Goal: Task Accomplishment & Management: Use online tool/utility

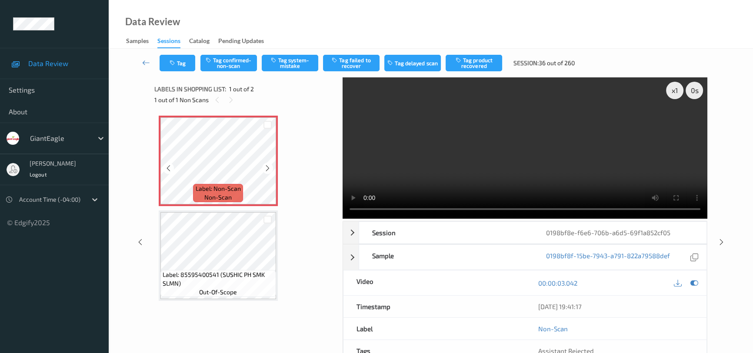
click at [264, 168] on icon at bounding box center [267, 168] width 7 height 8
click at [563, 129] on video at bounding box center [525, 147] width 365 height 141
click at [536, 160] on video at bounding box center [525, 147] width 365 height 141
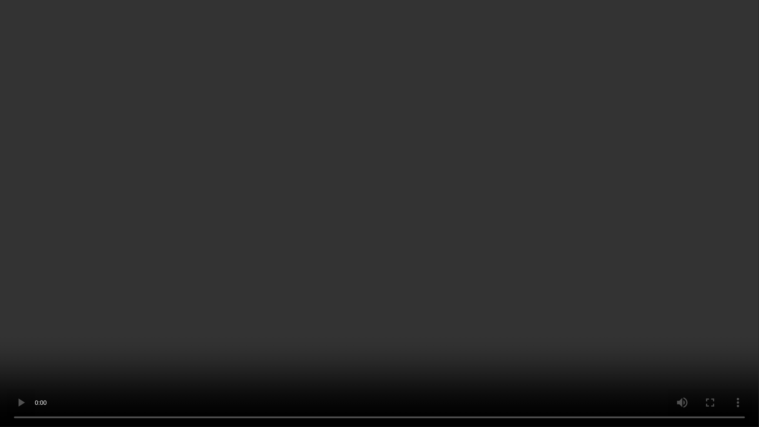
click at [457, 243] on video at bounding box center [379, 213] width 759 height 427
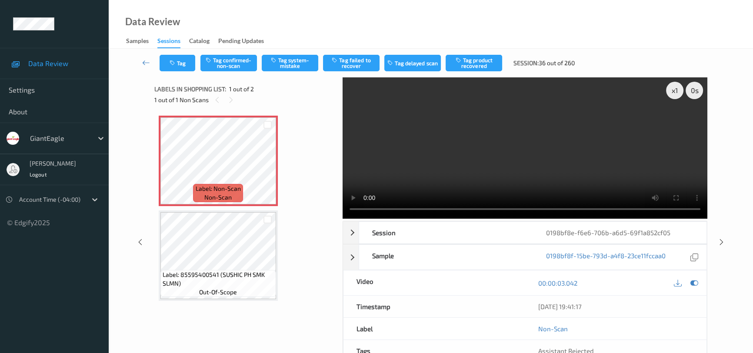
click at [561, 158] on video at bounding box center [525, 147] width 365 height 141
click at [291, 60] on button "Tag system-mistake" at bounding box center [290, 63] width 57 height 17
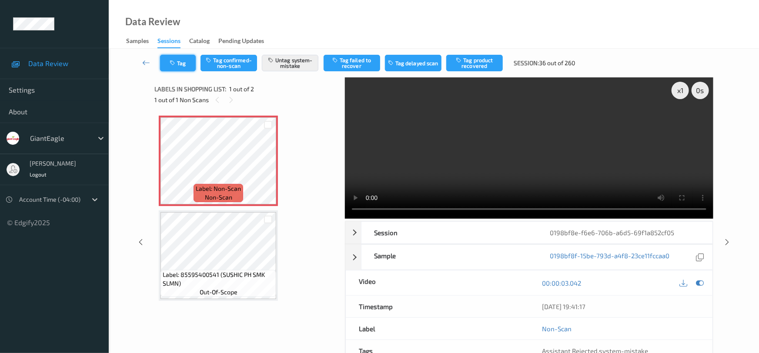
click at [188, 60] on button "Tag" at bounding box center [178, 63] width 36 height 17
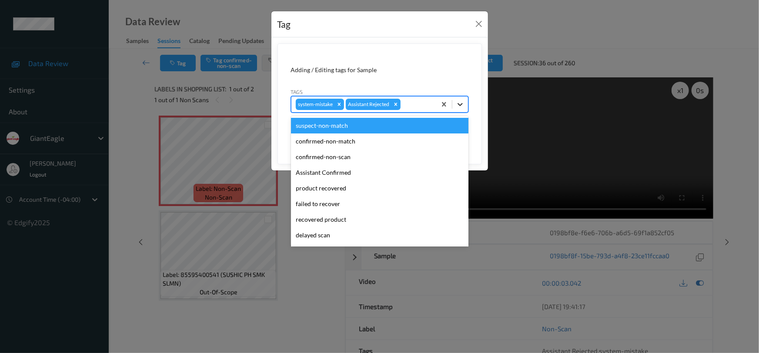
click at [465, 104] on div at bounding box center [460, 105] width 16 height 16
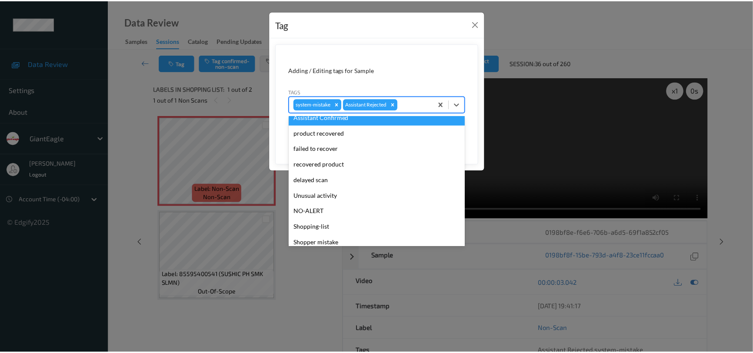
scroll to position [77, 0]
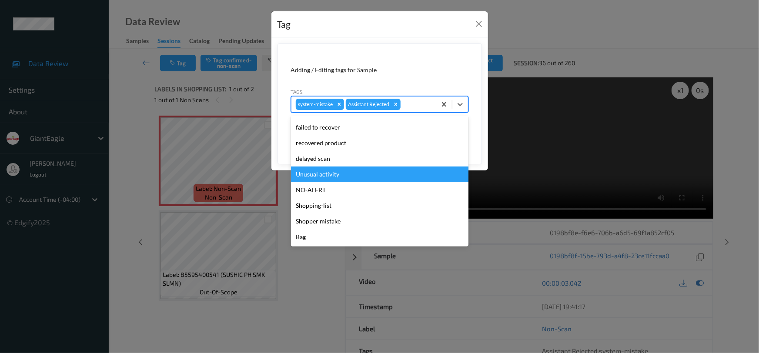
click at [336, 176] on div "Unusual activity" at bounding box center [379, 175] width 177 height 16
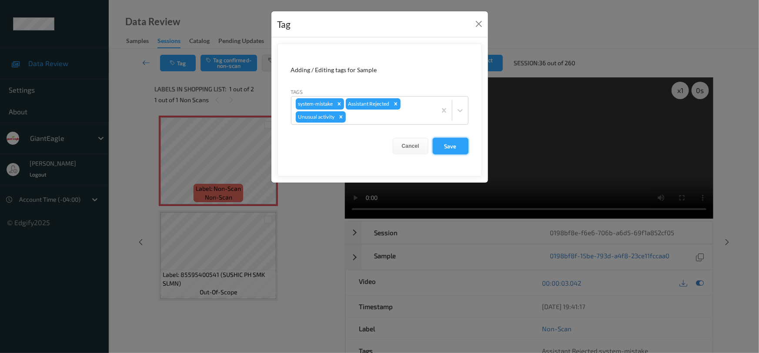
click at [443, 148] on button "Save" at bounding box center [451, 146] width 36 height 17
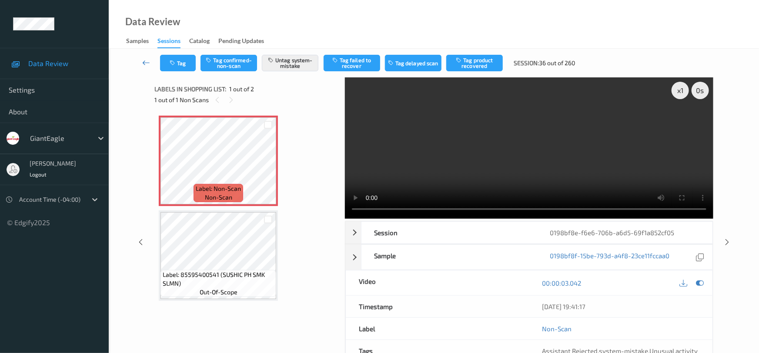
click at [144, 59] on icon at bounding box center [146, 62] width 8 height 9
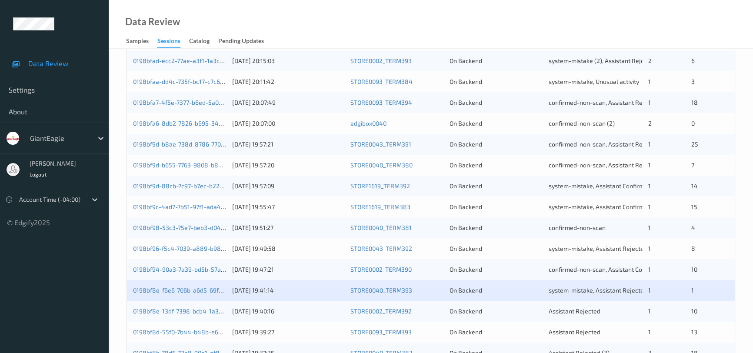
scroll to position [330, 0]
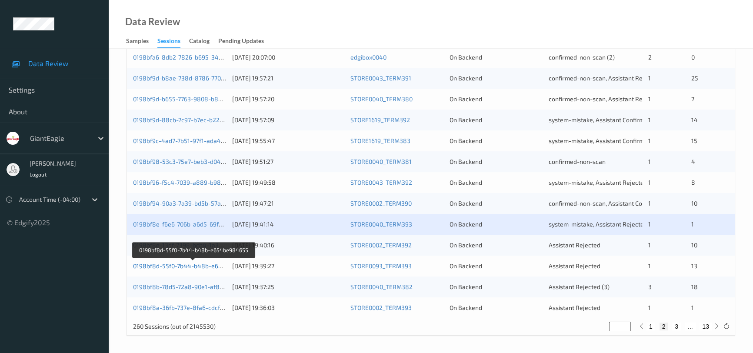
click at [172, 265] on link "0198bf8d-55f0-7b44-b48b-e654be984655" at bounding box center [193, 265] width 121 height 7
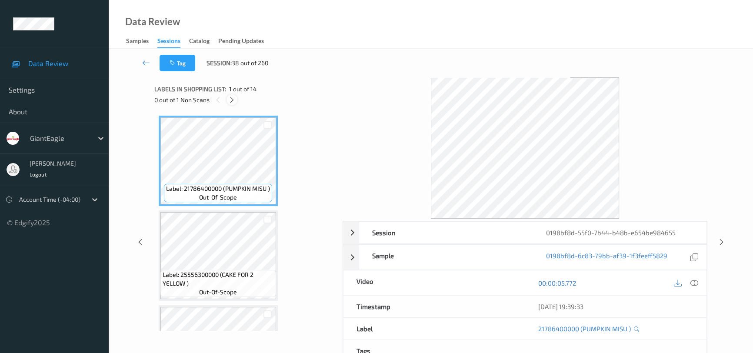
click at [234, 100] on icon at bounding box center [231, 100] width 7 height 8
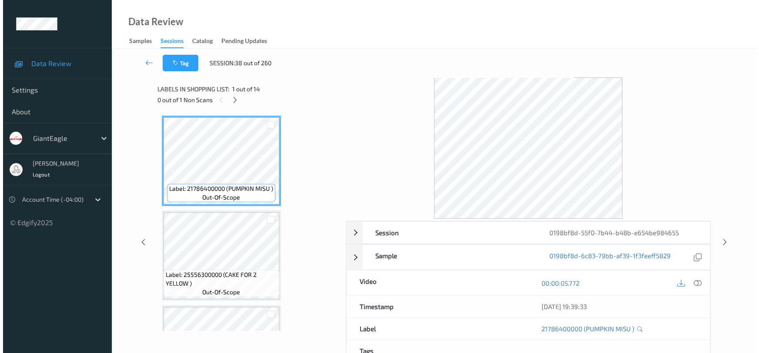
scroll to position [760, 0]
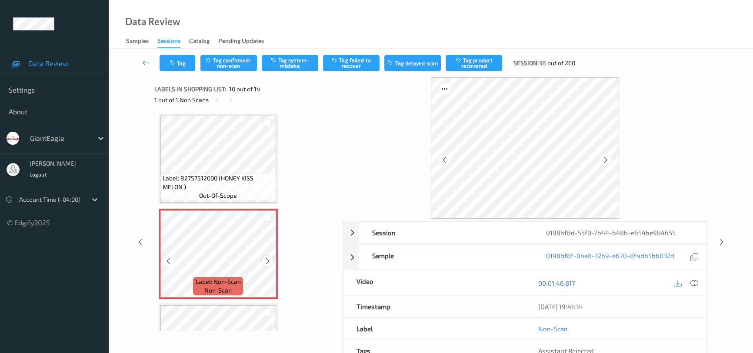
click at [266, 259] on icon at bounding box center [267, 261] width 7 height 8
drag, startPoint x: 691, startPoint y: 281, endPoint x: 616, endPoint y: 163, distance: 140.0
click at [691, 280] on icon at bounding box center [694, 283] width 8 height 8
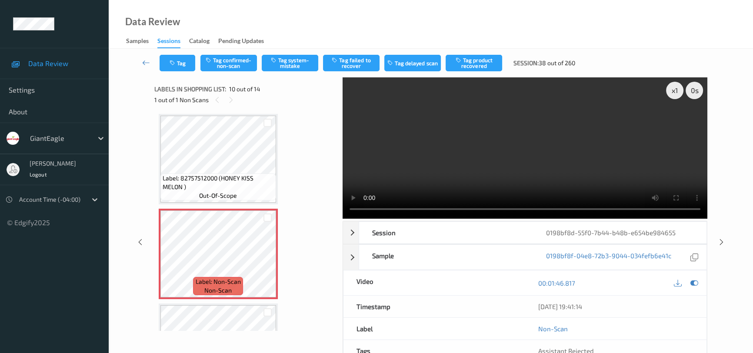
click at [493, 132] on video at bounding box center [525, 147] width 365 height 141
click at [481, 126] on video at bounding box center [525, 147] width 365 height 141
click at [265, 260] on icon at bounding box center [267, 261] width 7 height 8
click at [267, 257] on icon at bounding box center [267, 261] width 7 height 8
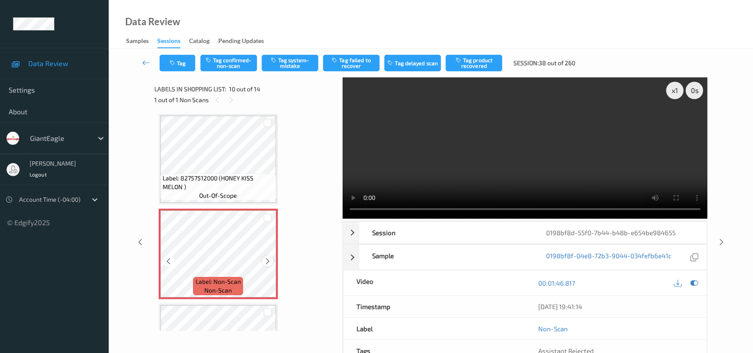
click at [266, 258] on icon at bounding box center [267, 261] width 7 height 8
click at [573, 180] on video at bounding box center [525, 147] width 365 height 141
click at [452, 144] on video at bounding box center [525, 147] width 365 height 141
click at [264, 257] on icon at bounding box center [267, 261] width 7 height 8
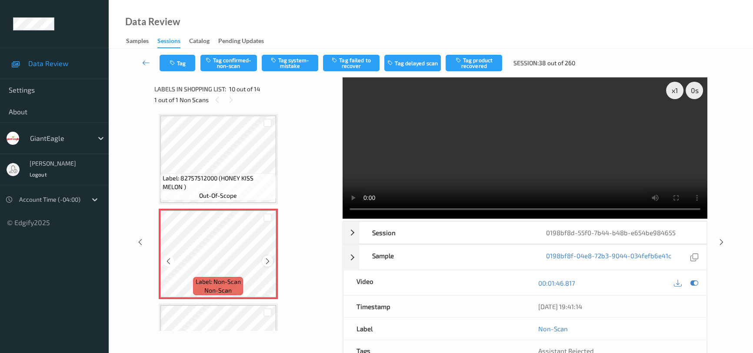
click at [264, 257] on icon at bounding box center [267, 261] width 7 height 8
click at [505, 107] on video at bounding box center [525, 147] width 365 height 141
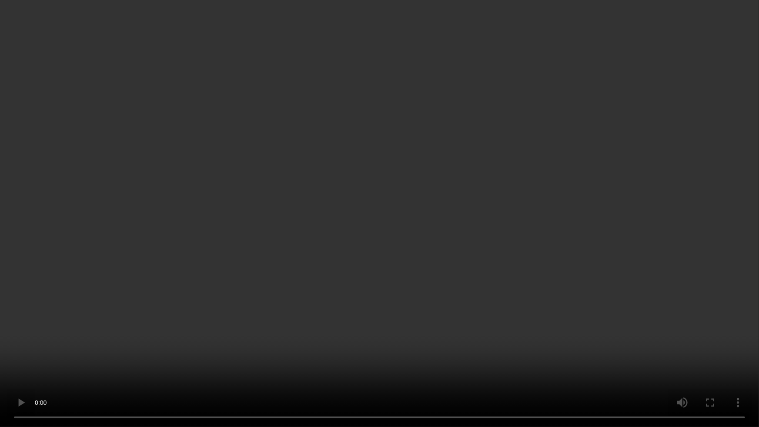
drag, startPoint x: 382, startPoint y: 269, endPoint x: 373, endPoint y: 272, distance: 9.1
click at [382, 269] on video at bounding box center [379, 213] width 759 height 427
click at [377, 283] on video at bounding box center [379, 213] width 759 height 427
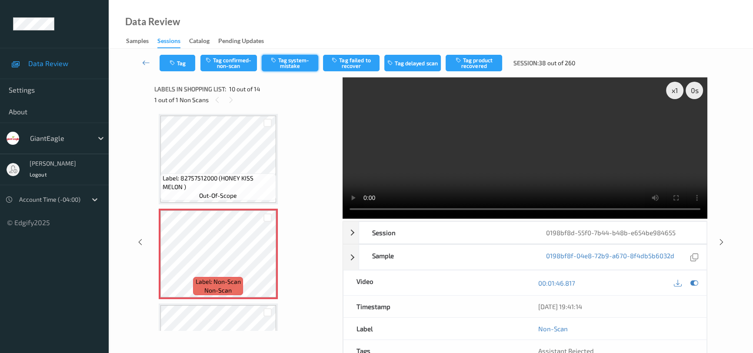
click at [304, 58] on button "Tag system-mistake" at bounding box center [290, 63] width 57 height 17
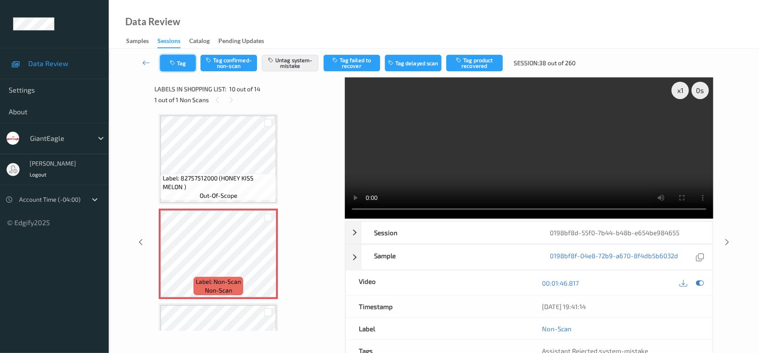
click at [178, 57] on button "Tag" at bounding box center [178, 63] width 36 height 17
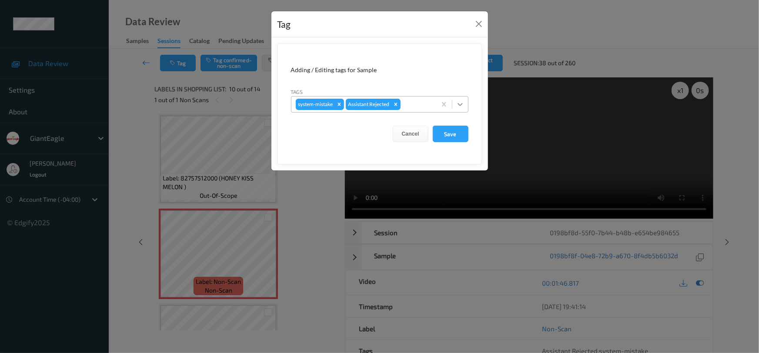
click at [466, 104] on div at bounding box center [460, 105] width 16 height 16
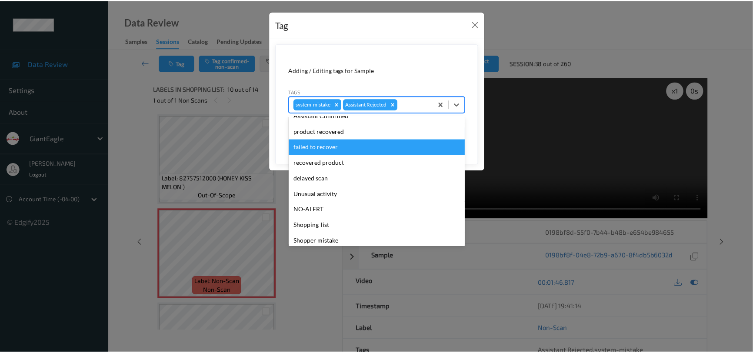
scroll to position [77, 0]
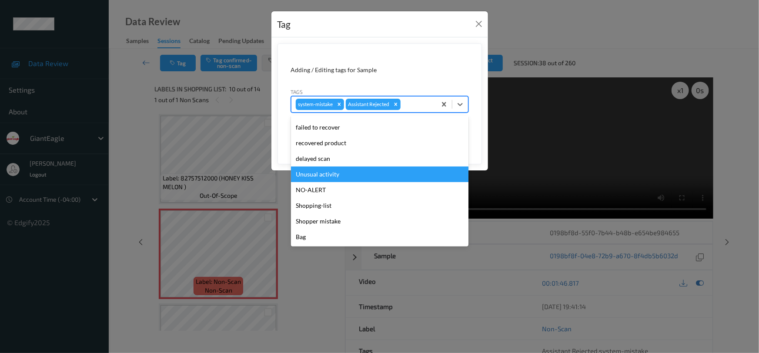
click at [352, 175] on div "Unusual activity" at bounding box center [379, 175] width 177 height 16
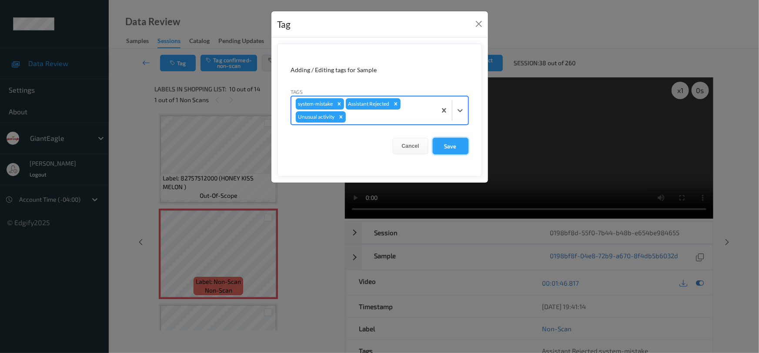
click at [447, 149] on button "Save" at bounding box center [451, 146] width 36 height 17
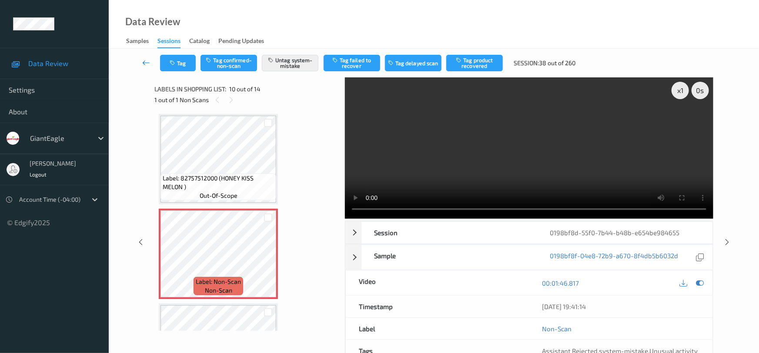
click at [146, 60] on icon at bounding box center [146, 62] width 8 height 9
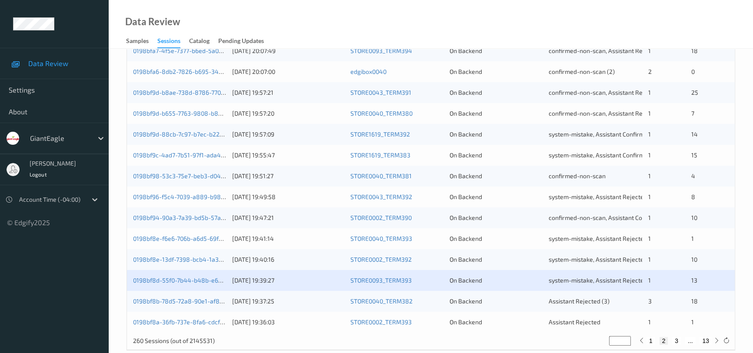
scroll to position [330, 0]
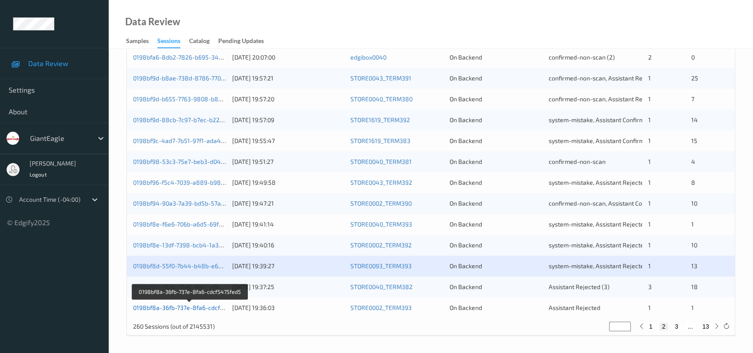
click at [165, 307] on link "0198bf8a-36fb-737e-8fa6-cdcf5475fed5" at bounding box center [189, 307] width 113 height 7
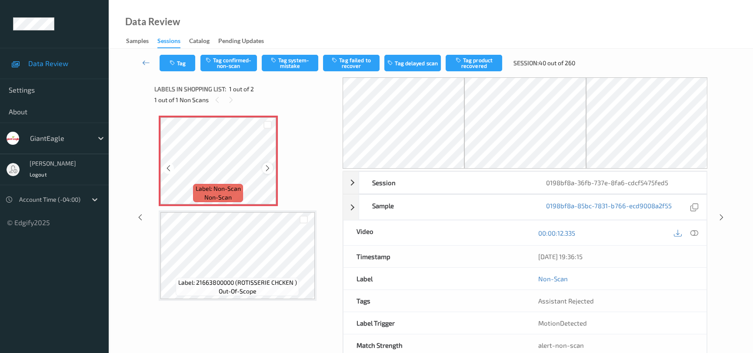
click at [268, 167] on icon at bounding box center [267, 168] width 7 height 8
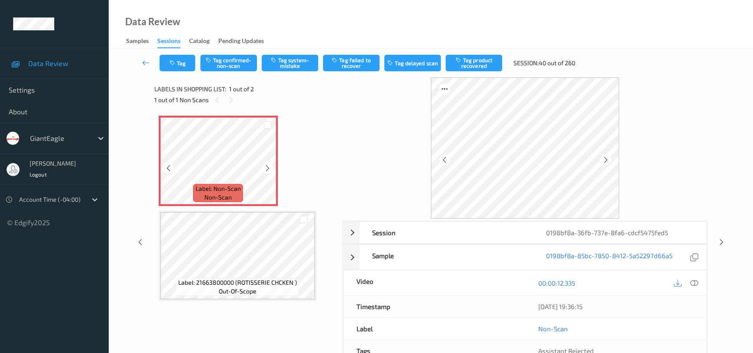
click at [268, 167] on icon at bounding box center [267, 168] width 7 height 8
click at [692, 281] on icon at bounding box center [694, 283] width 8 height 8
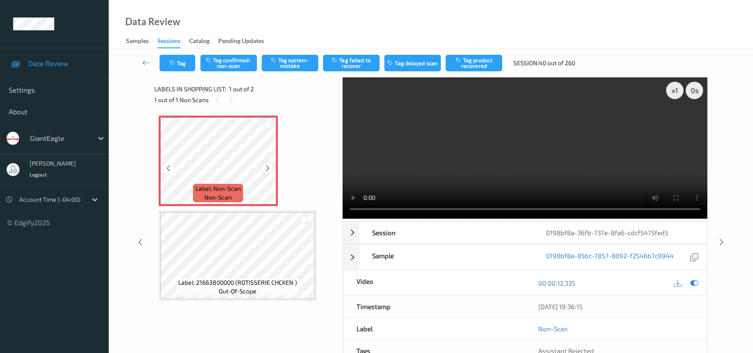
click at [269, 164] on icon at bounding box center [267, 168] width 7 height 8
click at [269, 167] on icon at bounding box center [267, 168] width 7 height 8
click at [165, 167] on icon at bounding box center [168, 168] width 7 height 8
click at [549, 164] on video at bounding box center [525, 147] width 365 height 141
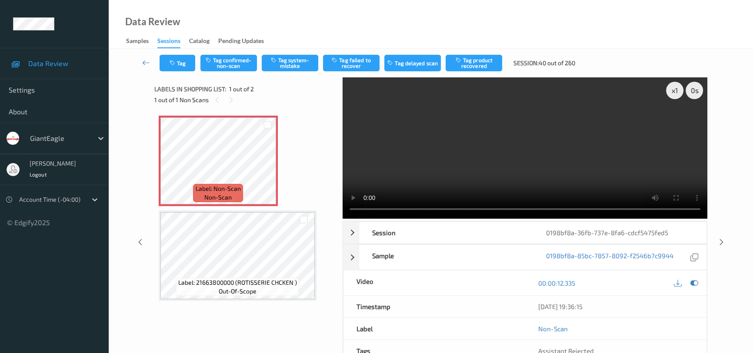
click at [545, 166] on video at bounding box center [525, 147] width 365 height 141
click at [269, 167] on icon at bounding box center [267, 168] width 7 height 8
click at [267, 166] on icon at bounding box center [267, 168] width 7 height 8
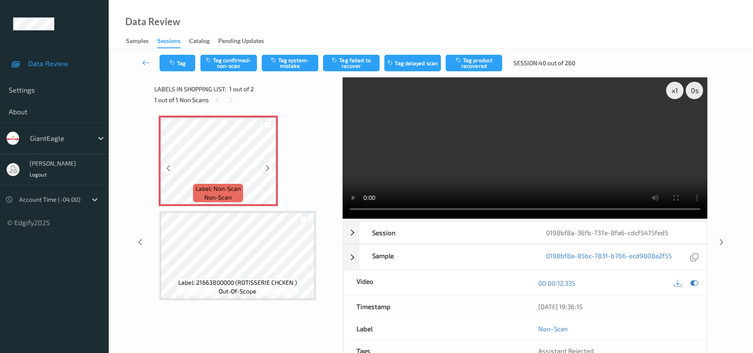
click at [266, 165] on icon at bounding box center [267, 168] width 7 height 8
click at [267, 165] on icon at bounding box center [267, 168] width 7 height 8
click at [291, 63] on button "Tag system-mistake" at bounding box center [290, 63] width 57 height 17
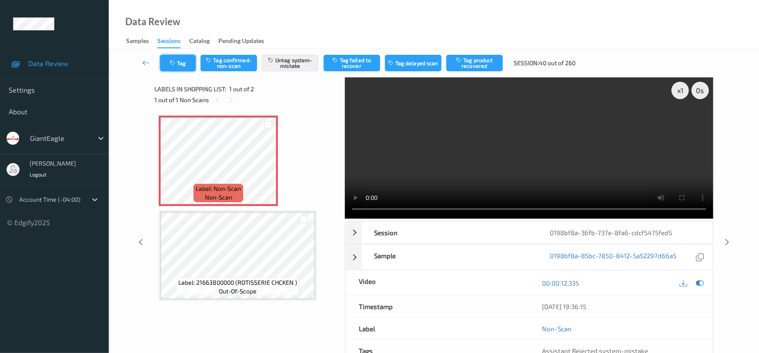
click at [184, 62] on button "Tag" at bounding box center [178, 63] width 36 height 17
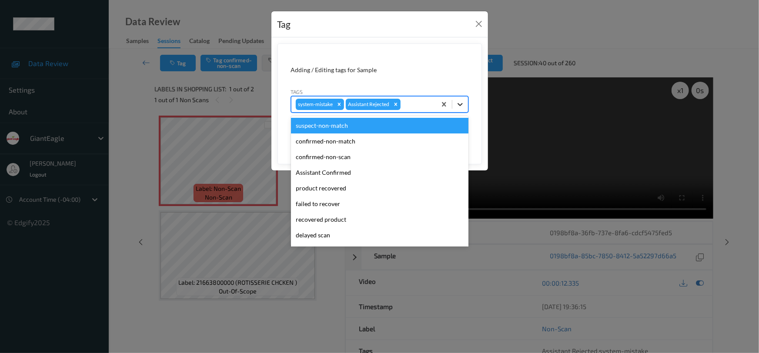
click at [459, 104] on icon at bounding box center [460, 104] width 9 height 9
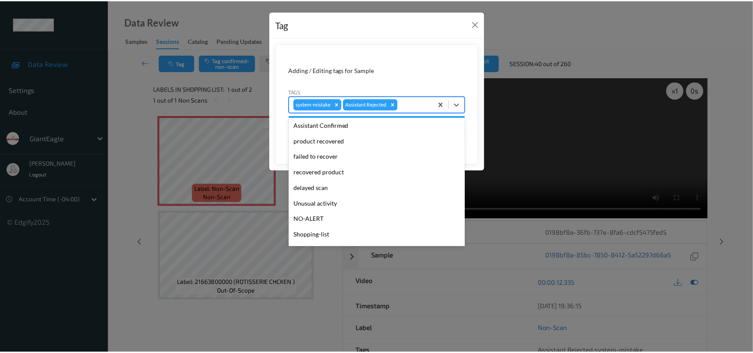
scroll to position [77, 0]
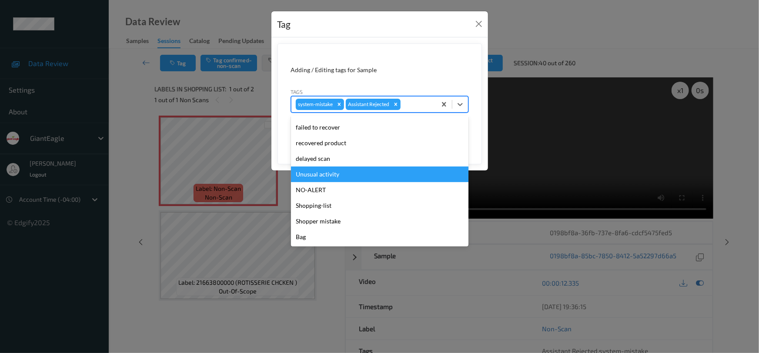
click at [329, 175] on div "Unusual activity" at bounding box center [379, 175] width 177 height 16
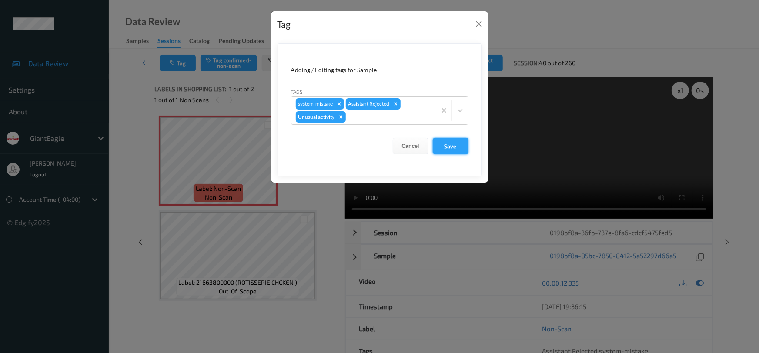
click at [458, 142] on button "Save" at bounding box center [451, 146] width 36 height 17
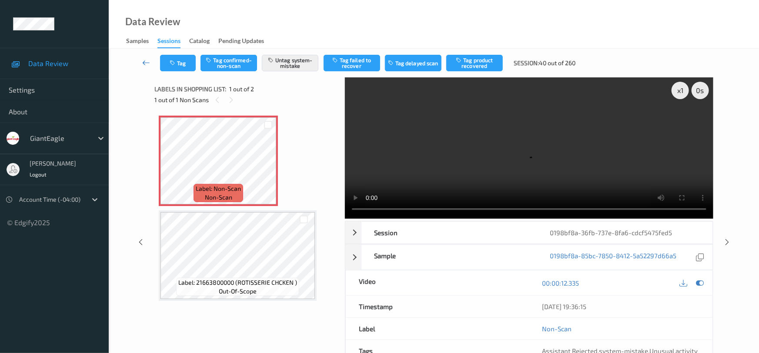
click at [143, 58] on icon at bounding box center [146, 62] width 8 height 9
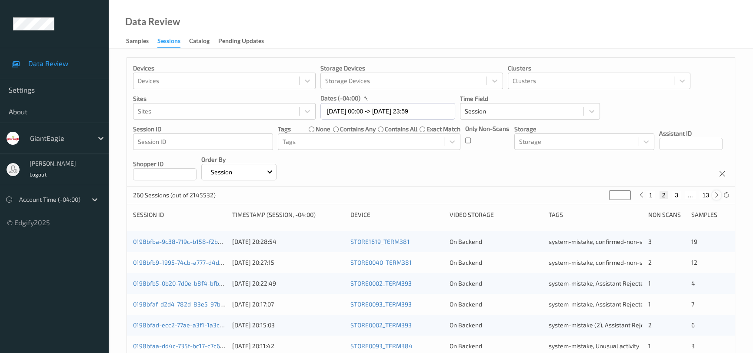
click at [716, 196] on icon at bounding box center [716, 195] width 7 height 7
type input "*"
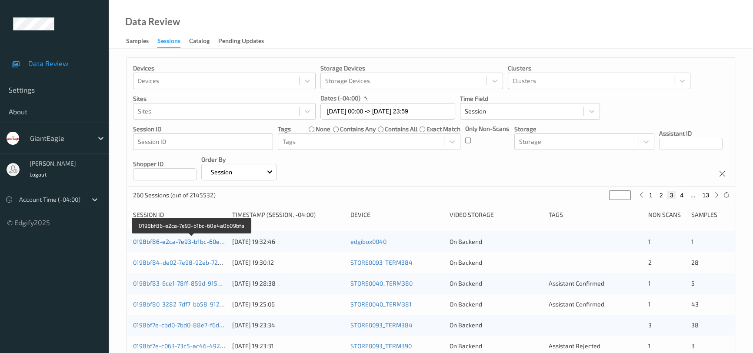
click at [180, 240] on link "0198bf86-e2ca-7e93-b1bc-60e4a0b09bfa" at bounding box center [191, 241] width 117 height 7
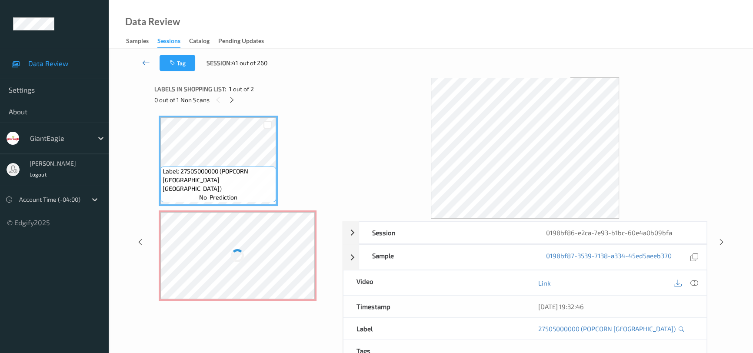
click at [141, 60] on link at bounding box center [146, 63] width 27 height 17
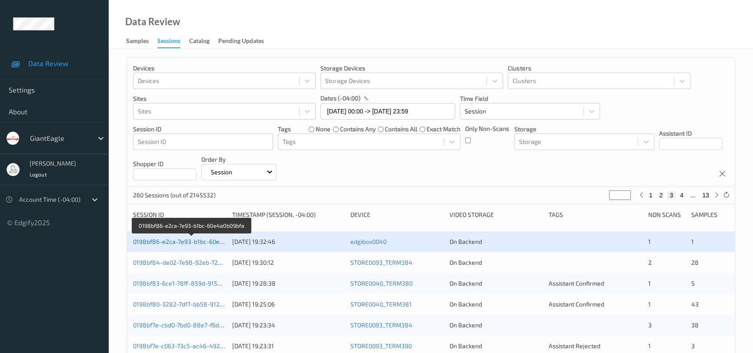
click at [190, 239] on link "0198bf86-e2ca-7e93-b1bc-60e4a0b09bfa" at bounding box center [191, 241] width 117 height 7
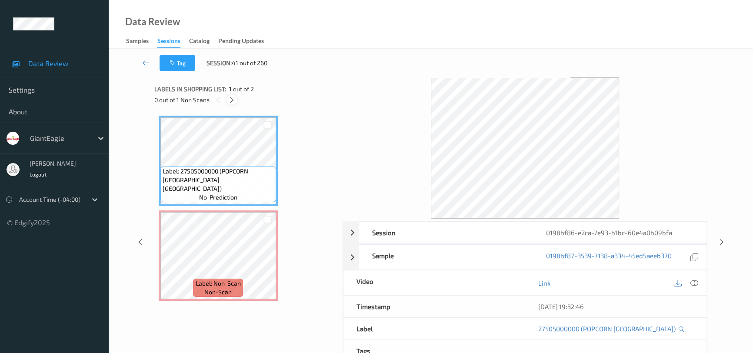
click at [232, 102] on icon at bounding box center [231, 100] width 7 height 8
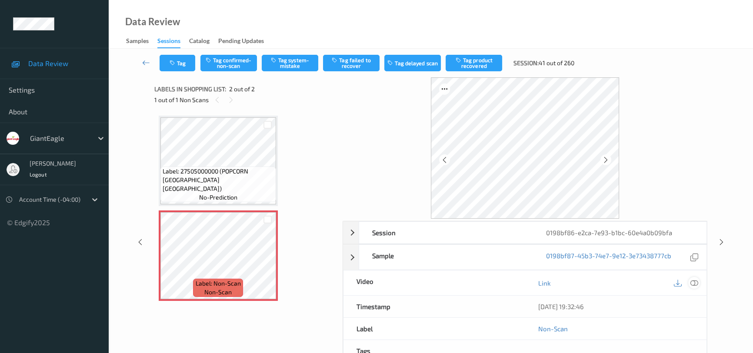
click at [696, 300] on div "[DATE] 19:32:46" at bounding box center [616, 307] width 182 height 22
click at [690, 283] on icon at bounding box center [694, 283] width 8 height 8
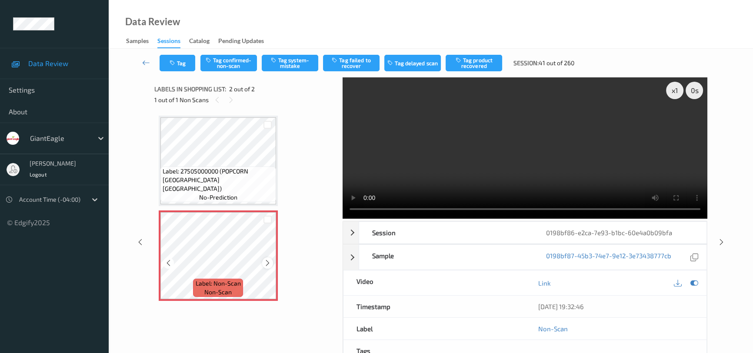
click at [270, 261] on icon at bounding box center [267, 263] width 7 height 8
click at [233, 60] on button "Tag confirmed-non-scan" at bounding box center [228, 63] width 57 height 17
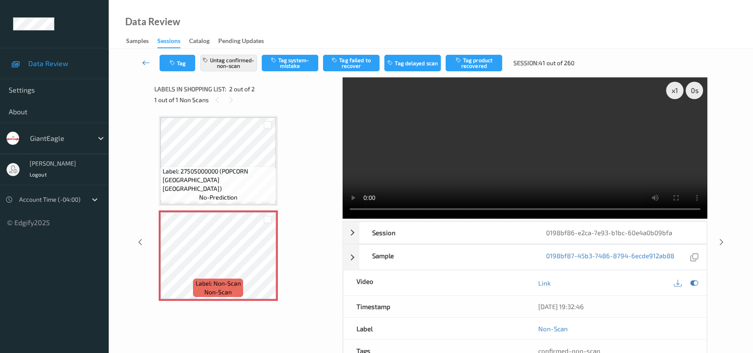
click at [143, 55] on div "Tag Untag confirmed-non-scan Tag system-mistake Tag failed to recover Tag delay…" at bounding box center [431, 63] width 609 height 29
click at [146, 58] on icon at bounding box center [146, 62] width 8 height 9
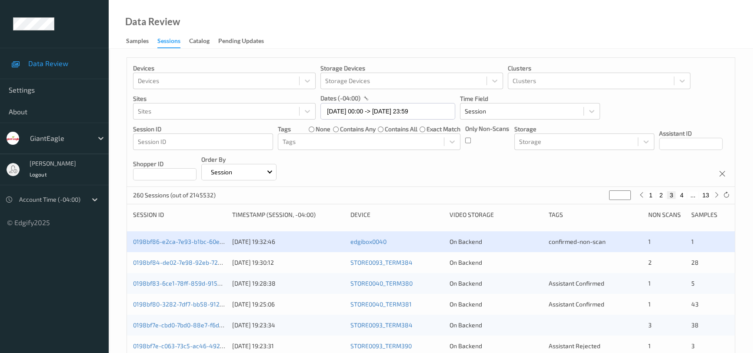
scroll to position [39, 0]
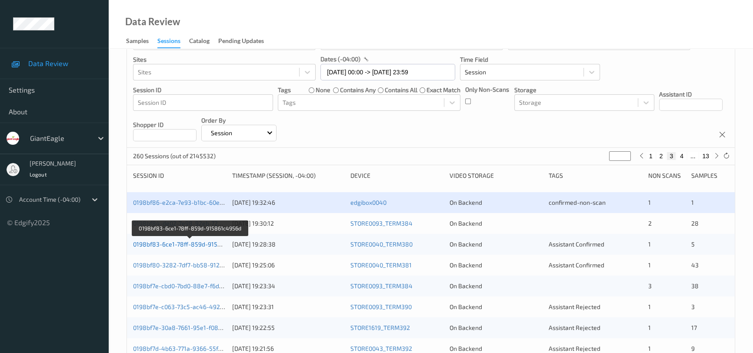
click at [170, 244] on link "0198bf83-6ce1-78ff-859d-915861c4956d" at bounding box center [190, 243] width 115 height 7
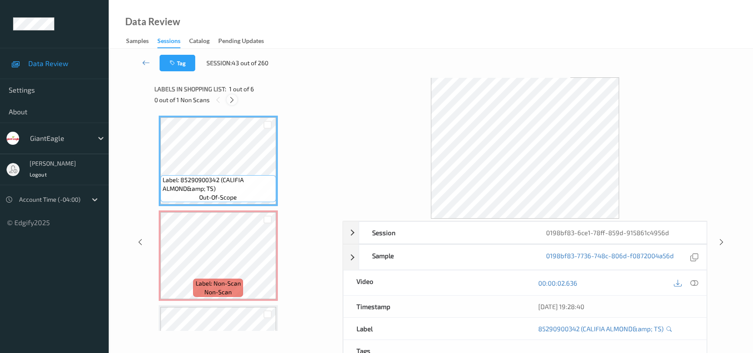
click at [230, 99] on icon at bounding box center [231, 100] width 7 height 8
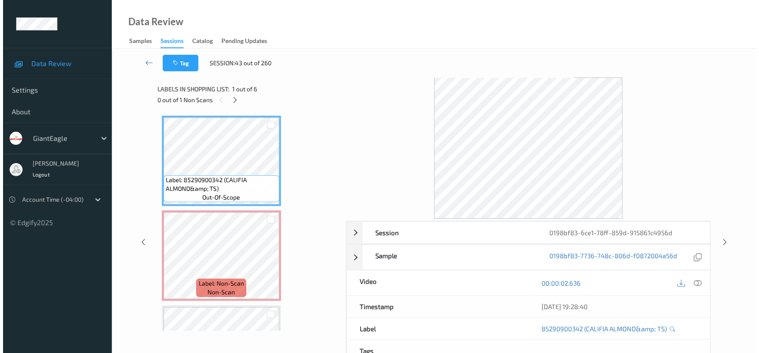
scroll to position [4, 0]
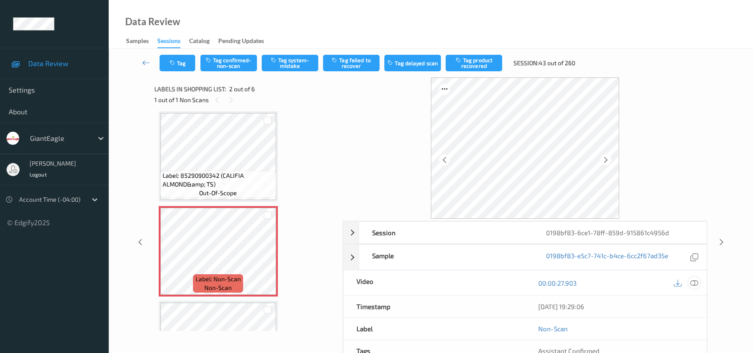
click at [691, 281] on icon at bounding box center [694, 283] width 8 height 8
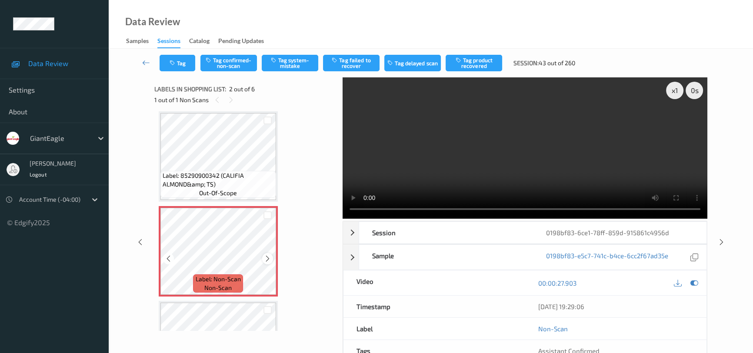
click at [265, 259] on icon at bounding box center [267, 259] width 7 height 8
click at [266, 258] on icon at bounding box center [267, 259] width 7 height 8
click at [532, 156] on video at bounding box center [525, 147] width 365 height 141
click at [450, 139] on video at bounding box center [525, 147] width 365 height 141
click at [269, 260] on icon at bounding box center [267, 259] width 7 height 8
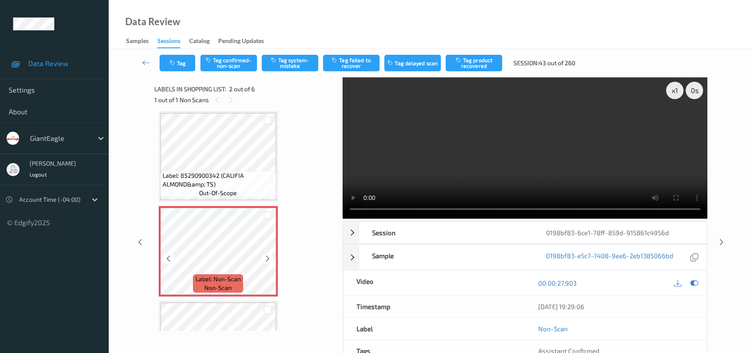
click at [269, 260] on icon at bounding box center [267, 259] width 7 height 8
click at [292, 62] on button "Tag system-mistake" at bounding box center [290, 63] width 57 height 17
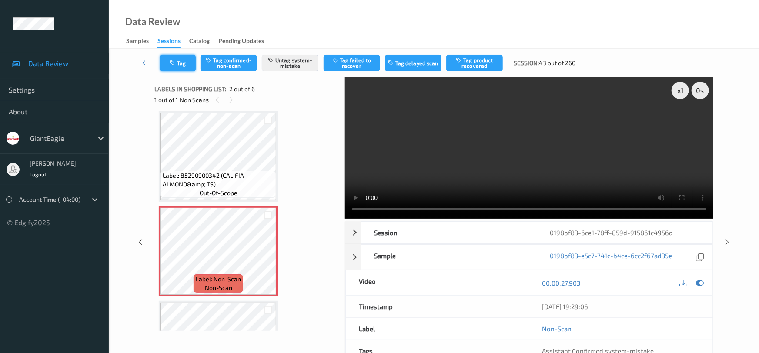
click at [183, 62] on button "Tag" at bounding box center [178, 63] width 36 height 17
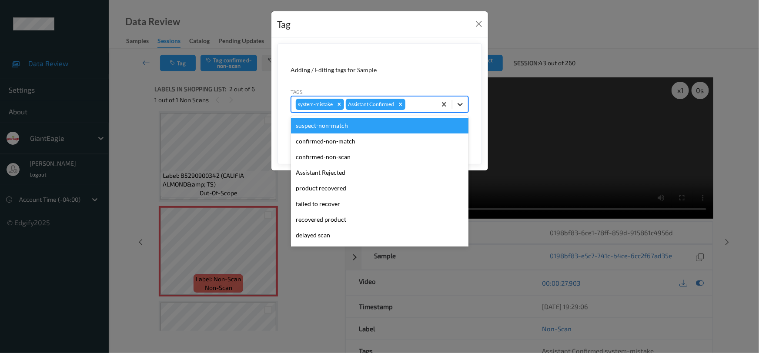
click at [454, 107] on div at bounding box center [460, 105] width 16 height 16
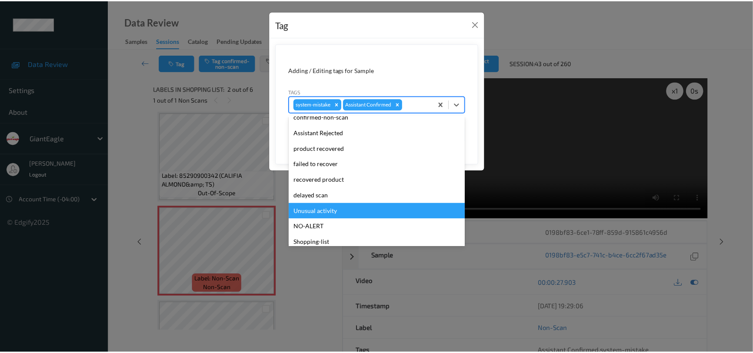
scroll to position [77, 0]
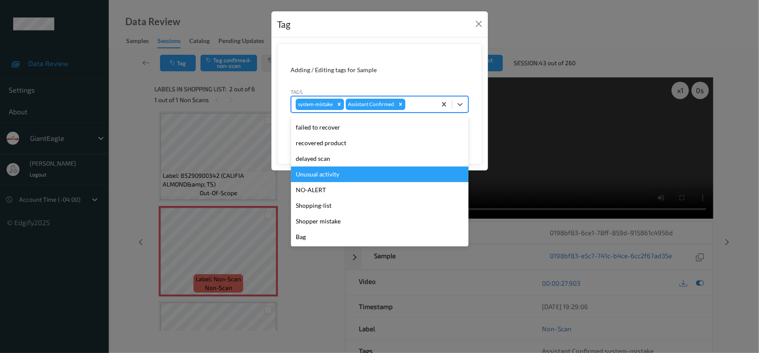
click at [328, 175] on div "Unusual activity" at bounding box center [379, 175] width 177 height 16
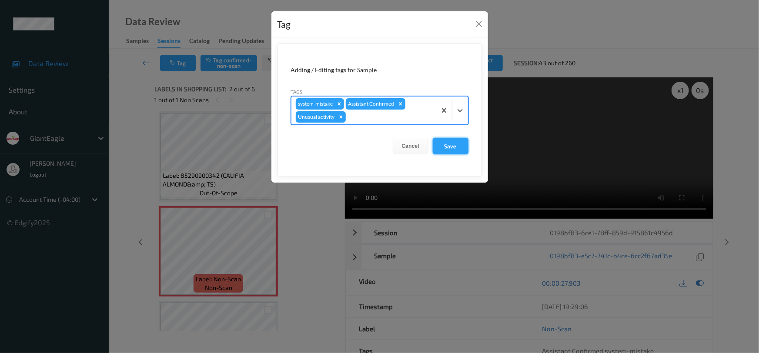
click at [446, 143] on button "Save" at bounding box center [451, 146] width 36 height 17
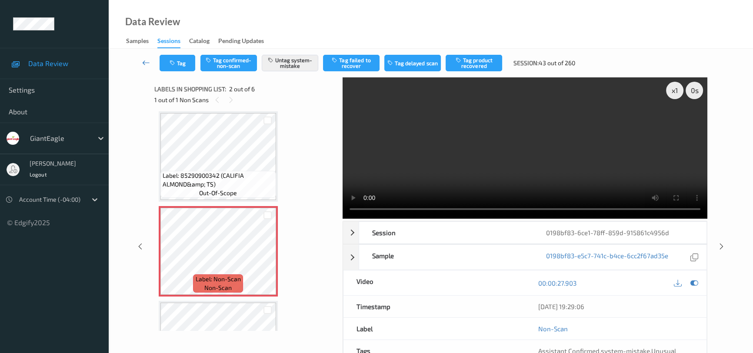
click at [143, 58] on icon at bounding box center [146, 62] width 8 height 9
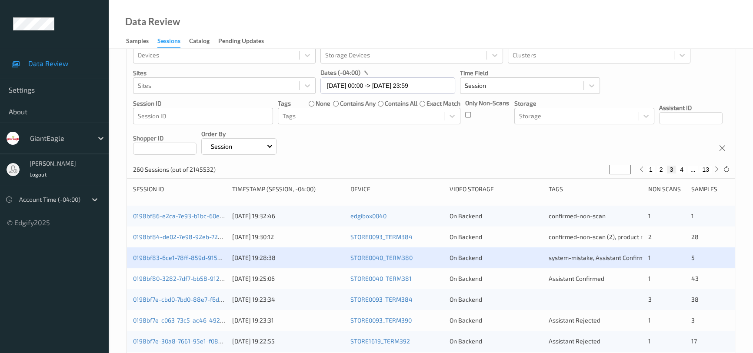
scroll to position [39, 0]
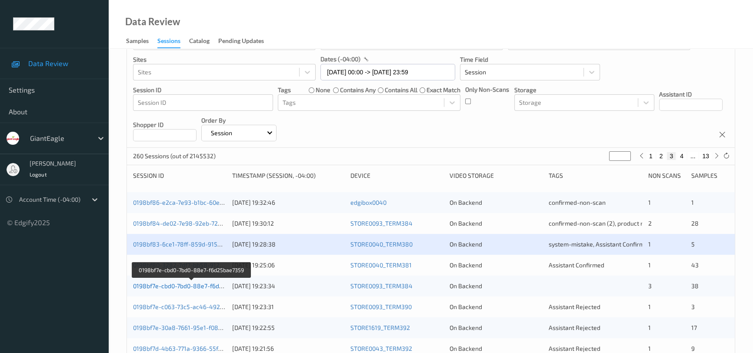
click at [171, 286] on link "0198bf7e-cbd0-7bd0-88e7-f6d25bae7359" at bounding box center [191, 285] width 117 height 7
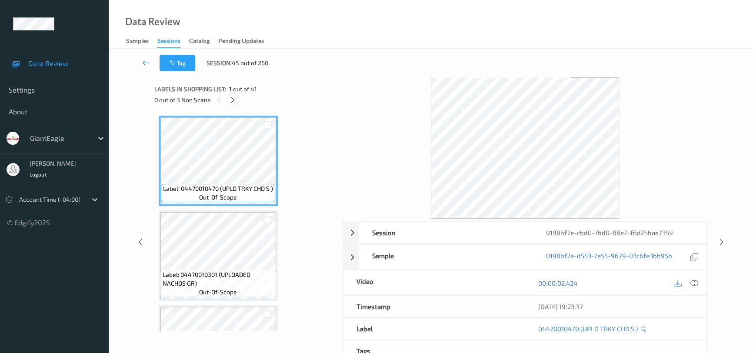
drag, startPoint x: 232, startPoint y: 100, endPoint x: 292, endPoint y: 155, distance: 81.2
click at [233, 100] on icon at bounding box center [232, 100] width 7 height 8
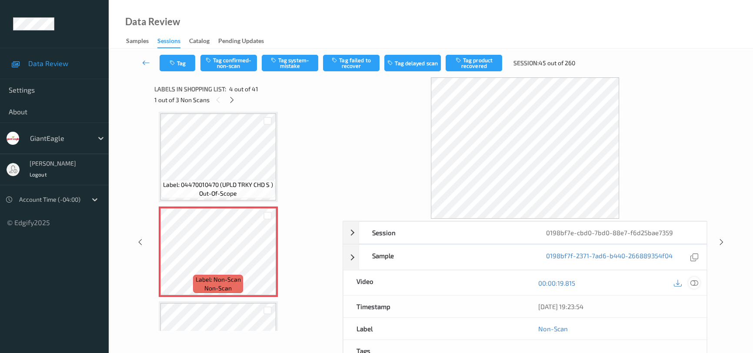
click at [696, 283] on icon at bounding box center [694, 283] width 8 height 8
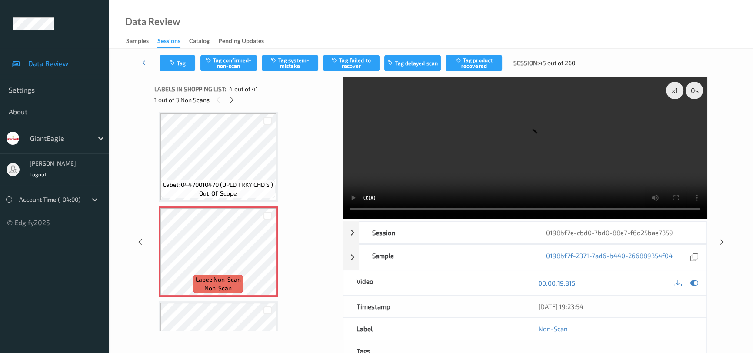
scroll to position [233, 0]
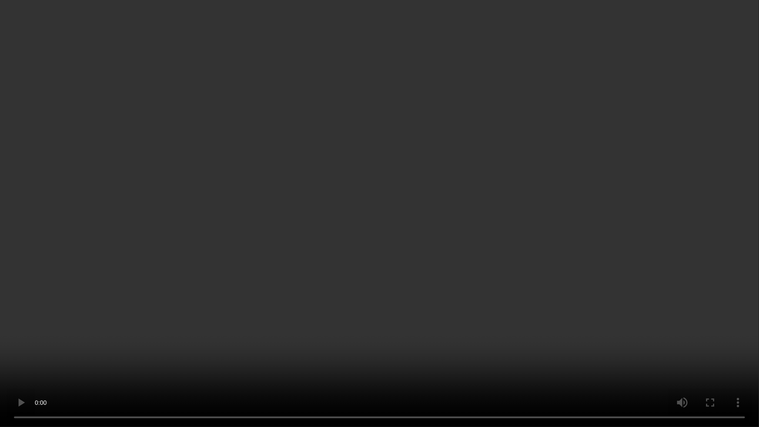
drag, startPoint x: 504, startPoint y: 261, endPoint x: 510, endPoint y: 261, distance: 6.1
click at [504, 261] on video at bounding box center [379, 213] width 759 height 427
click at [463, 284] on video at bounding box center [379, 213] width 759 height 427
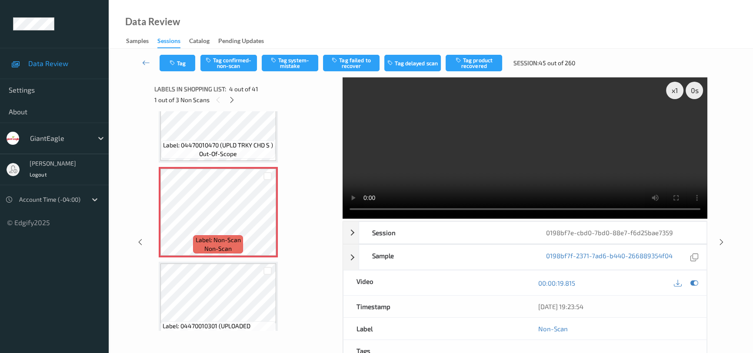
click at [416, 175] on video at bounding box center [525, 147] width 365 height 141
click at [552, 157] on video at bounding box center [525, 147] width 365 height 141
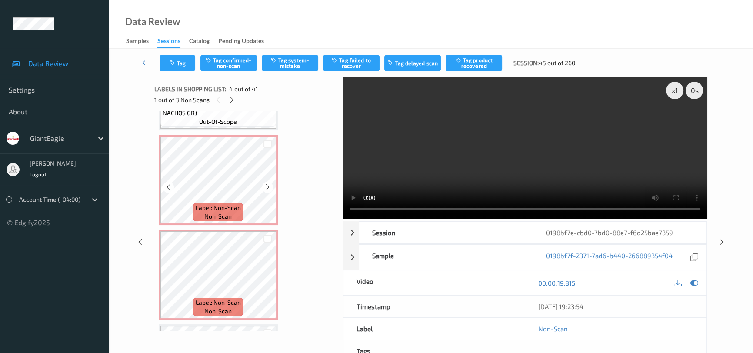
scroll to position [442, 0]
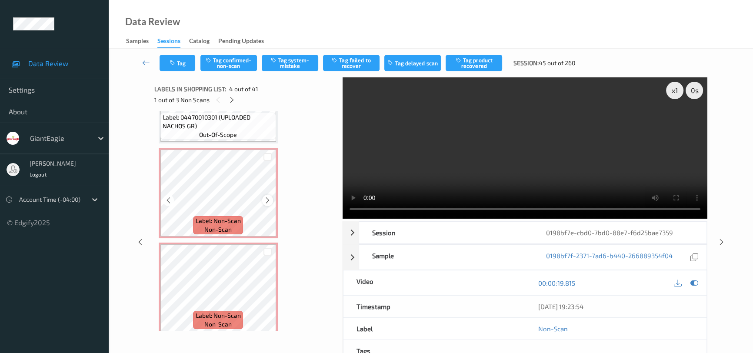
click at [263, 197] on div at bounding box center [267, 200] width 11 height 11
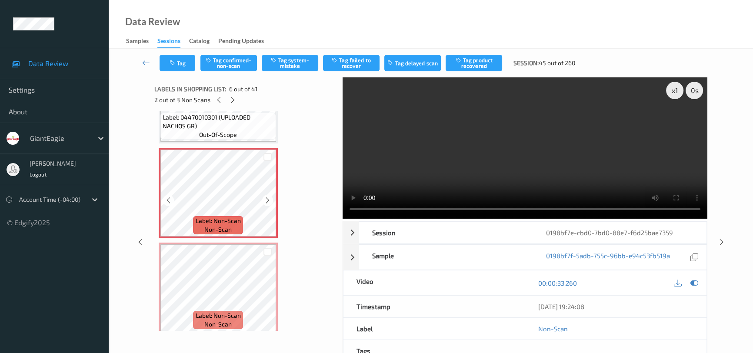
click at [263, 197] on div at bounding box center [267, 200] width 11 height 11
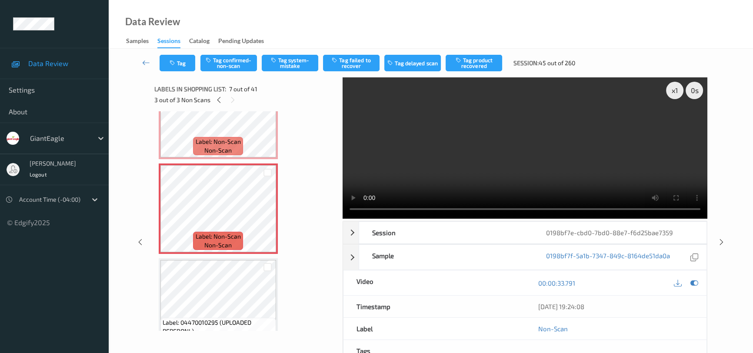
scroll to position [560, 0]
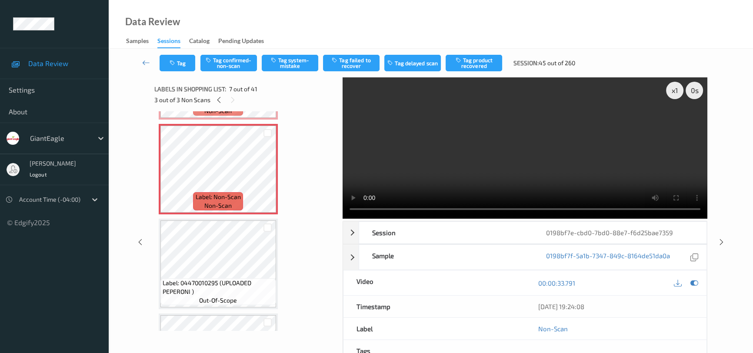
click at [564, 166] on video at bounding box center [525, 147] width 365 height 141
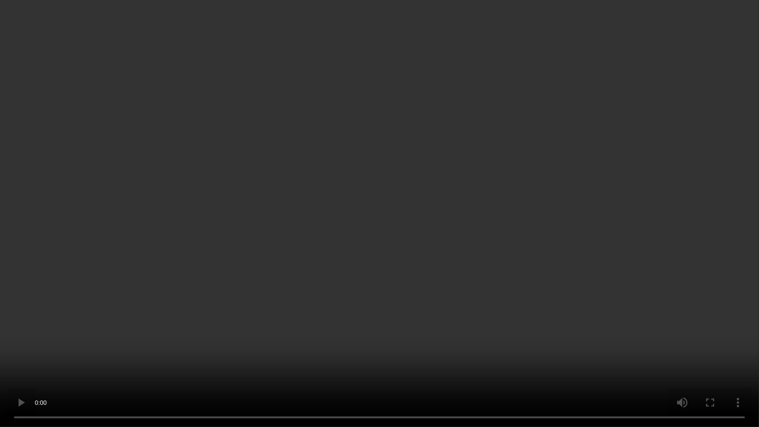
click at [193, 283] on video at bounding box center [379, 213] width 759 height 427
click at [344, 280] on video at bounding box center [379, 213] width 759 height 427
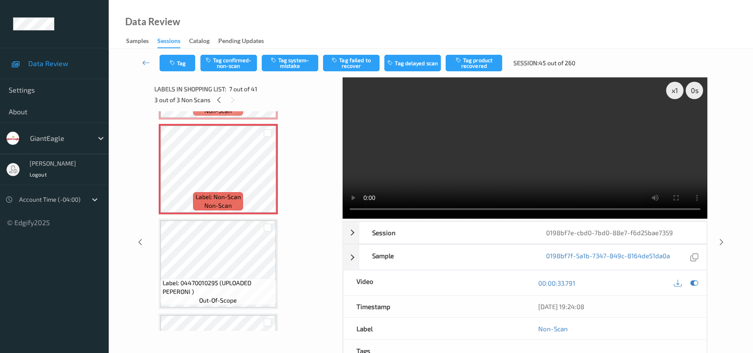
drag, startPoint x: 525, startPoint y: 163, endPoint x: 511, endPoint y: 167, distance: 14.0
click at [525, 163] on video at bounding box center [525, 147] width 365 height 141
click at [449, 156] on video at bounding box center [525, 147] width 365 height 141
click at [500, 143] on video at bounding box center [525, 147] width 365 height 141
click at [235, 59] on button "Tag confirmed-non-scan" at bounding box center [228, 63] width 57 height 17
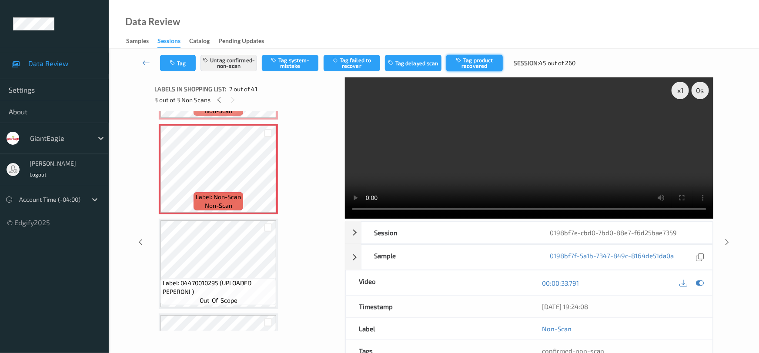
click at [488, 63] on button "Tag product recovered" at bounding box center [474, 63] width 57 height 17
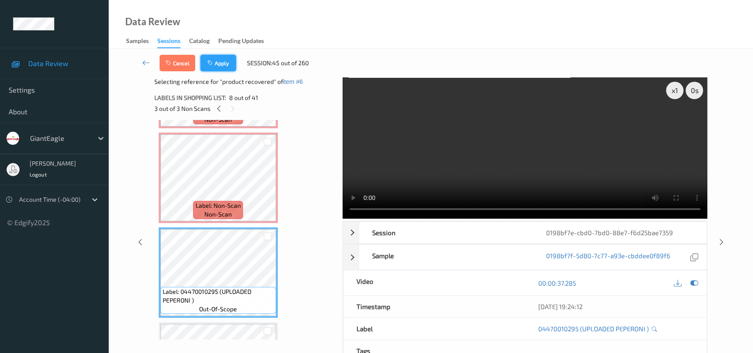
click at [230, 62] on button "Apply" at bounding box center [218, 63] width 36 height 17
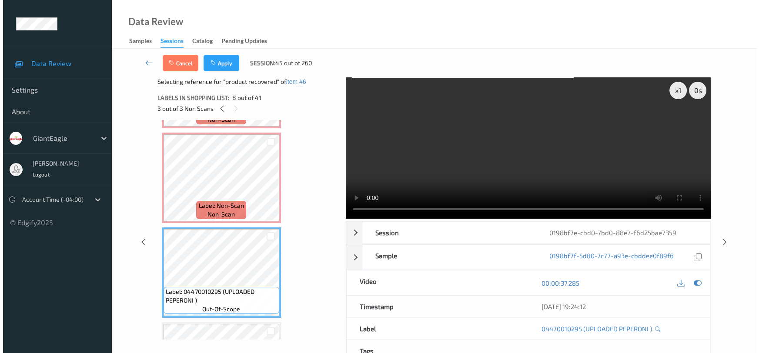
scroll to position [477, 0]
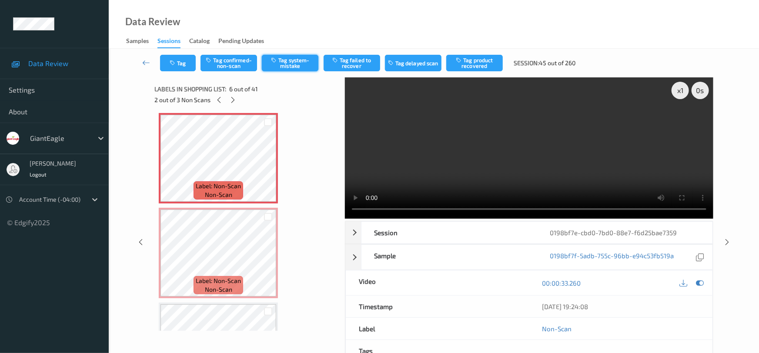
click at [298, 59] on button "Tag system-mistake" at bounding box center [290, 63] width 57 height 17
click at [179, 64] on button "Tag" at bounding box center [178, 63] width 36 height 17
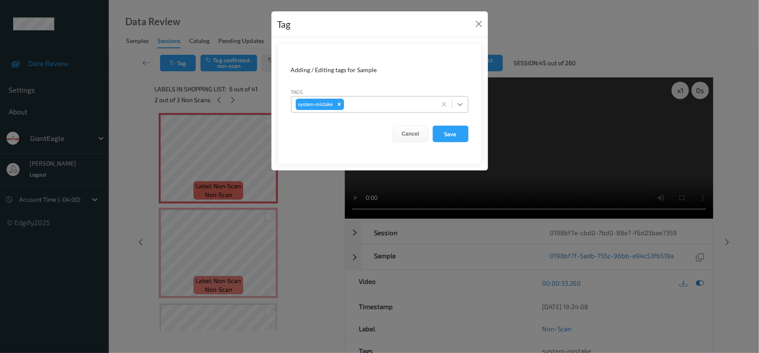
click at [457, 104] on icon at bounding box center [459, 104] width 5 height 3
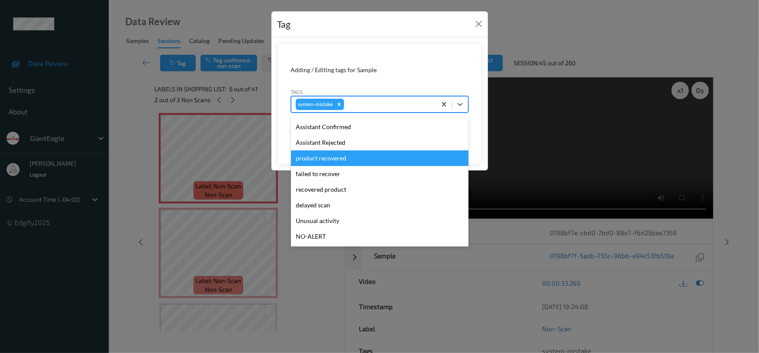
scroll to position [79, 0]
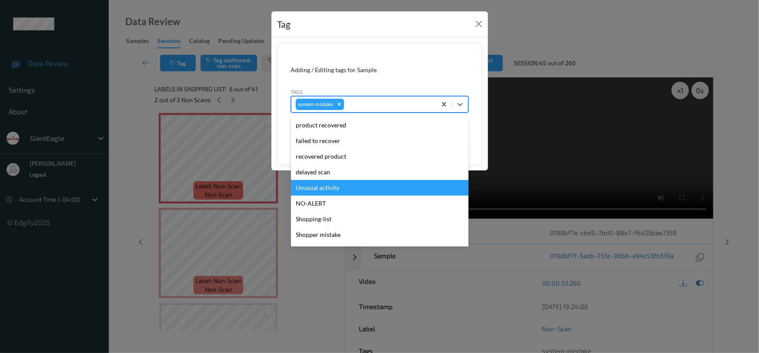
click at [323, 187] on div "Unusual activity" at bounding box center [379, 188] width 177 height 16
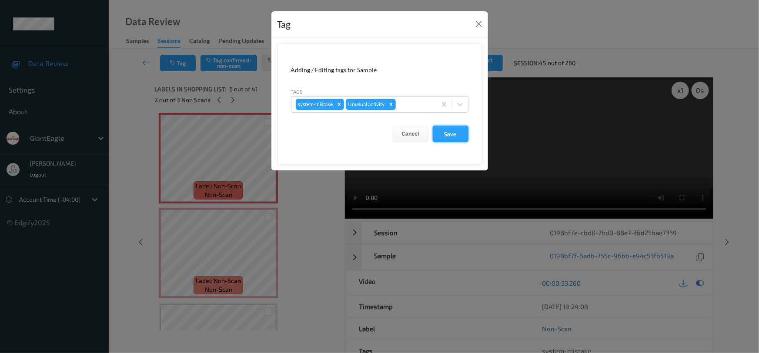
click at [447, 135] on button "Save" at bounding box center [451, 134] width 36 height 17
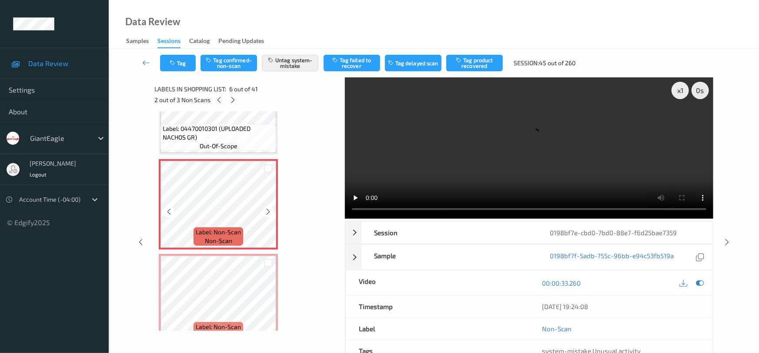
scroll to position [358, 0]
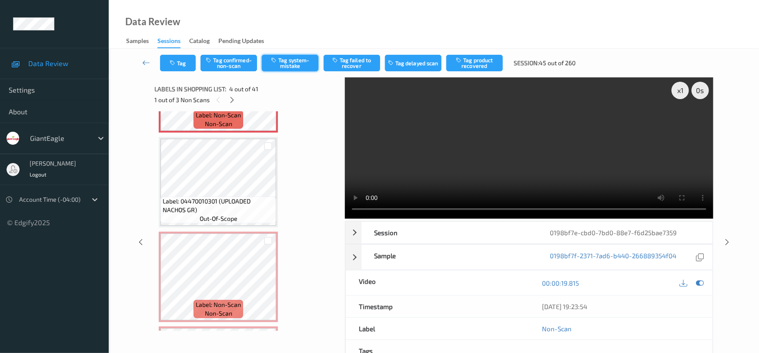
click at [276, 66] on button "Tag system-mistake" at bounding box center [290, 63] width 57 height 17
click at [184, 63] on button "Tag" at bounding box center [178, 63] width 36 height 17
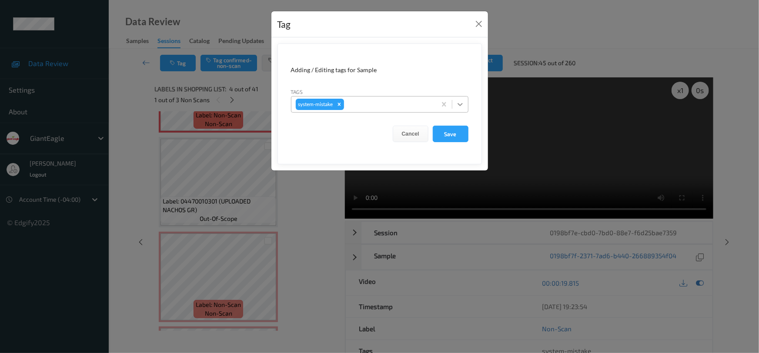
click at [463, 104] on icon at bounding box center [460, 104] width 9 height 9
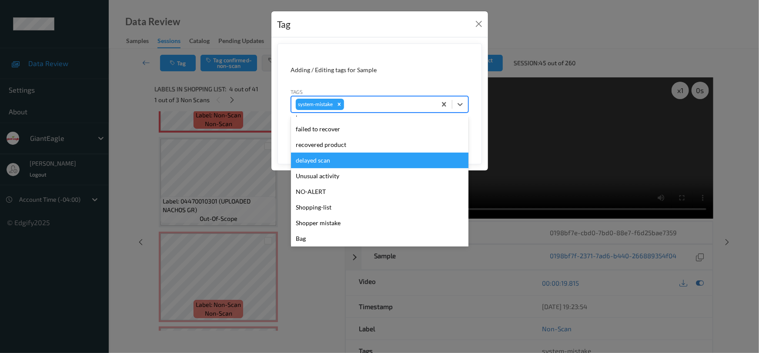
scroll to position [92, 0]
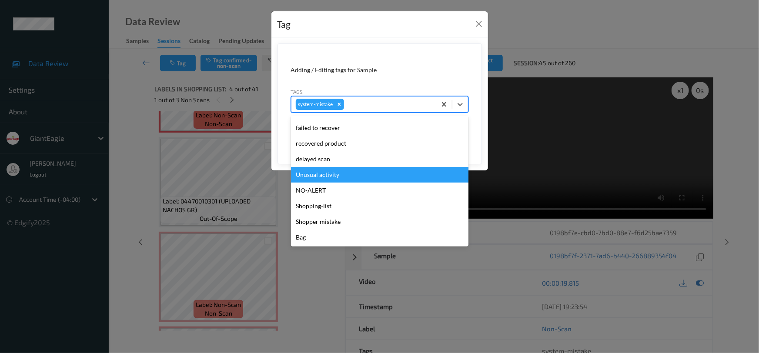
click at [329, 177] on div "Unusual activity" at bounding box center [379, 175] width 177 height 16
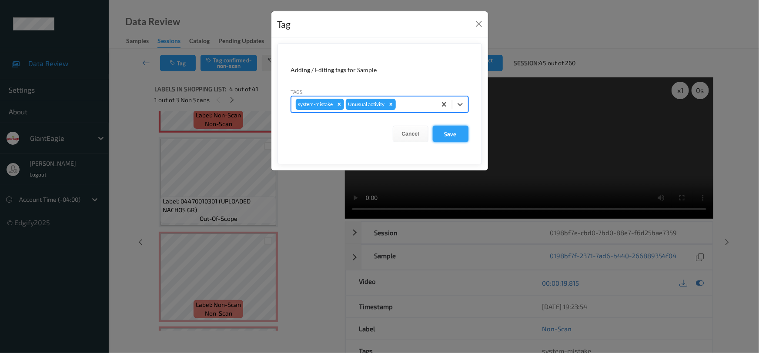
click at [448, 134] on button "Save" at bounding box center [451, 134] width 36 height 17
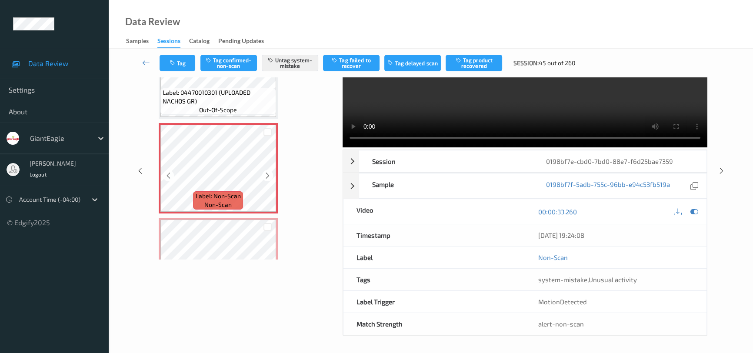
scroll to position [318, 0]
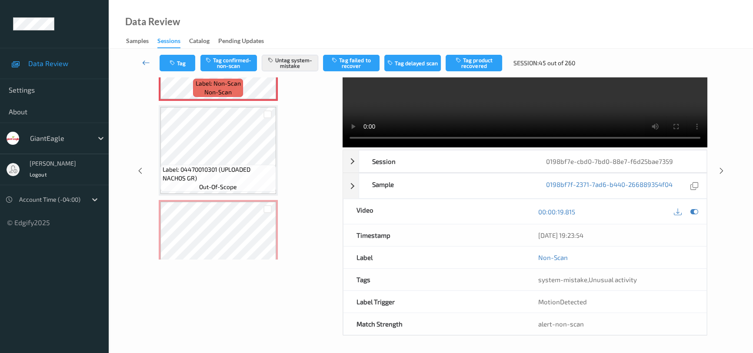
click at [143, 58] on icon at bounding box center [146, 62] width 8 height 9
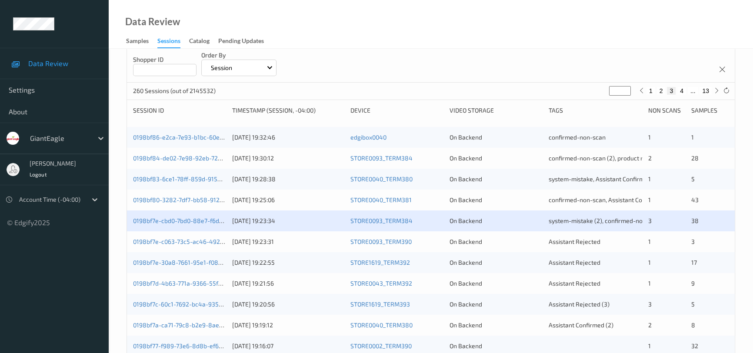
scroll to position [118, 0]
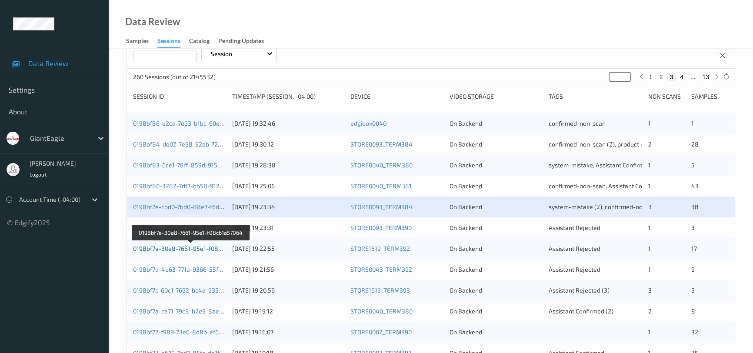
click at [170, 248] on link "0198bf7e-30a8-7661-95e1-f08c61a57064" at bounding box center [190, 248] width 115 height 7
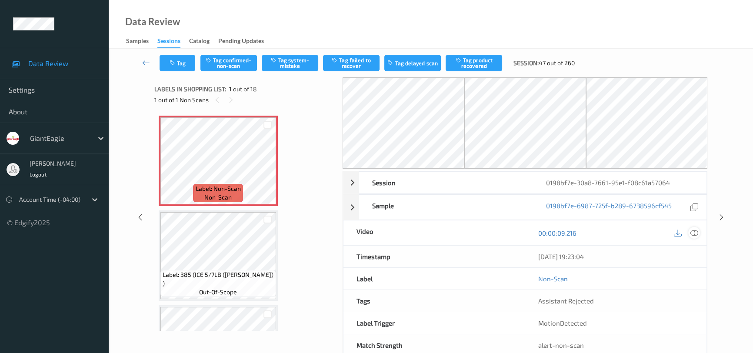
click at [696, 230] on icon at bounding box center [694, 233] width 8 height 8
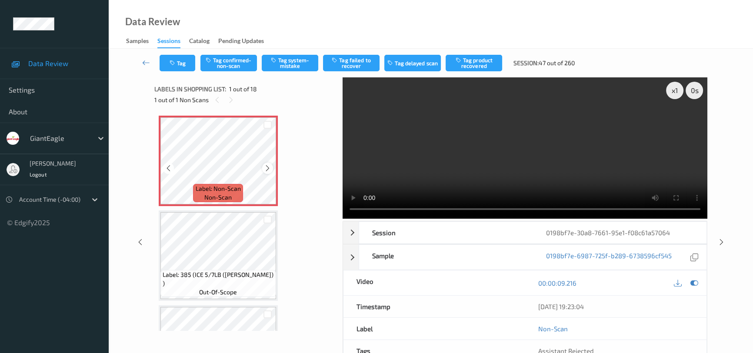
click at [266, 166] on icon at bounding box center [267, 168] width 7 height 8
click at [472, 167] on video at bounding box center [525, 147] width 365 height 141
click at [267, 166] on icon at bounding box center [267, 168] width 7 height 8
click at [277, 57] on icon "button" at bounding box center [274, 60] width 7 height 6
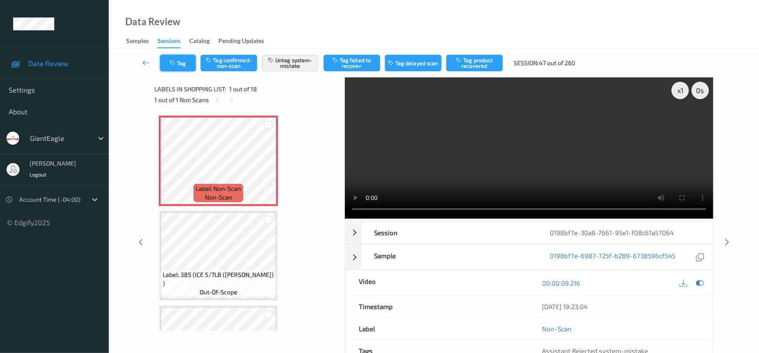
click at [177, 61] on button "Tag" at bounding box center [178, 63] width 36 height 17
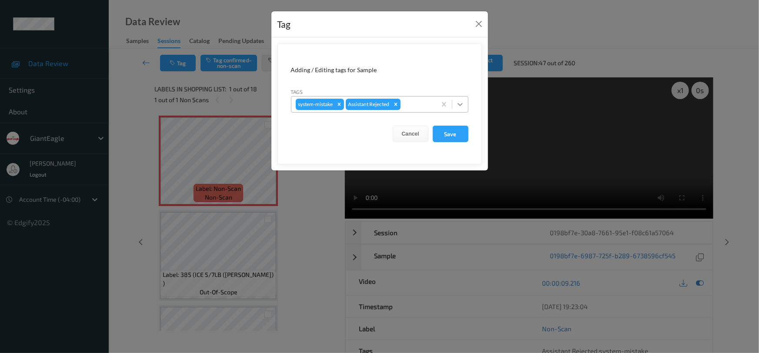
click at [460, 104] on icon at bounding box center [460, 104] width 9 height 9
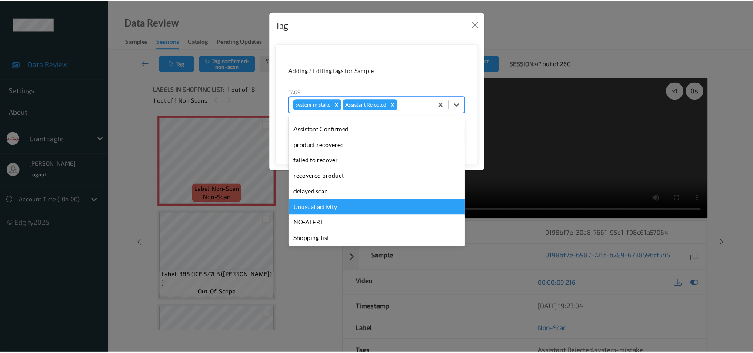
scroll to position [77, 0]
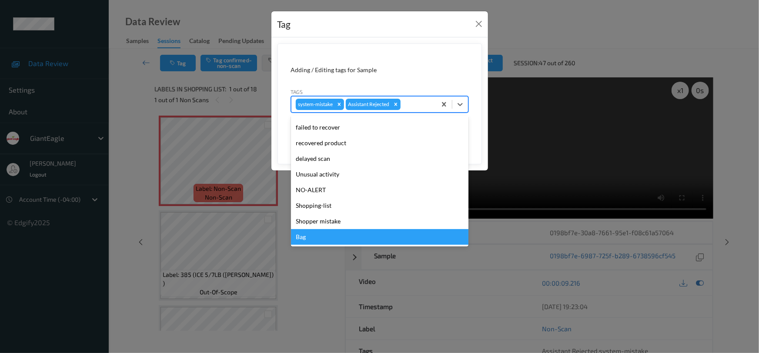
click at [307, 236] on div "Bag" at bounding box center [379, 237] width 177 height 16
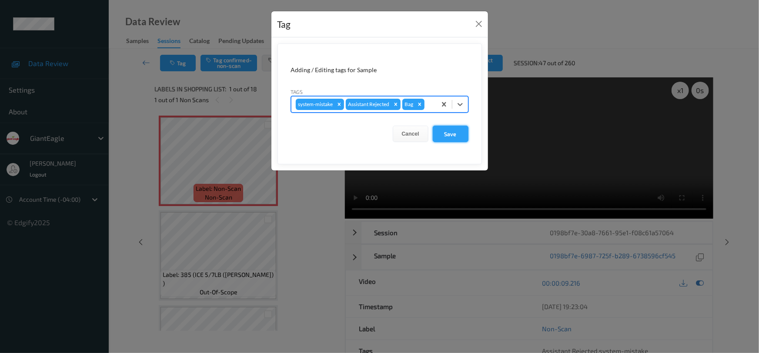
click at [457, 130] on button "Save" at bounding box center [451, 134] width 36 height 17
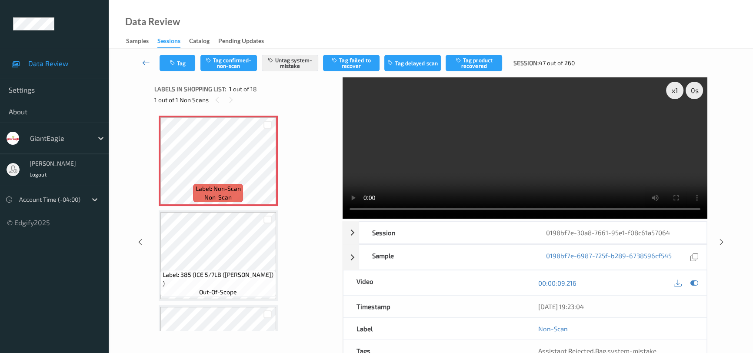
click at [144, 58] on icon at bounding box center [146, 62] width 8 height 9
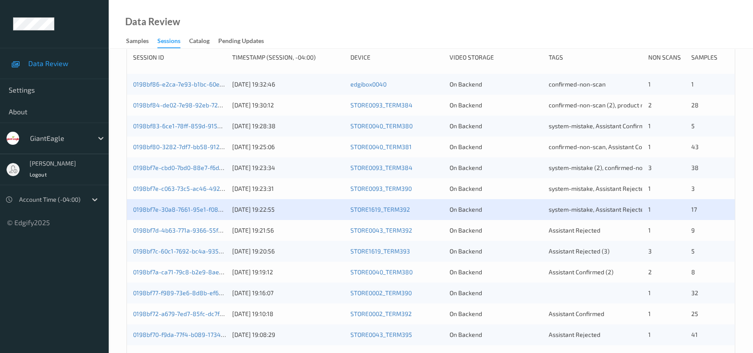
scroll to position [158, 0]
click at [178, 252] on link "0198bf7c-60c1-7692-bc4a-93525a4b1193" at bounding box center [191, 250] width 116 height 7
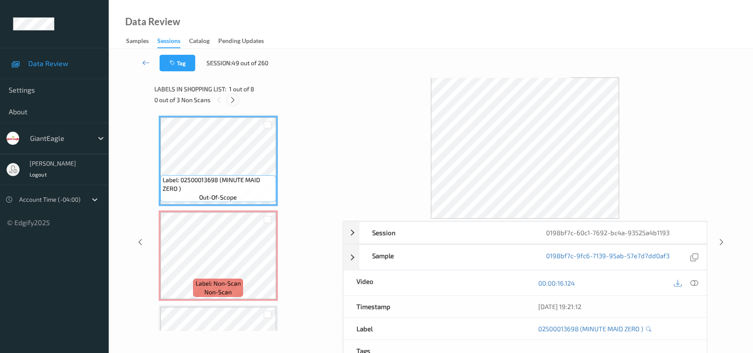
click at [231, 97] on icon at bounding box center [232, 100] width 7 height 8
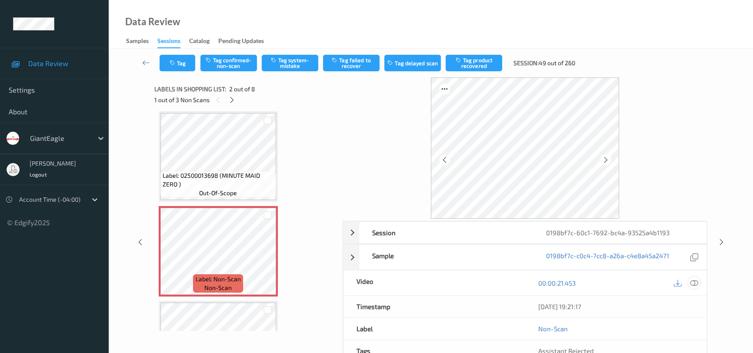
click at [699, 282] on div at bounding box center [694, 283] width 12 height 12
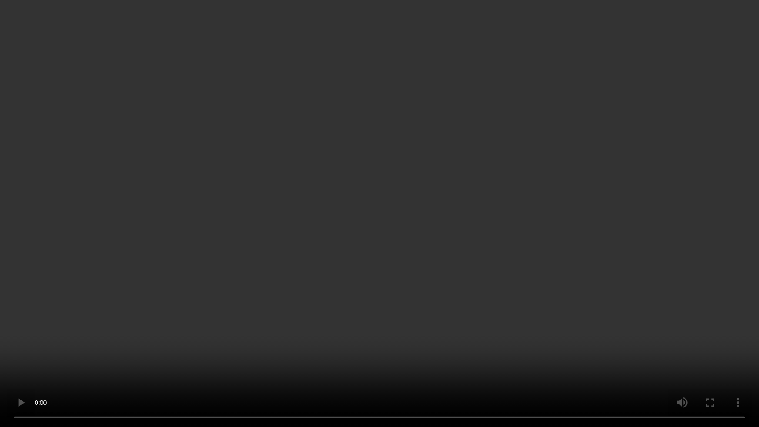
click at [481, 257] on video at bounding box center [379, 213] width 759 height 427
click at [507, 310] on video at bounding box center [379, 213] width 759 height 427
click at [428, 326] on video at bounding box center [379, 213] width 759 height 427
click at [158, 127] on video at bounding box center [379, 213] width 759 height 427
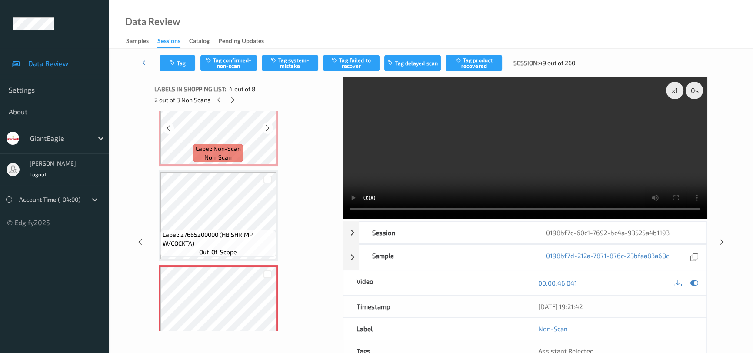
scroll to position [90, 0]
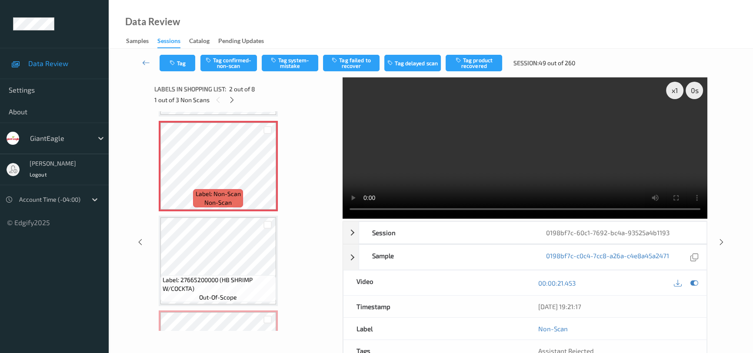
click at [409, 157] on video at bounding box center [525, 147] width 365 height 141
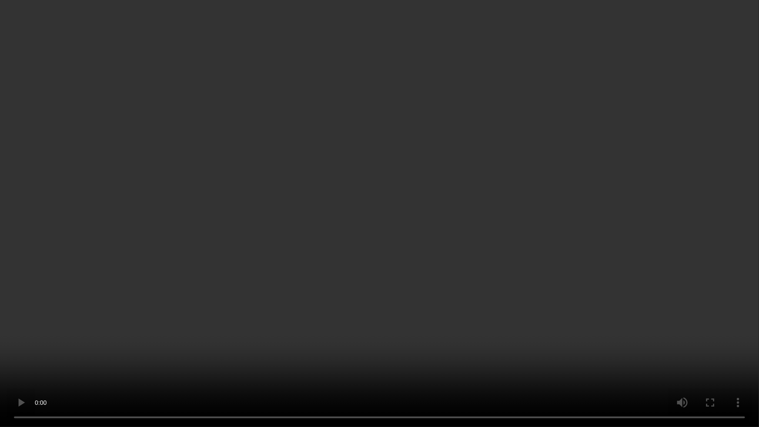
click at [394, 283] on video at bounding box center [379, 213] width 759 height 427
click at [356, 305] on video at bounding box center [379, 213] width 759 height 427
click at [322, 319] on video at bounding box center [379, 213] width 759 height 427
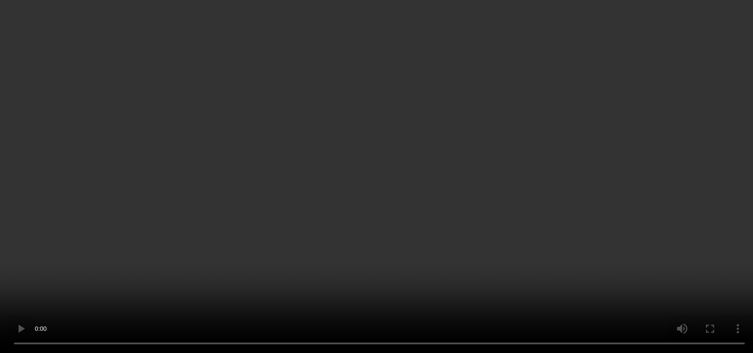
scroll to position [169, 0]
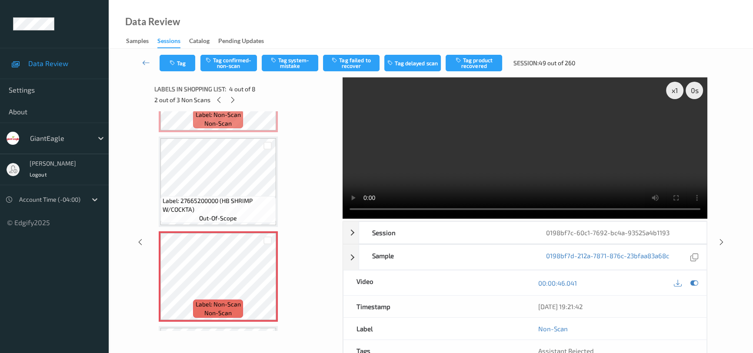
click at [457, 155] on video at bounding box center [525, 147] width 365 height 141
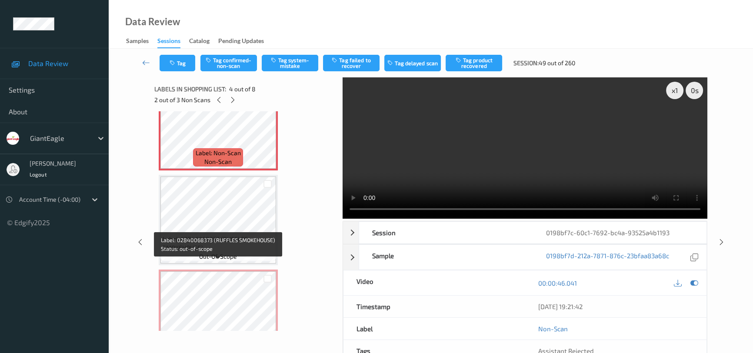
scroll to position [366, 0]
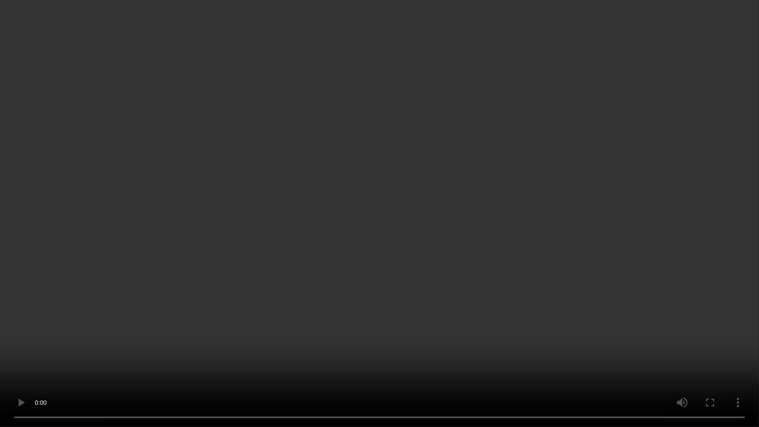
drag, startPoint x: 584, startPoint y: 280, endPoint x: 691, endPoint y: 361, distance: 133.5
click at [587, 282] on video at bounding box center [379, 213] width 759 height 427
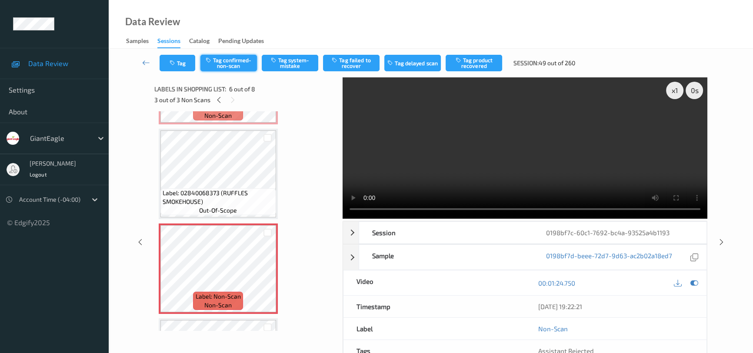
click at [240, 59] on button "Tag confirmed-non-scan" at bounding box center [228, 63] width 57 height 17
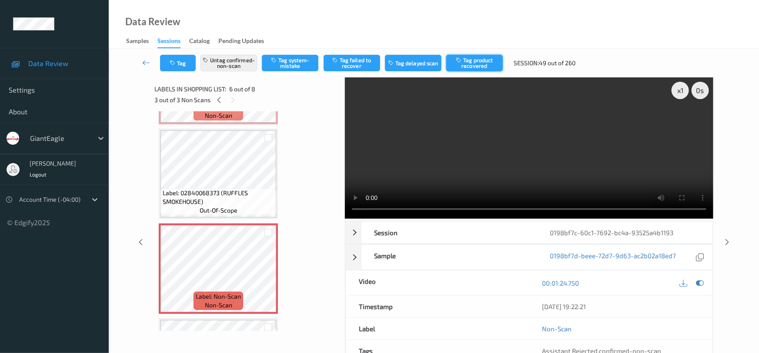
click at [474, 64] on button "Tag product recovered" at bounding box center [474, 63] width 57 height 17
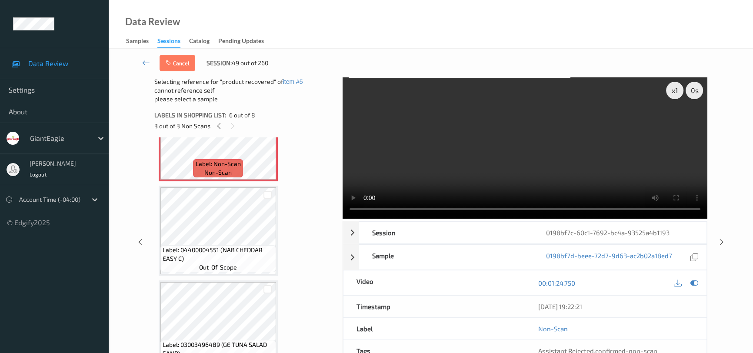
scroll to position [540, 0]
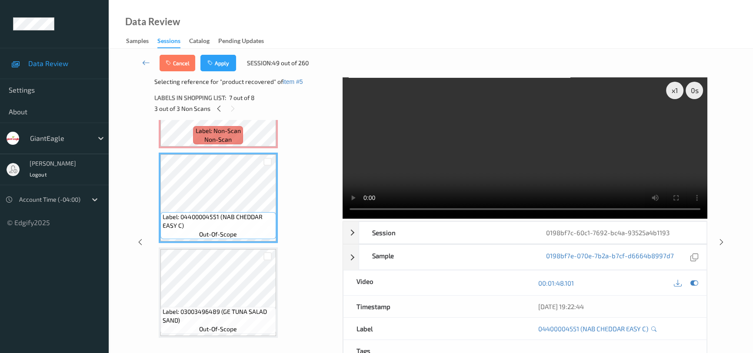
click at [221, 53] on div "Cancel Apply Session: 49 out of 260" at bounding box center [431, 63] width 609 height 29
click at [224, 60] on button "Apply" at bounding box center [218, 63] width 36 height 17
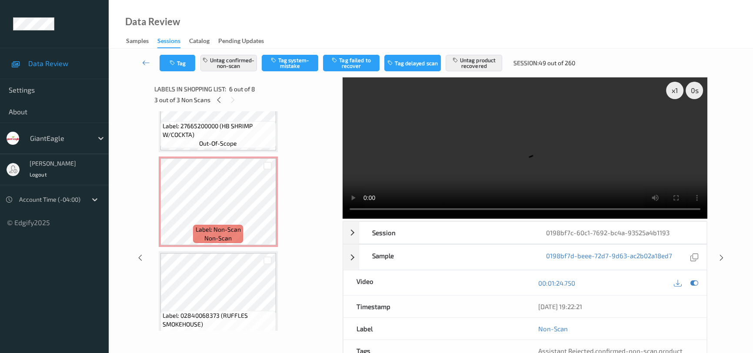
scroll to position [237, 0]
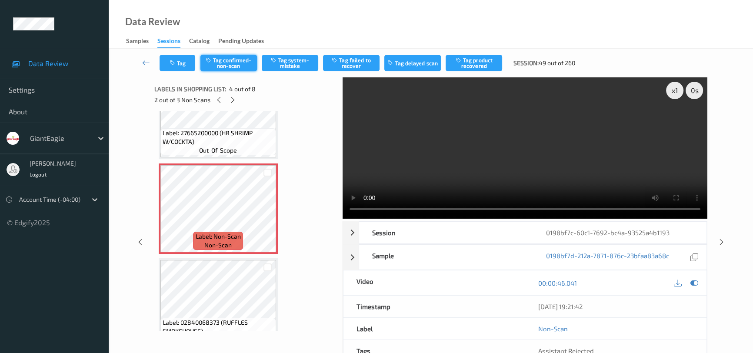
click at [233, 66] on button "Tag confirmed-non-scan" at bounding box center [228, 63] width 57 height 17
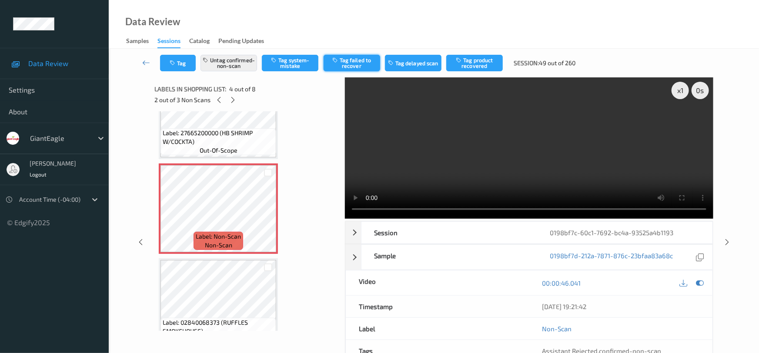
click at [356, 63] on button "Tag failed to recover" at bounding box center [351, 63] width 57 height 17
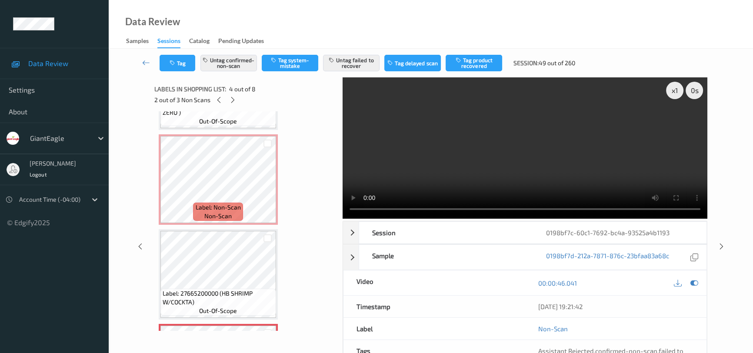
scroll to position [57, 0]
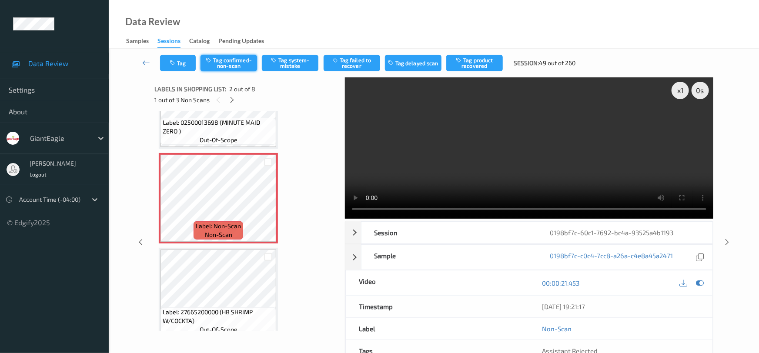
click at [242, 61] on button "Tag confirmed-non-scan" at bounding box center [228, 63] width 57 height 17
click at [466, 63] on button "Tag product recovered" at bounding box center [474, 63] width 57 height 17
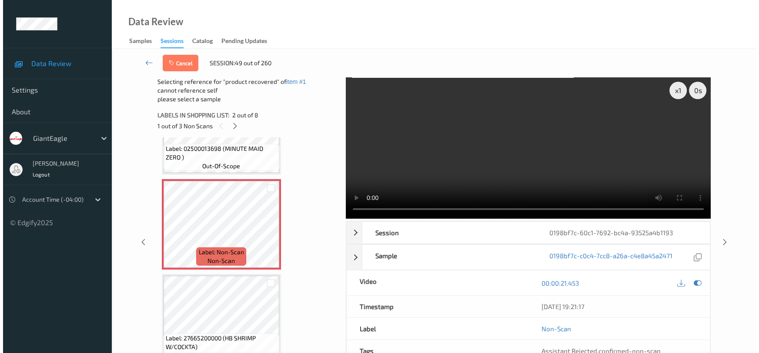
scroll to position [97, 0]
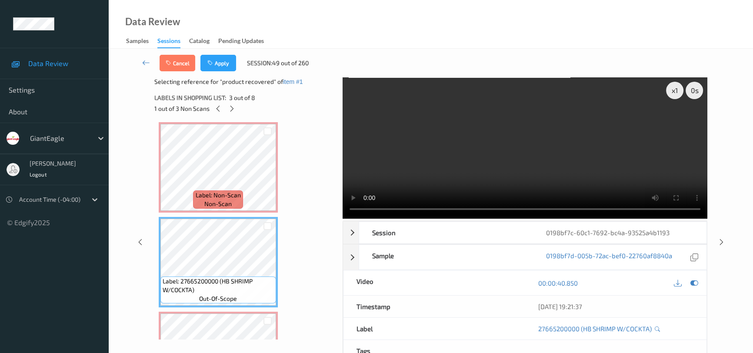
click at [217, 53] on div "Cancel Apply Session: 49 out of 260" at bounding box center [431, 63] width 609 height 29
click at [226, 62] on button "Apply" at bounding box center [218, 63] width 36 height 17
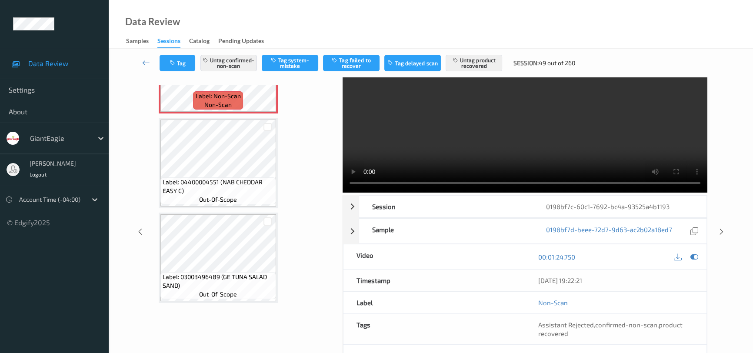
scroll to position [383, 0]
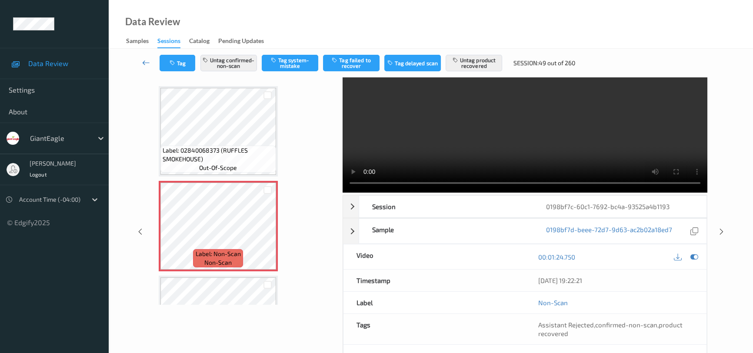
click at [143, 56] on link at bounding box center [146, 63] width 27 height 17
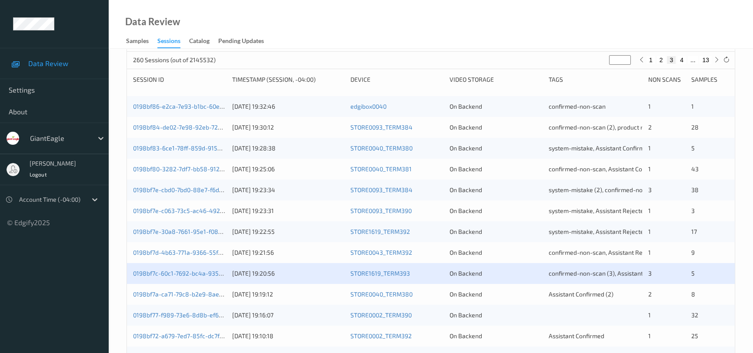
scroll to position [158, 0]
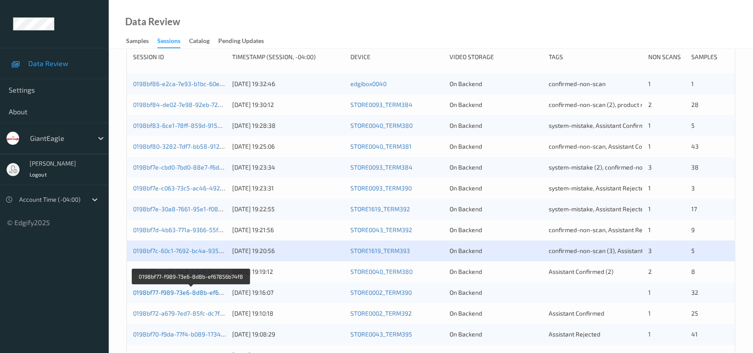
click at [170, 290] on link "0198bf77-f989-73e6-8d8b-ef67856b74f8" at bounding box center [191, 292] width 116 height 7
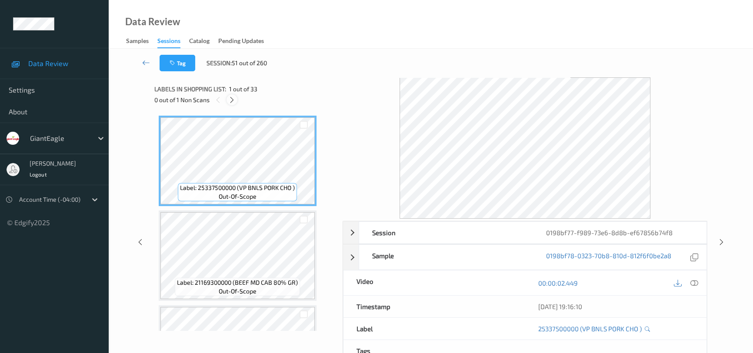
click at [229, 98] on icon at bounding box center [231, 100] width 7 height 8
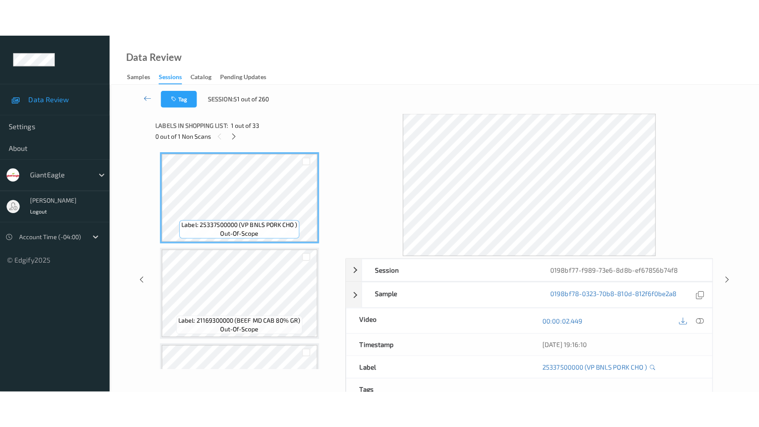
scroll to position [2902, 0]
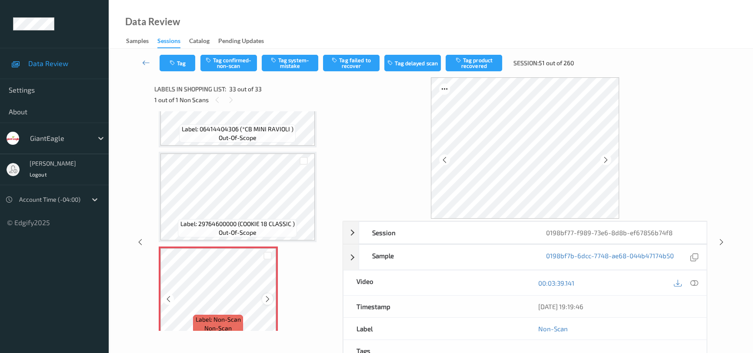
click at [265, 295] on icon at bounding box center [267, 299] width 7 height 8
click at [268, 295] on icon at bounding box center [267, 299] width 7 height 8
click at [690, 280] on icon at bounding box center [694, 283] width 8 height 8
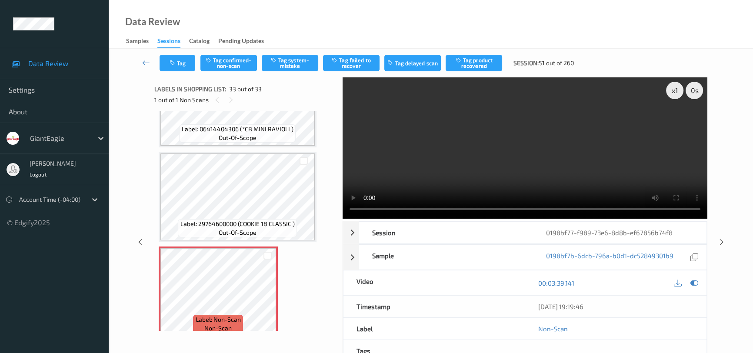
click at [258, 15] on div "Data Review Samples Sessions Catalog Pending Updates" at bounding box center [431, 24] width 644 height 49
click at [270, 295] on icon at bounding box center [267, 299] width 7 height 8
click at [568, 167] on video at bounding box center [525, 147] width 365 height 141
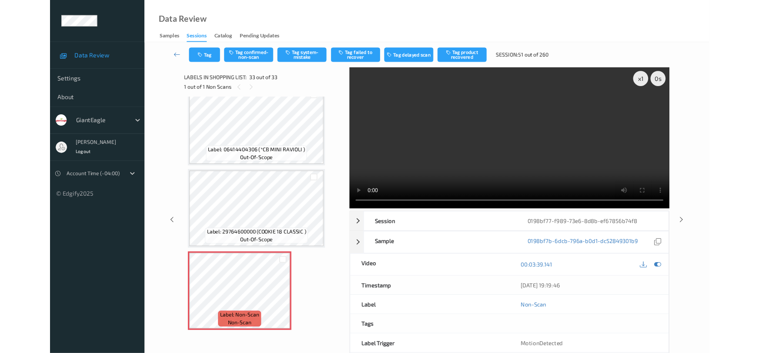
scroll to position [2828, 0]
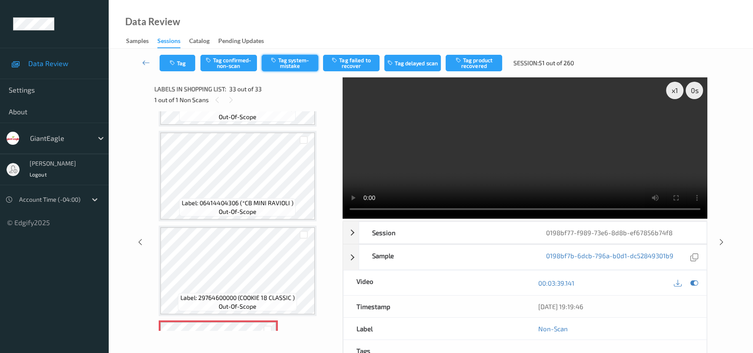
click at [300, 66] on button "Tag system-mistake" at bounding box center [290, 63] width 57 height 17
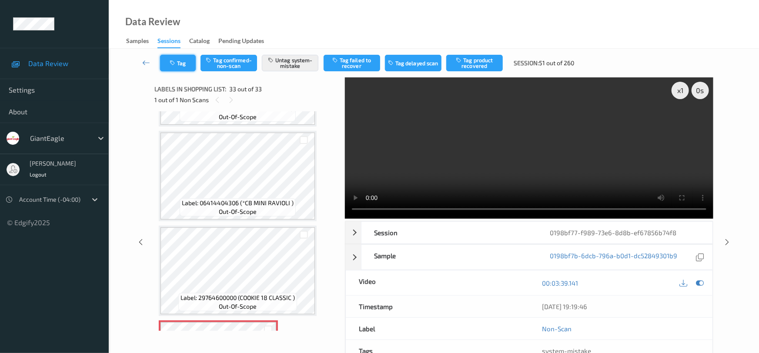
click at [185, 63] on button "Tag" at bounding box center [178, 63] width 36 height 17
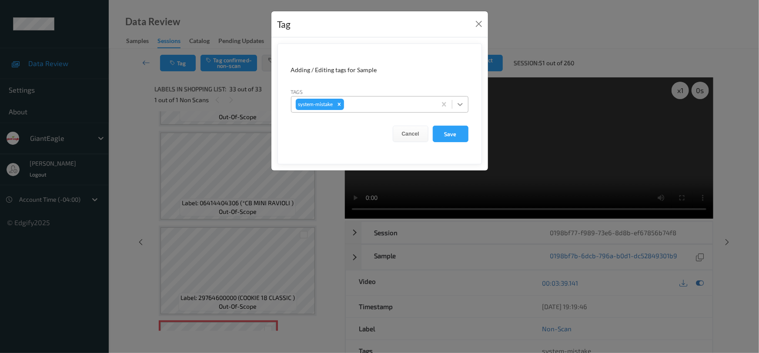
click at [461, 105] on icon at bounding box center [459, 104] width 5 height 3
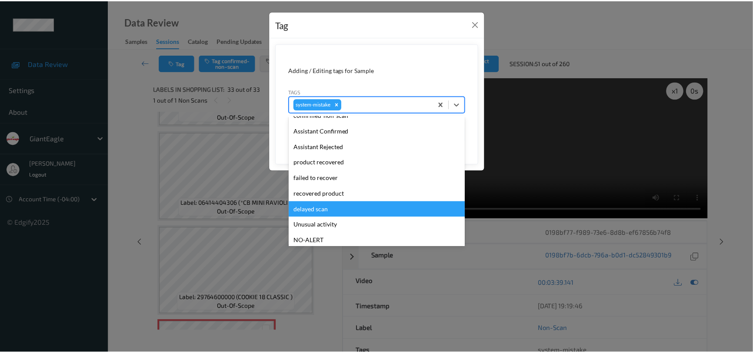
scroll to position [92, 0]
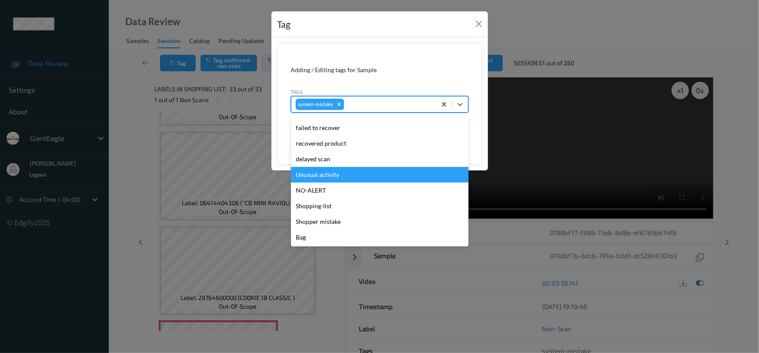
drag, startPoint x: 337, startPoint y: 174, endPoint x: 427, endPoint y: 154, distance: 92.6
click at [338, 174] on div "Unusual activity" at bounding box center [379, 175] width 177 height 16
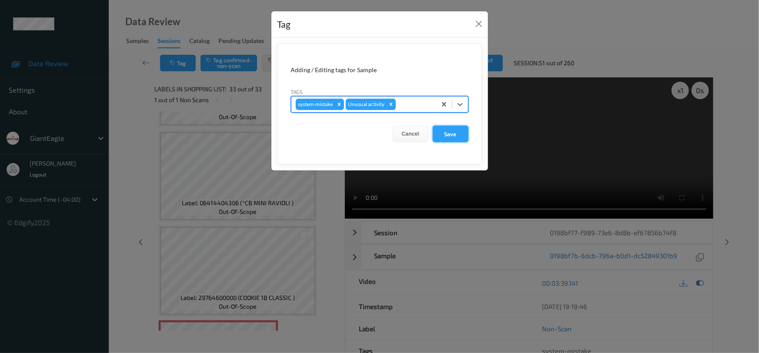
click at [452, 134] on button "Save" at bounding box center [451, 134] width 36 height 17
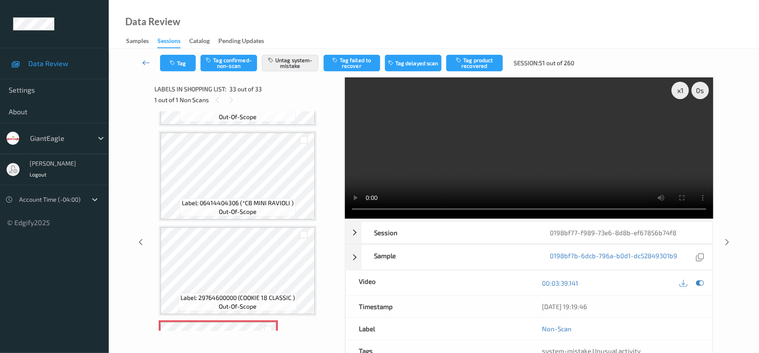
click at [145, 57] on link at bounding box center [146, 63] width 27 height 17
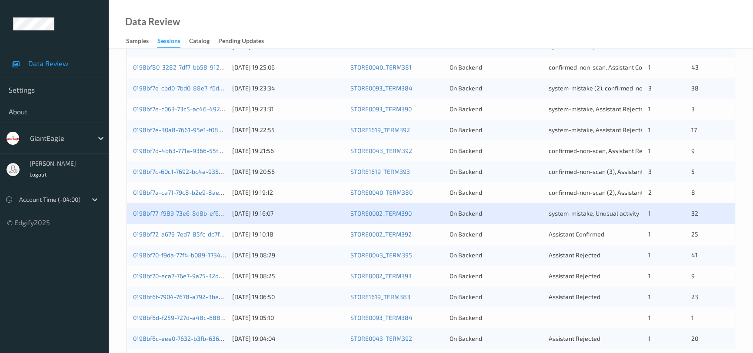
scroll to position [277, 0]
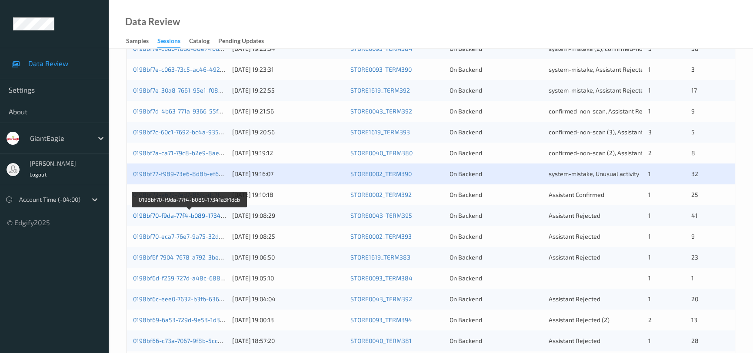
click at [173, 213] on link "0198bf70-f9da-77f4-b089-17341a3f1dcb" at bounding box center [189, 215] width 112 height 7
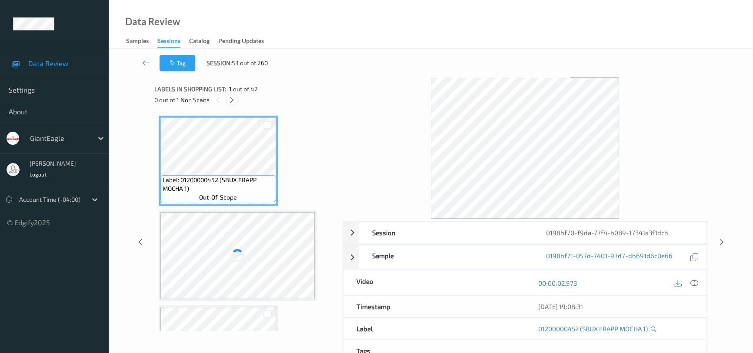
click at [232, 98] on icon at bounding box center [231, 100] width 7 height 8
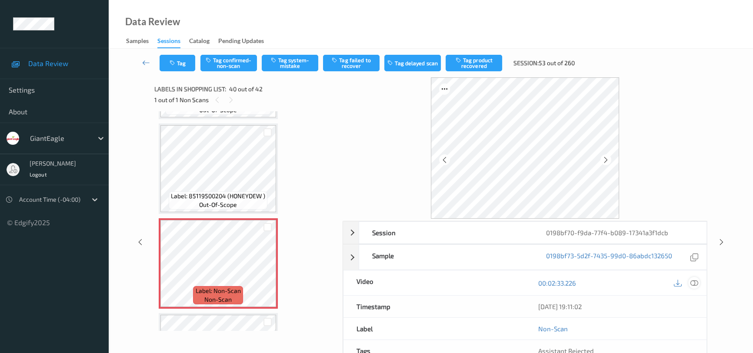
click at [693, 283] on icon at bounding box center [694, 283] width 8 height 8
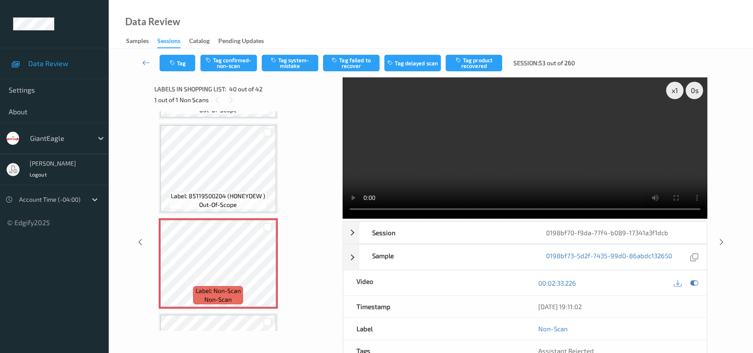
click at [563, 176] on video at bounding box center [525, 147] width 365 height 141
click at [293, 62] on button "Tag system-mistake" at bounding box center [290, 63] width 57 height 17
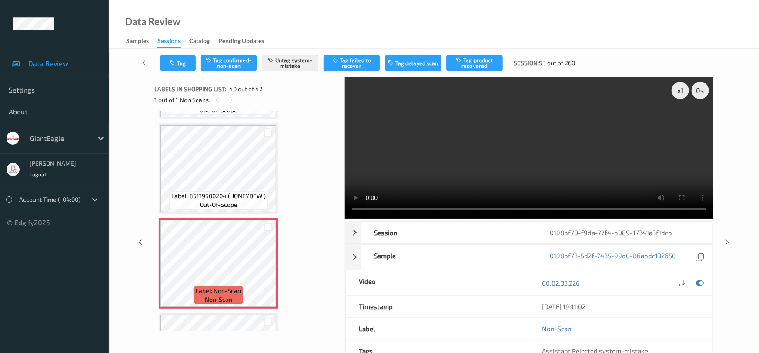
click at [142, 59] on icon at bounding box center [146, 62] width 8 height 9
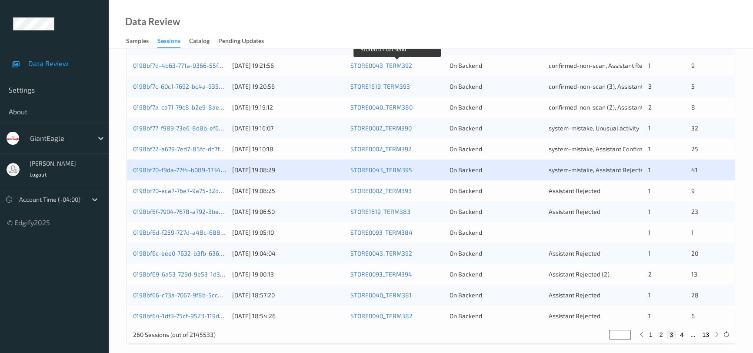
scroll to position [330, 0]
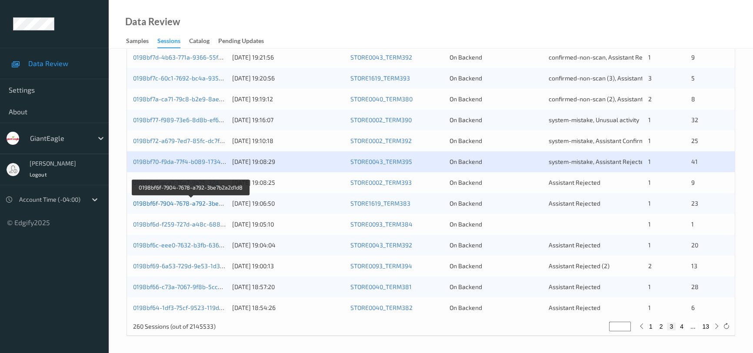
click at [175, 203] on link "0198bf6f-7904-7678-a792-3be7b2a2d1d8" at bounding box center [191, 203] width 116 height 7
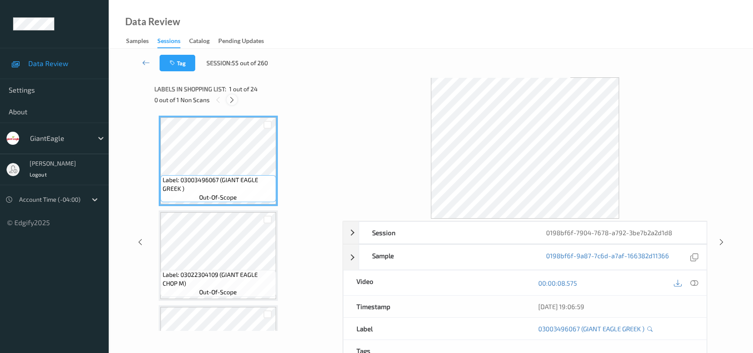
click at [233, 100] on icon at bounding box center [231, 100] width 7 height 8
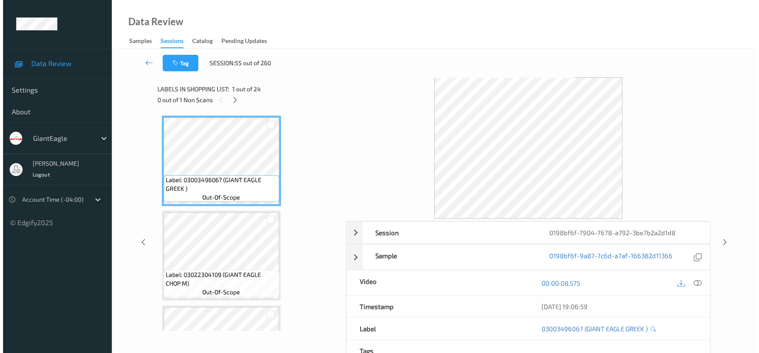
scroll to position [1893, 0]
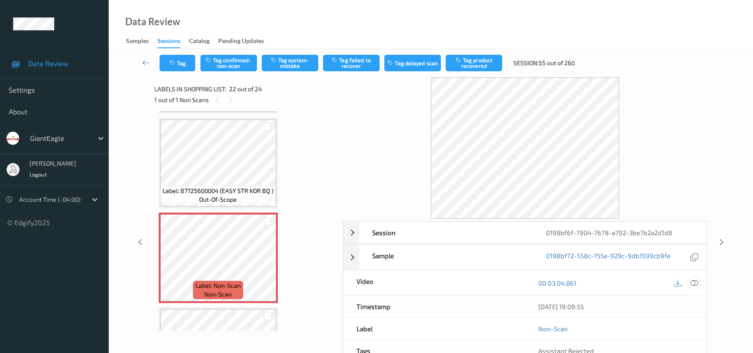
click at [696, 284] on icon at bounding box center [694, 283] width 8 height 8
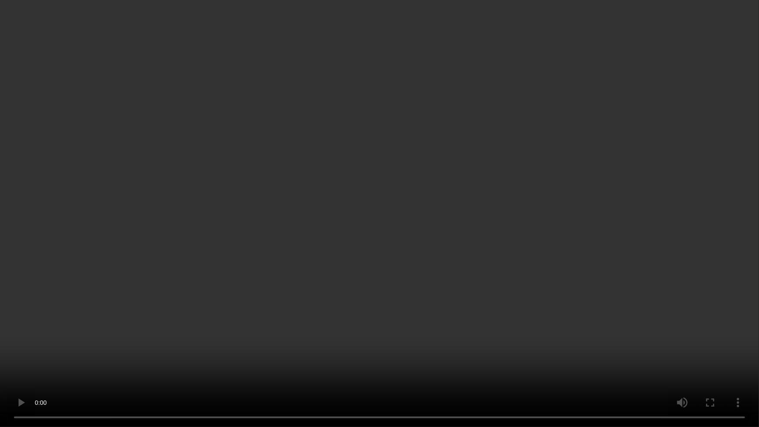
click at [419, 260] on video at bounding box center [379, 213] width 759 height 427
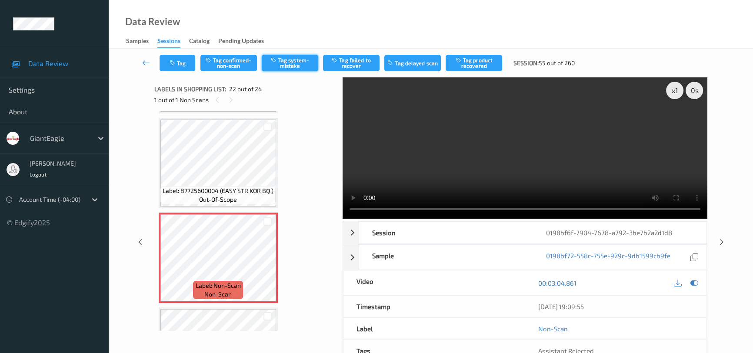
click at [292, 63] on button "Tag system-mistake" at bounding box center [290, 63] width 57 height 17
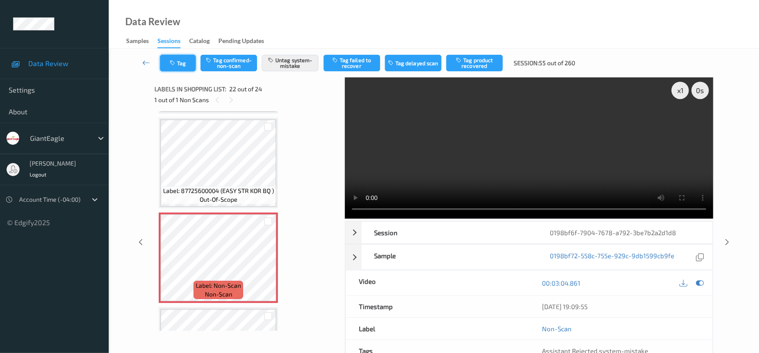
click at [177, 57] on button "Tag" at bounding box center [178, 63] width 36 height 17
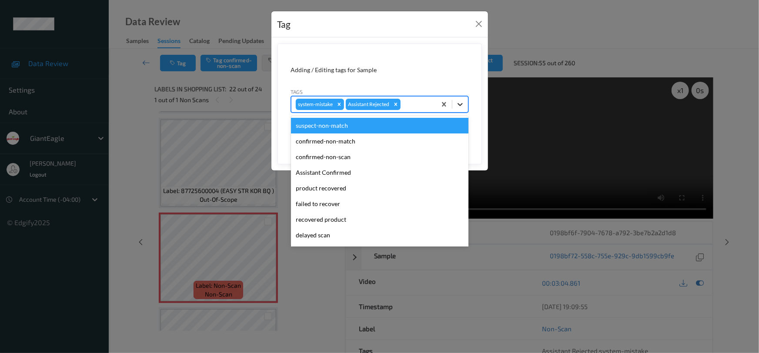
click at [459, 105] on icon at bounding box center [460, 104] width 9 height 9
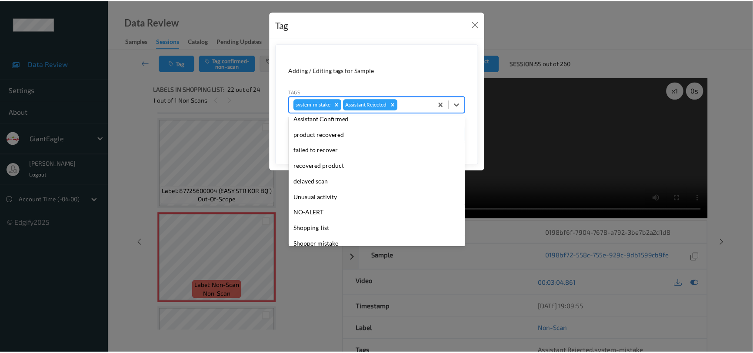
scroll to position [77, 0]
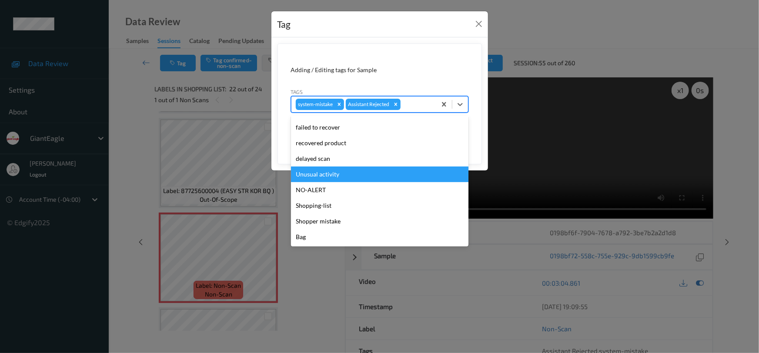
click at [336, 177] on div "Unusual activity" at bounding box center [379, 175] width 177 height 16
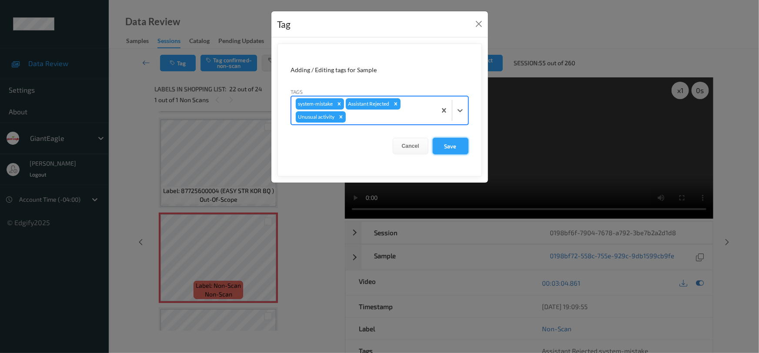
click at [450, 146] on button "Save" at bounding box center [451, 146] width 36 height 17
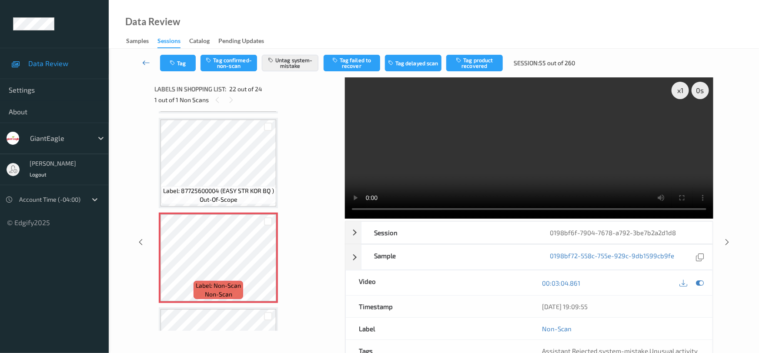
click at [144, 57] on link at bounding box center [146, 63] width 27 height 17
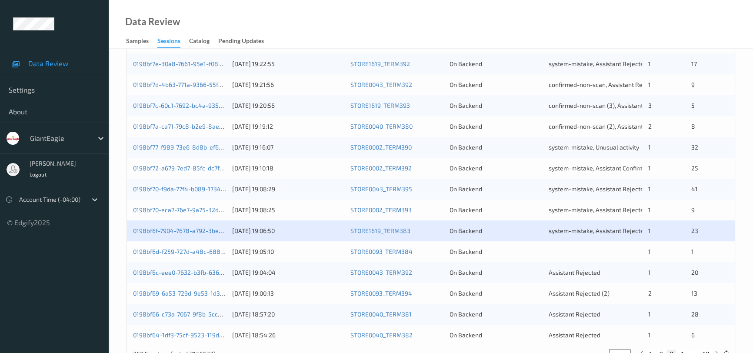
scroll to position [330, 0]
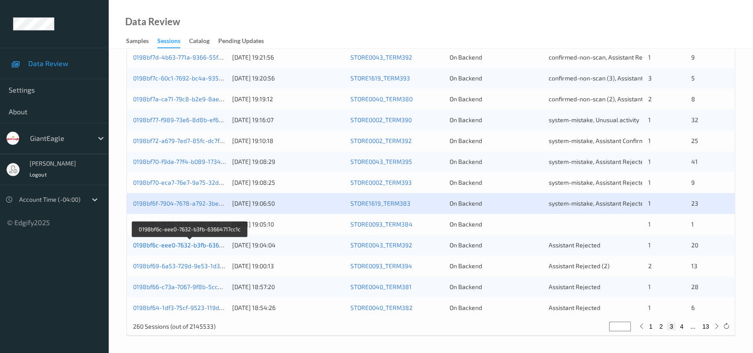
click at [192, 245] on link "0198bf6c-eee0-7632-b3fb-63664717cc1c" at bounding box center [190, 244] width 114 height 7
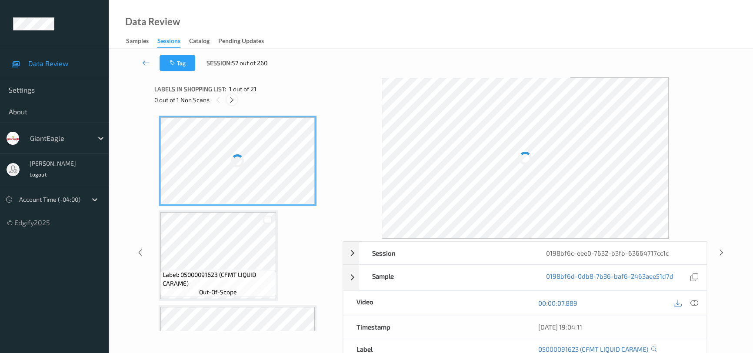
click at [232, 98] on icon at bounding box center [231, 100] width 7 height 8
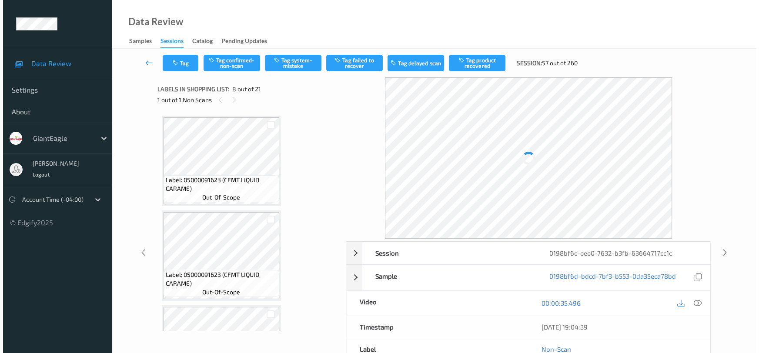
scroll to position [571, 0]
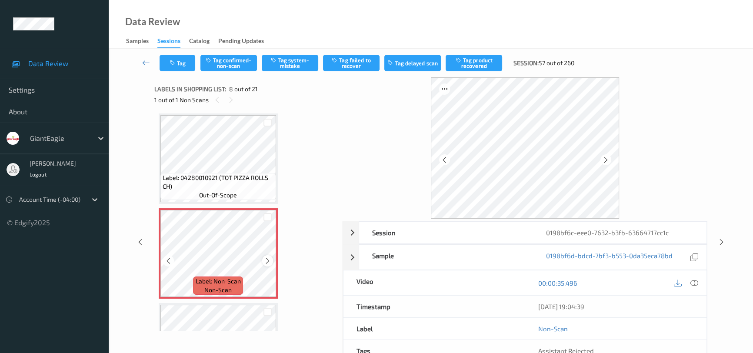
click at [267, 257] on icon at bounding box center [267, 261] width 7 height 8
click at [698, 283] on icon at bounding box center [694, 283] width 8 height 8
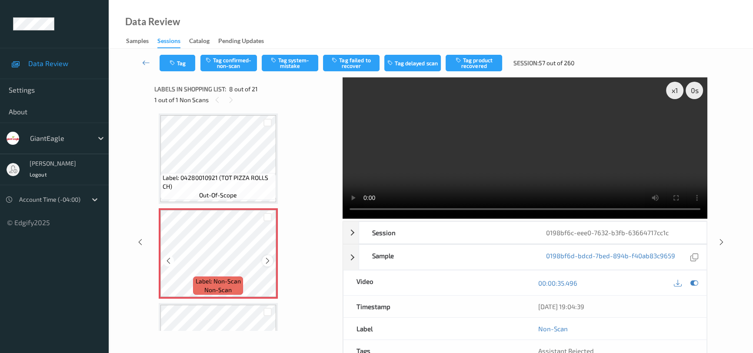
click at [264, 260] on icon at bounding box center [267, 261] width 7 height 8
click at [265, 260] on icon at bounding box center [267, 261] width 7 height 8
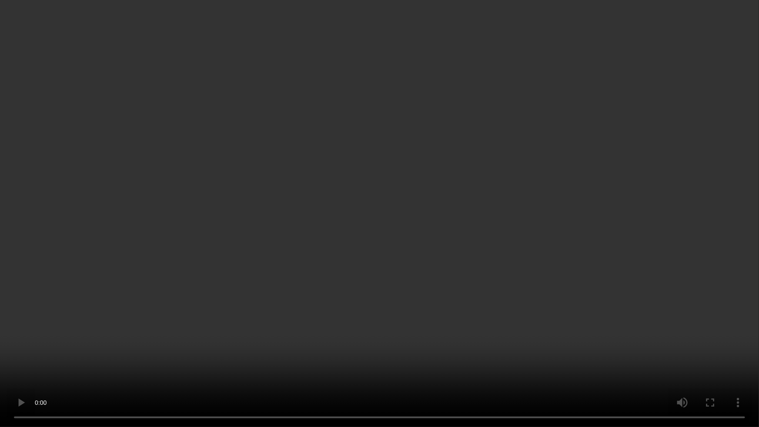
click at [155, 353] on video at bounding box center [379, 213] width 759 height 427
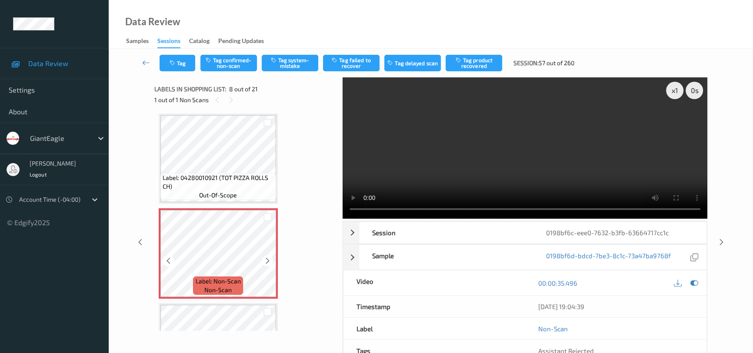
click at [277, 258] on div "Label: Non-Scan non-scan" at bounding box center [218, 253] width 119 height 90
click at [266, 258] on icon at bounding box center [267, 261] width 7 height 8
click at [281, 60] on button "Tag system-mistake" at bounding box center [290, 63] width 57 height 17
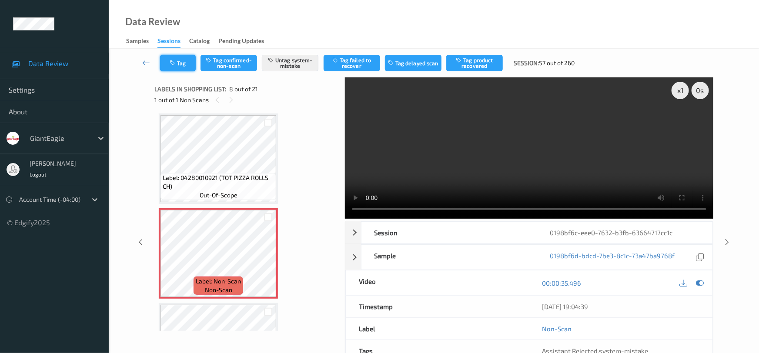
click at [178, 56] on button "Tag" at bounding box center [178, 63] width 36 height 17
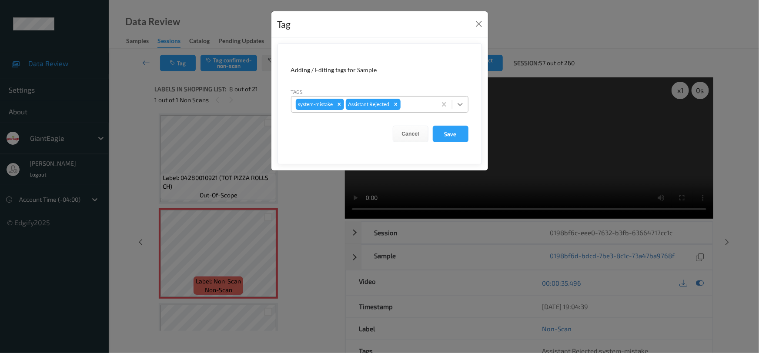
click at [465, 107] on div at bounding box center [460, 105] width 16 height 16
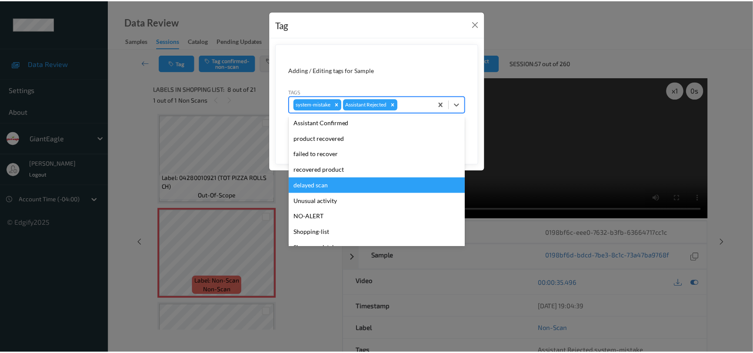
scroll to position [77, 0]
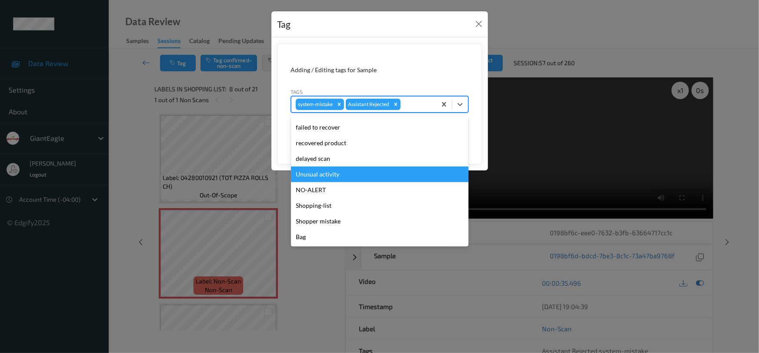
click at [334, 175] on div "Unusual activity" at bounding box center [379, 175] width 177 height 16
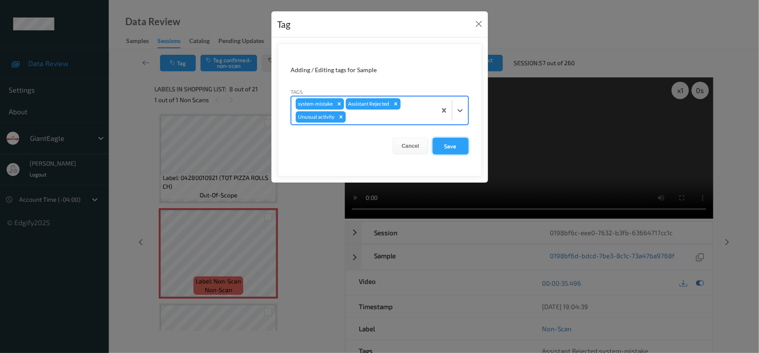
click at [450, 147] on button "Save" at bounding box center [451, 146] width 36 height 17
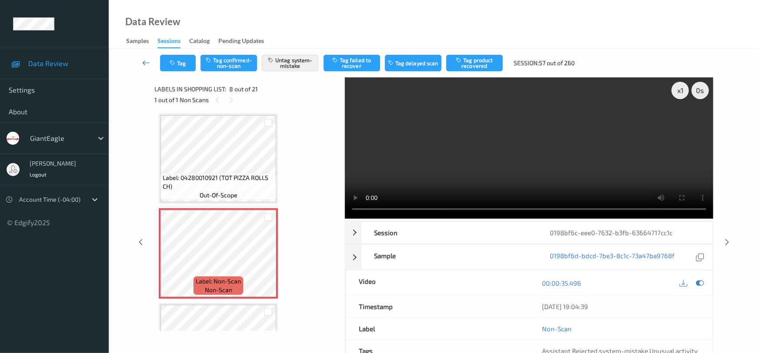
click at [145, 57] on link at bounding box center [146, 63] width 27 height 17
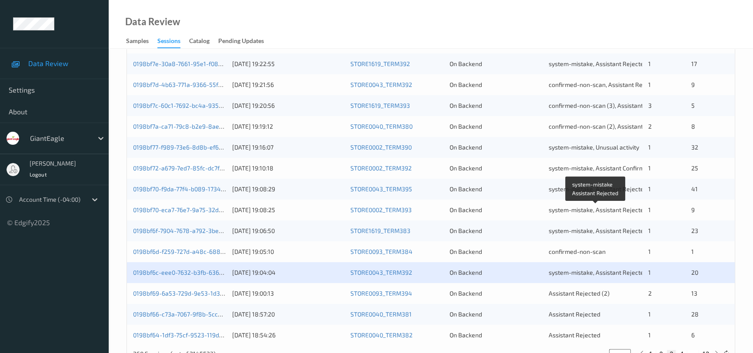
scroll to position [330, 0]
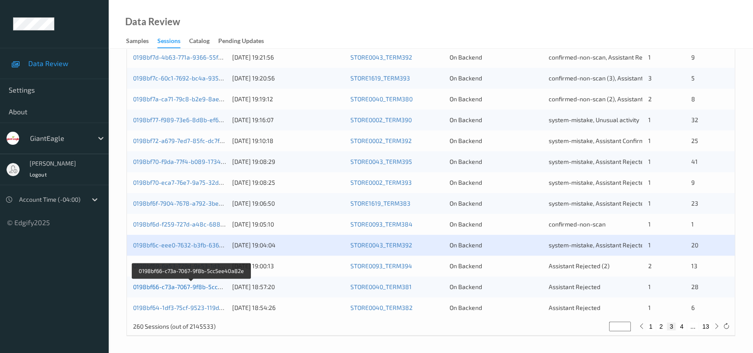
click at [189, 286] on link "0198bf66-c73a-7067-9f8b-5cc5ee40a82e" at bounding box center [191, 286] width 117 height 7
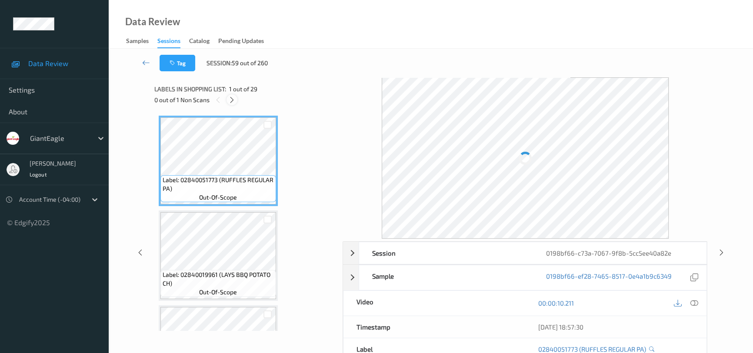
click at [234, 101] on icon at bounding box center [231, 100] width 7 height 8
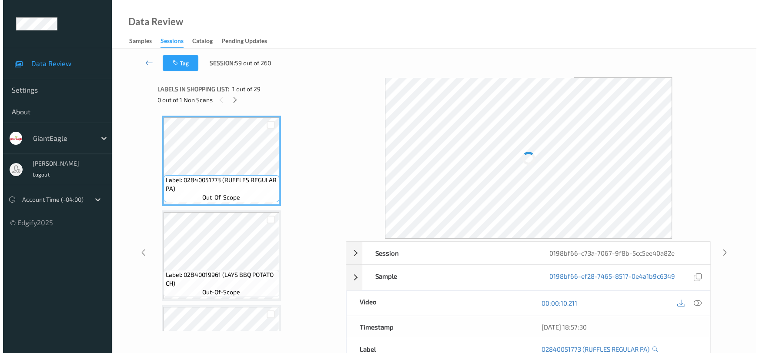
scroll to position [854, 0]
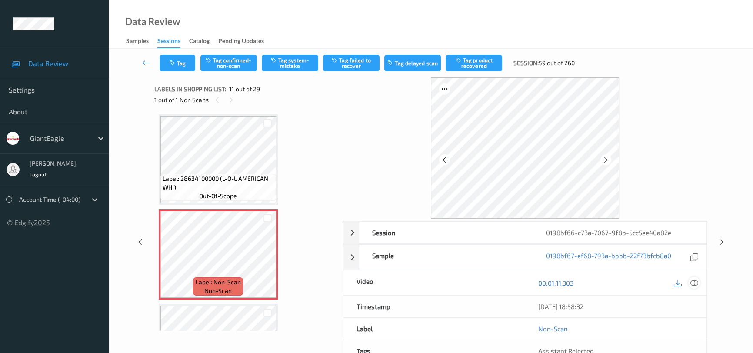
click at [696, 283] on icon at bounding box center [694, 283] width 8 height 8
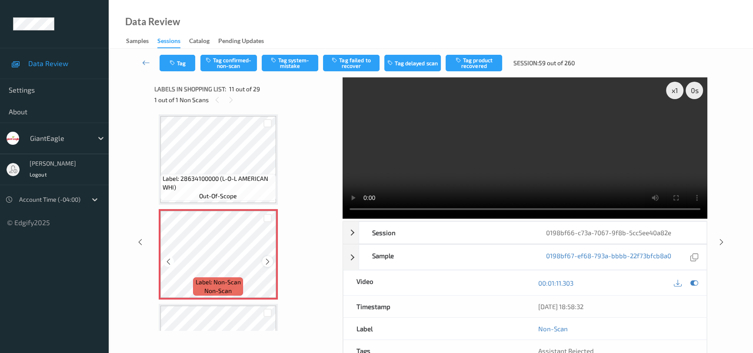
click at [265, 258] on icon at bounding box center [267, 262] width 7 height 8
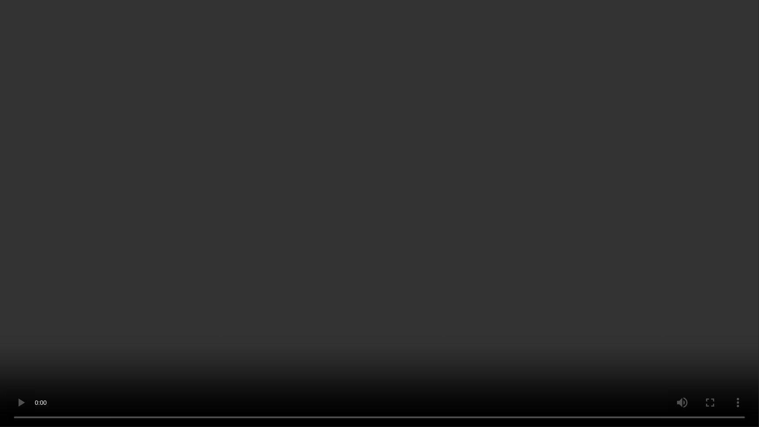
click at [490, 307] on video at bounding box center [379, 213] width 759 height 427
click at [580, 353] on video at bounding box center [379, 213] width 759 height 427
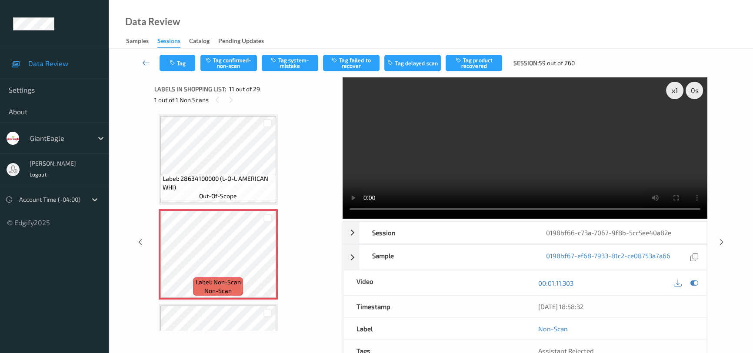
click at [579, 155] on video at bounding box center [525, 147] width 365 height 141
click at [269, 258] on icon at bounding box center [267, 262] width 7 height 8
click at [284, 57] on button "Tag system-mistake" at bounding box center [290, 63] width 57 height 17
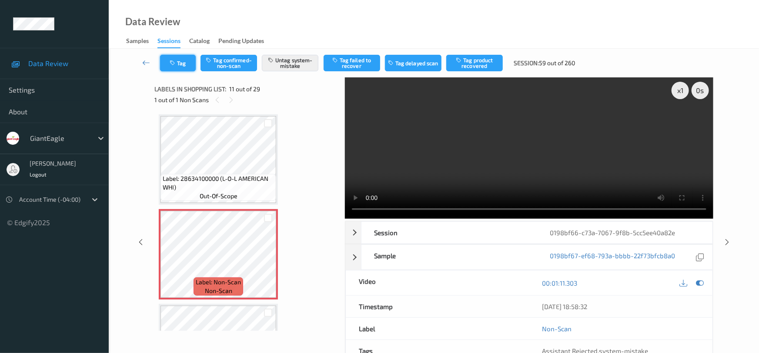
click at [179, 61] on button "Tag" at bounding box center [178, 63] width 36 height 17
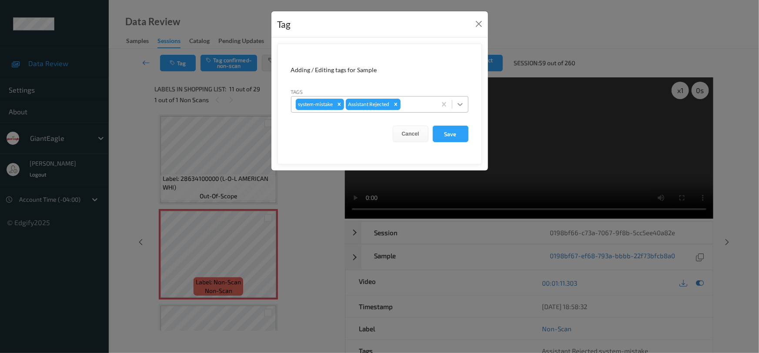
click at [458, 103] on icon at bounding box center [460, 104] width 9 height 9
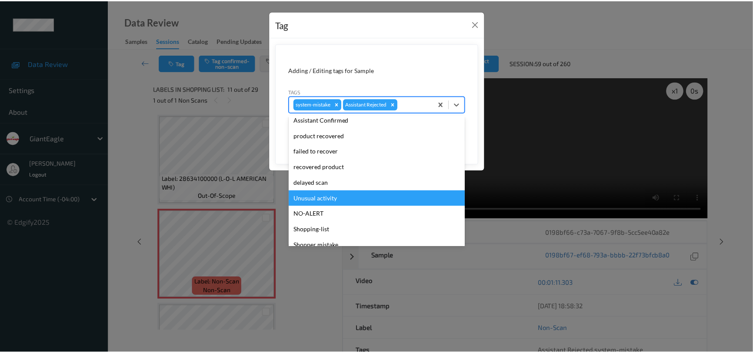
scroll to position [77, 0]
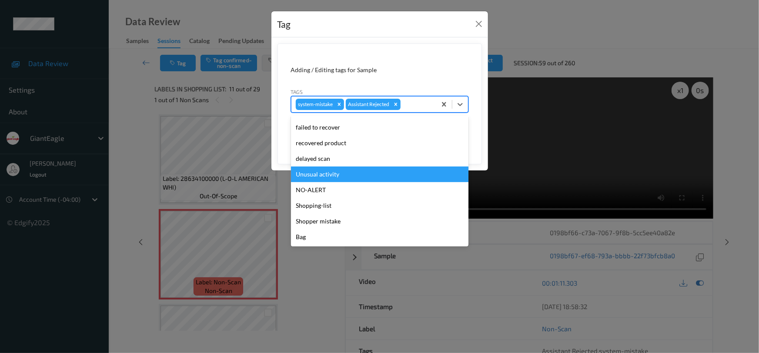
click at [328, 178] on div "Unusual activity" at bounding box center [379, 175] width 177 height 16
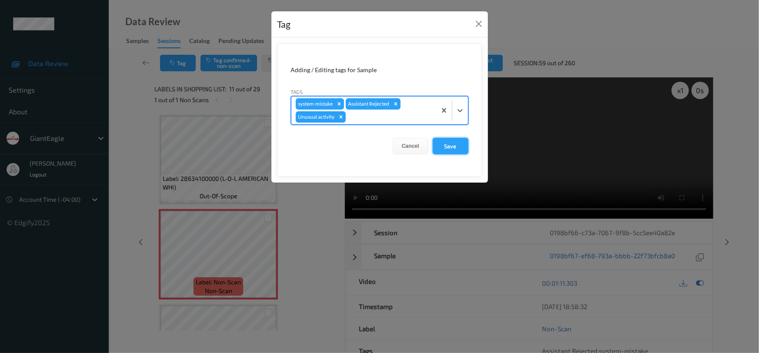
click at [457, 149] on button "Save" at bounding box center [451, 146] width 36 height 17
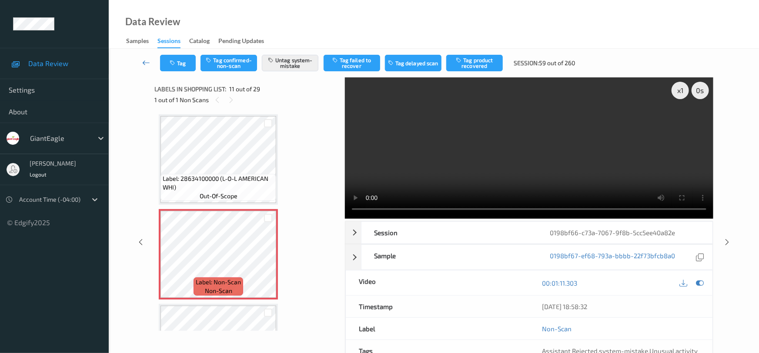
click at [146, 59] on icon at bounding box center [146, 62] width 8 height 9
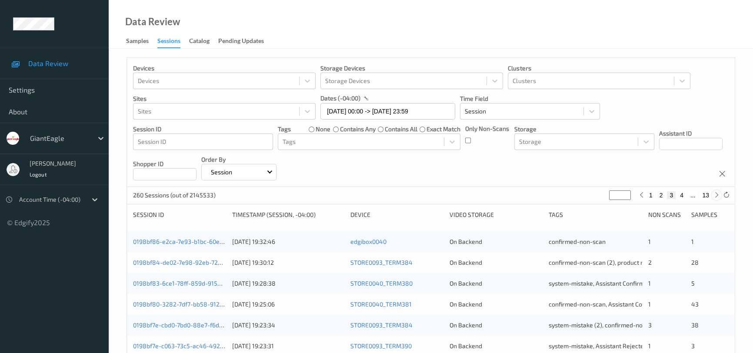
click at [713, 195] on icon at bounding box center [716, 195] width 7 height 7
type input "*"
click at [714, 195] on icon at bounding box center [716, 195] width 7 height 7
type input "*"
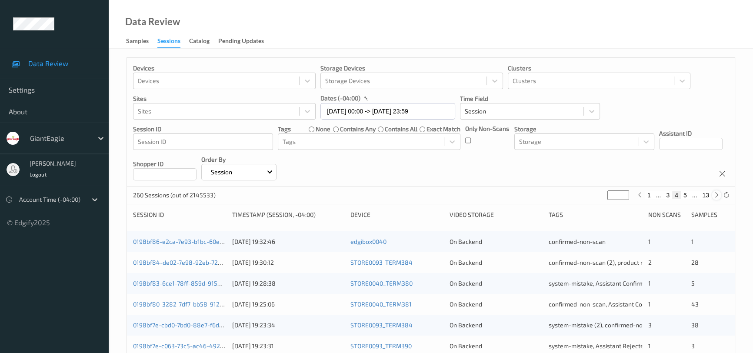
type input "*"
click at [714, 195] on icon at bounding box center [716, 195] width 7 height 7
type input "*"
click at [714, 195] on icon at bounding box center [716, 195] width 7 height 7
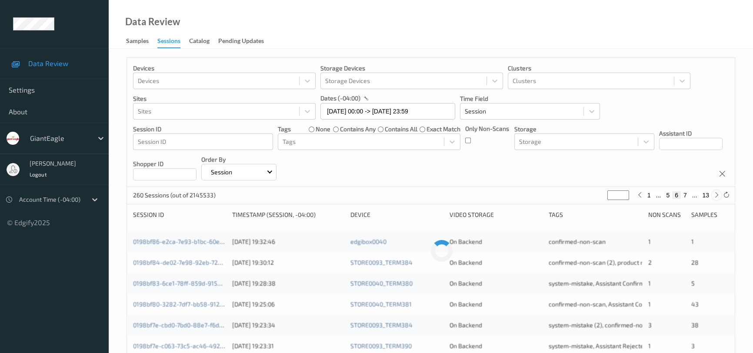
type input "*"
click at [715, 195] on icon at bounding box center [716, 195] width 7 height 7
type input "*"
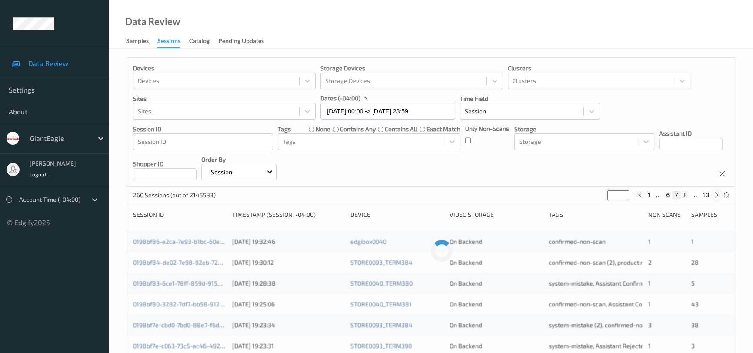
click at [715, 195] on icon at bounding box center [716, 195] width 7 height 7
type input "*"
click at [715, 195] on icon at bounding box center [716, 195] width 7 height 7
type input "**"
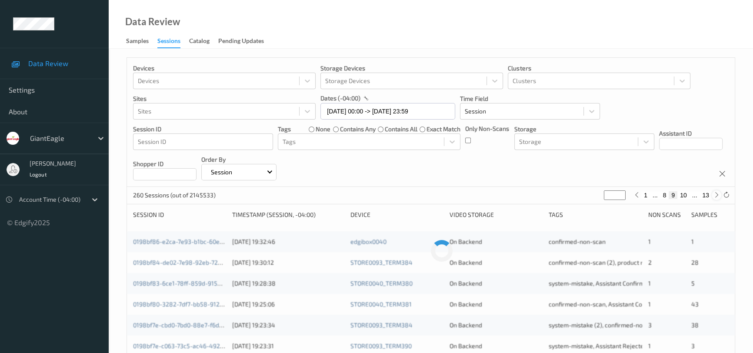
type input "**"
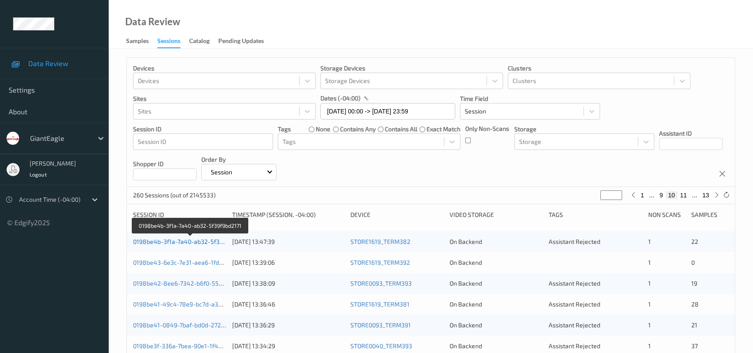
click at [200, 241] on link "0198be4b-3f1a-7a40-ab32-5f39f9bd2171" at bounding box center [190, 241] width 114 height 7
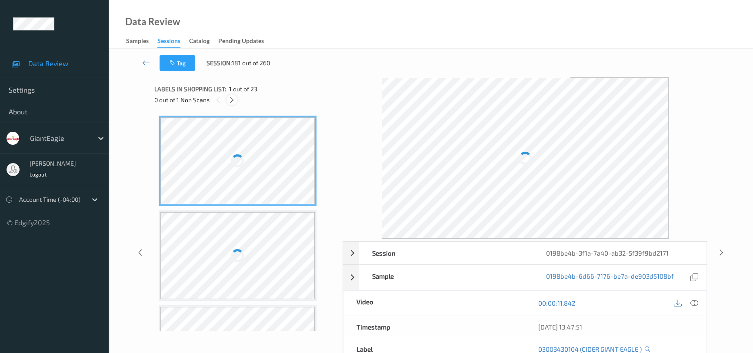
click at [234, 99] on icon at bounding box center [231, 100] width 7 height 8
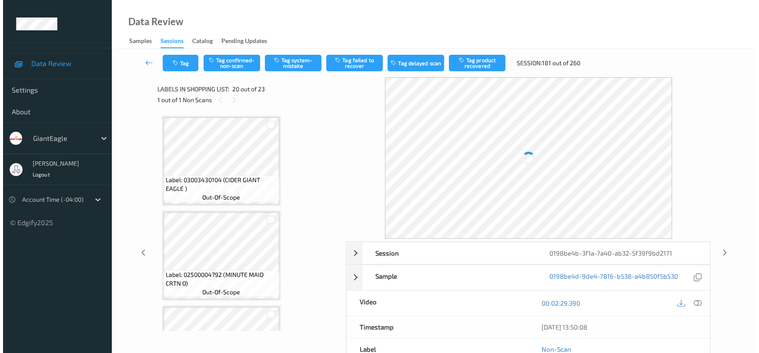
scroll to position [1704, 0]
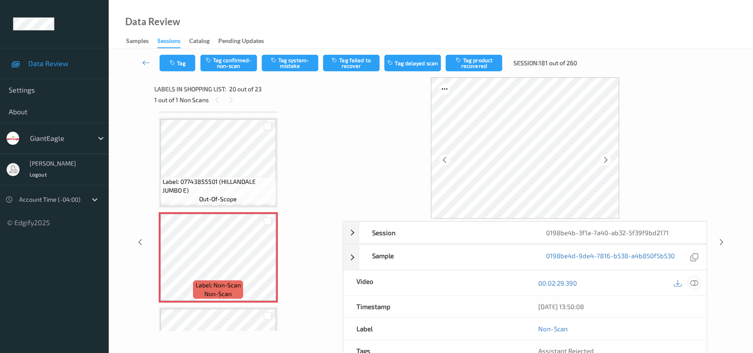
click at [694, 283] on icon at bounding box center [694, 283] width 8 height 8
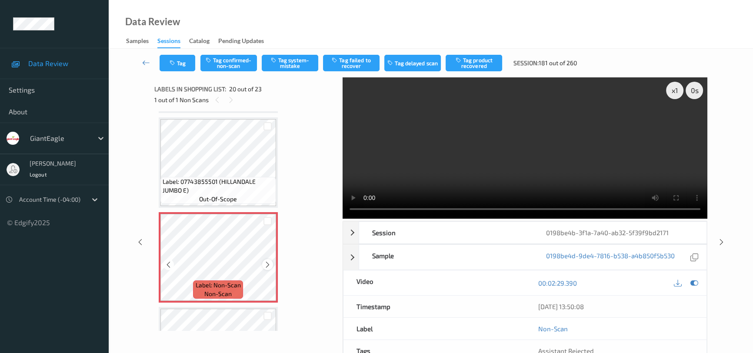
click at [267, 261] on icon at bounding box center [267, 265] width 7 height 8
click at [494, 153] on video at bounding box center [525, 147] width 365 height 141
click at [530, 173] on video at bounding box center [525, 147] width 365 height 141
click at [266, 261] on icon at bounding box center [267, 265] width 7 height 8
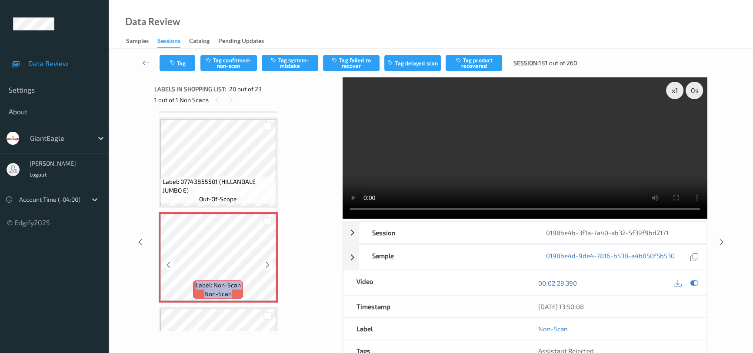
click at [266, 261] on icon at bounding box center [267, 265] width 7 height 8
click at [499, 170] on video at bounding box center [525, 147] width 365 height 141
click at [293, 66] on button "Tag system-mistake" at bounding box center [290, 63] width 57 height 17
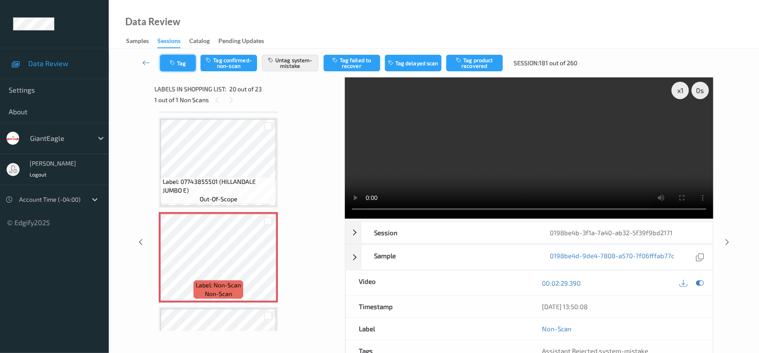
click at [183, 65] on button "Tag" at bounding box center [178, 63] width 36 height 17
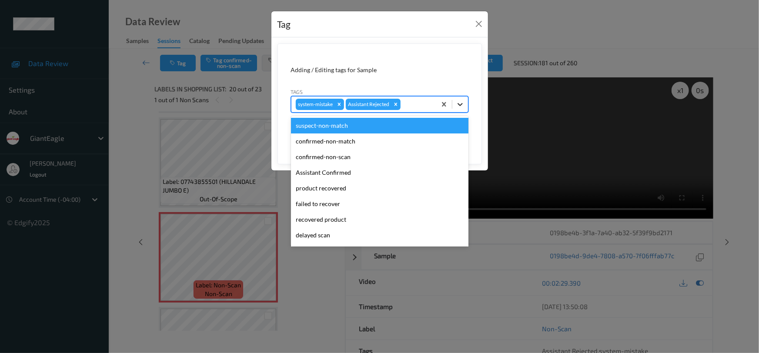
drag, startPoint x: 457, startPoint y: 106, endPoint x: 455, endPoint y: 112, distance: 6.3
click at [457, 107] on icon at bounding box center [460, 104] width 9 height 9
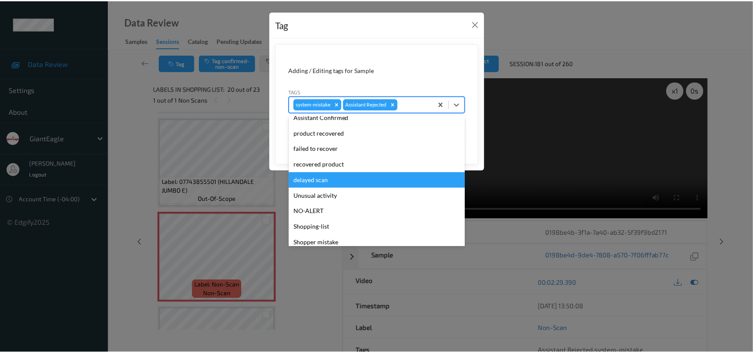
scroll to position [77, 0]
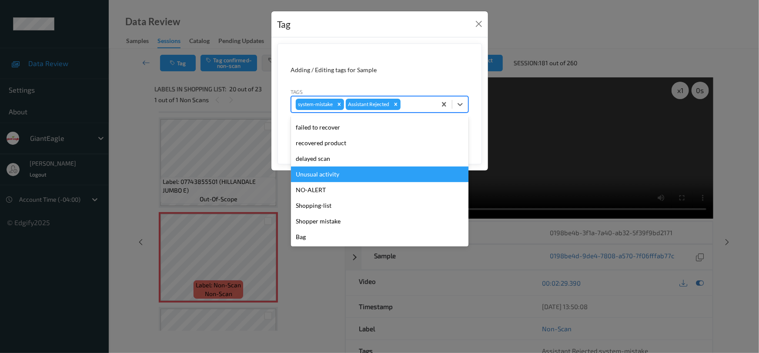
click at [306, 176] on div "Unusual activity" at bounding box center [379, 175] width 177 height 16
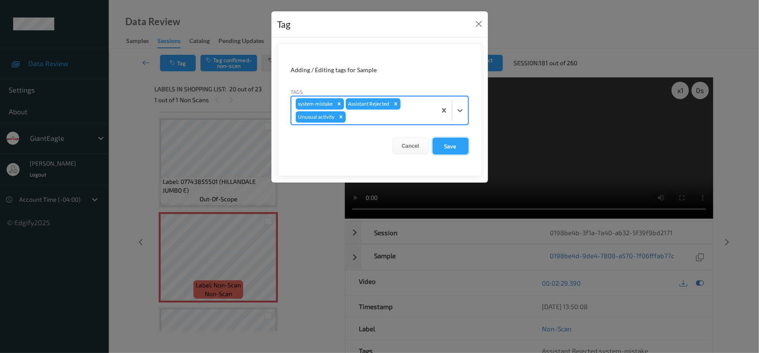
click at [451, 144] on button "Save" at bounding box center [451, 146] width 36 height 17
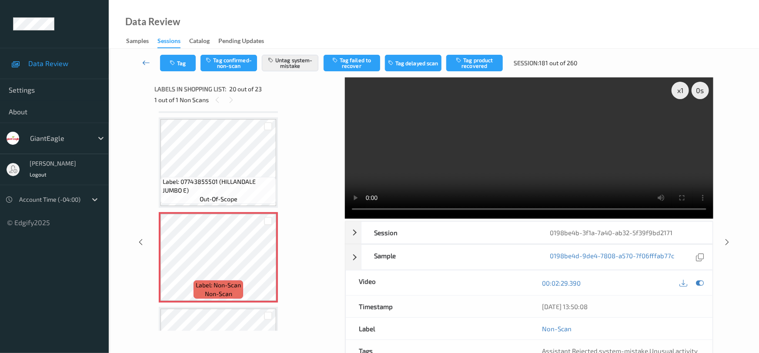
click at [145, 60] on icon at bounding box center [146, 62] width 8 height 9
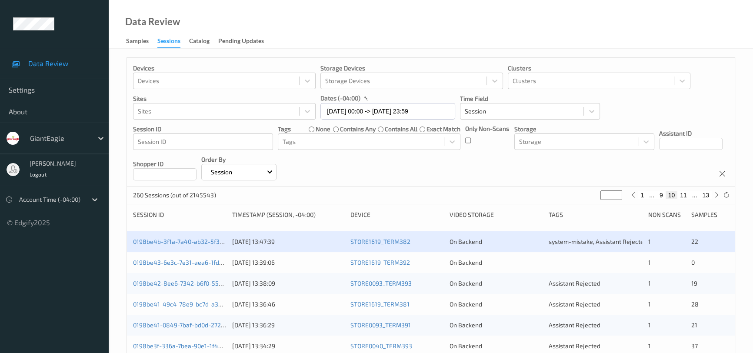
scroll to position [39, 0]
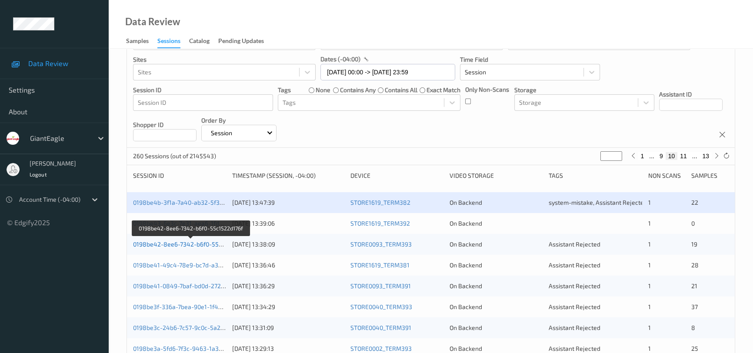
click at [170, 243] on link "0198be42-8ee6-7342-b6f0-55c1522d176f" at bounding box center [191, 243] width 117 height 7
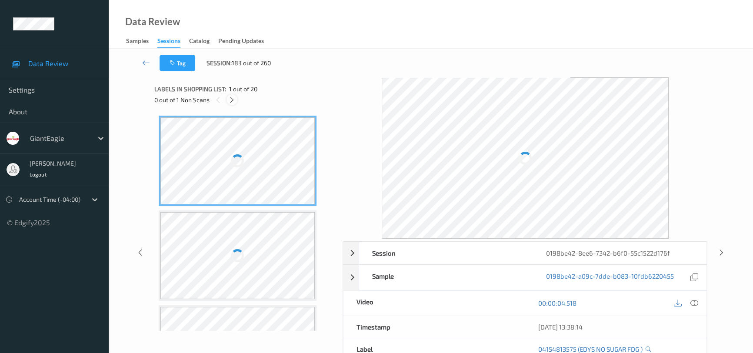
click at [230, 99] on icon at bounding box center [231, 100] width 7 height 8
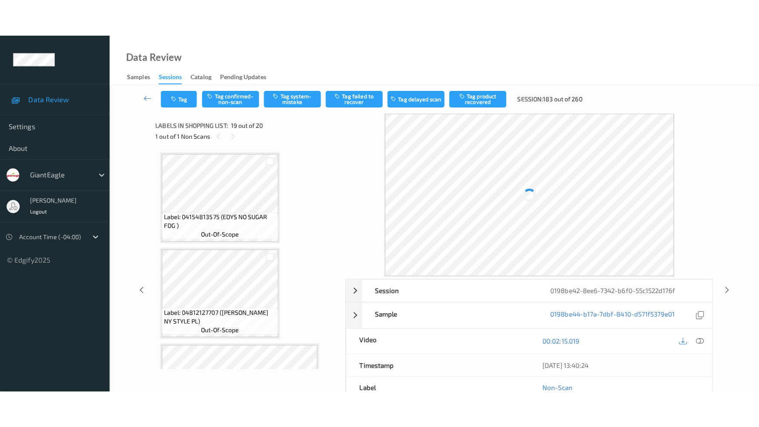
scroll to position [1610, 0]
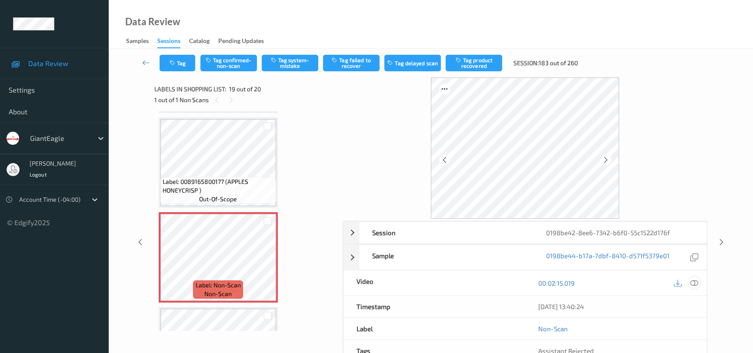
click at [691, 281] on icon at bounding box center [694, 283] width 8 height 8
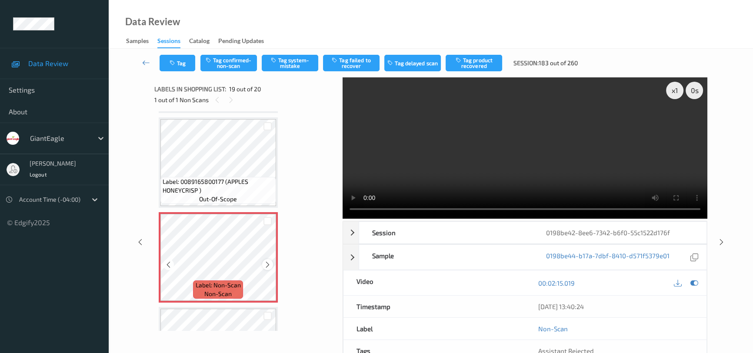
click at [265, 261] on icon at bounding box center [267, 265] width 7 height 8
click at [267, 261] on icon at bounding box center [267, 265] width 7 height 8
click at [589, 178] on video at bounding box center [525, 147] width 365 height 141
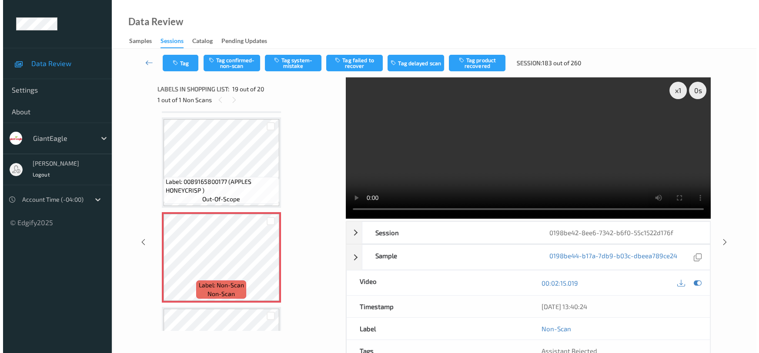
scroll to position [1600, 0]
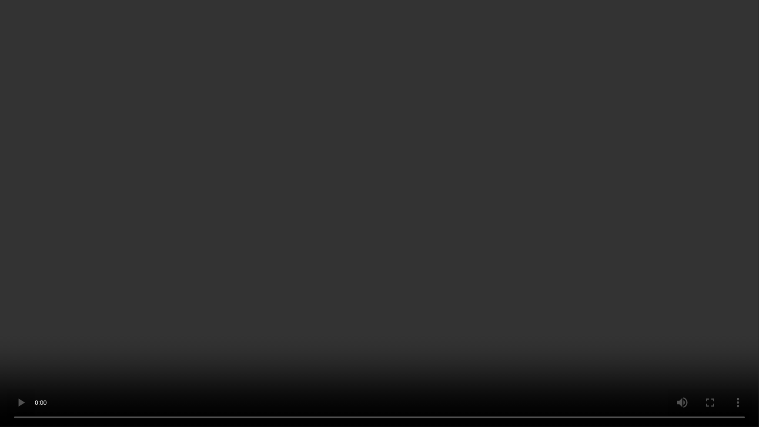
click at [476, 187] on video at bounding box center [379, 213] width 759 height 427
click at [420, 160] on video at bounding box center [379, 213] width 759 height 427
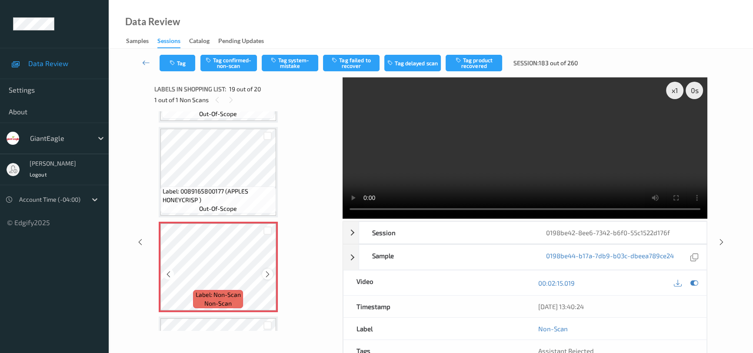
click at [265, 270] on icon at bounding box center [267, 274] width 7 height 8
click at [465, 163] on video at bounding box center [525, 147] width 365 height 141
click at [504, 126] on video at bounding box center [525, 147] width 365 height 141
click at [496, 138] on video at bounding box center [525, 147] width 365 height 141
click at [266, 270] on icon at bounding box center [267, 274] width 7 height 8
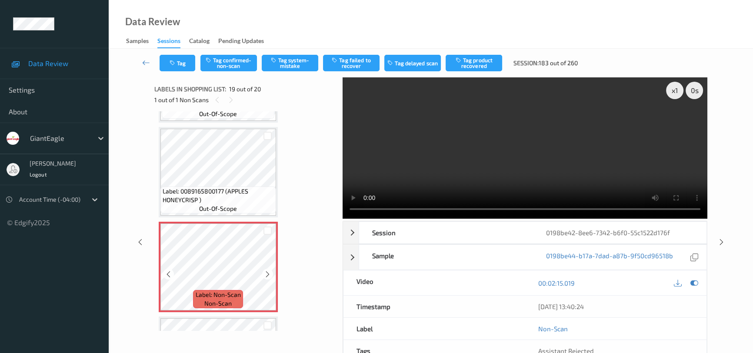
click at [266, 270] on icon at bounding box center [267, 274] width 7 height 8
click at [265, 270] on icon at bounding box center [267, 274] width 7 height 8
click at [572, 143] on video at bounding box center [525, 147] width 365 height 141
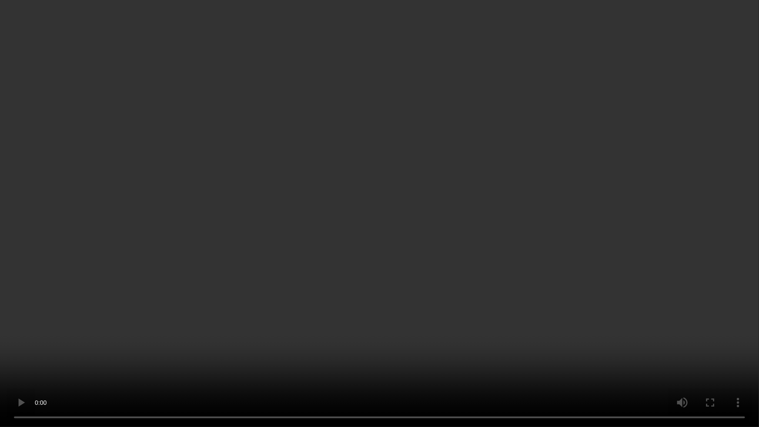
click at [443, 280] on video at bounding box center [379, 213] width 759 height 427
click at [642, 238] on video at bounding box center [379, 213] width 759 height 427
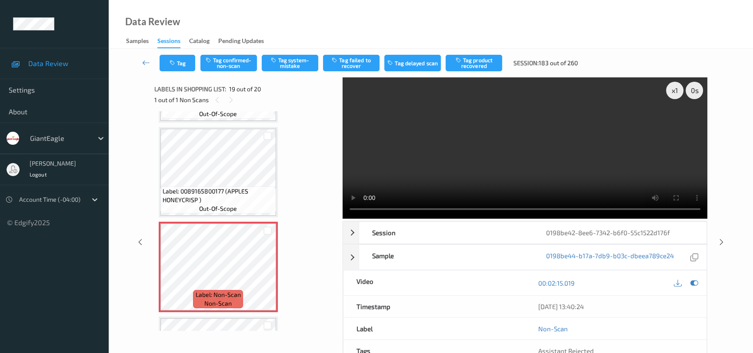
click at [487, 130] on video at bounding box center [525, 147] width 365 height 141
click at [267, 270] on icon at bounding box center [267, 274] width 7 height 8
click at [544, 159] on video at bounding box center [525, 147] width 365 height 141
click at [297, 62] on button "Tag system-mistake" at bounding box center [290, 63] width 57 height 17
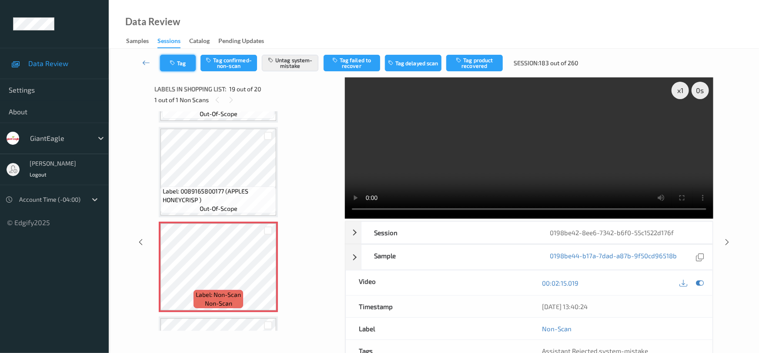
click at [182, 61] on button "Tag" at bounding box center [178, 63] width 36 height 17
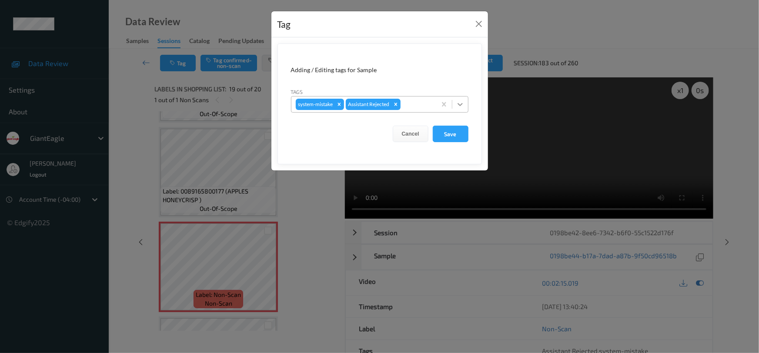
click at [464, 105] on div at bounding box center [460, 105] width 16 height 16
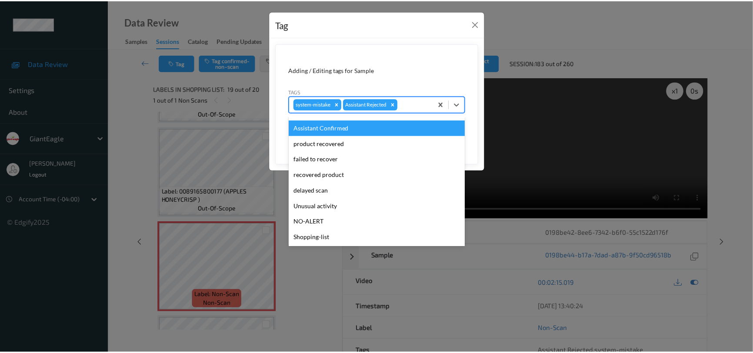
scroll to position [77, 0]
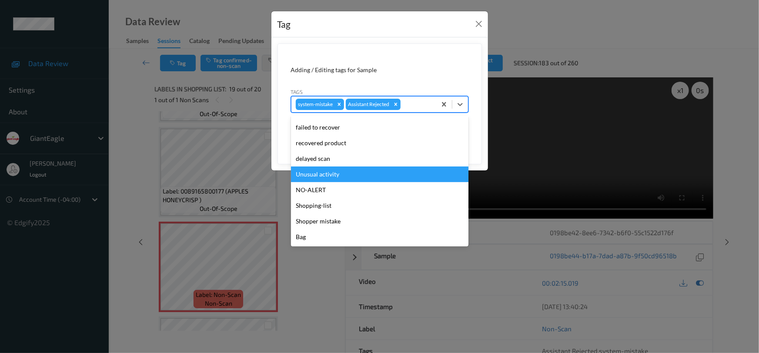
click at [313, 178] on div "Unusual activity" at bounding box center [379, 175] width 177 height 16
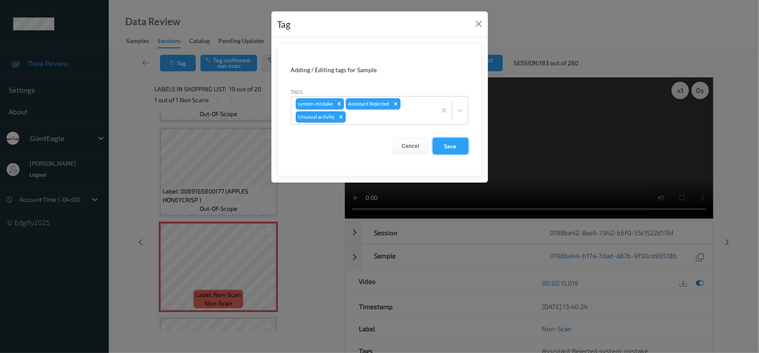
click at [458, 148] on button "Save" at bounding box center [451, 146] width 36 height 17
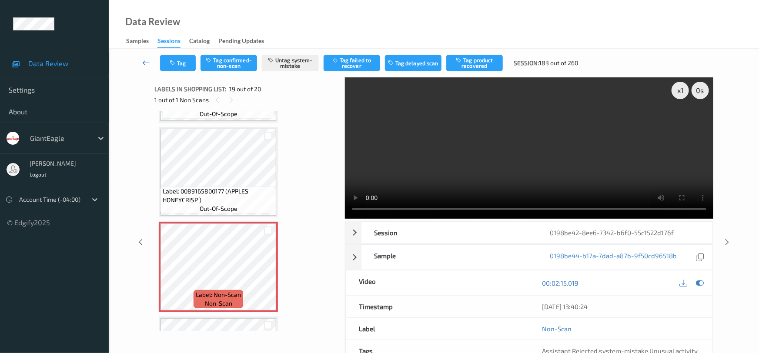
click at [143, 57] on link at bounding box center [146, 63] width 27 height 17
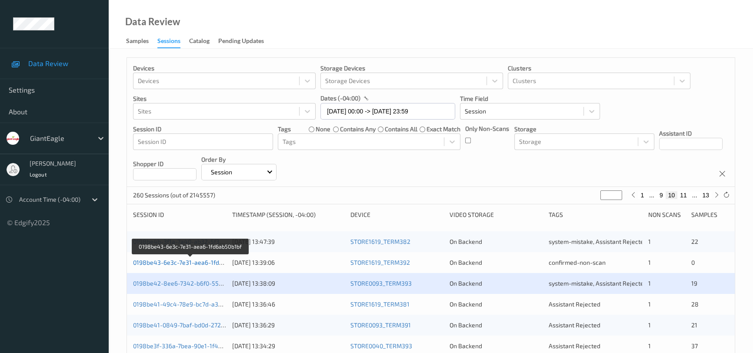
scroll to position [79, 0]
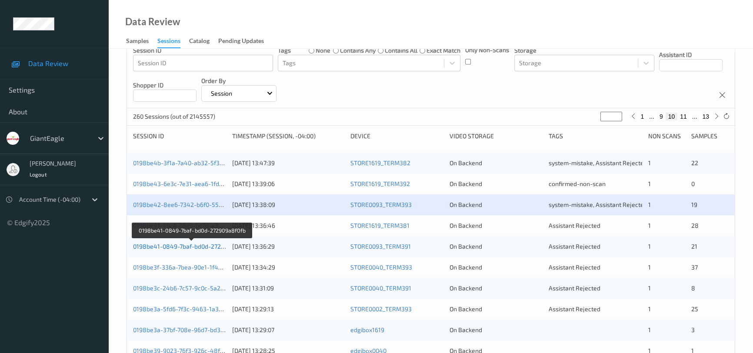
click at [177, 243] on link "0198be41-0849-7baf-bd0d-272909a8f0fb" at bounding box center [191, 246] width 117 height 7
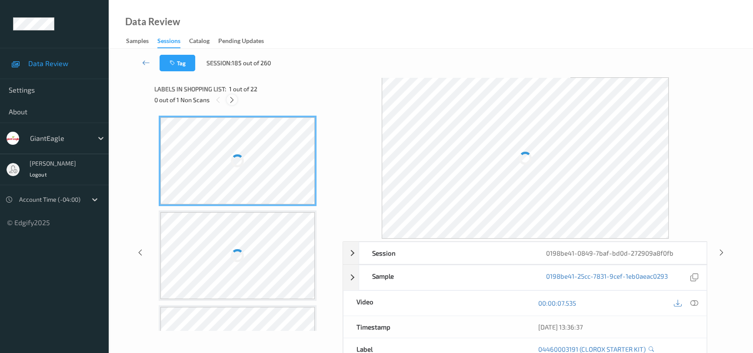
click at [233, 96] on icon at bounding box center [231, 100] width 7 height 8
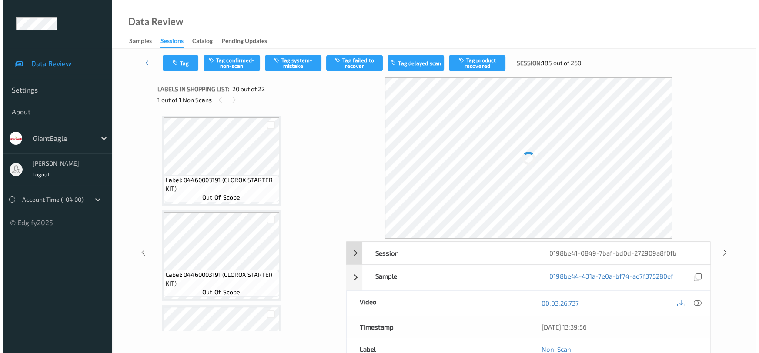
scroll to position [1704, 0]
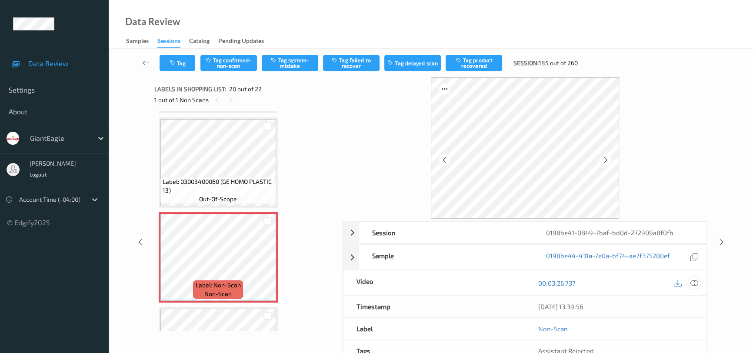
drag, startPoint x: 694, startPoint y: 282, endPoint x: 564, endPoint y: 145, distance: 188.8
click at [693, 282] on icon at bounding box center [694, 283] width 8 height 8
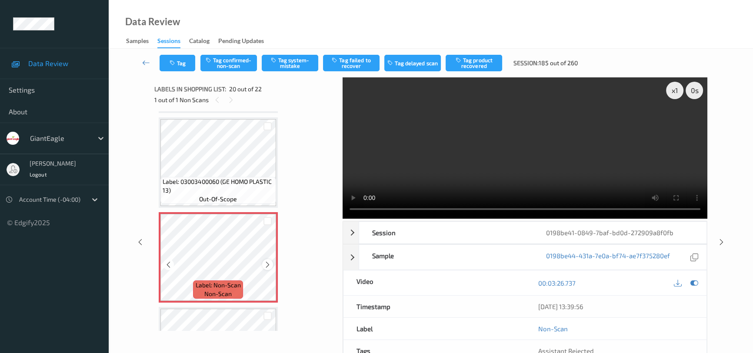
click at [267, 261] on icon at bounding box center [267, 265] width 7 height 8
click at [612, 183] on video at bounding box center [525, 147] width 365 height 141
click at [304, 65] on button "Tag system-mistake" at bounding box center [290, 63] width 57 height 17
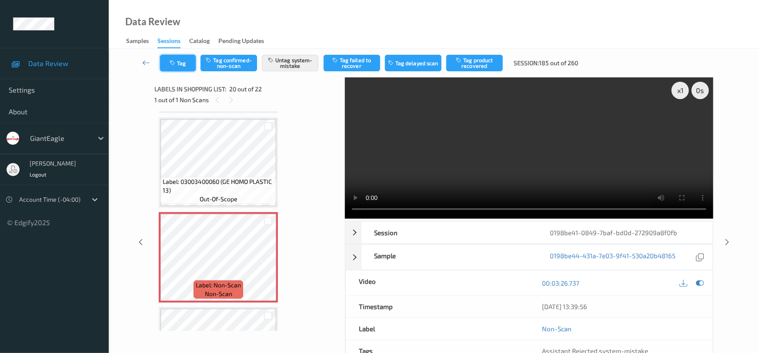
click at [183, 62] on button "Tag" at bounding box center [178, 63] width 36 height 17
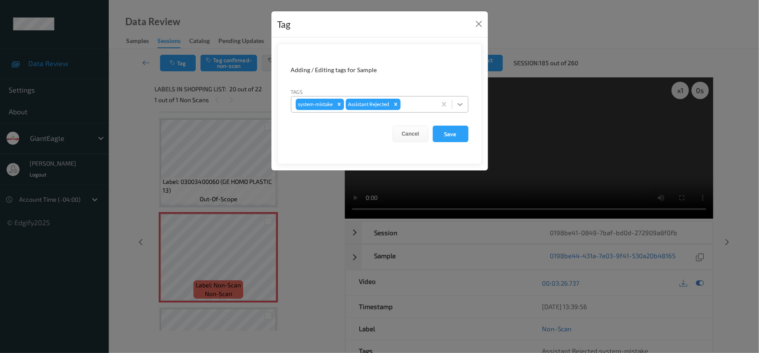
click at [461, 107] on icon at bounding box center [460, 104] width 9 height 9
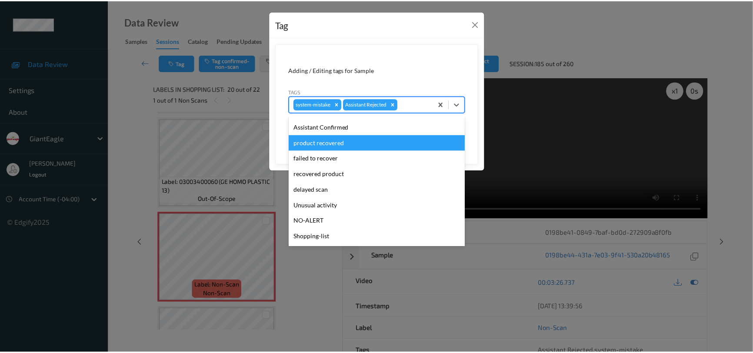
scroll to position [77, 0]
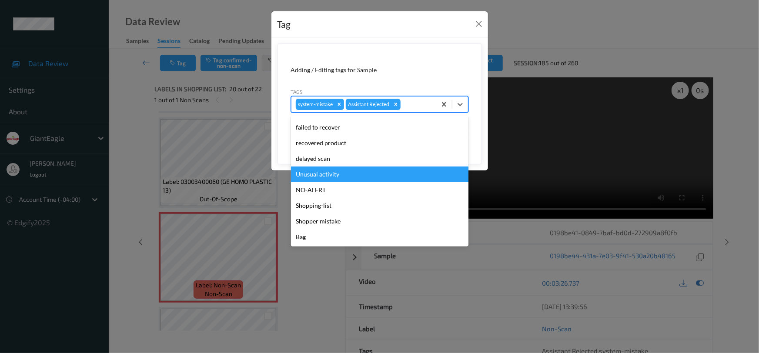
click at [353, 176] on div "Unusual activity" at bounding box center [379, 175] width 177 height 16
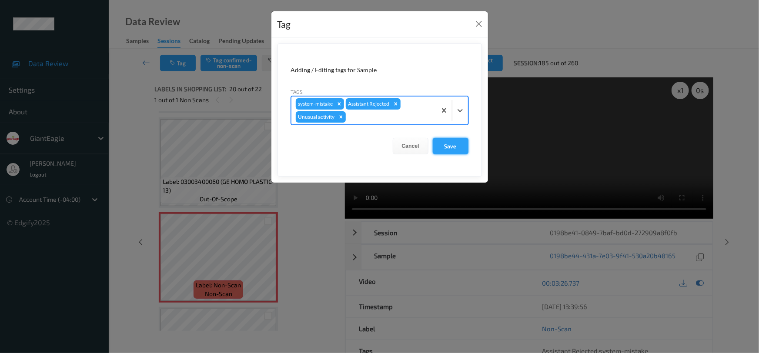
click at [461, 147] on button "Save" at bounding box center [451, 146] width 36 height 17
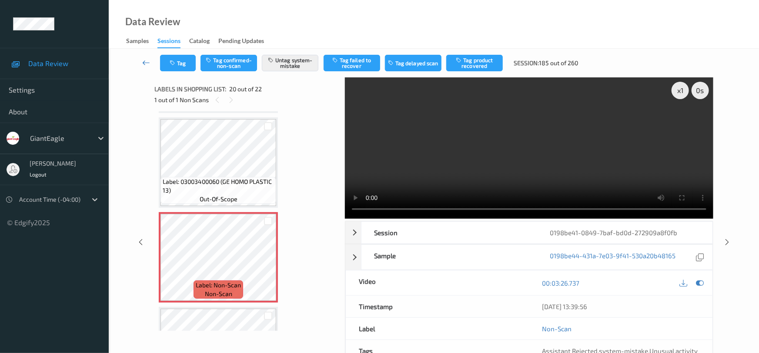
click at [143, 57] on link at bounding box center [146, 63] width 27 height 17
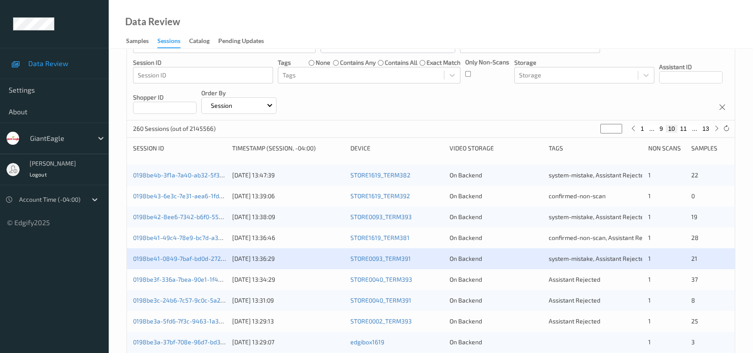
scroll to position [79, 0]
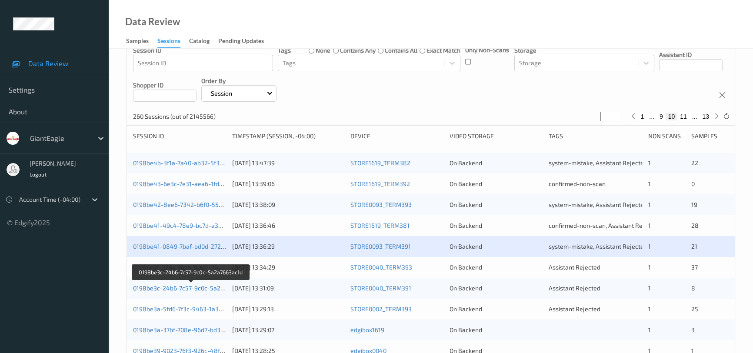
click at [182, 287] on link "0198be3c-24b6-7c57-9c0c-5a2a7663ac1d" at bounding box center [191, 287] width 117 height 7
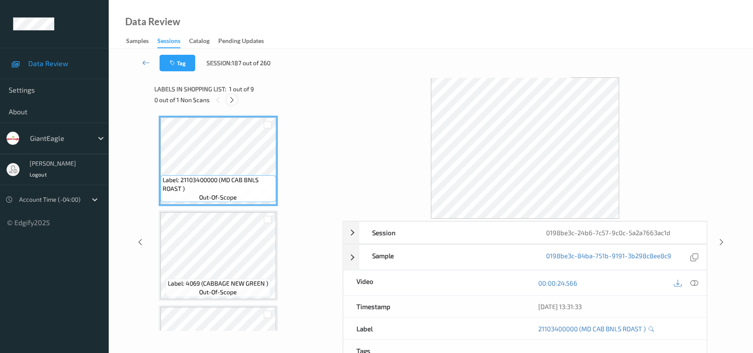
click at [233, 102] on icon at bounding box center [231, 100] width 7 height 8
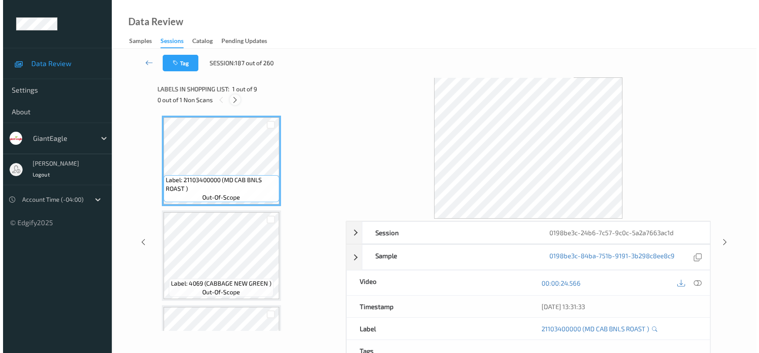
scroll to position [193, 0]
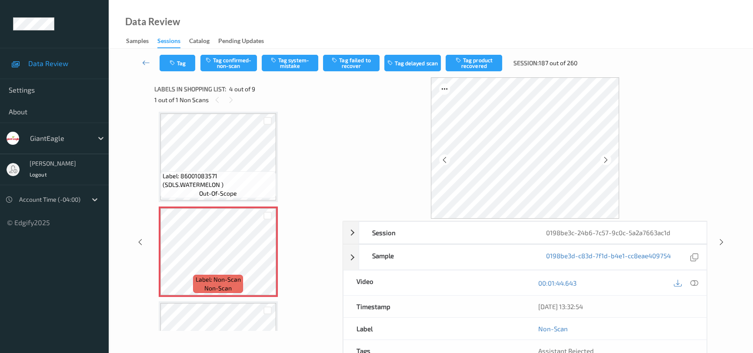
drag, startPoint x: 696, startPoint y: 281, endPoint x: 687, endPoint y: 272, distance: 12.6
click at [695, 281] on icon at bounding box center [694, 283] width 8 height 8
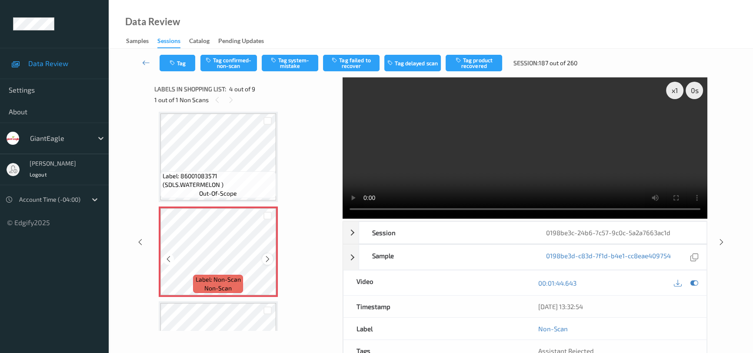
click at [265, 259] on icon at bounding box center [267, 259] width 7 height 8
click at [295, 62] on button "Tag system-mistake" at bounding box center [290, 63] width 57 height 17
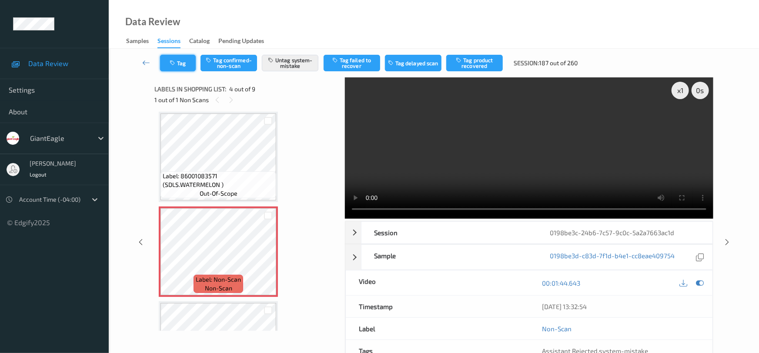
click at [183, 57] on button "Tag" at bounding box center [178, 63] width 36 height 17
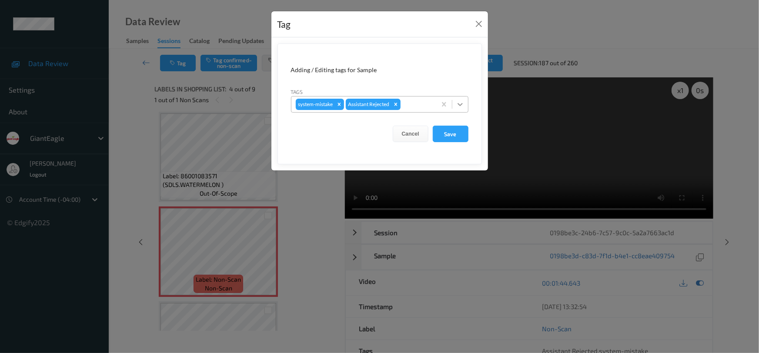
drag, startPoint x: 462, startPoint y: 102, endPoint x: 447, endPoint y: 116, distance: 19.7
click at [462, 103] on icon at bounding box center [460, 104] width 9 height 9
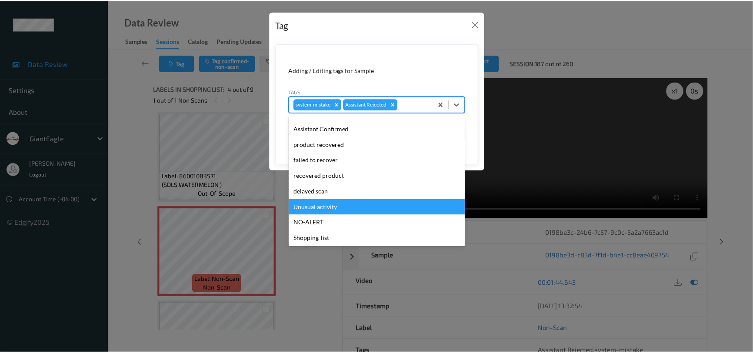
scroll to position [77, 0]
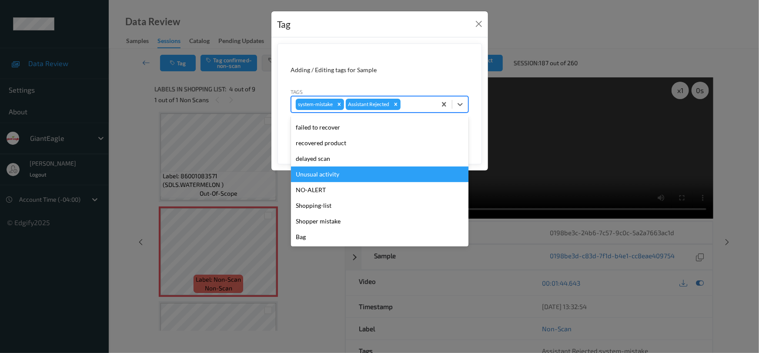
click at [333, 174] on div "Unusual activity" at bounding box center [379, 175] width 177 height 16
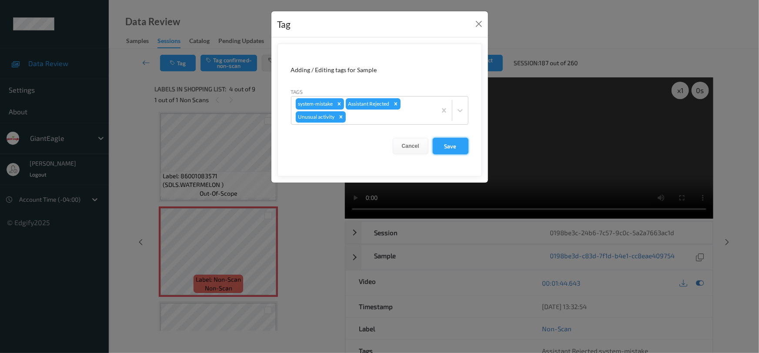
click at [452, 145] on button "Save" at bounding box center [451, 146] width 36 height 17
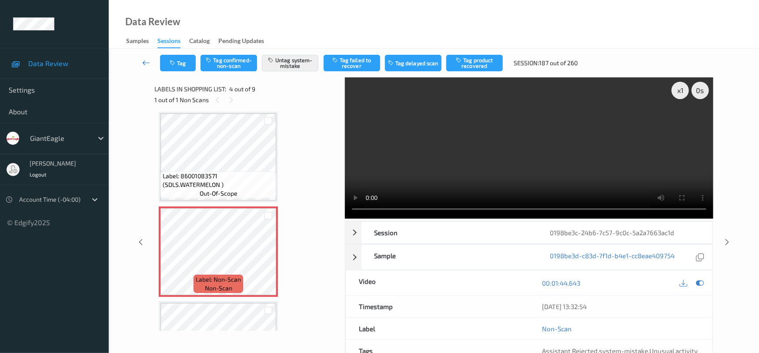
click at [142, 58] on link at bounding box center [146, 63] width 27 height 17
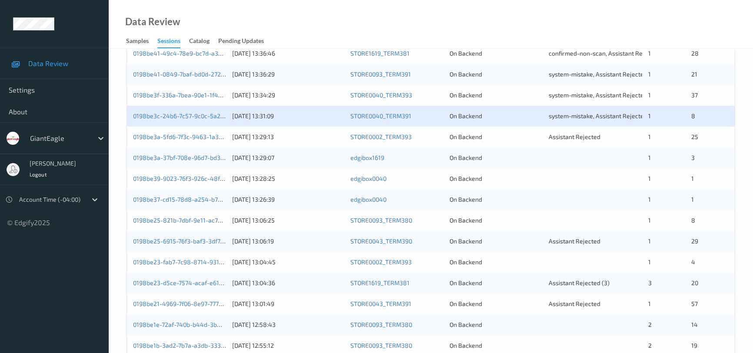
scroll to position [237, 0]
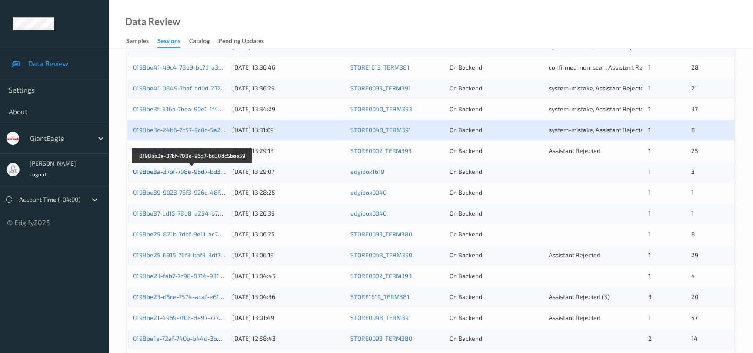
click at [169, 168] on link "0198be3a-37bf-708e-96d7-bd30dc5bee59" at bounding box center [192, 171] width 118 height 7
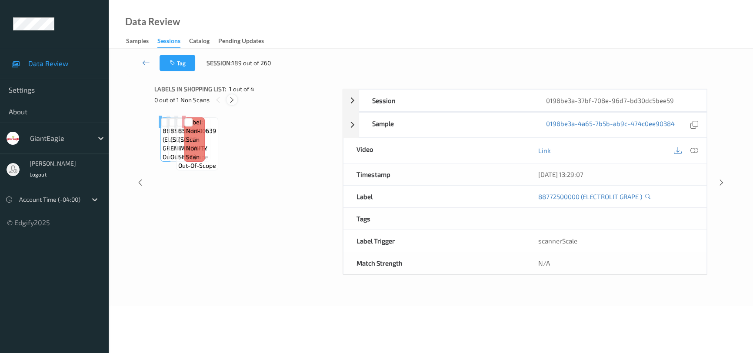
click at [231, 99] on icon at bounding box center [231, 100] width 7 height 8
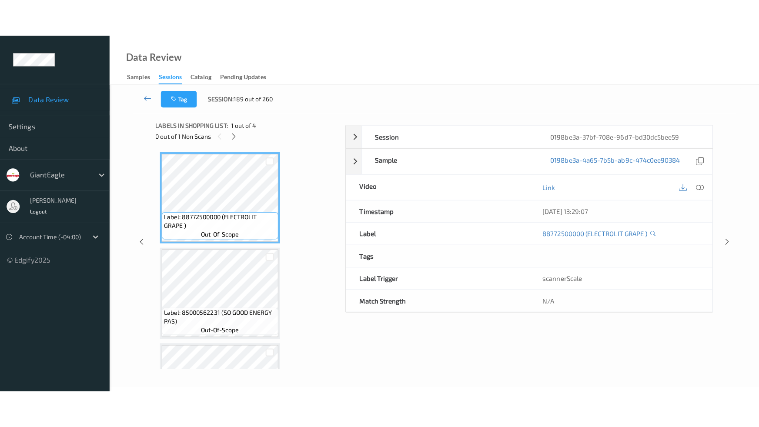
scroll to position [163, 0]
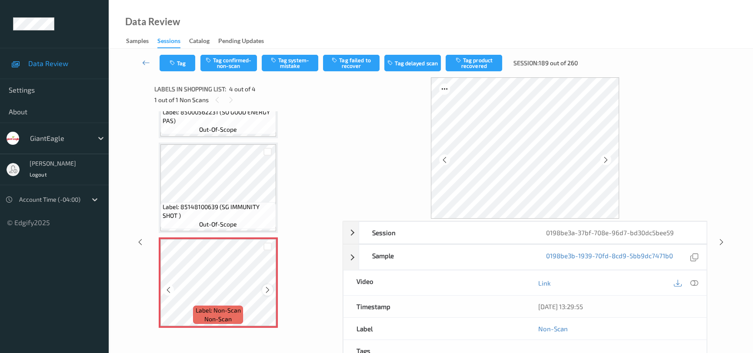
click at [270, 288] on icon at bounding box center [267, 290] width 7 height 8
click at [695, 280] on icon at bounding box center [694, 283] width 8 height 8
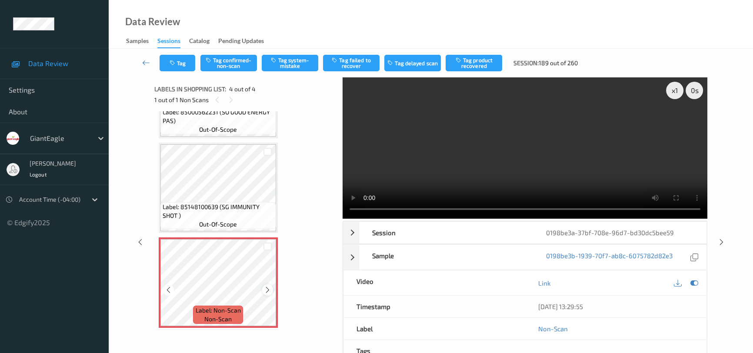
click at [265, 291] on icon at bounding box center [267, 290] width 7 height 8
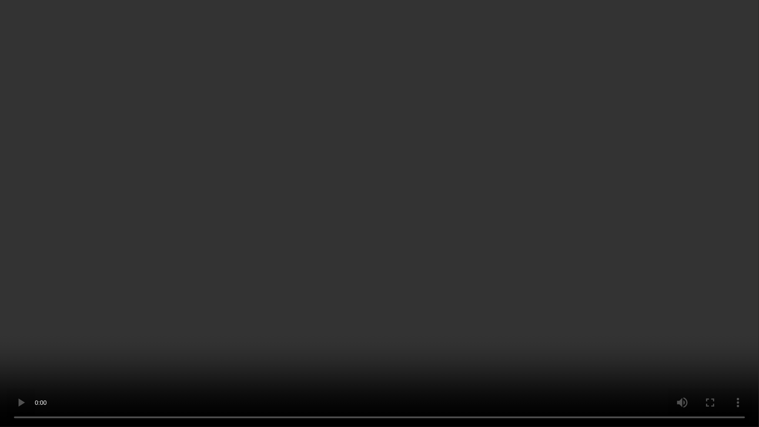
click at [530, 334] on video at bounding box center [379, 213] width 759 height 427
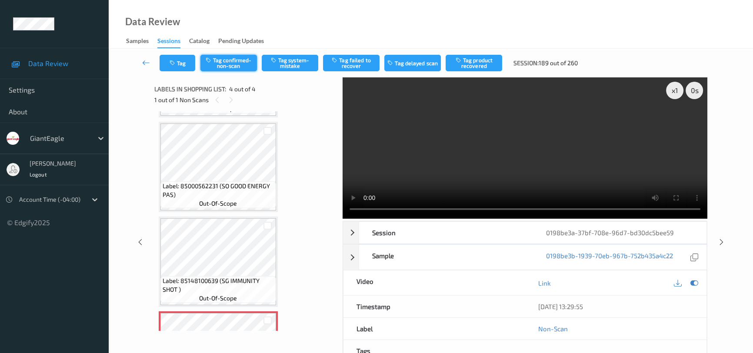
click at [228, 60] on button "Tag confirmed-non-scan" at bounding box center [228, 63] width 57 height 17
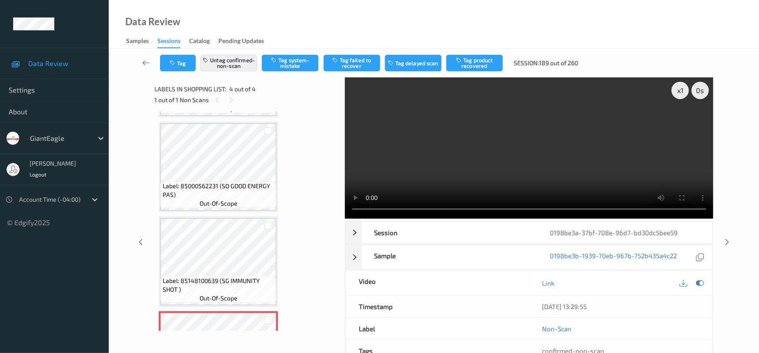
click at [143, 57] on link at bounding box center [146, 63] width 27 height 17
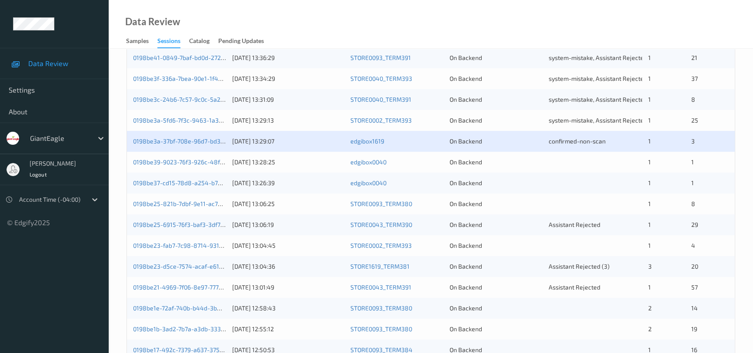
scroll to position [277, 0]
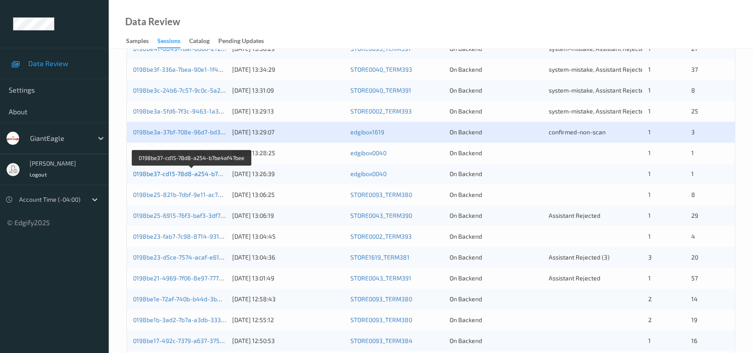
click at [174, 170] on link "0198be37-cd15-78d8-a254-b7be4af47bee" at bounding box center [192, 173] width 119 height 7
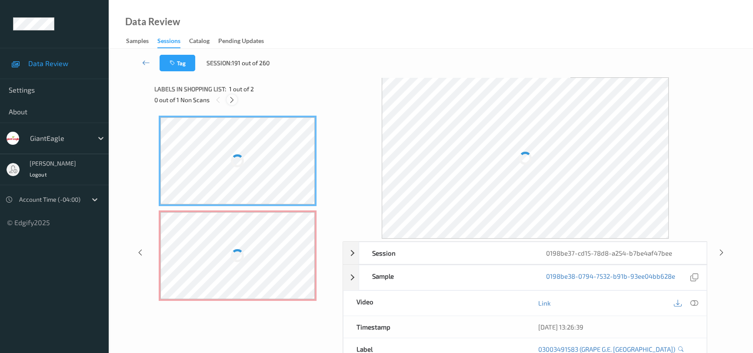
click at [233, 97] on icon at bounding box center [231, 100] width 7 height 8
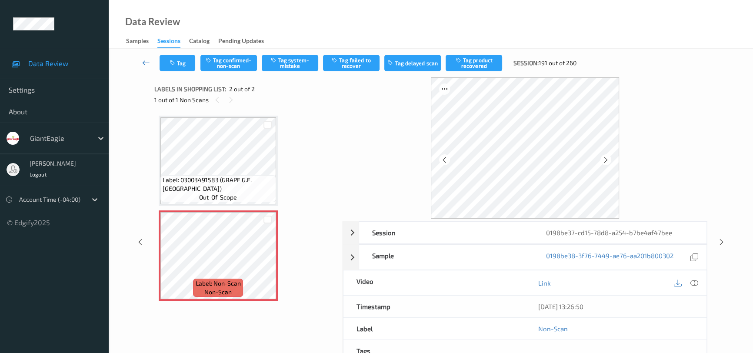
click at [142, 60] on icon at bounding box center [146, 62] width 8 height 9
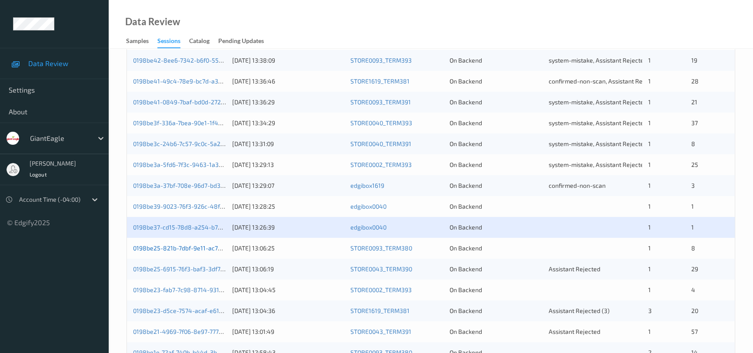
scroll to position [237, 0]
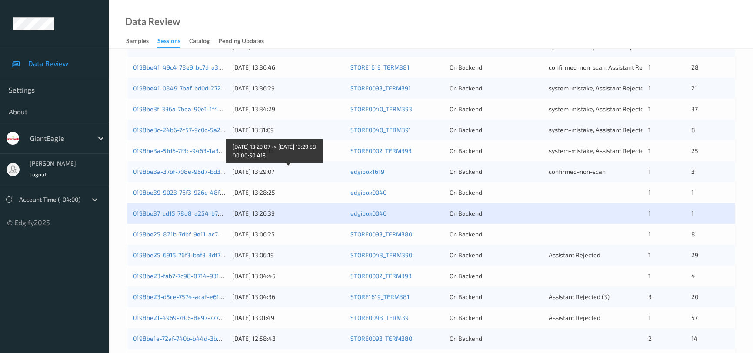
click at [313, 168] on div "[DATE] 13:29:07" at bounding box center [288, 171] width 112 height 9
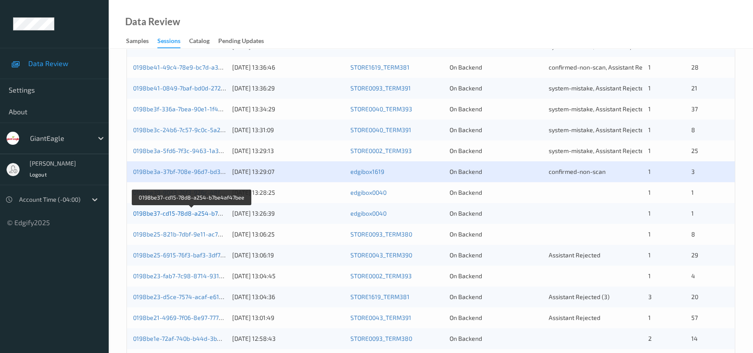
click at [184, 213] on link "0198be37-cd15-78d8-a254-b7be4af47bee" at bounding box center [192, 213] width 119 height 7
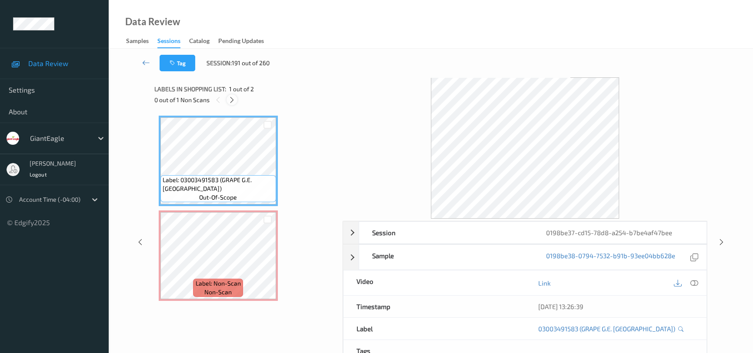
click at [231, 98] on icon at bounding box center [231, 100] width 7 height 8
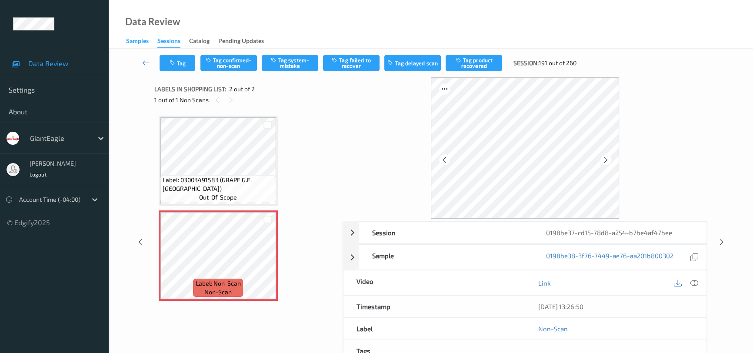
click at [143, 59] on icon at bounding box center [146, 62] width 8 height 9
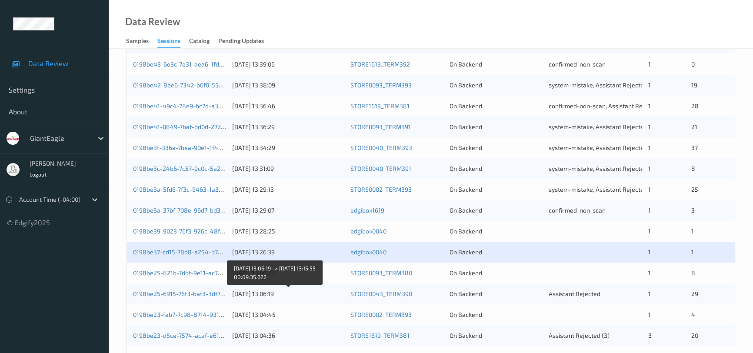
scroll to position [197, 0]
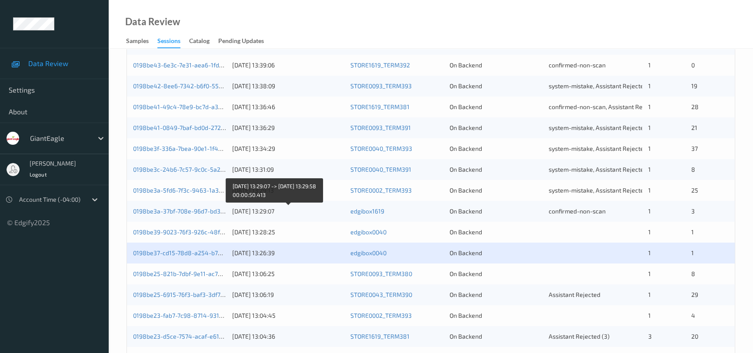
click at [325, 211] on div "[DATE] 13:29:07" at bounding box center [288, 211] width 112 height 9
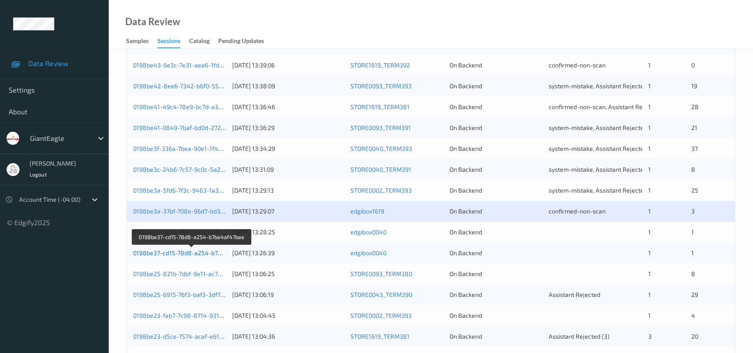
click at [168, 253] on link "0198be37-cd15-78d8-a254-b7be4af47bee" at bounding box center [192, 252] width 119 height 7
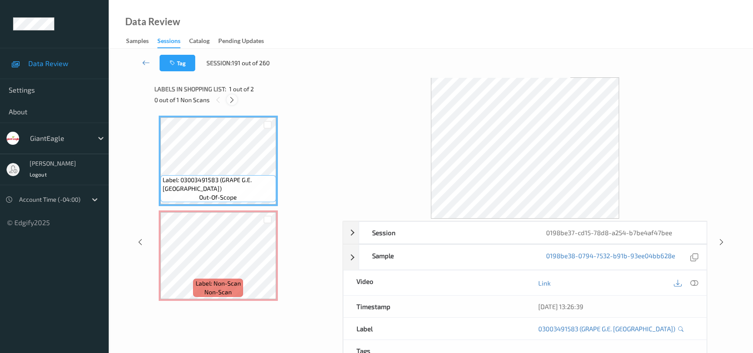
click at [235, 99] on icon at bounding box center [231, 100] width 7 height 8
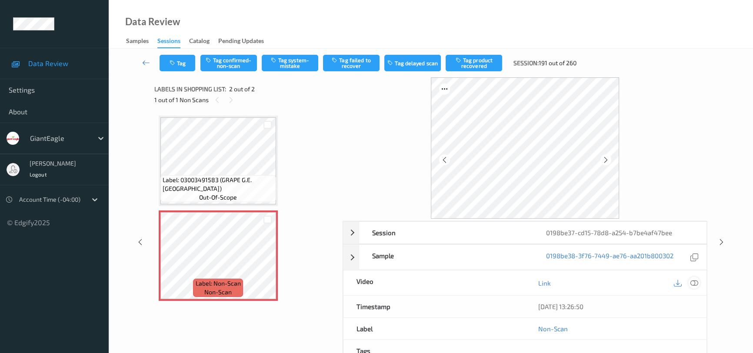
click at [691, 281] on icon at bounding box center [694, 283] width 8 height 8
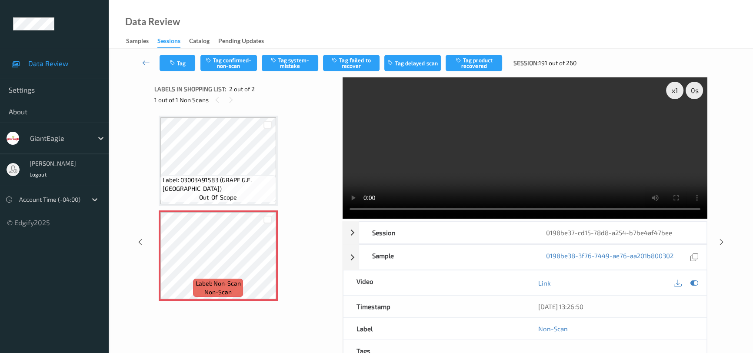
click at [262, 9] on div "Data Review Samples Sessions Catalog Pending Updates" at bounding box center [431, 24] width 644 height 49
click at [493, 155] on video at bounding box center [525, 147] width 365 height 141
click at [522, 148] on video at bounding box center [525, 147] width 365 height 141
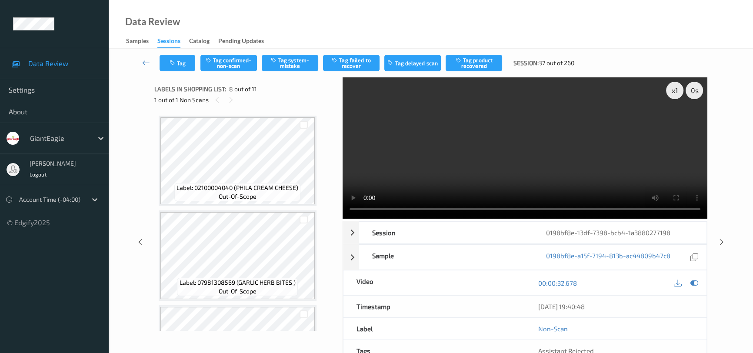
scroll to position [571, 0]
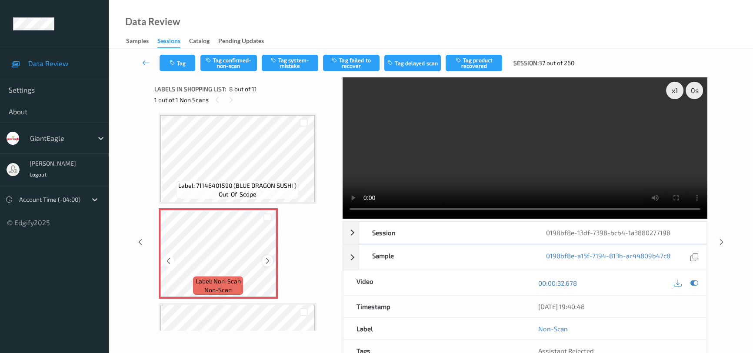
click at [266, 259] on icon at bounding box center [267, 261] width 7 height 8
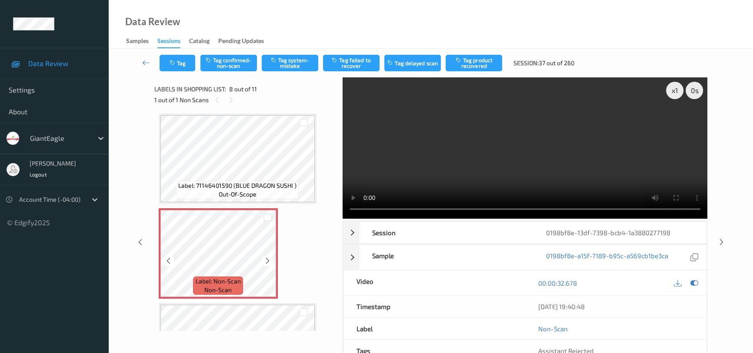
click at [266, 259] on icon at bounding box center [267, 261] width 7 height 8
click at [488, 159] on video at bounding box center [525, 147] width 365 height 141
click at [477, 157] on video at bounding box center [525, 147] width 365 height 141
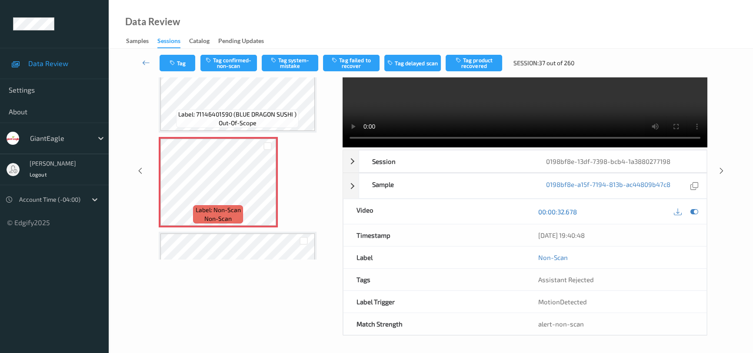
scroll to position [0, 0]
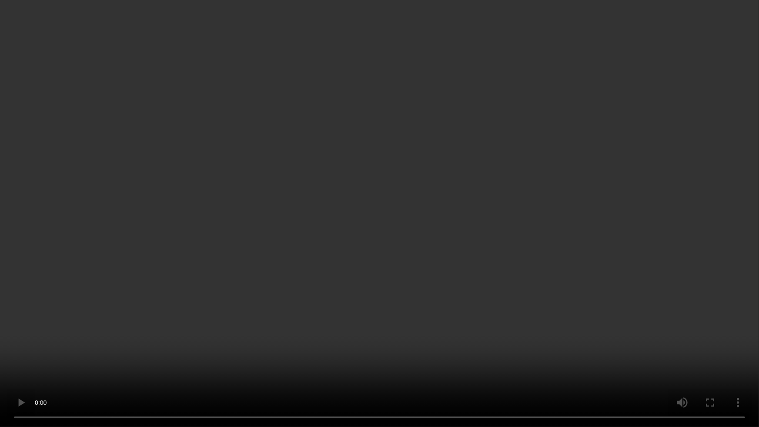
click at [550, 300] on video at bounding box center [379, 213] width 759 height 427
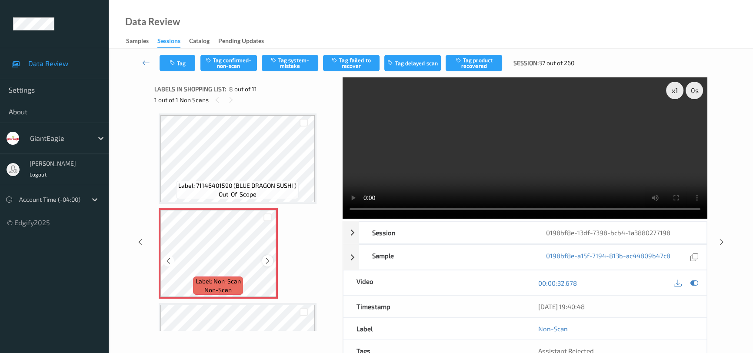
click at [270, 257] on icon at bounding box center [267, 261] width 7 height 8
click at [563, 183] on video at bounding box center [525, 147] width 365 height 141
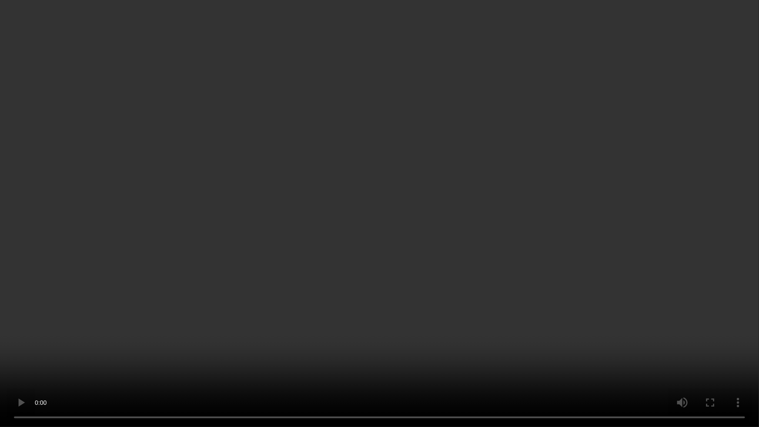
drag, startPoint x: 547, startPoint y: 323, endPoint x: 576, endPoint y: 325, distance: 28.8
click at [553, 323] on video at bounding box center [379, 213] width 759 height 427
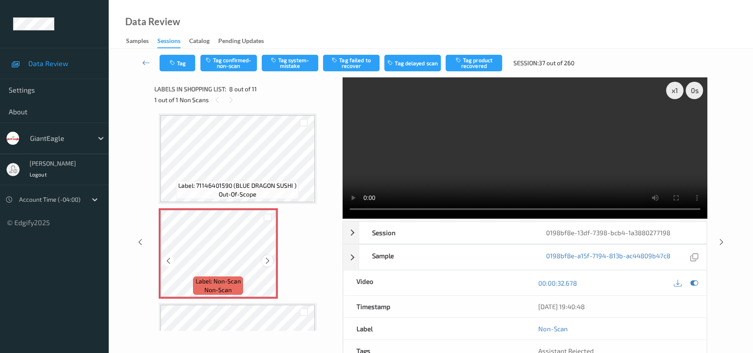
click at [265, 258] on icon at bounding box center [267, 261] width 7 height 8
click at [513, 134] on video at bounding box center [525, 147] width 365 height 141
click at [518, 136] on video at bounding box center [525, 147] width 365 height 141
click at [532, 141] on video at bounding box center [525, 147] width 365 height 141
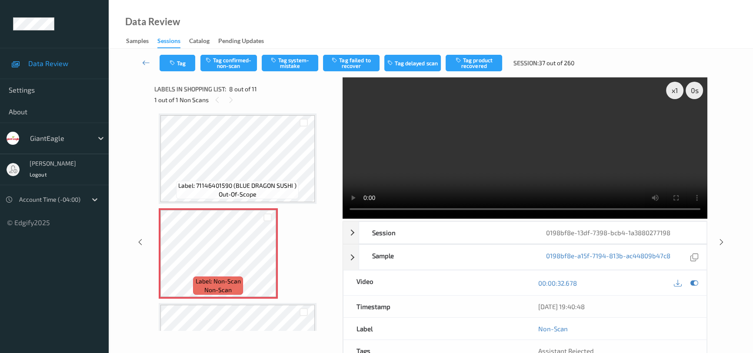
click at [564, 139] on video at bounding box center [525, 147] width 365 height 141
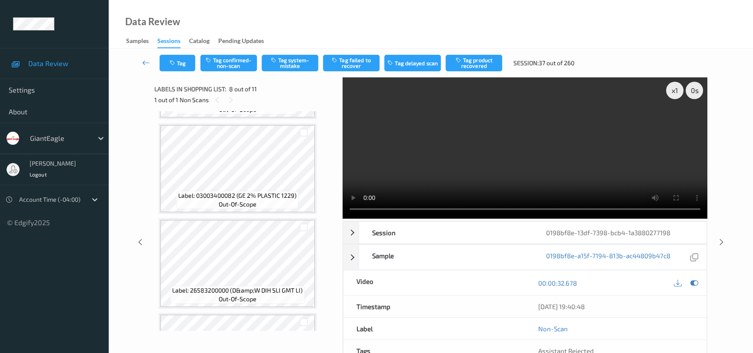
scroll to position [356, 0]
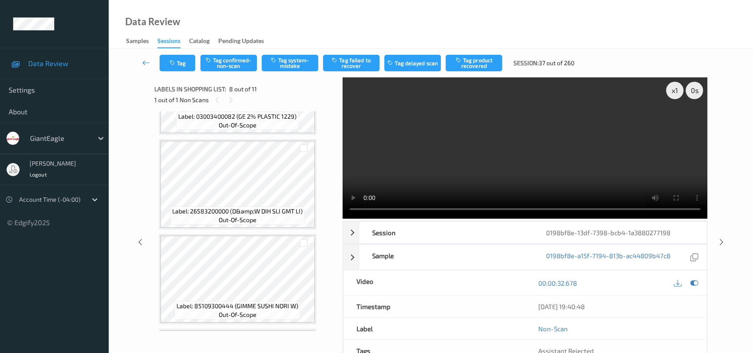
click at [471, 177] on video at bounding box center [525, 147] width 365 height 141
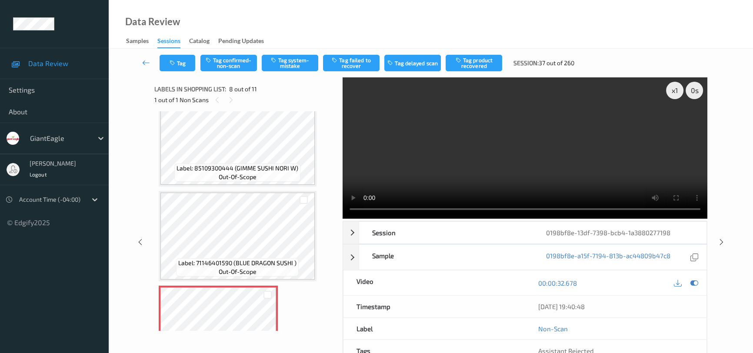
scroll to position [513, 0]
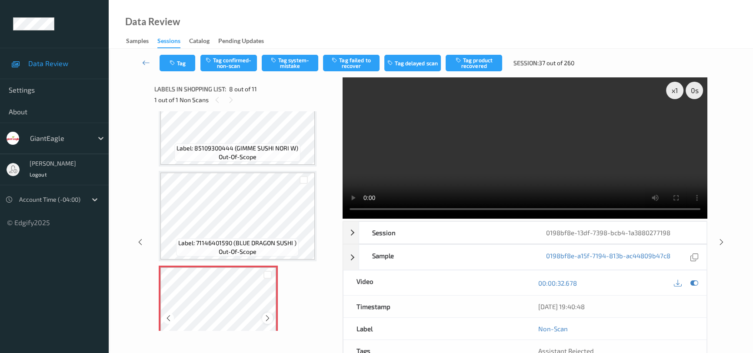
click at [266, 316] on icon at bounding box center [267, 318] width 7 height 8
click at [565, 142] on video at bounding box center [525, 147] width 365 height 141
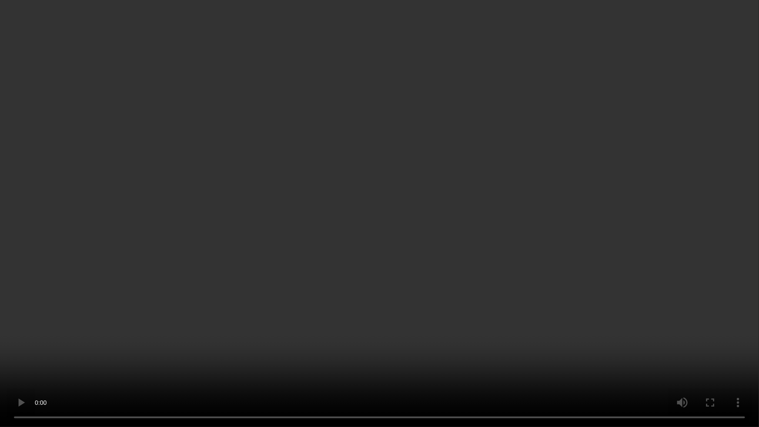
click at [541, 272] on video at bounding box center [379, 213] width 759 height 427
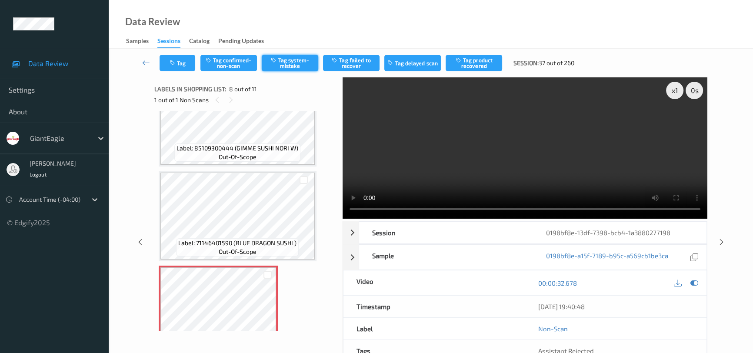
click at [287, 61] on button "Tag system-mistake" at bounding box center [290, 63] width 57 height 17
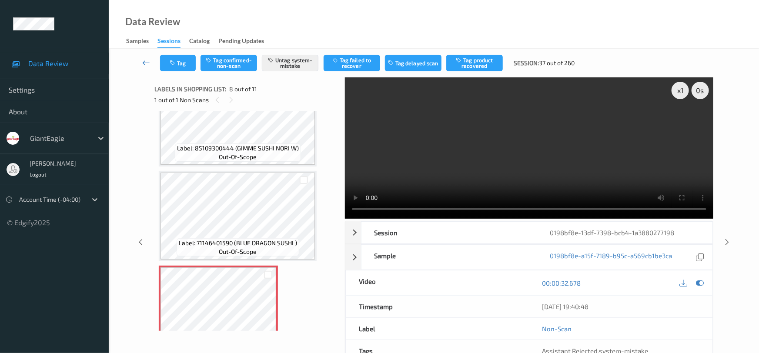
click at [138, 57] on link at bounding box center [146, 63] width 27 height 17
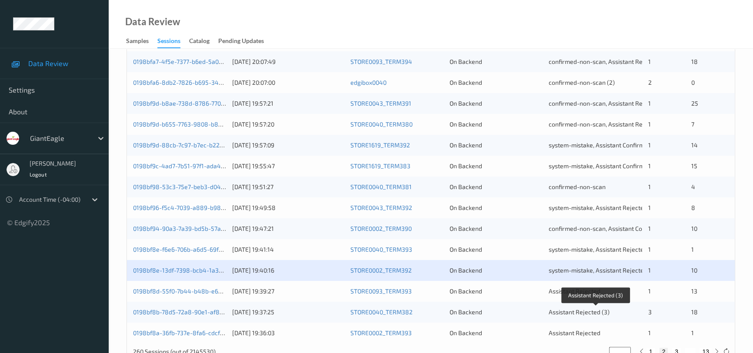
scroll to position [330, 0]
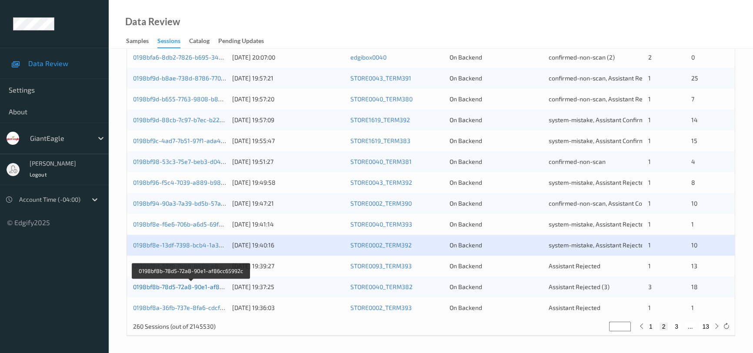
click at [177, 285] on link "0198bf8b-78d5-72a8-90e1-af86cc65992c" at bounding box center [191, 286] width 117 height 7
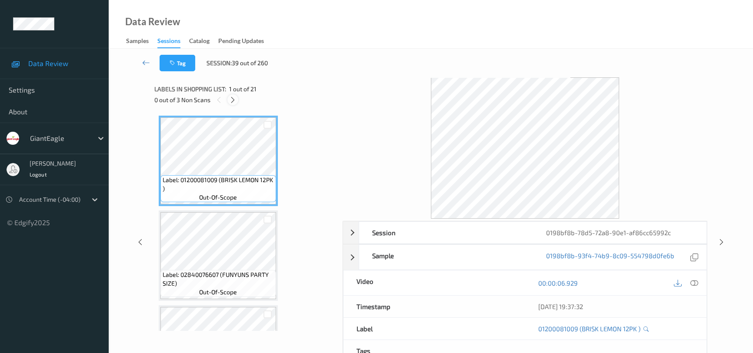
click at [235, 98] on icon at bounding box center [232, 100] width 7 height 8
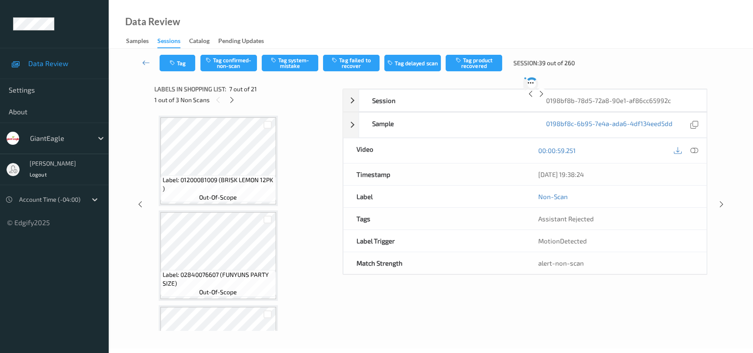
scroll to position [477, 0]
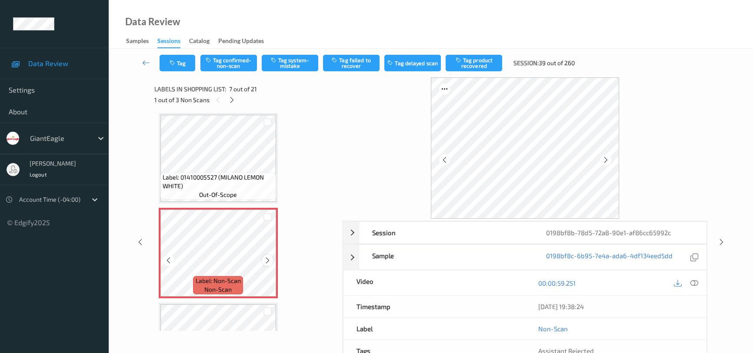
click at [267, 259] on icon at bounding box center [267, 261] width 7 height 8
click at [695, 283] on icon at bounding box center [694, 283] width 8 height 8
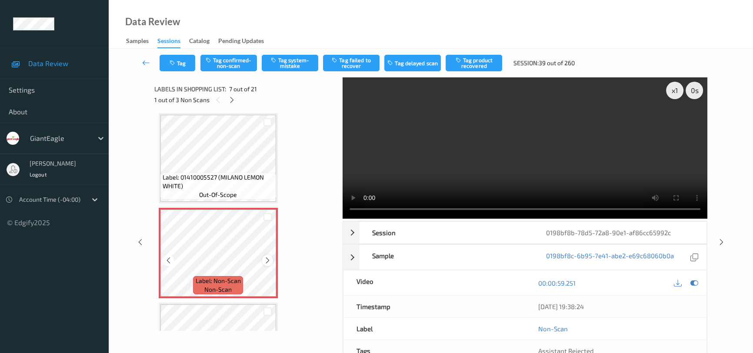
click at [270, 260] on icon at bounding box center [267, 261] width 7 height 8
click at [574, 183] on video at bounding box center [525, 147] width 365 height 141
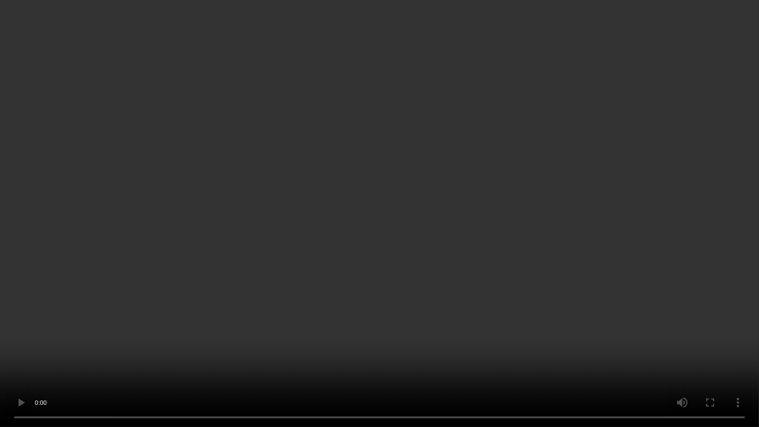
click at [533, 253] on video at bounding box center [379, 213] width 759 height 427
click at [475, 253] on video at bounding box center [379, 213] width 759 height 427
click at [439, 196] on video at bounding box center [379, 213] width 759 height 427
click at [391, 208] on video at bounding box center [379, 213] width 759 height 427
click at [280, 213] on video at bounding box center [379, 213] width 759 height 427
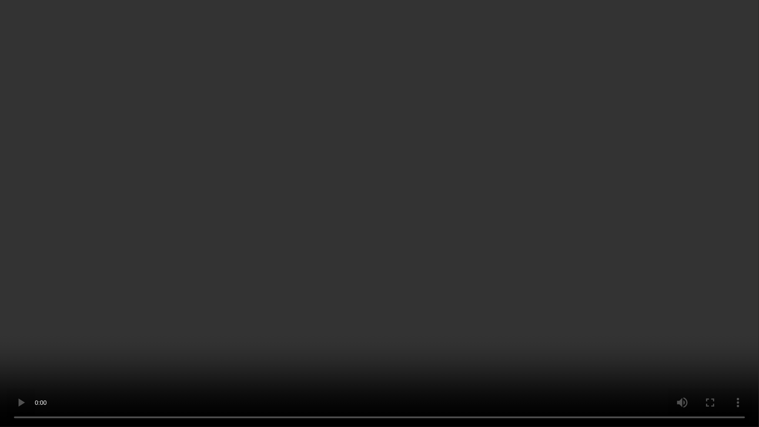
click at [221, 254] on video at bounding box center [379, 213] width 759 height 427
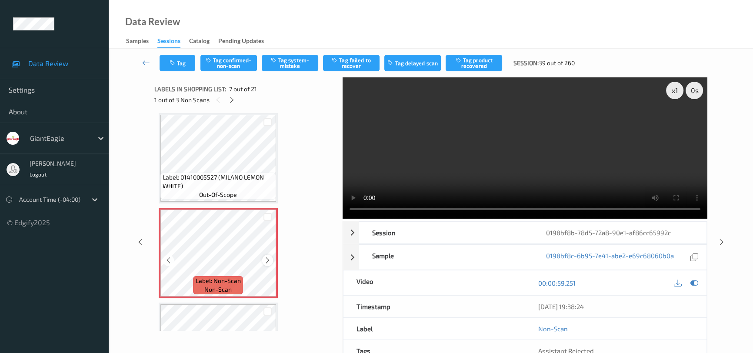
click at [268, 257] on icon at bounding box center [267, 261] width 7 height 8
click at [264, 257] on icon at bounding box center [267, 261] width 7 height 8
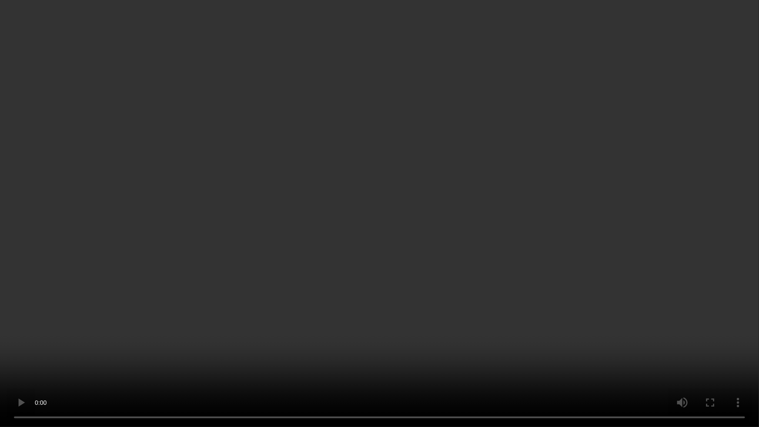
click at [249, 268] on video at bounding box center [379, 213] width 759 height 427
click at [230, 304] on video at bounding box center [379, 213] width 759 height 427
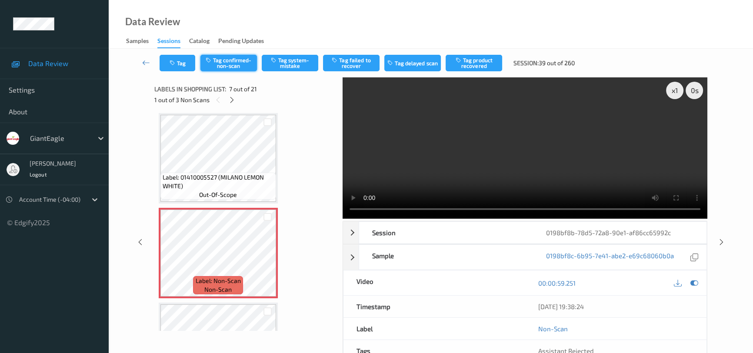
click at [231, 57] on button "Tag confirmed-non-scan" at bounding box center [228, 63] width 57 height 17
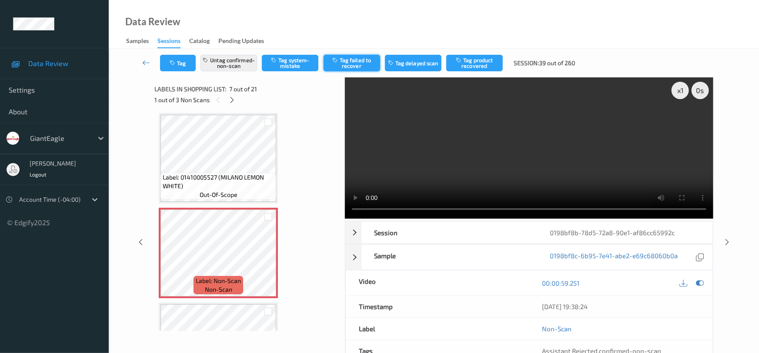
click at [357, 60] on button "Tag failed to recover" at bounding box center [351, 63] width 57 height 17
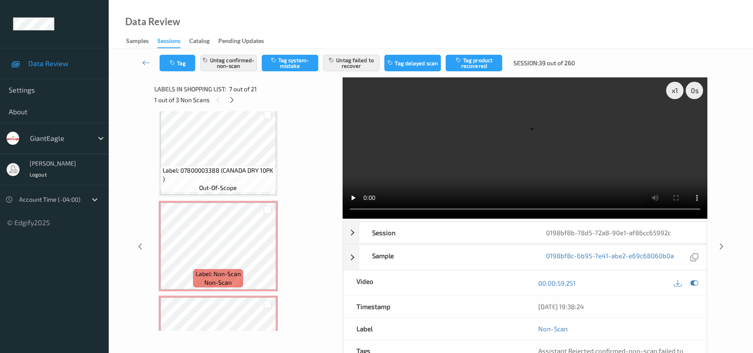
scroll to position [674, 0]
click at [267, 249] on icon at bounding box center [267, 253] width 7 height 8
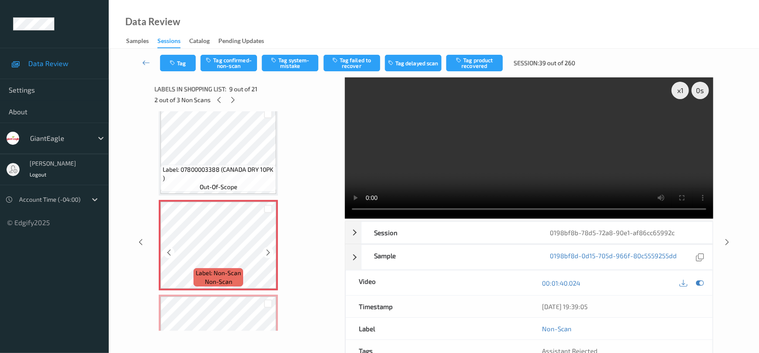
click at [267, 249] on icon at bounding box center [267, 253] width 7 height 8
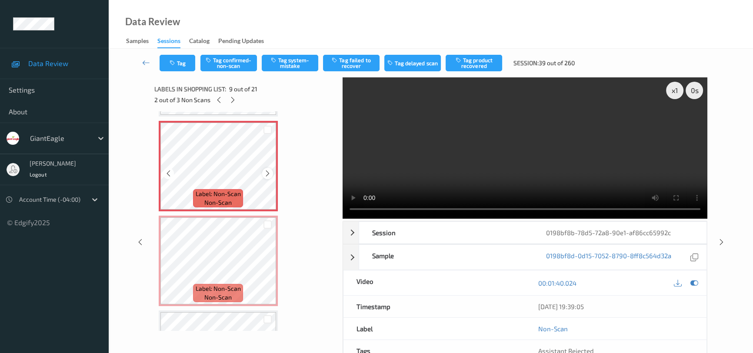
scroll to position [713, 0]
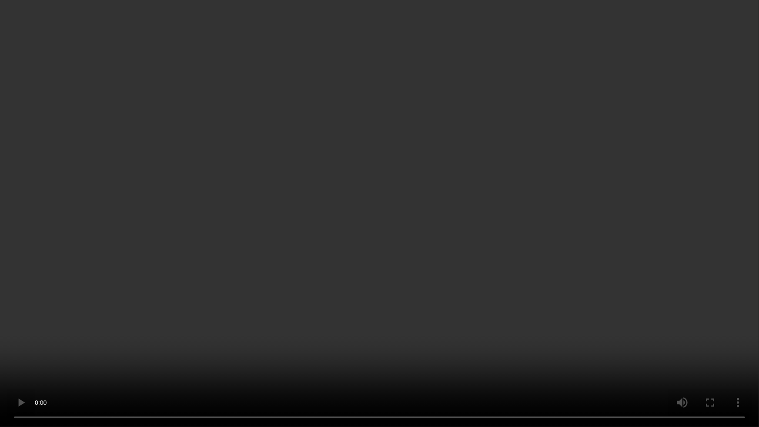
click at [564, 261] on video at bounding box center [379, 213] width 759 height 427
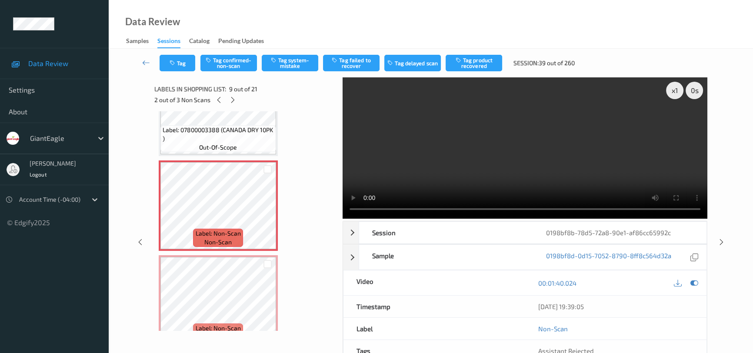
click at [547, 143] on video at bounding box center [525, 147] width 365 height 141
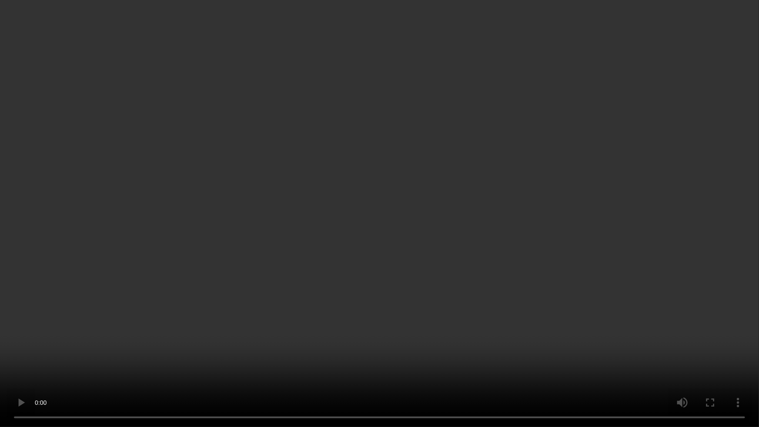
click at [370, 288] on video at bounding box center [379, 213] width 759 height 427
click at [383, 240] on video at bounding box center [379, 213] width 759 height 427
click at [170, 37] on video at bounding box center [379, 213] width 759 height 427
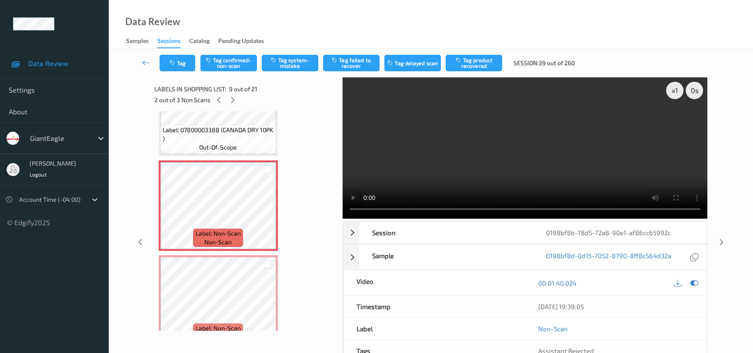
click at [474, 143] on video at bounding box center [525, 147] width 365 height 141
click at [516, 177] on video at bounding box center [525, 147] width 365 height 141
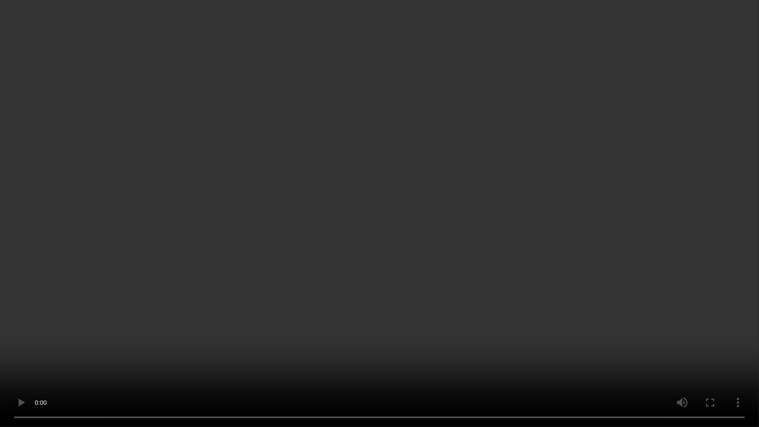
click at [511, 243] on video at bounding box center [379, 213] width 759 height 427
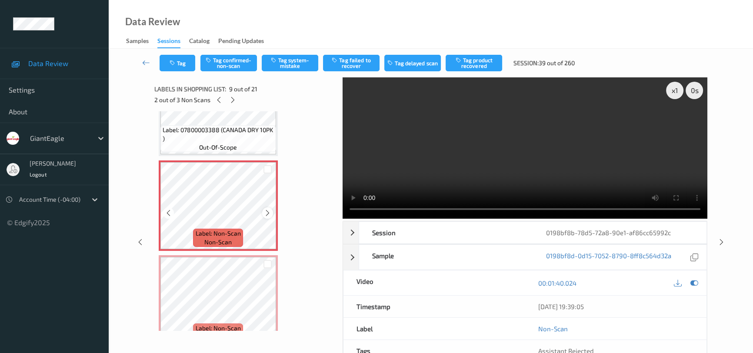
click at [265, 210] on icon at bounding box center [267, 213] width 7 height 8
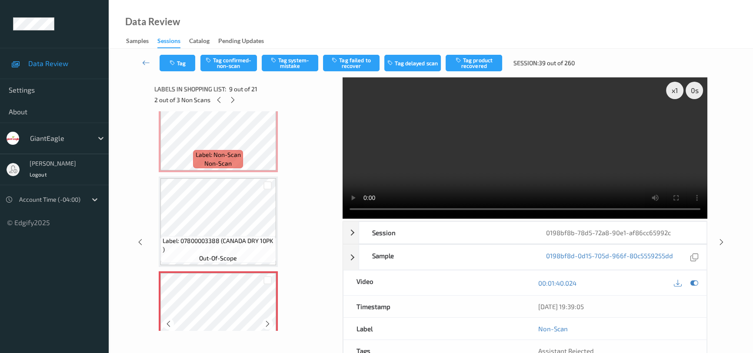
scroll to position [595, 0]
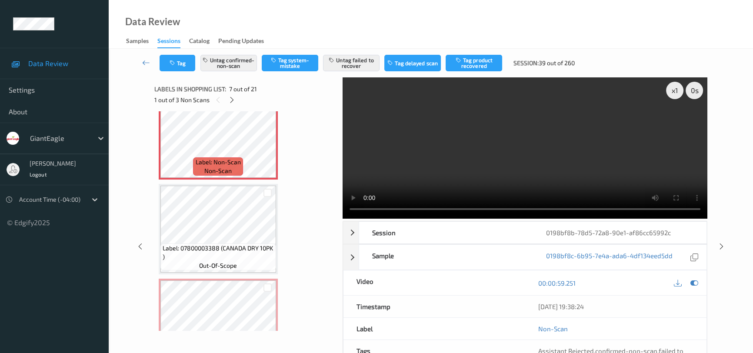
click at [460, 165] on video at bounding box center [525, 147] width 365 height 141
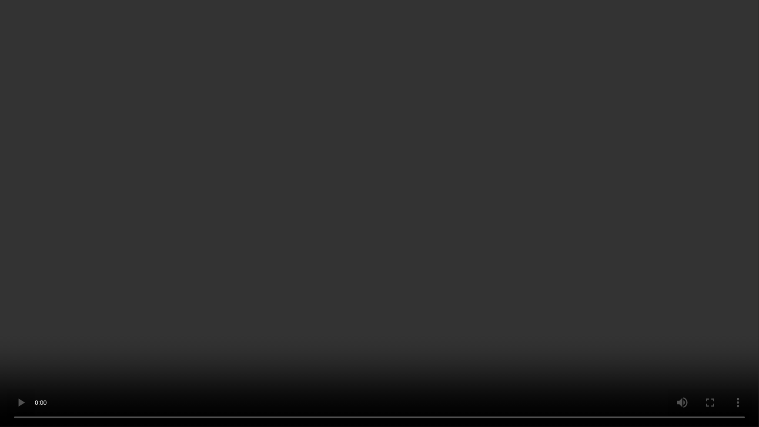
click at [692, 281] on video at bounding box center [379, 213] width 759 height 427
click at [450, 169] on video at bounding box center [379, 213] width 759 height 427
click at [443, 174] on video at bounding box center [379, 213] width 759 height 427
click at [408, 250] on video at bounding box center [379, 213] width 759 height 427
click at [297, 206] on video at bounding box center [379, 213] width 759 height 427
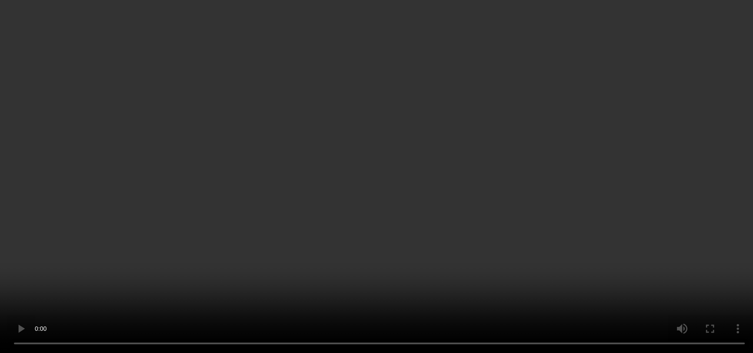
scroll to position [753, 0]
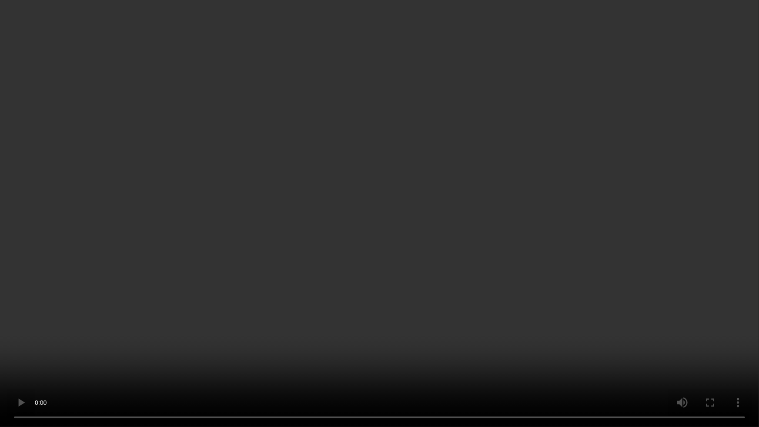
click at [499, 311] on video at bounding box center [379, 213] width 759 height 427
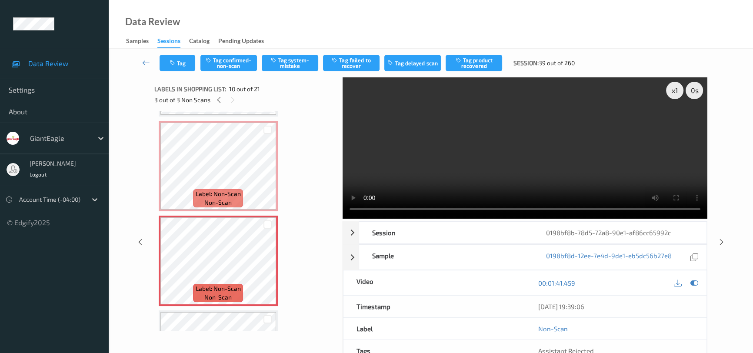
click at [547, 159] on video at bounding box center [525, 147] width 365 height 141
click at [437, 143] on video at bounding box center [525, 147] width 365 height 141
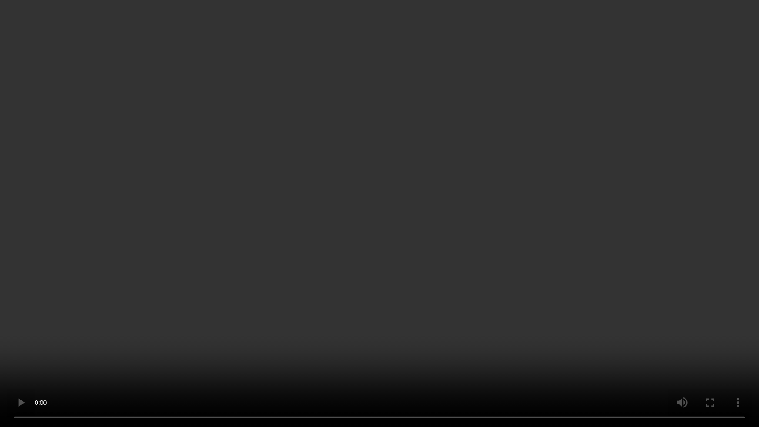
click at [406, 278] on video at bounding box center [379, 213] width 759 height 427
click at [578, 232] on video at bounding box center [379, 213] width 759 height 427
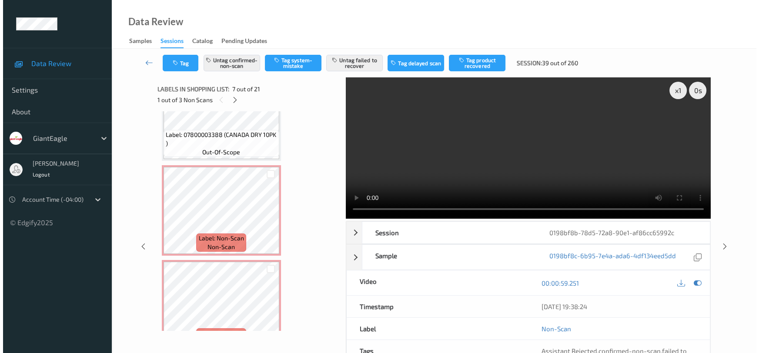
scroll to position [726, 0]
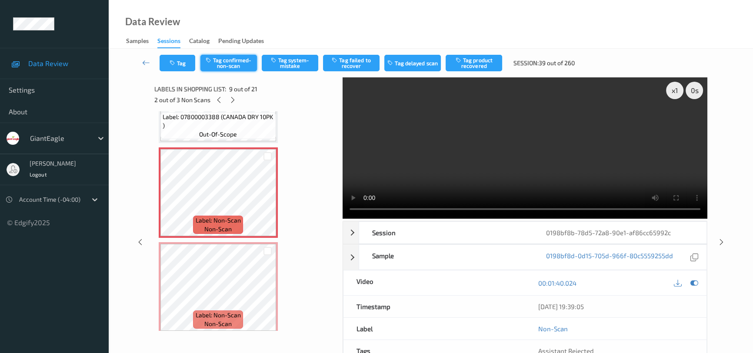
click at [239, 58] on button "Tag confirmed-non-scan" at bounding box center [228, 63] width 57 height 17
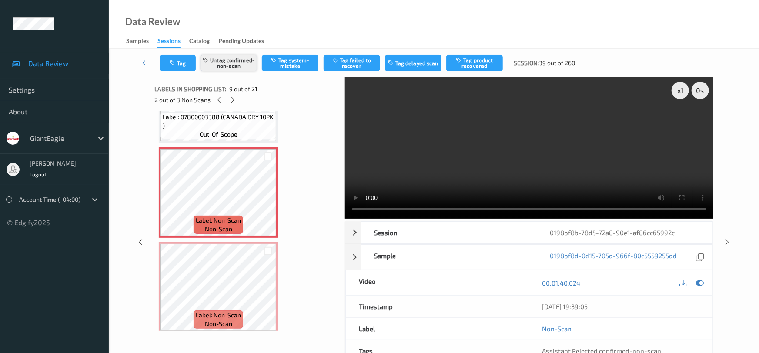
click at [239, 60] on button "Untag confirmed-non-scan" at bounding box center [228, 63] width 57 height 17
click at [302, 63] on button "Tag system-mistake" at bounding box center [290, 63] width 57 height 17
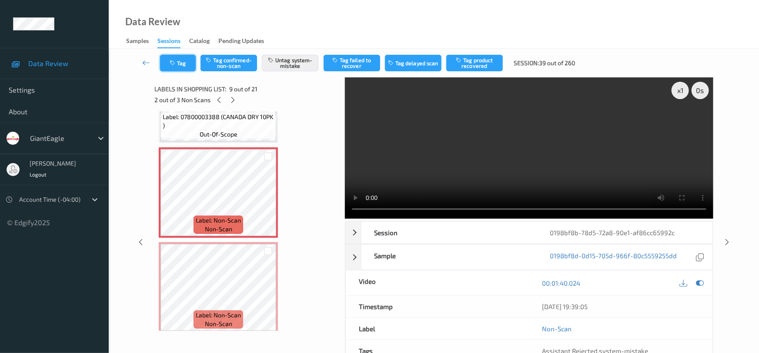
click at [180, 63] on button "Tag" at bounding box center [178, 63] width 36 height 17
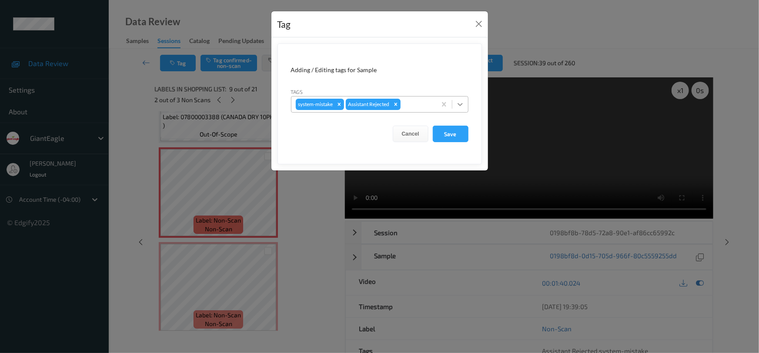
click at [462, 105] on icon at bounding box center [460, 104] width 9 height 9
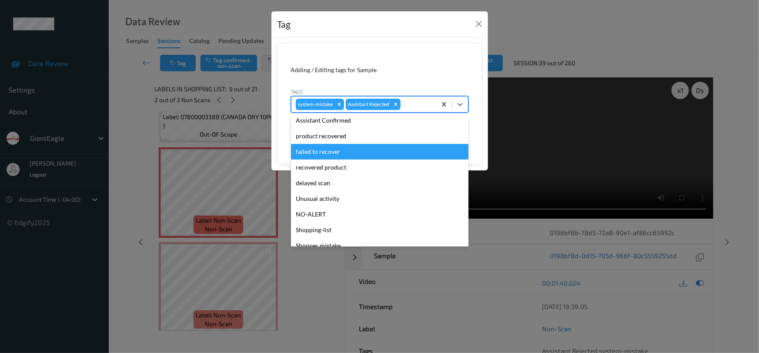
scroll to position [77, 0]
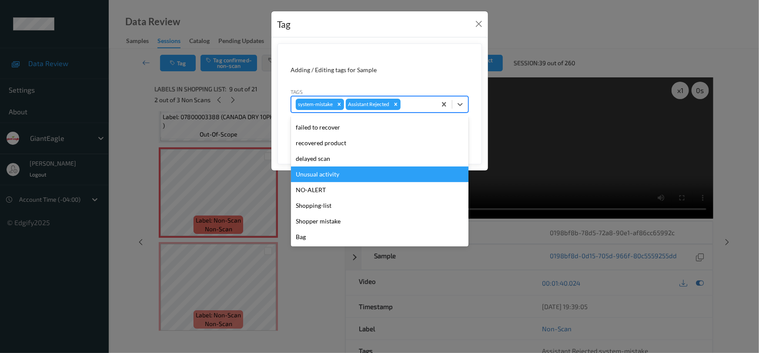
click at [320, 176] on div "Unusual activity" at bounding box center [379, 175] width 177 height 16
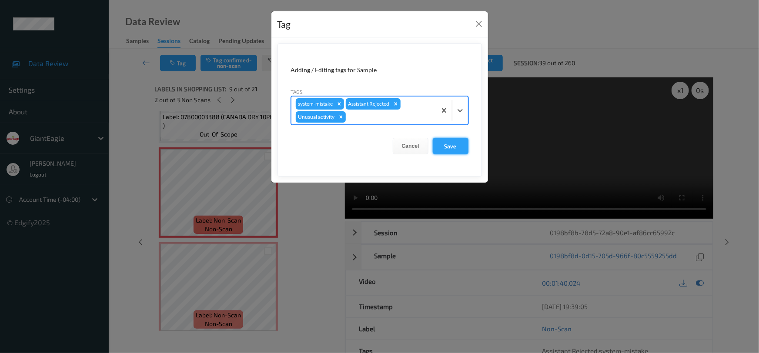
click at [445, 148] on button "Save" at bounding box center [451, 146] width 36 height 17
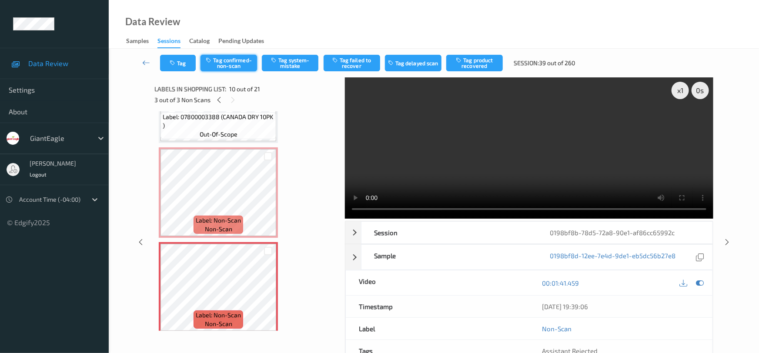
click at [234, 63] on button "Tag confirmed-non-scan" at bounding box center [228, 63] width 57 height 17
click at [364, 63] on button "Tag failed to recover" at bounding box center [351, 63] width 57 height 17
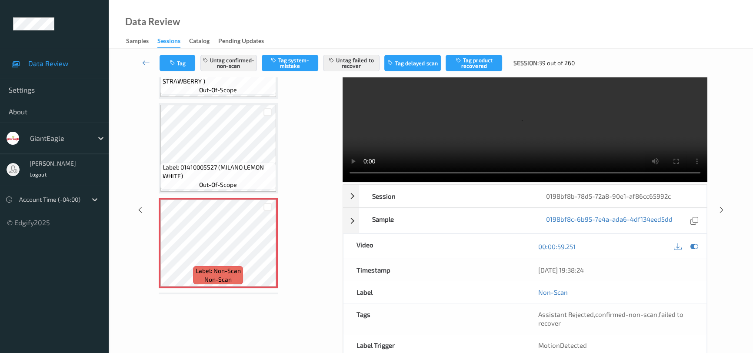
scroll to position [0, 0]
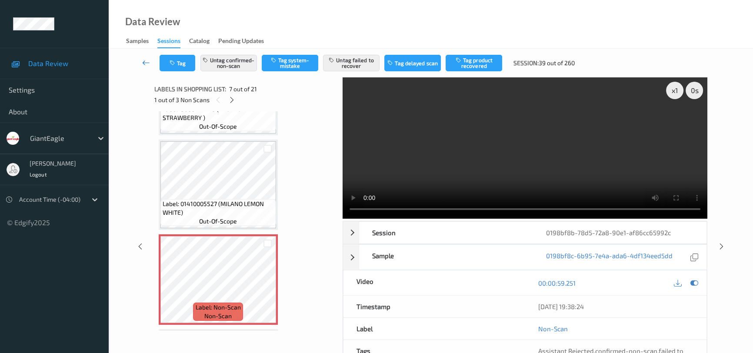
click at [144, 59] on icon at bounding box center [146, 62] width 8 height 9
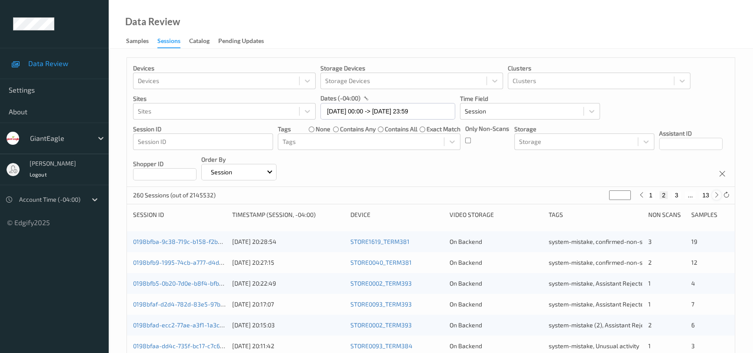
click at [716, 196] on icon at bounding box center [716, 195] width 7 height 7
type input "*"
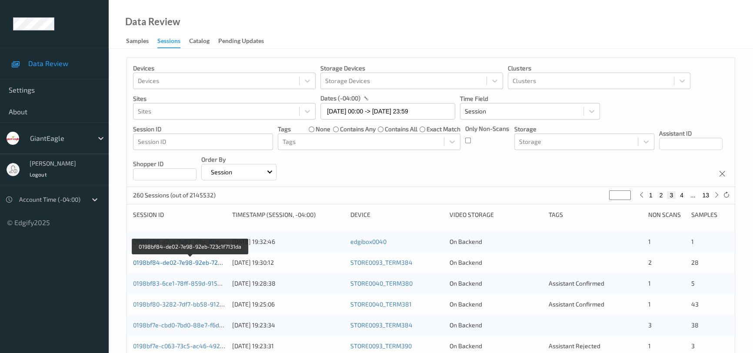
click at [178, 261] on link "0198bf84-de02-7e98-92eb-723c1f7131da" at bounding box center [190, 262] width 115 height 7
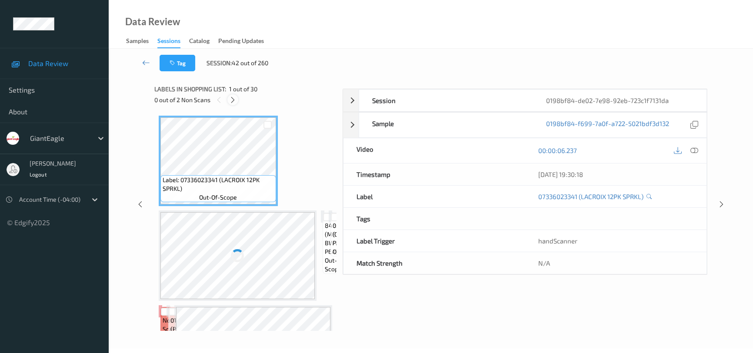
click at [237, 101] on icon at bounding box center [232, 100] width 7 height 8
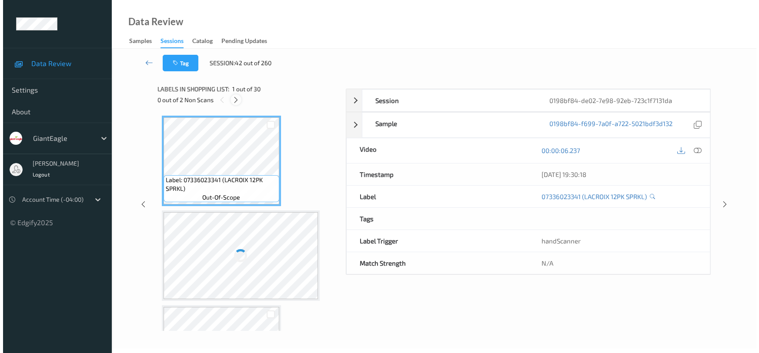
scroll to position [287, 0]
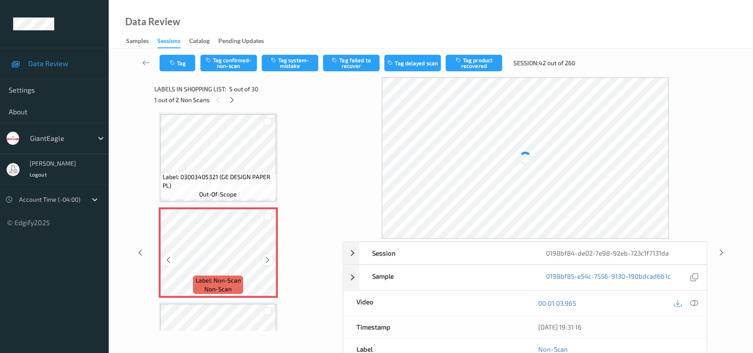
click at [270, 257] on icon at bounding box center [267, 260] width 7 height 8
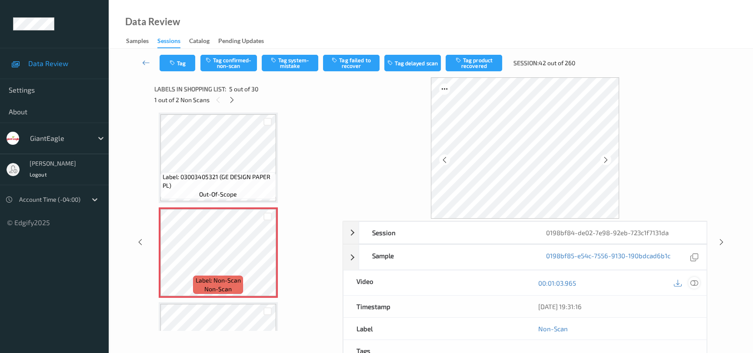
click at [694, 283] on icon at bounding box center [694, 283] width 8 height 8
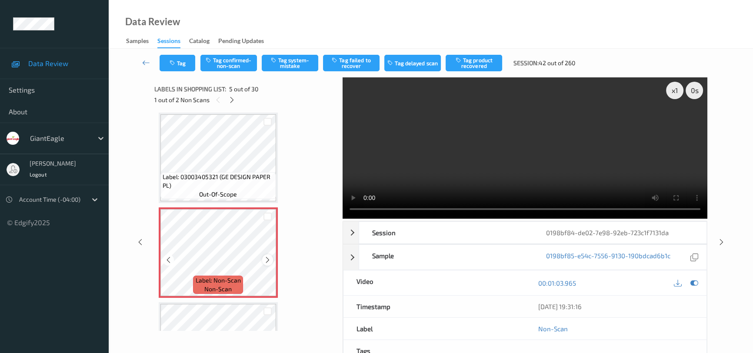
click at [269, 256] on icon at bounding box center [267, 260] width 7 height 8
click at [489, 158] on video at bounding box center [525, 147] width 365 height 141
click at [228, 57] on button "Tag confirmed-non-scan" at bounding box center [228, 63] width 57 height 17
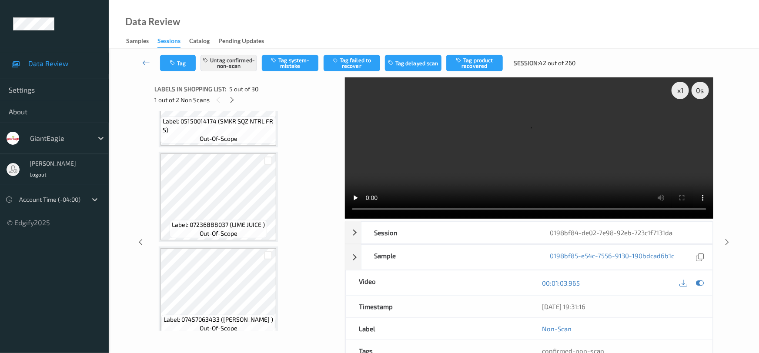
scroll to position [880, 0]
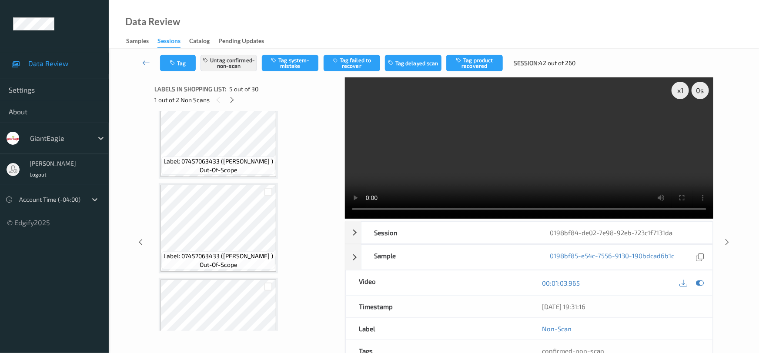
drag, startPoint x: 339, startPoint y: 186, endPoint x: 337, endPoint y: 208, distance: 22.2
click at [337, 208] on div "x 1 0 s Session 0198bf84-de02-7e98-92eb-723c1f7131da Session ID 0198bf84-de02-7…" at bounding box center [433, 242] width 559 height 330
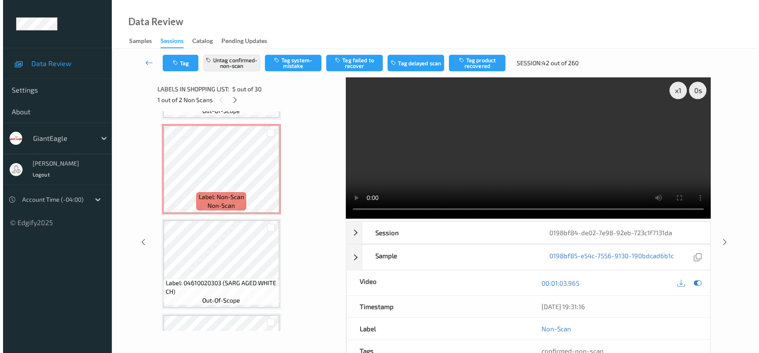
scroll to position [1877, 0]
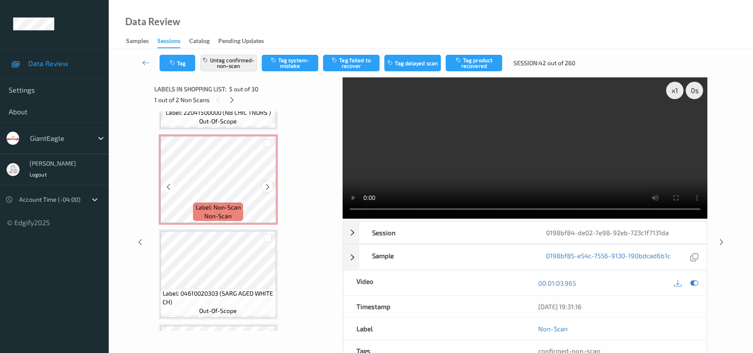
click at [268, 183] on icon at bounding box center [267, 187] width 7 height 8
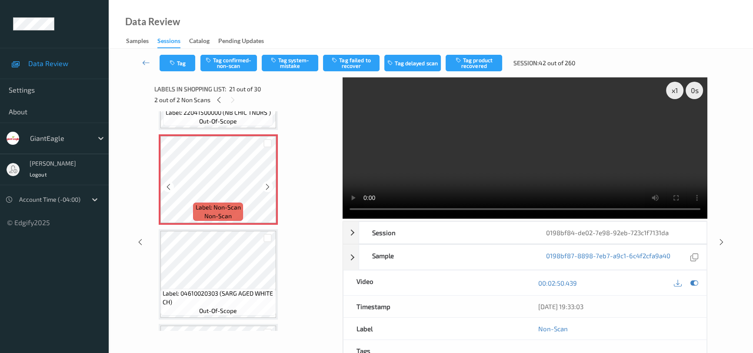
click at [268, 183] on icon at bounding box center [267, 187] width 7 height 8
click at [536, 163] on video at bounding box center [525, 147] width 365 height 141
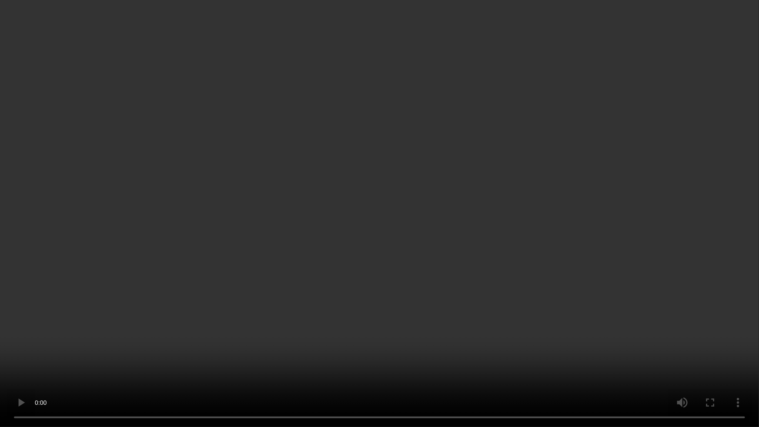
click at [485, 303] on video at bounding box center [379, 213] width 759 height 427
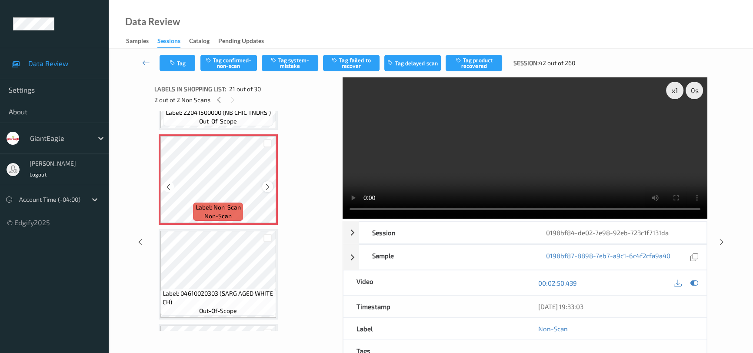
click at [266, 183] on icon at bounding box center [267, 187] width 7 height 8
click at [230, 61] on button "Tag confirmed-non-scan" at bounding box center [228, 63] width 57 height 17
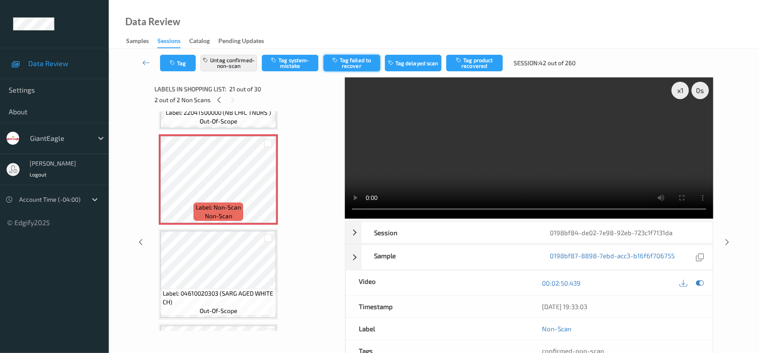
click at [366, 65] on button "Tag failed to recover" at bounding box center [351, 63] width 57 height 17
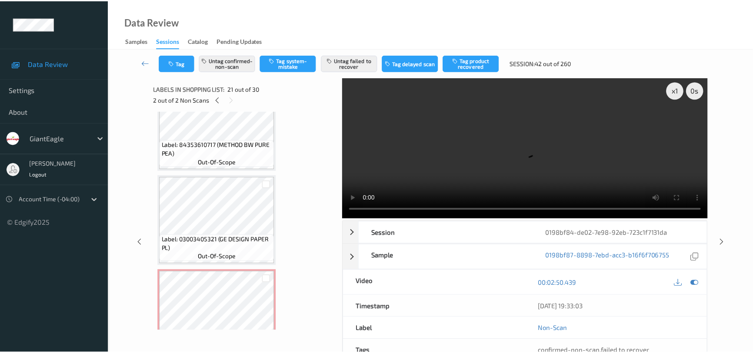
scroll to position [317, 0]
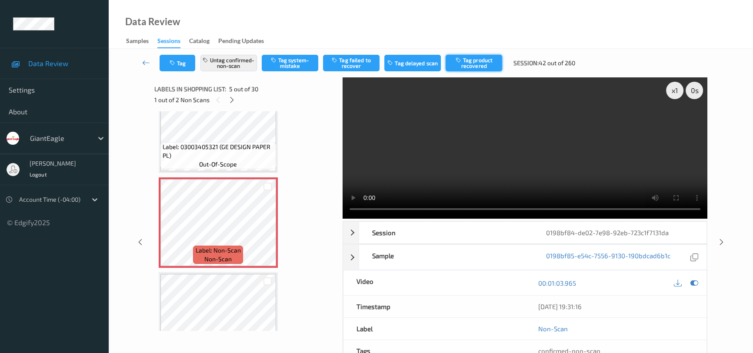
click at [473, 62] on button "Tag product recovered" at bounding box center [474, 63] width 57 height 17
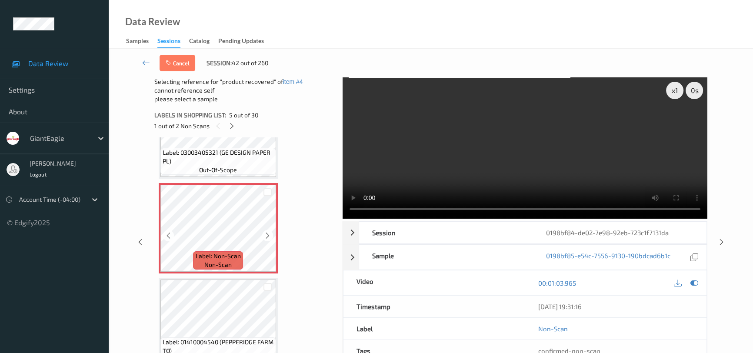
scroll to position [357, 0]
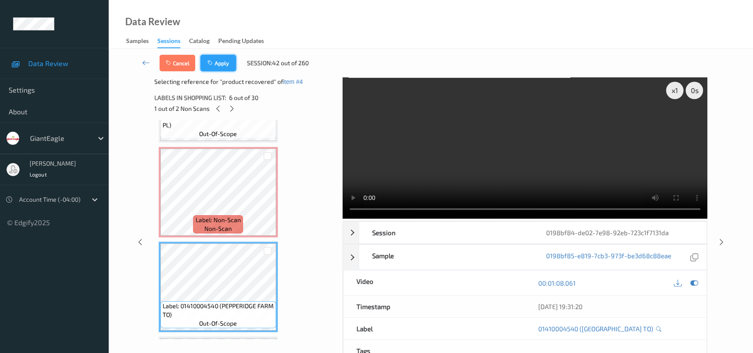
click at [227, 64] on button "Apply" at bounding box center [218, 63] width 36 height 17
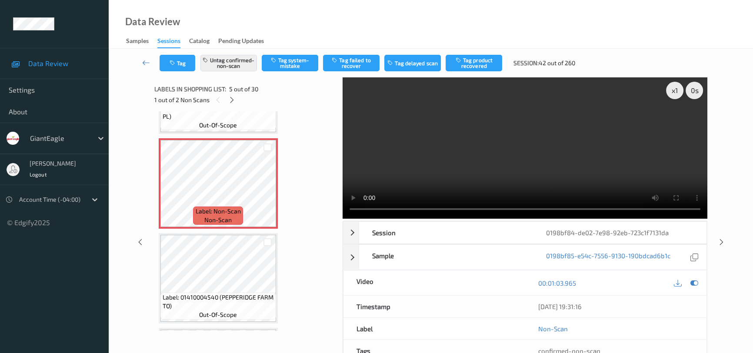
scroll to position [287, 0]
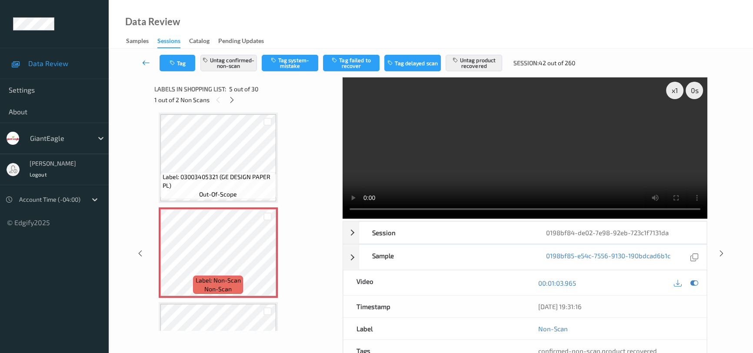
click at [147, 61] on icon at bounding box center [146, 62] width 8 height 9
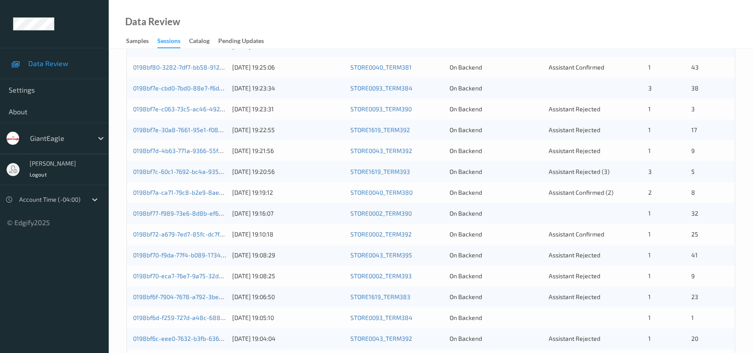
scroll to position [39, 0]
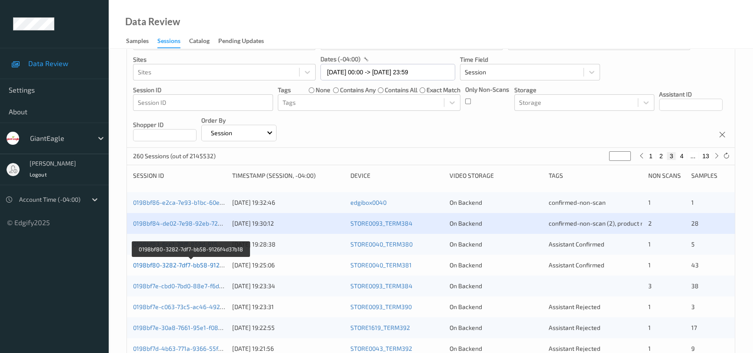
click at [165, 264] on link "0198bf80-3282-7df7-bb58-9126f4d37b18" at bounding box center [191, 264] width 116 height 7
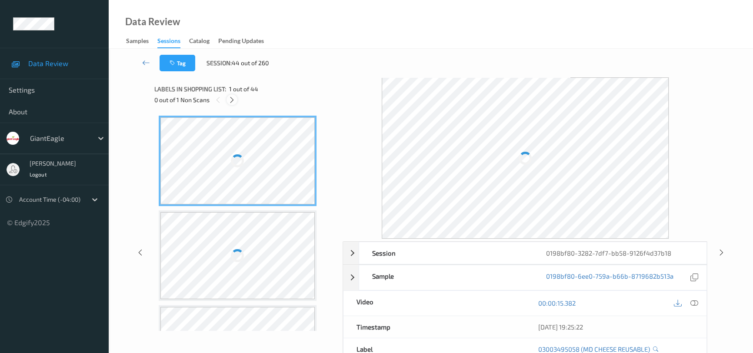
click at [229, 100] on icon at bounding box center [231, 100] width 7 height 8
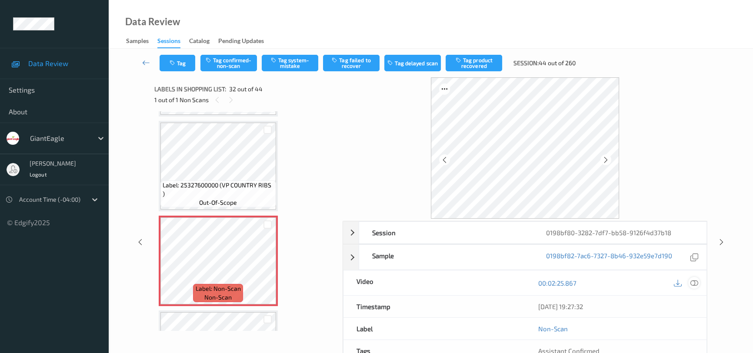
click at [688, 282] on div at bounding box center [694, 283] width 12 height 12
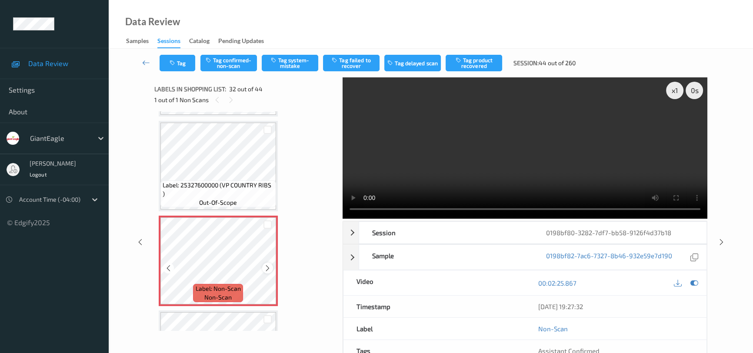
click at [265, 264] on icon at bounding box center [267, 268] width 7 height 8
click at [599, 186] on video at bounding box center [525, 147] width 365 height 141
drag, startPoint x: 239, startPoint y: 62, endPoint x: 249, endPoint y: 62, distance: 9.6
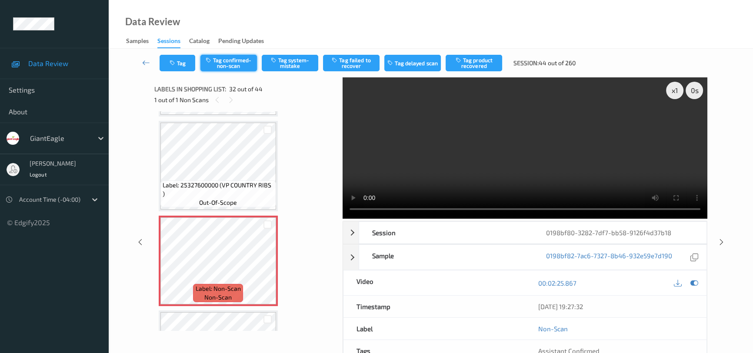
click at [239, 62] on button "Tag confirmed-non-scan" at bounding box center [228, 63] width 57 height 17
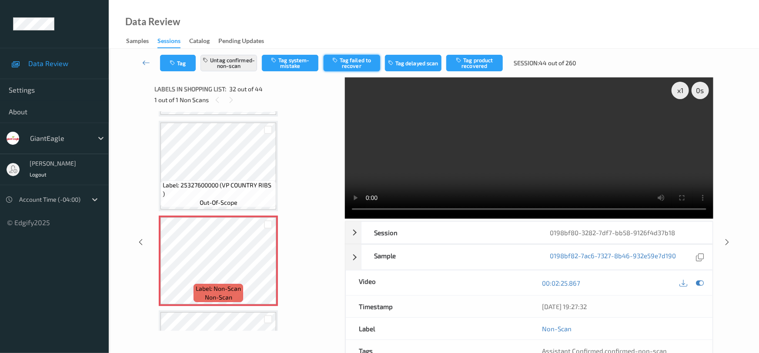
click at [353, 61] on button "Tag failed to recover" at bounding box center [351, 63] width 57 height 17
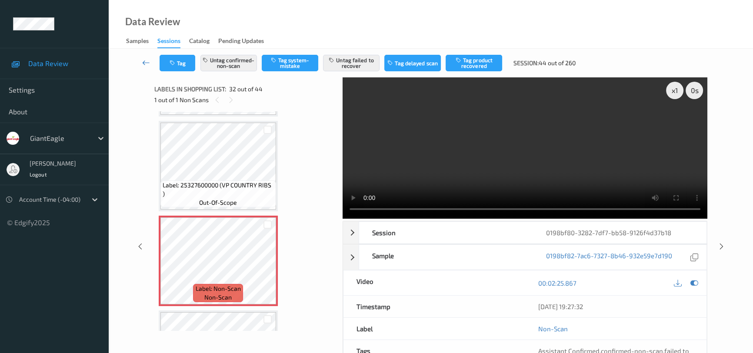
click at [144, 57] on link at bounding box center [146, 63] width 27 height 17
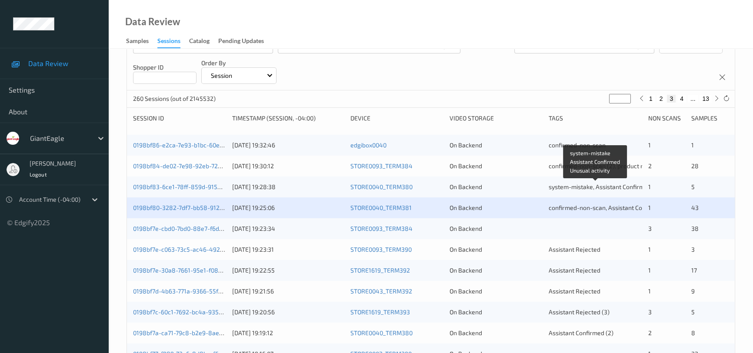
scroll to position [197, 0]
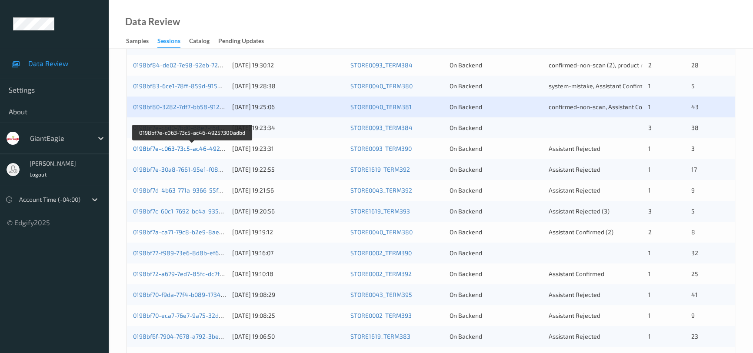
click at [174, 146] on link "0198bf7e-c063-73c5-ac46-49257300adbd" at bounding box center [192, 148] width 118 height 7
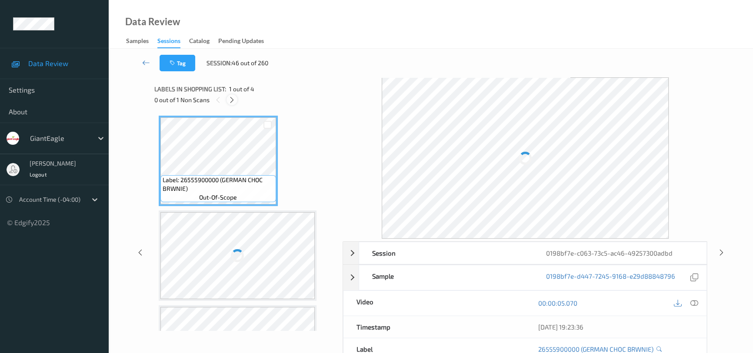
click at [235, 100] on icon at bounding box center [231, 100] width 7 height 8
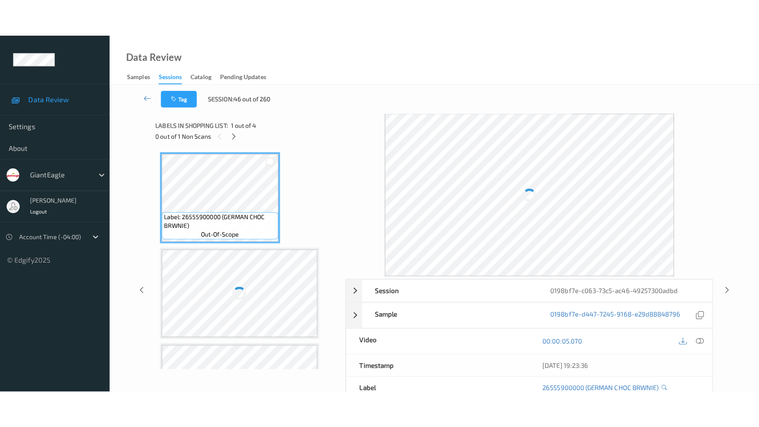
scroll to position [163, 0]
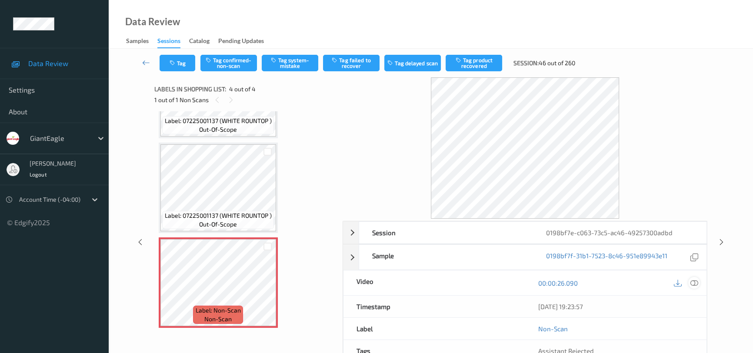
click at [696, 279] on icon at bounding box center [694, 283] width 8 height 8
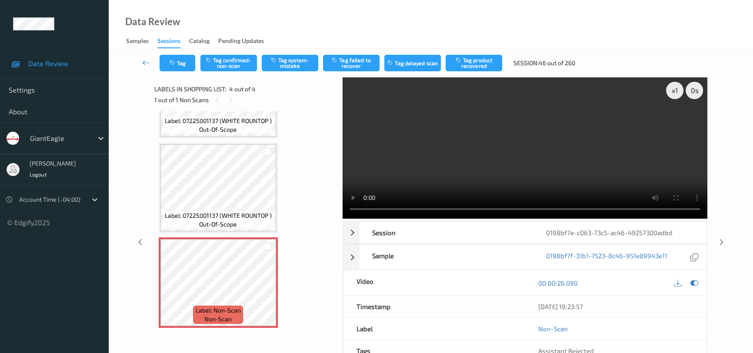
click at [603, 183] on video at bounding box center [525, 147] width 365 height 141
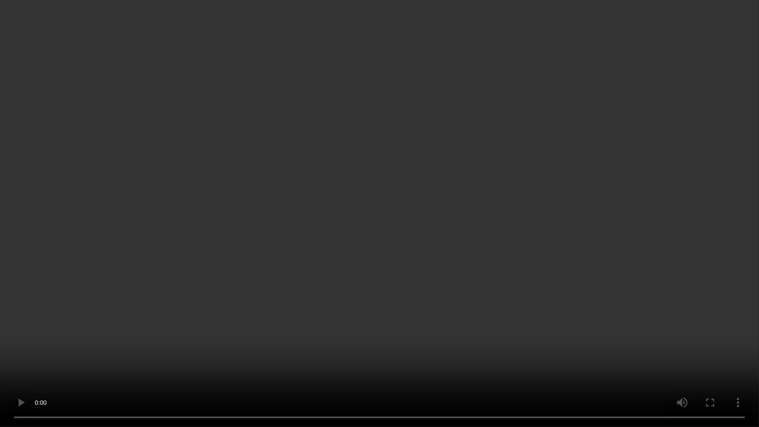
click at [548, 270] on video at bounding box center [379, 213] width 759 height 427
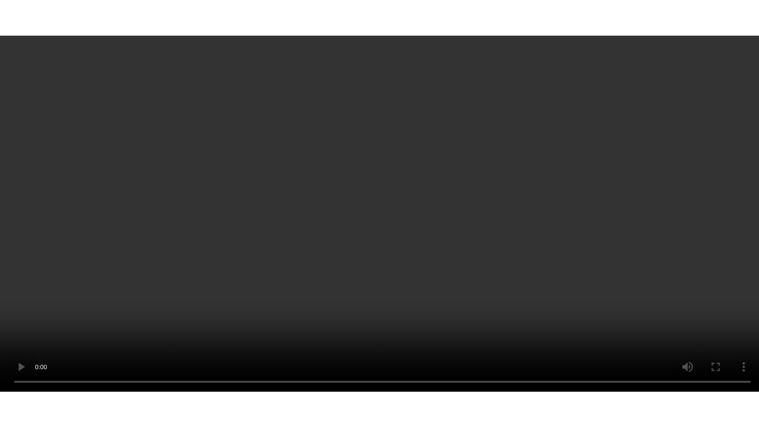
scroll to position [163, 0]
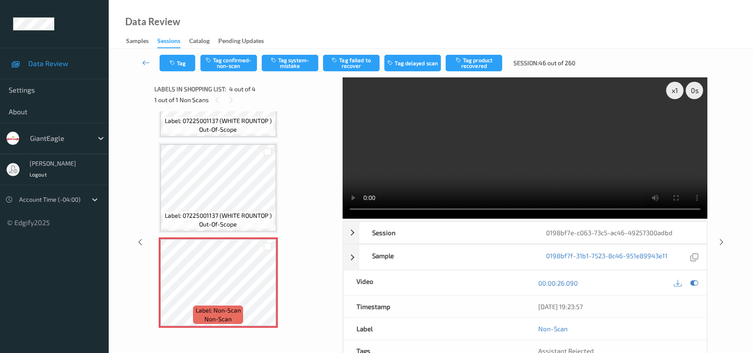
click at [569, 166] on video at bounding box center [525, 147] width 365 height 141
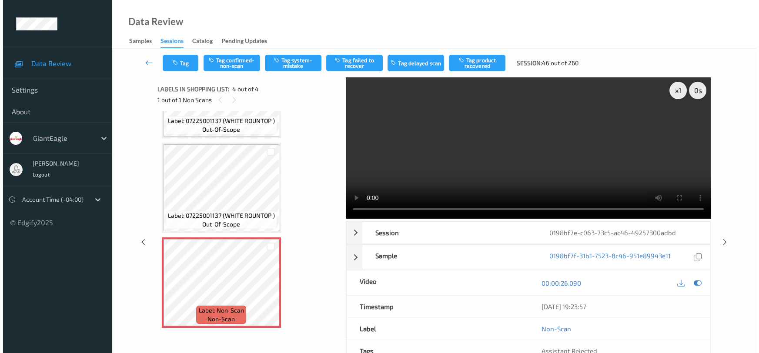
scroll to position [89, 0]
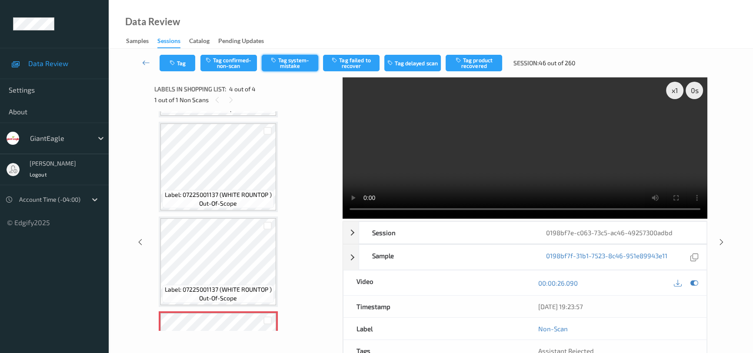
click at [278, 66] on button "Tag system-mistake" at bounding box center [290, 63] width 57 height 17
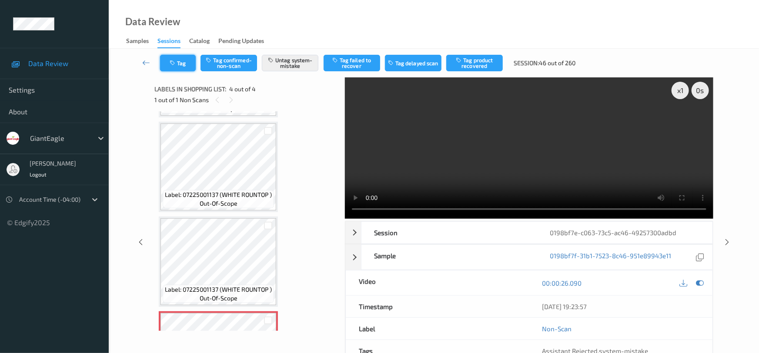
click at [184, 63] on button "Tag" at bounding box center [178, 63] width 36 height 17
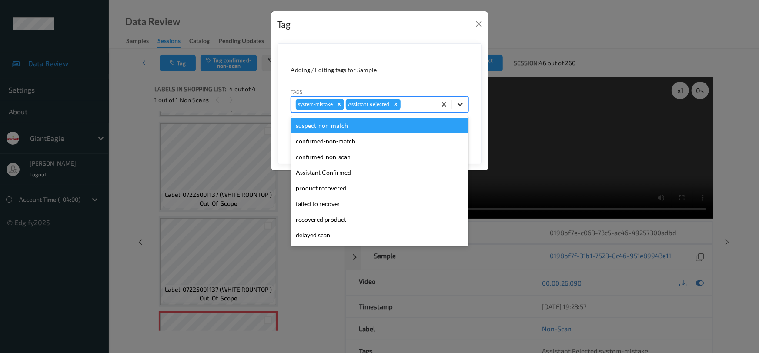
click at [462, 107] on icon at bounding box center [460, 104] width 9 height 9
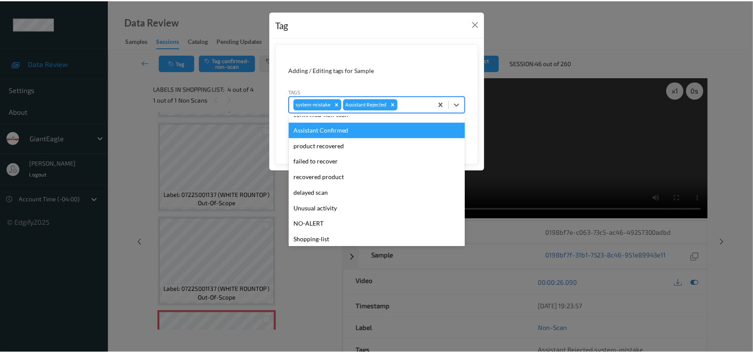
scroll to position [77, 0]
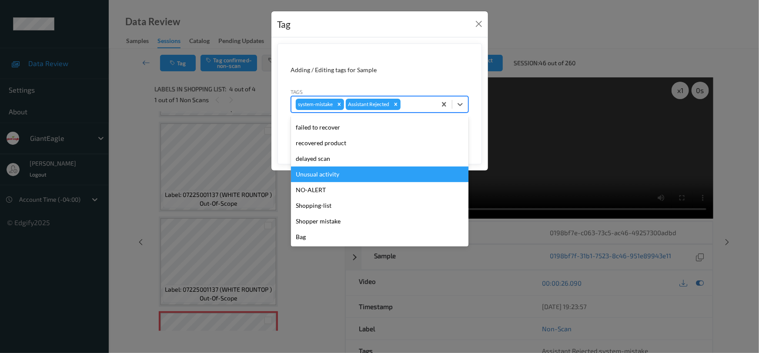
click at [334, 173] on div "Unusual activity" at bounding box center [379, 175] width 177 height 16
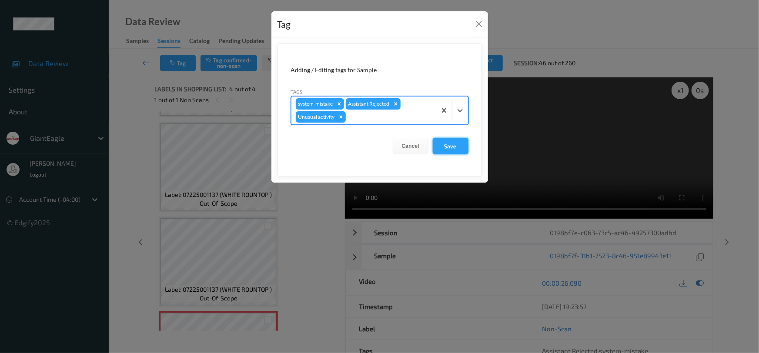
click at [451, 150] on button "Save" at bounding box center [451, 146] width 36 height 17
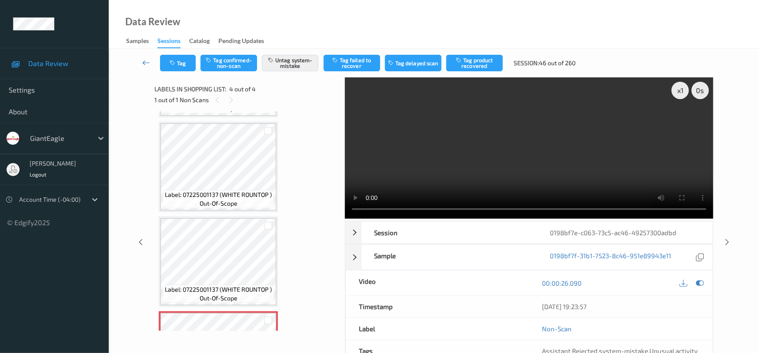
click at [145, 58] on icon at bounding box center [146, 62] width 8 height 9
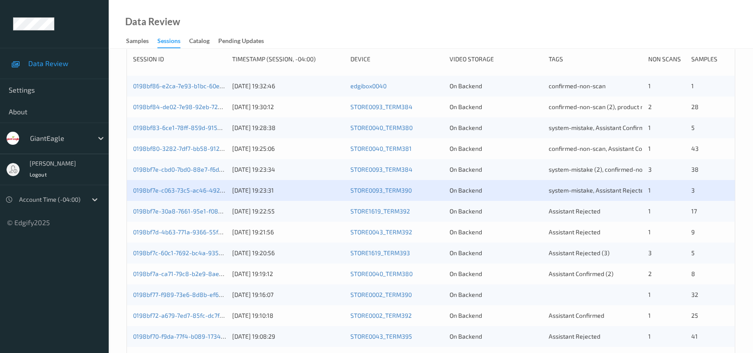
scroll to position [158, 0]
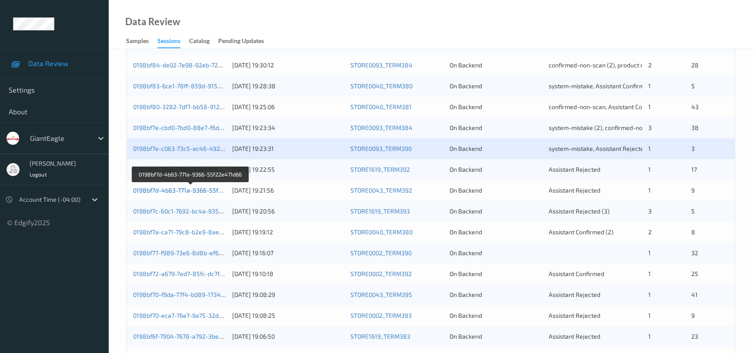
click at [181, 188] on link "0198bf7d-4b63-771a-9366-55f22e471d66" at bounding box center [191, 190] width 116 height 7
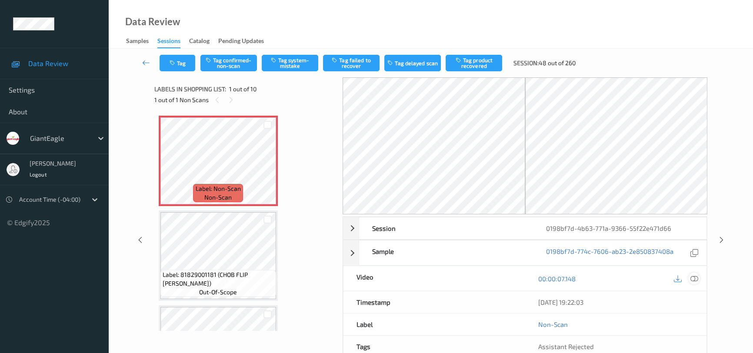
click at [693, 275] on icon at bounding box center [694, 279] width 8 height 8
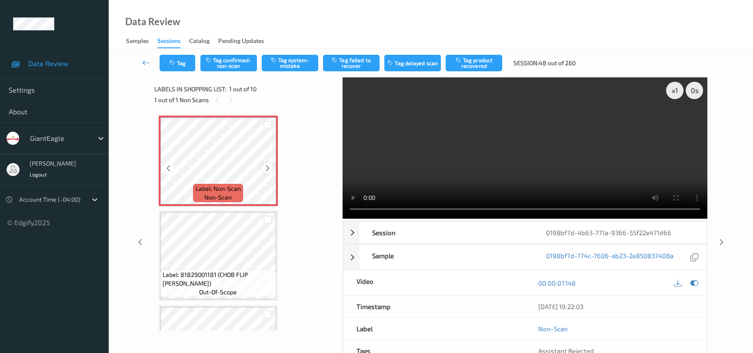
click at [267, 170] on icon at bounding box center [267, 168] width 7 height 8
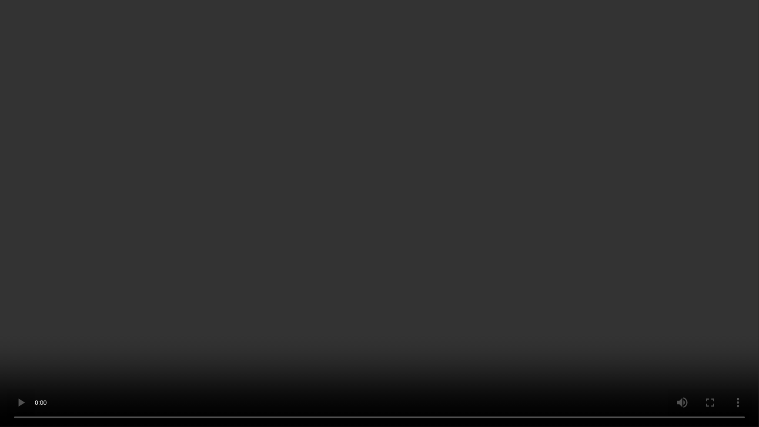
click at [504, 249] on video at bounding box center [379, 213] width 759 height 427
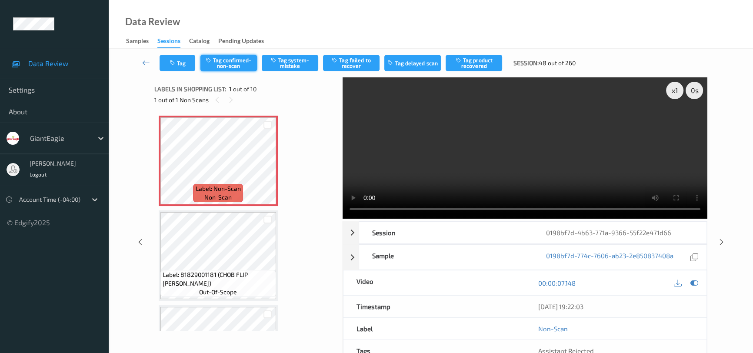
click at [234, 60] on button "Tag confirmed-non-scan" at bounding box center [228, 63] width 57 height 17
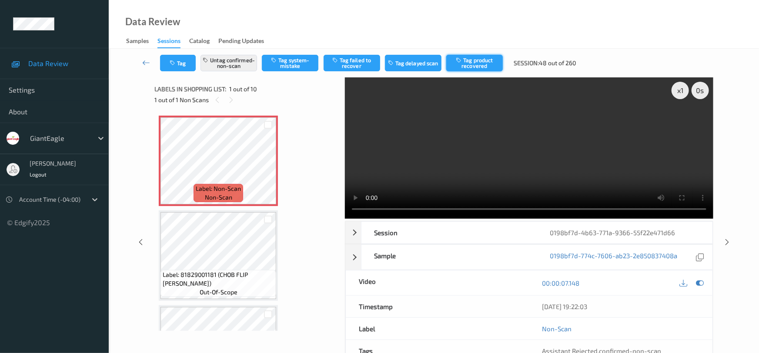
click at [473, 58] on button "Tag product recovered" at bounding box center [474, 63] width 57 height 17
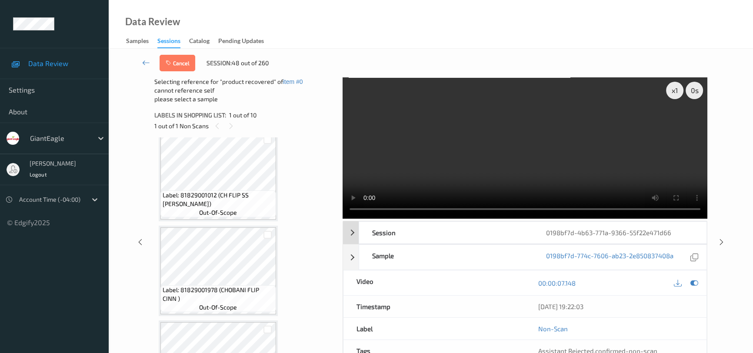
scroll to position [197, 0]
click at [452, 174] on video at bounding box center [525, 147] width 365 height 141
click at [452, 162] on video at bounding box center [525, 147] width 365 height 141
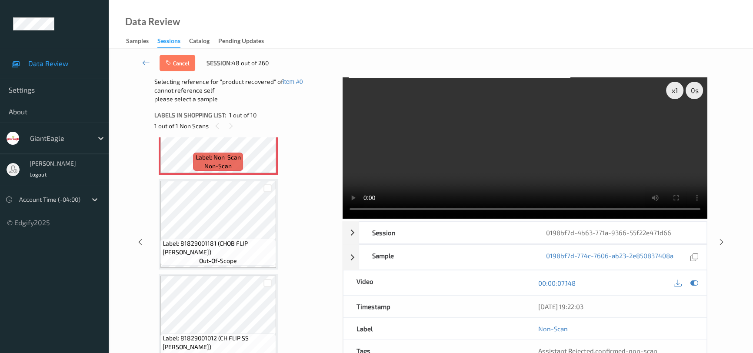
scroll to position [39, 0]
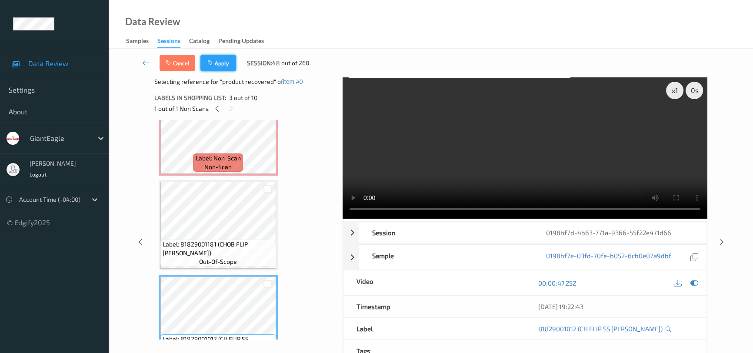
click at [220, 59] on button "Apply" at bounding box center [218, 63] width 36 height 17
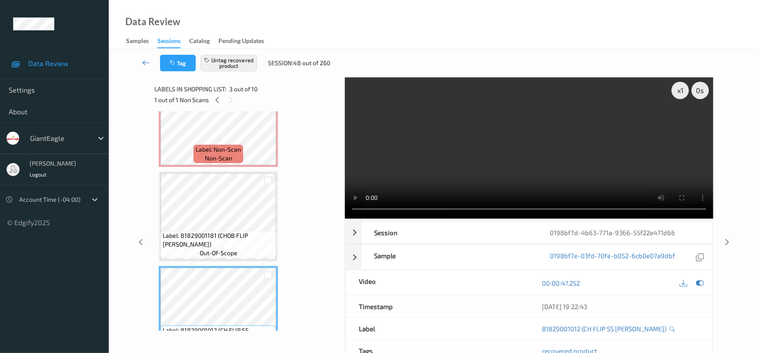
click at [143, 57] on link at bounding box center [146, 63] width 27 height 17
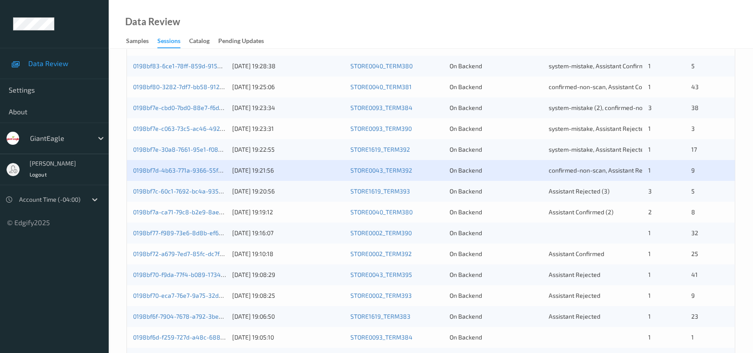
scroll to position [237, 0]
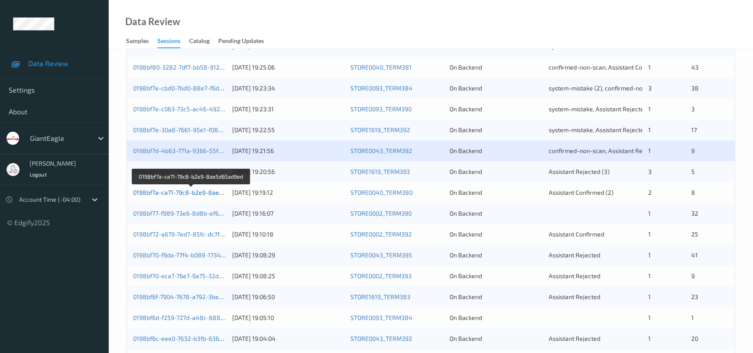
click at [170, 191] on link "0198bf7a-ca71-79c8-b2e9-8ae5d65ad9ed" at bounding box center [191, 192] width 117 height 7
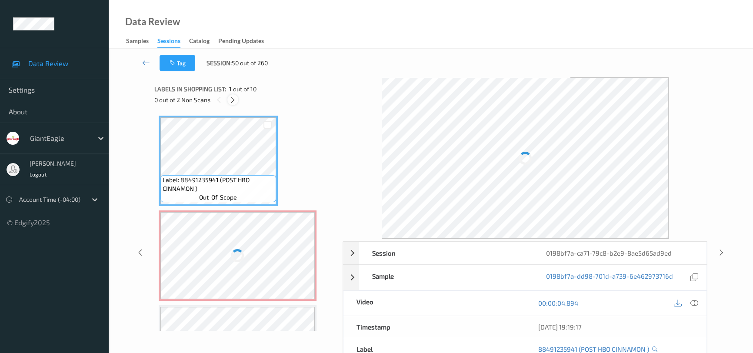
click at [234, 102] on icon at bounding box center [232, 100] width 7 height 8
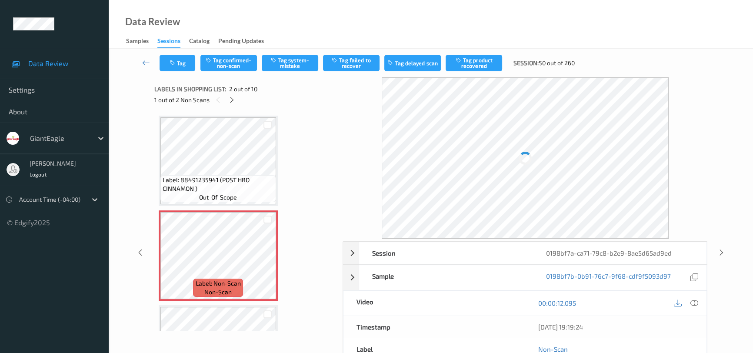
scroll to position [4, 0]
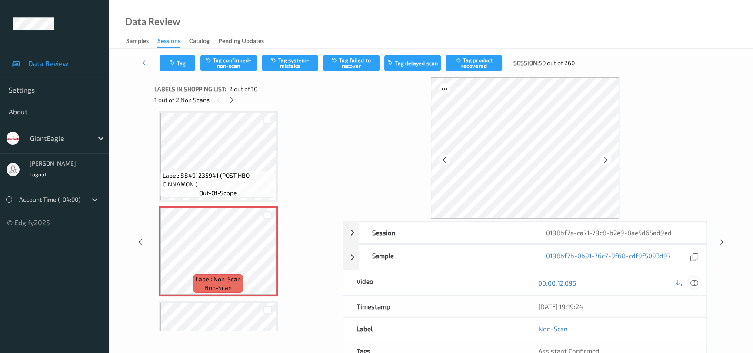
click at [697, 280] on icon at bounding box center [694, 283] width 8 height 8
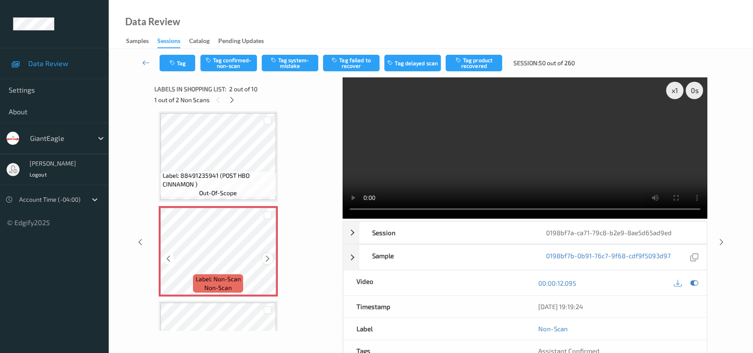
click at [267, 257] on icon at bounding box center [267, 259] width 7 height 8
click at [266, 259] on icon at bounding box center [267, 259] width 7 height 8
click at [265, 259] on icon at bounding box center [267, 259] width 7 height 8
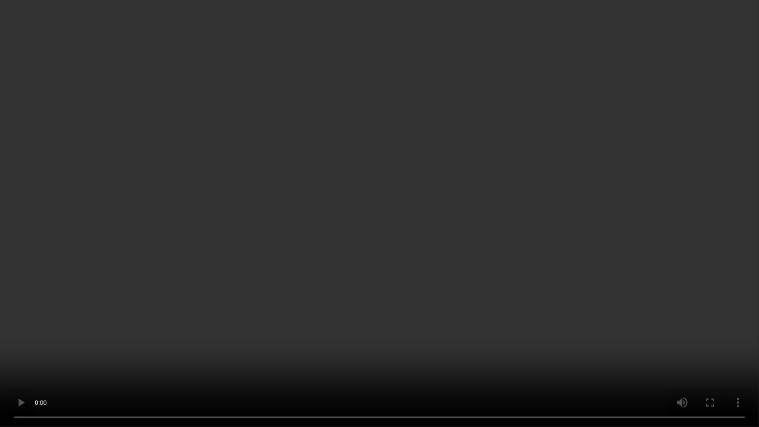
click at [506, 238] on video at bounding box center [379, 213] width 759 height 427
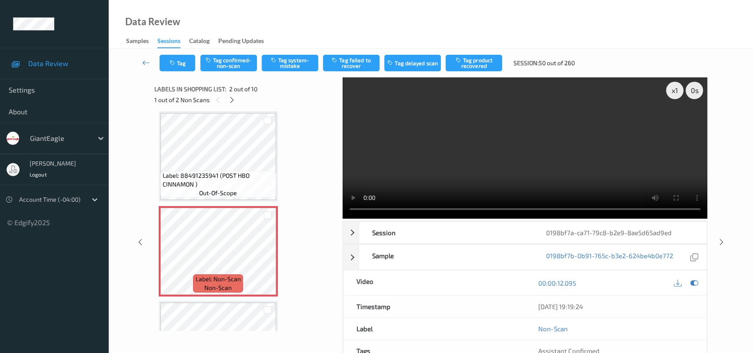
click at [605, 180] on video at bounding box center [525, 147] width 365 height 141
click at [271, 258] on div at bounding box center [267, 258] width 11 height 11
click at [540, 162] on video at bounding box center [525, 147] width 365 height 141
click at [627, 133] on video at bounding box center [525, 147] width 365 height 141
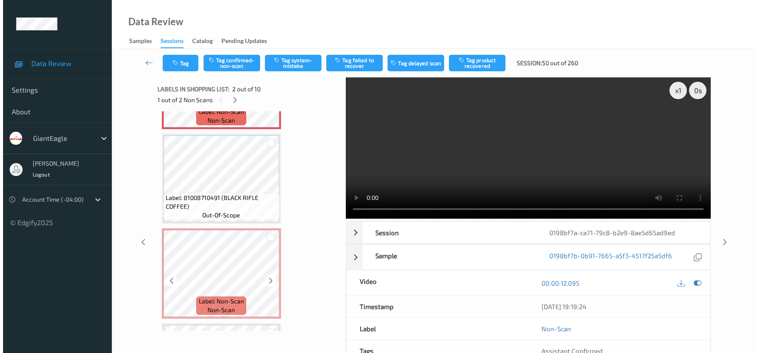
scroll to position [158, 0]
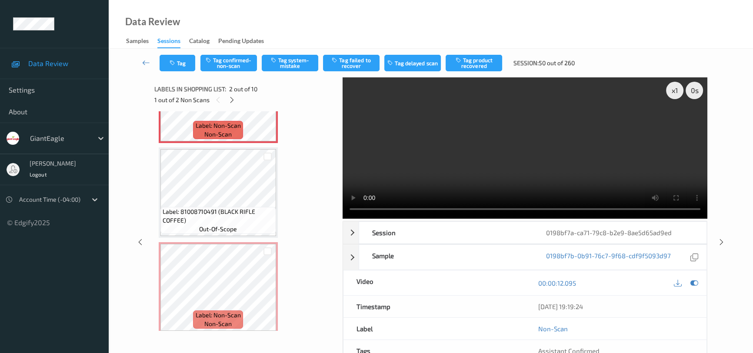
click at [478, 155] on video at bounding box center [525, 147] width 365 height 141
click at [227, 61] on button "Tag confirmed-non-scan" at bounding box center [228, 63] width 57 height 17
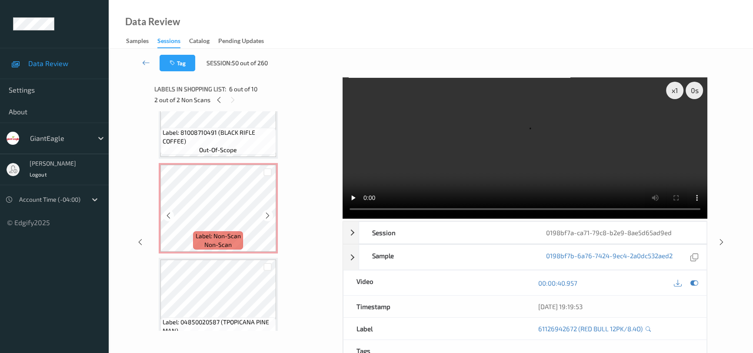
scroll to position [79, 0]
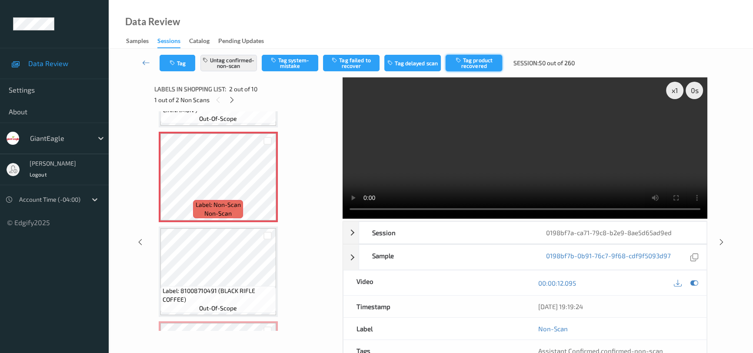
click at [476, 64] on button "Tag product recovered" at bounding box center [474, 63] width 57 height 17
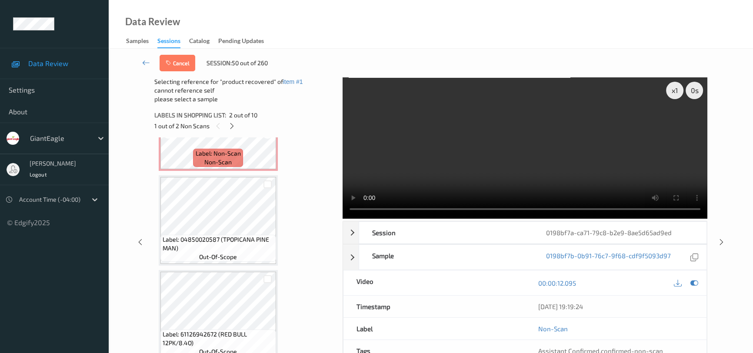
scroll to position [356, 0]
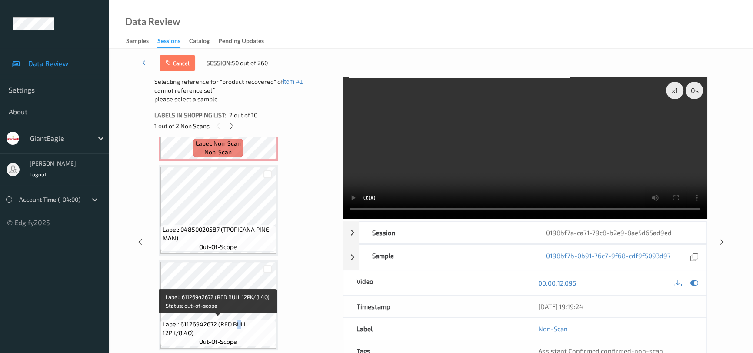
drag, startPoint x: 238, startPoint y: 322, endPoint x: 240, endPoint y: 317, distance: 5.8
click at [237, 322] on span "Label: 61126942672 (RED BULL 12PK/8.4O)" at bounding box center [218, 328] width 111 height 17
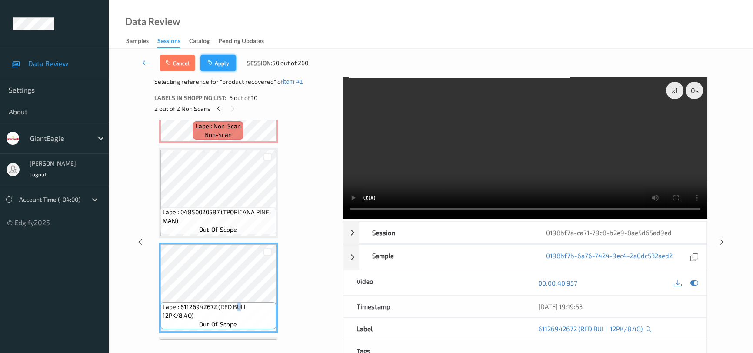
click at [226, 65] on button "Apply" at bounding box center [218, 63] width 36 height 17
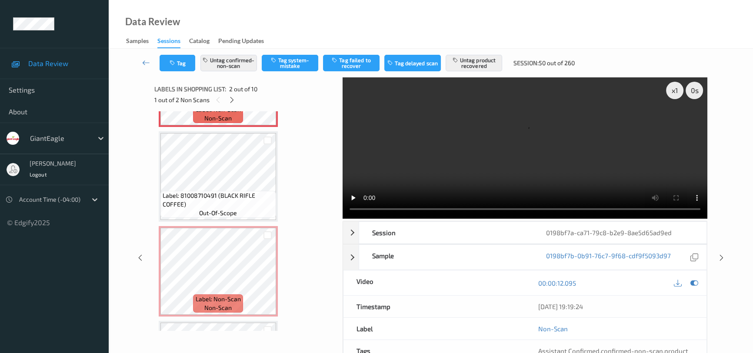
scroll to position [202, 0]
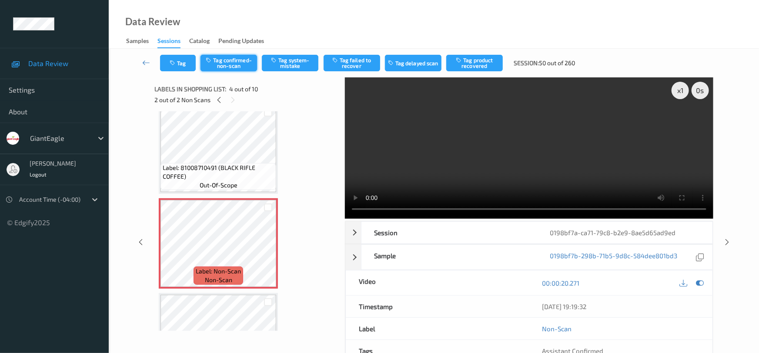
click at [241, 65] on button "Tag confirmed-non-scan" at bounding box center [228, 63] width 57 height 17
click at [479, 63] on button "Tag product recovered" at bounding box center [474, 63] width 57 height 17
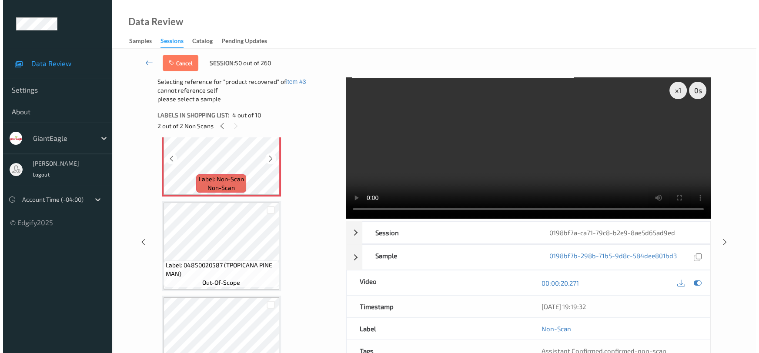
scroll to position [320, 0]
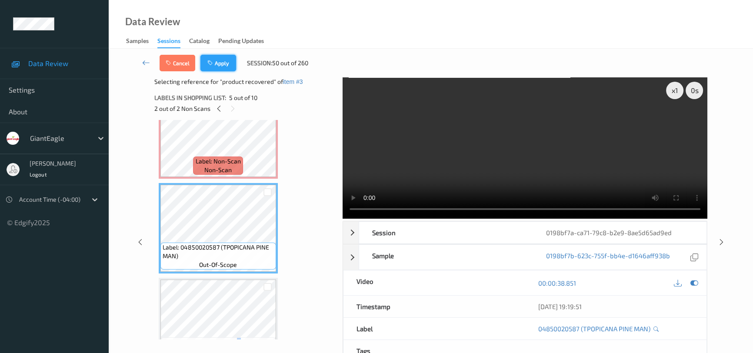
click at [225, 65] on button "Apply" at bounding box center [218, 63] width 36 height 17
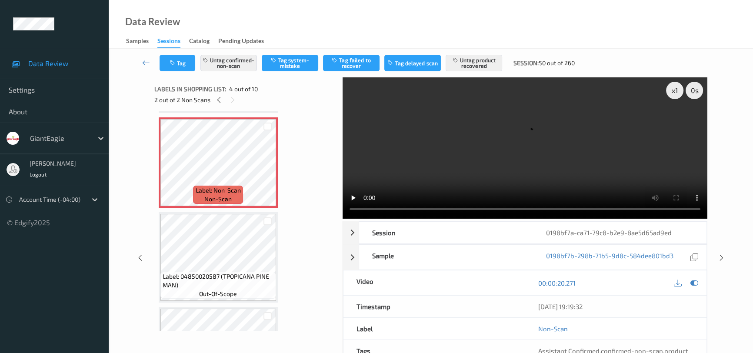
scroll to position [312, 0]
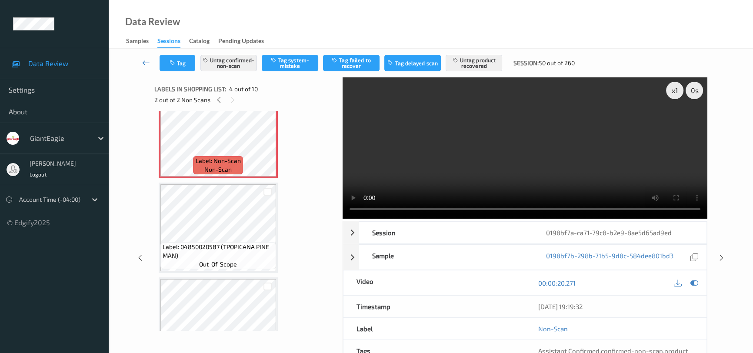
click at [141, 58] on link at bounding box center [146, 63] width 27 height 17
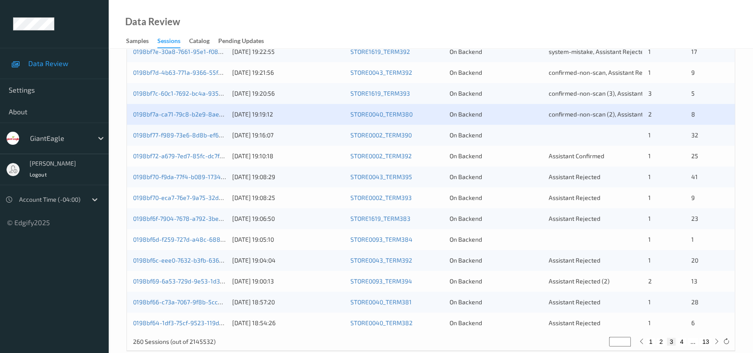
scroll to position [316, 0]
click at [176, 156] on link "0198bf72-a679-7ed7-85fc-dc7fab2b9a8b" at bounding box center [190, 154] width 115 height 7
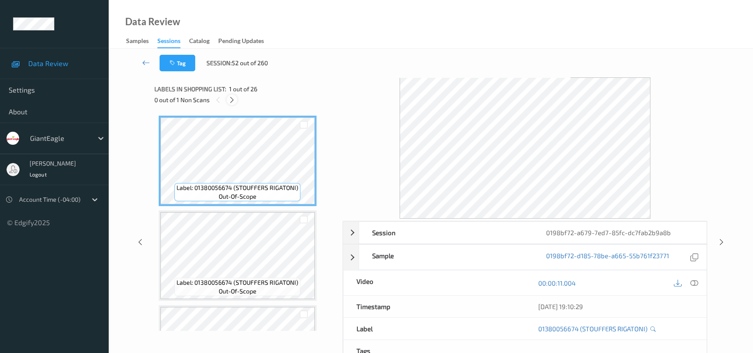
click at [230, 101] on icon at bounding box center [231, 100] width 7 height 8
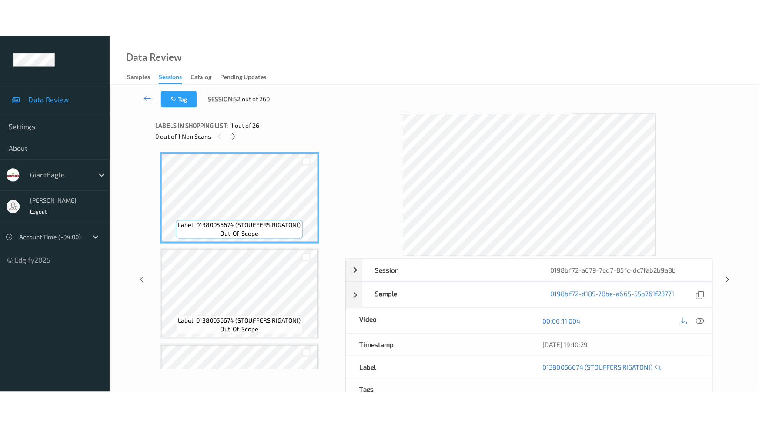
scroll to position [2241, 0]
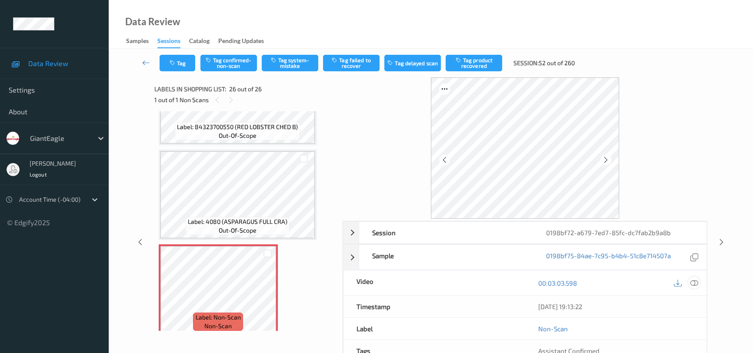
click at [692, 283] on icon at bounding box center [694, 283] width 8 height 8
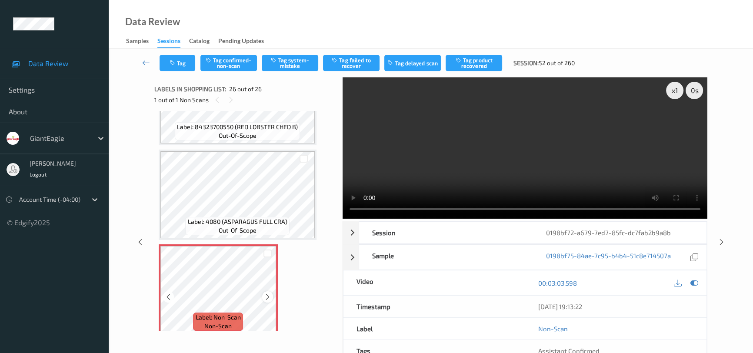
click at [268, 293] on icon at bounding box center [267, 297] width 7 height 8
click at [596, 178] on video at bounding box center [525, 147] width 365 height 141
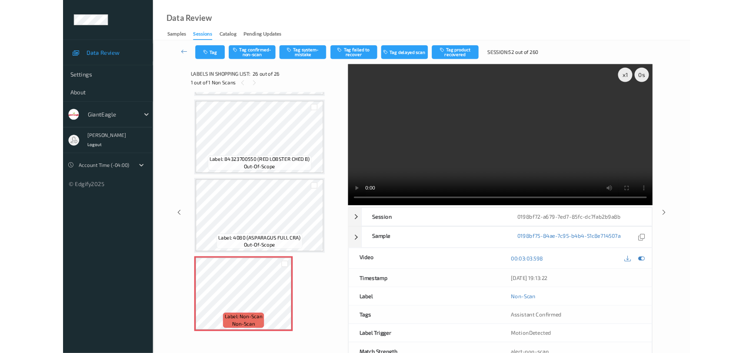
scroll to position [2167, 0]
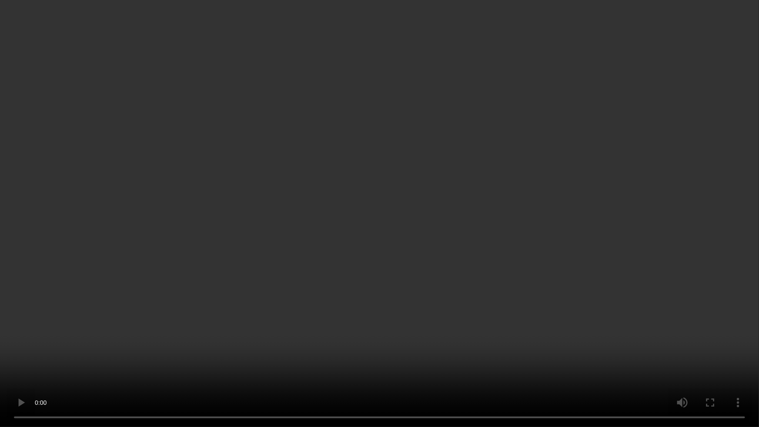
click at [552, 352] on video at bounding box center [379, 213] width 759 height 427
drag, startPoint x: 483, startPoint y: 308, endPoint x: 495, endPoint y: 310, distance: 12.4
click at [483, 308] on video at bounding box center [379, 213] width 759 height 427
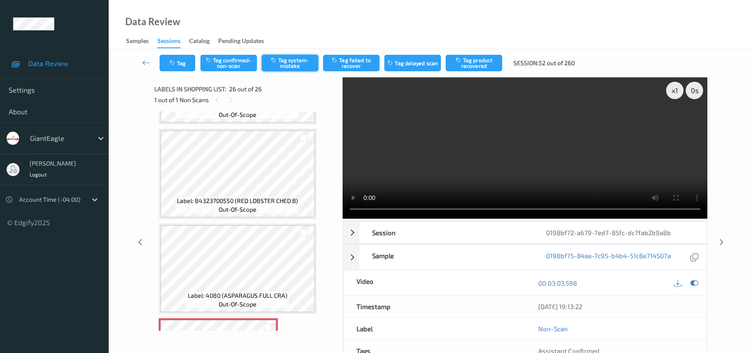
click at [284, 60] on button "Tag system-mistake" at bounding box center [290, 63] width 57 height 17
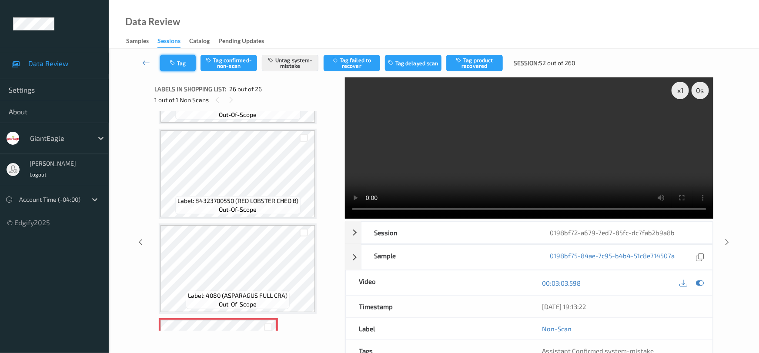
click at [173, 58] on button "Tag" at bounding box center [178, 63] width 36 height 17
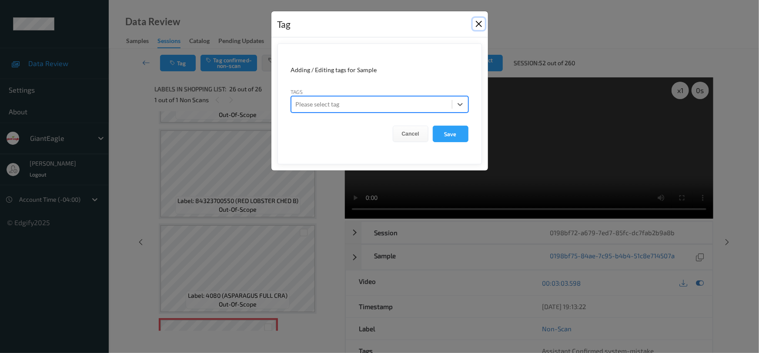
click at [482, 26] on button "Close" at bounding box center [479, 24] width 12 height 12
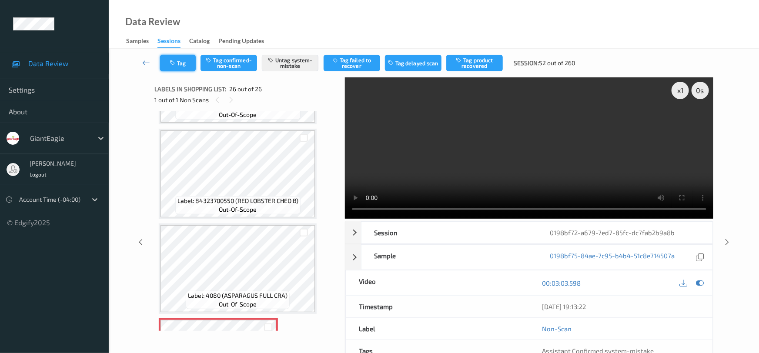
click at [179, 62] on button "Tag" at bounding box center [178, 63] width 36 height 17
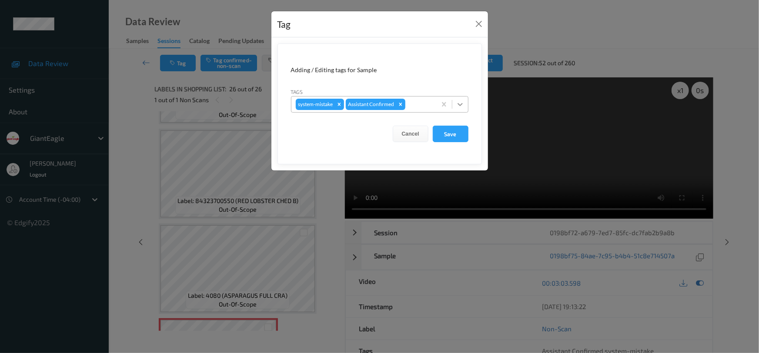
click at [461, 105] on icon at bounding box center [460, 104] width 9 height 9
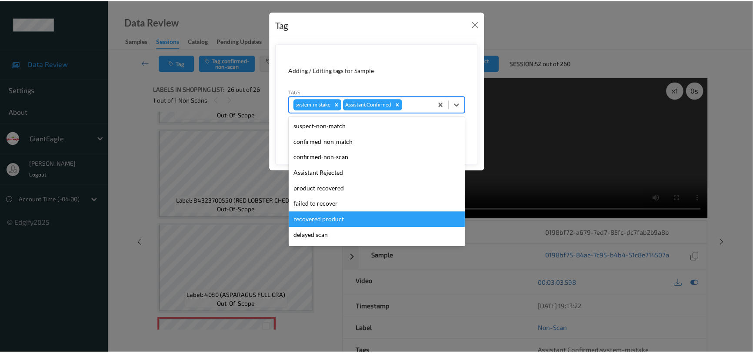
scroll to position [77, 0]
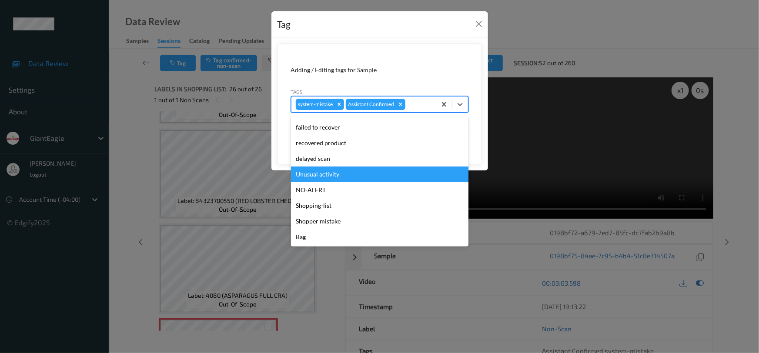
click at [340, 176] on div "Unusual activity" at bounding box center [379, 175] width 177 height 16
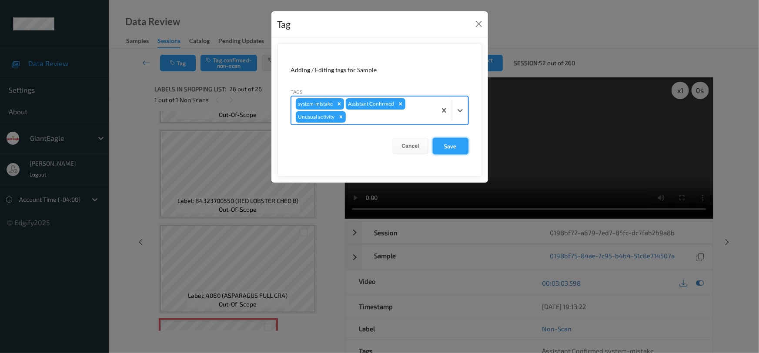
click at [450, 141] on button "Save" at bounding box center [451, 146] width 36 height 17
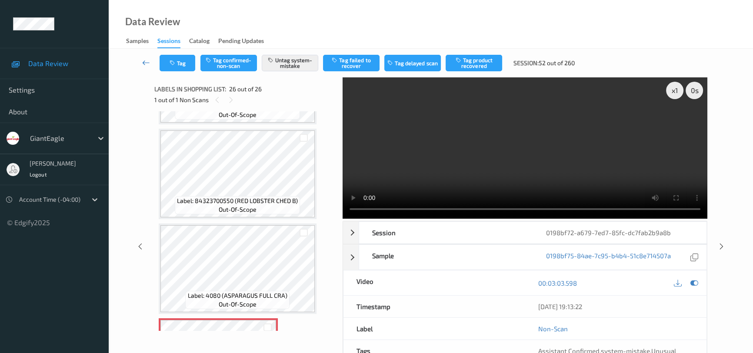
click at [144, 57] on link at bounding box center [146, 63] width 27 height 17
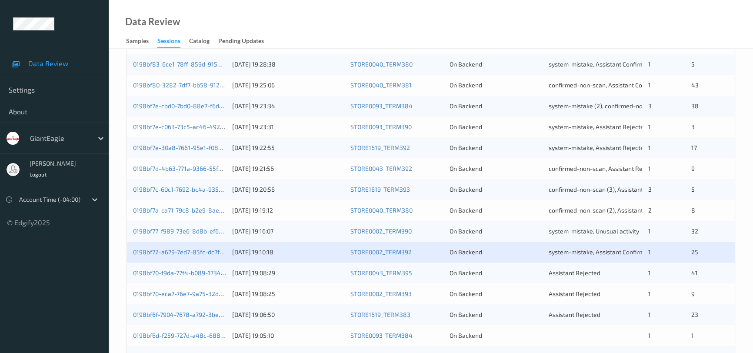
scroll to position [237, 0]
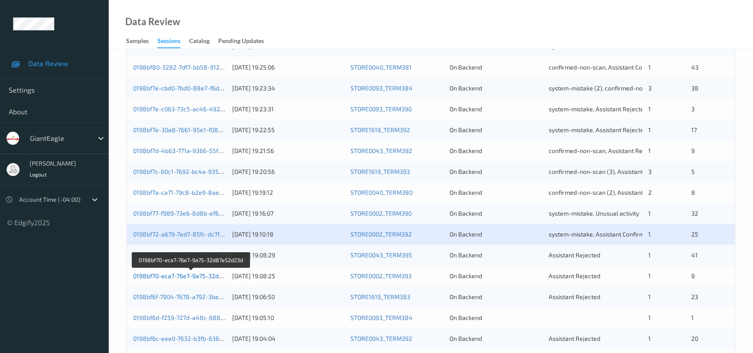
click at [174, 274] on link "0198bf70-eca7-76e7-9a75-32d87e52d23d" at bounding box center [191, 275] width 117 height 7
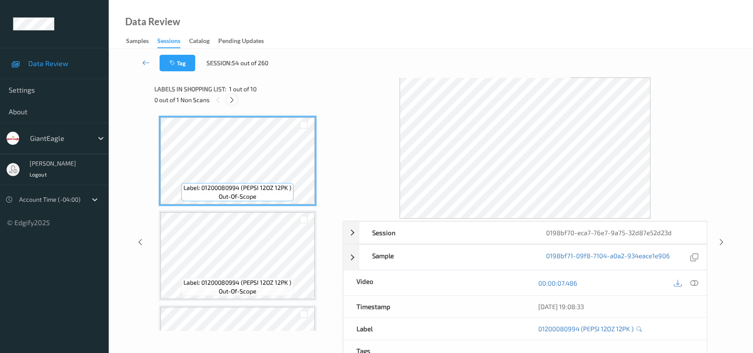
click at [233, 99] on icon at bounding box center [231, 100] width 7 height 8
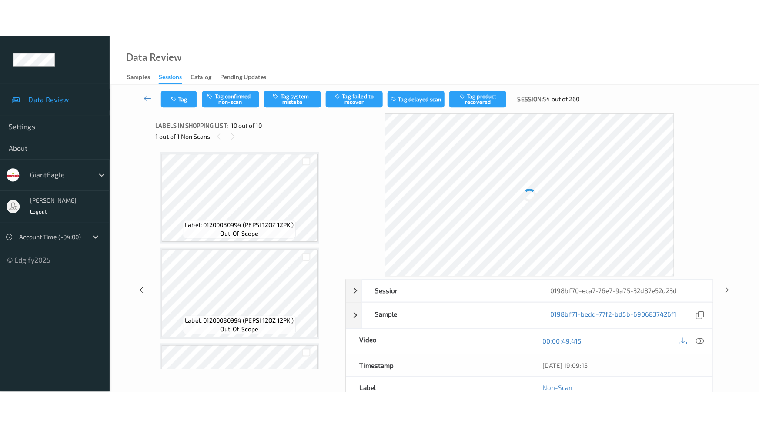
scroll to position [730, 0]
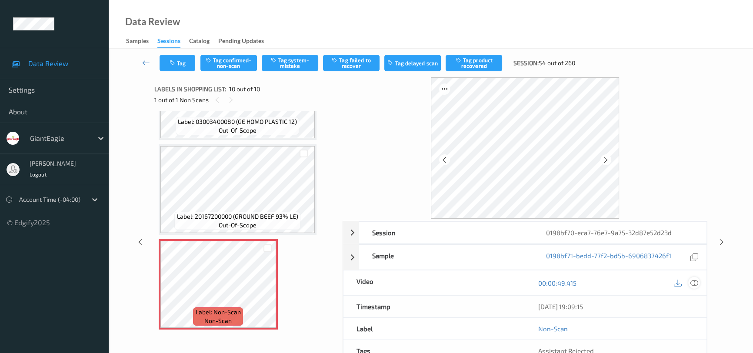
click at [695, 283] on icon at bounding box center [694, 283] width 8 height 8
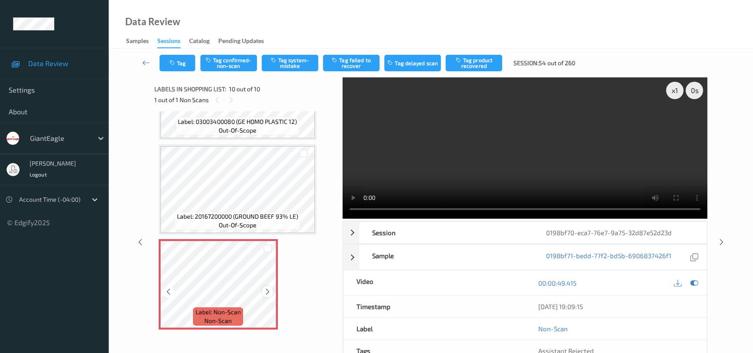
click at [264, 291] on icon at bounding box center [267, 292] width 7 height 8
click at [589, 172] on video at bounding box center [525, 147] width 365 height 141
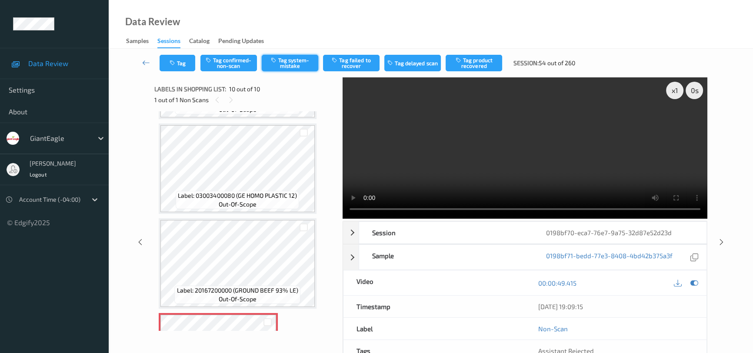
click at [293, 61] on button "Tag system-mistake" at bounding box center [290, 63] width 57 height 17
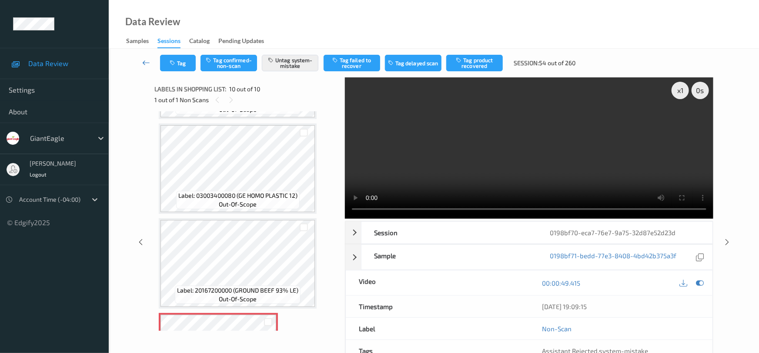
click at [143, 57] on link at bounding box center [146, 63] width 27 height 17
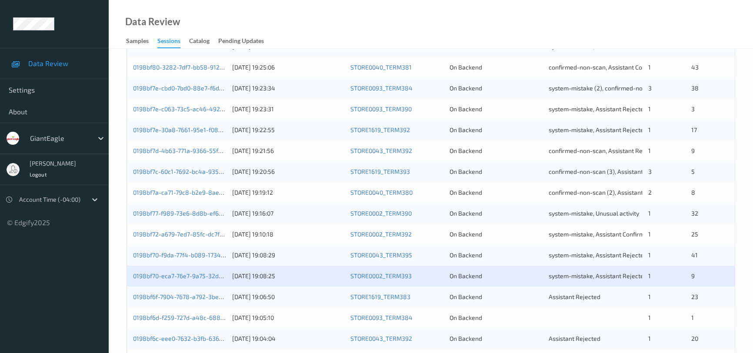
scroll to position [277, 0]
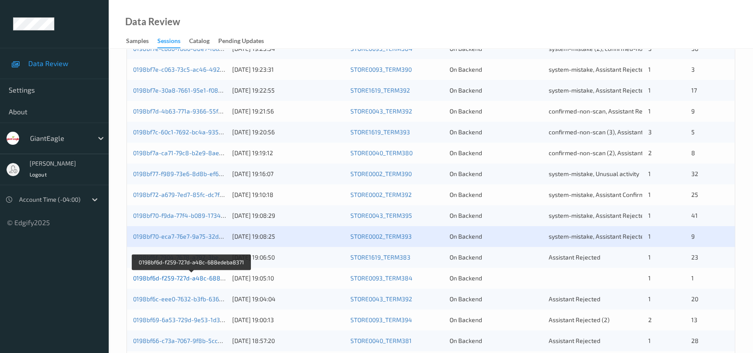
click at [174, 277] on link "0198bf6d-f259-727d-a48c-688edeba8371" at bounding box center [192, 277] width 118 height 7
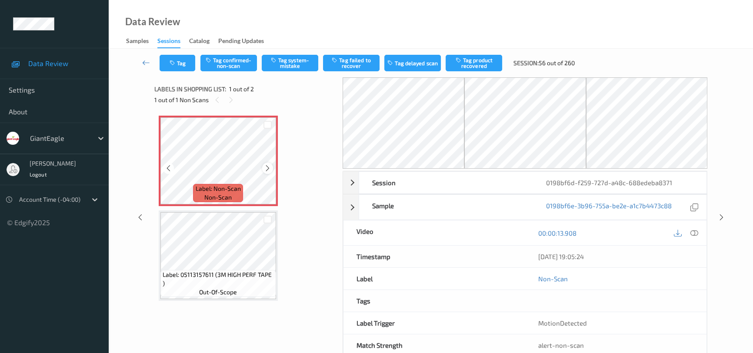
click at [267, 168] on icon at bounding box center [267, 168] width 7 height 8
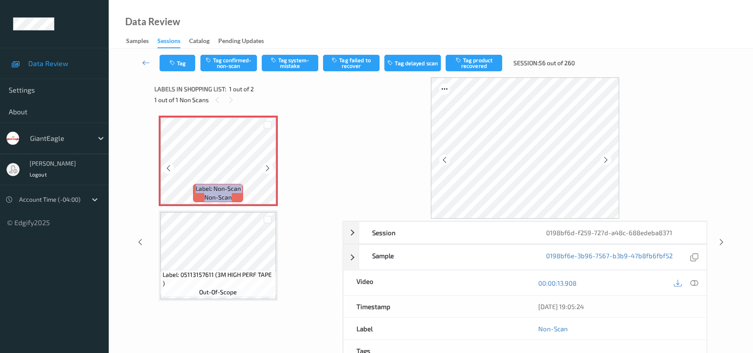
click at [267, 168] on icon at bounding box center [267, 168] width 7 height 8
drag, startPoint x: 696, startPoint y: 283, endPoint x: 655, endPoint y: 225, distance: 70.8
click at [696, 282] on icon at bounding box center [694, 283] width 8 height 8
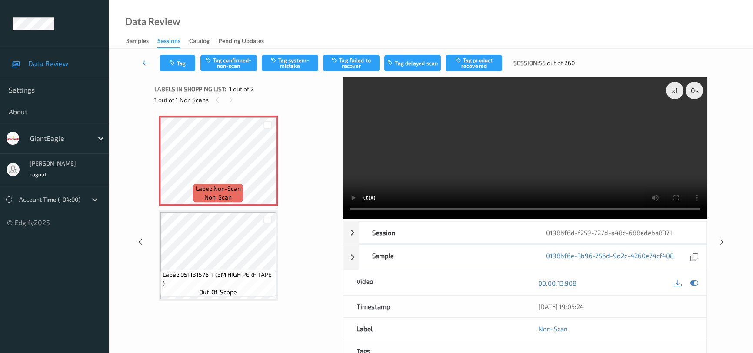
click at [475, 172] on video at bounding box center [525, 147] width 365 height 141
click at [231, 59] on button "Tag confirmed-non-scan" at bounding box center [228, 63] width 57 height 17
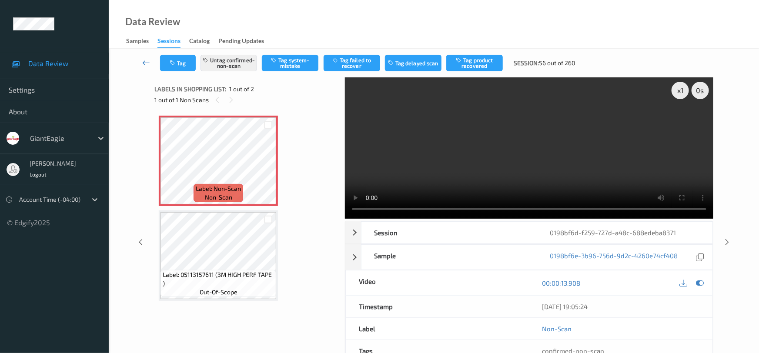
click at [143, 58] on icon at bounding box center [146, 62] width 8 height 9
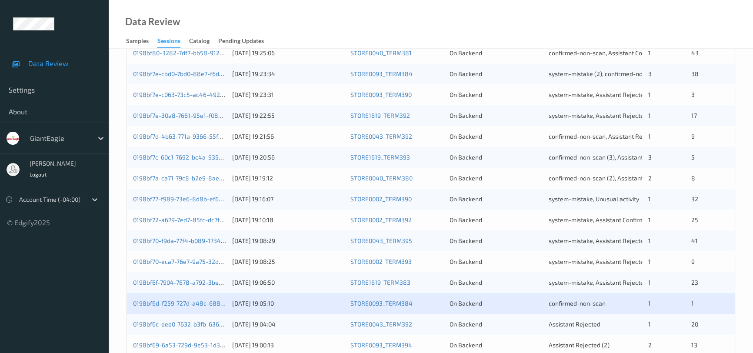
scroll to position [316, 0]
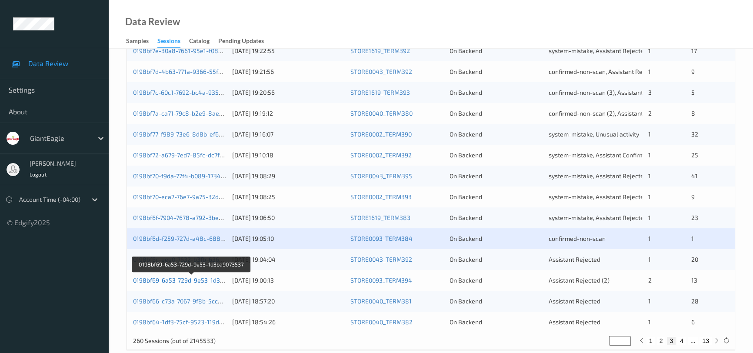
click at [159, 280] on link "0198bf69-6a53-729d-9e53-1d3ba9073537" at bounding box center [191, 280] width 117 height 7
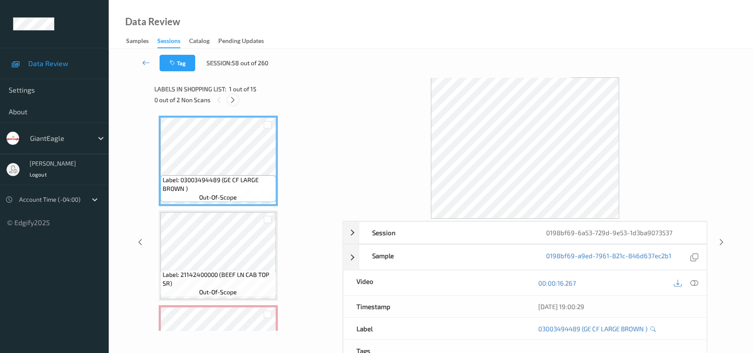
click at [233, 103] on icon at bounding box center [232, 100] width 7 height 8
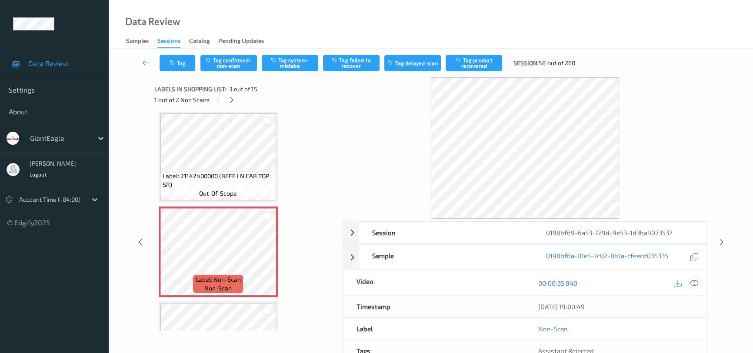
click at [693, 283] on icon at bounding box center [694, 283] width 8 height 8
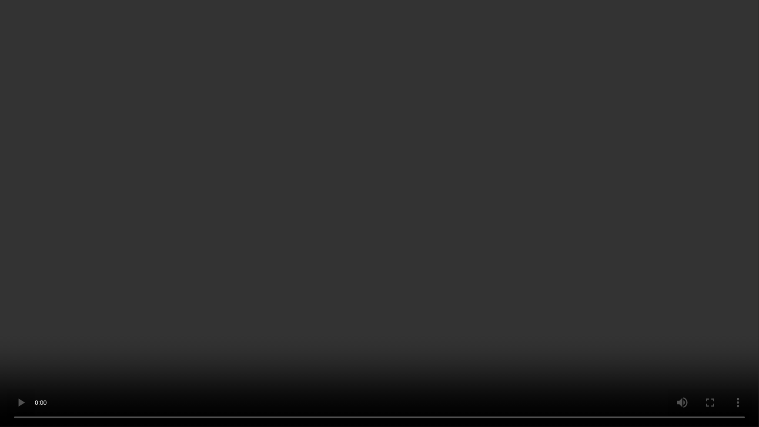
click at [453, 280] on video at bounding box center [379, 213] width 759 height 427
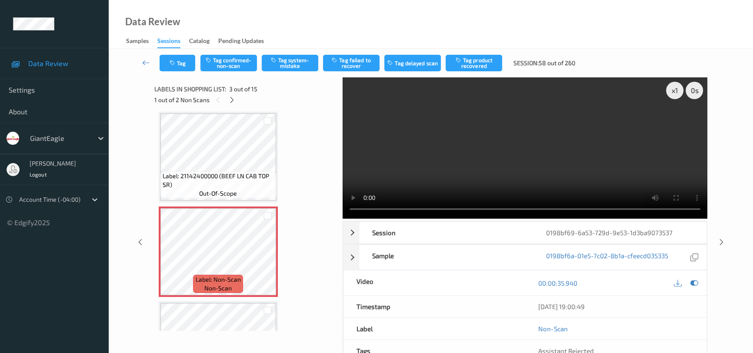
drag, startPoint x: 337, startPoint y: 144, endPoint x: 336, endPoint y: 159, distance: 14.8
click at [337, 167] on div "x 1 0 s Session 0198bf69-6a53-729d-9e53-1d3ba9073537 Session ID 0198bf69-6a53-7…" at bounding box center [430, 242] width 553 height 330
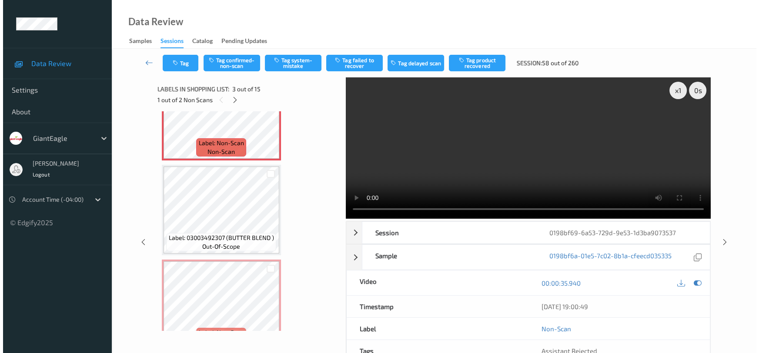
scroll to position [300, 0]
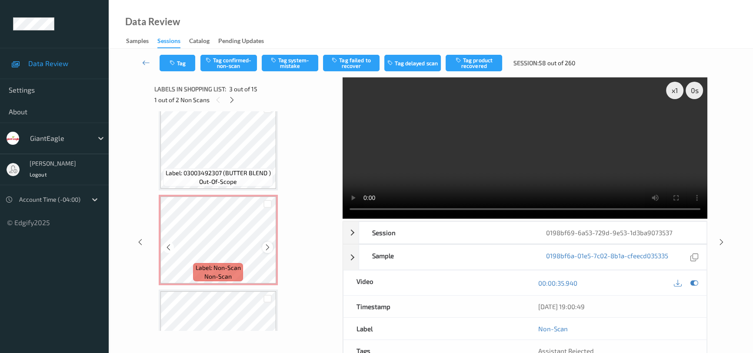
click at [268, 243] on icon at bounding box center [267, 247] width 7 height 8
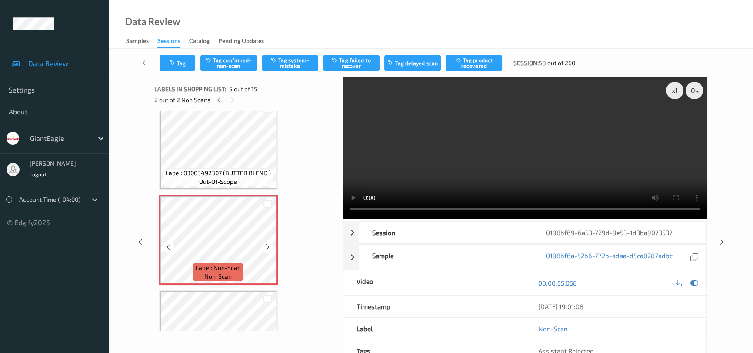
click at [268, 243] on icon at bounding box center [267, 247] width 7 height 8
click at [267, 243] on icon at bounding box center [267, 247] width 7 height 8
click at [267, 246] on icon at bounding box center [267, 247] width 7 height 8
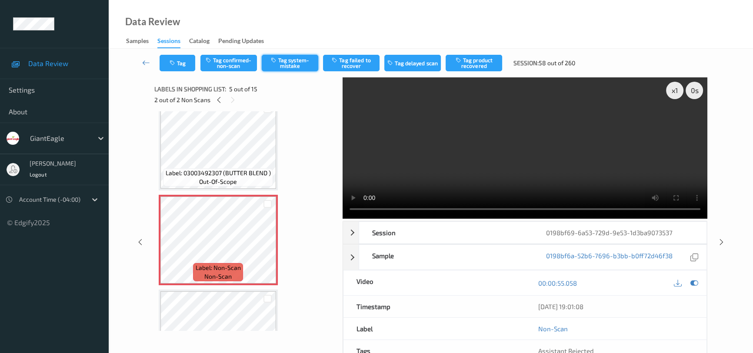
click at [291, 56] on button "Tag system-mistake" at bounding box center [290, 63] width 57 height 17
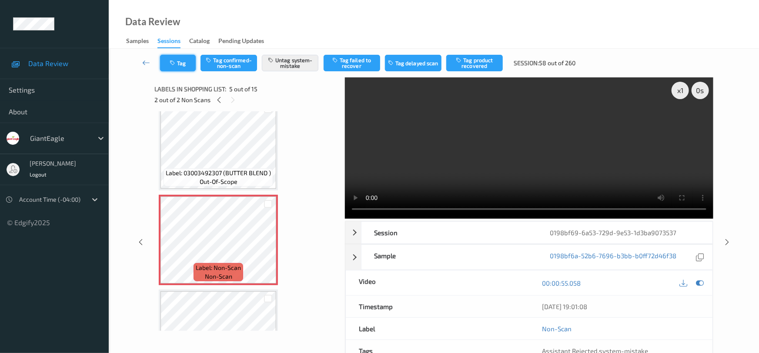
click at [177, 60] on icon "button" at bounding box center [173, 63] width 7 height 6
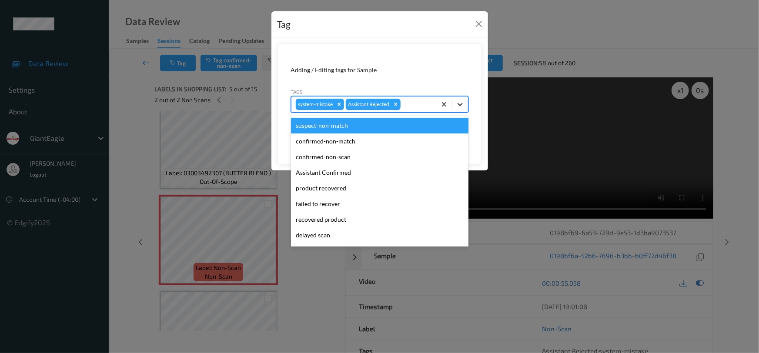
click at [465, 104] on div at bounding box center [460, 105] width 16 height 16
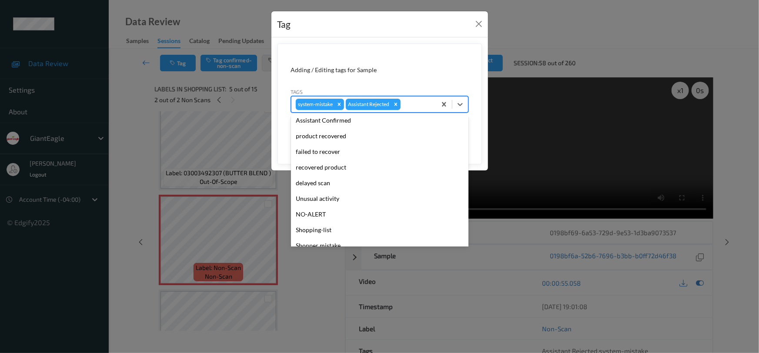
scroll to position [77, 0]
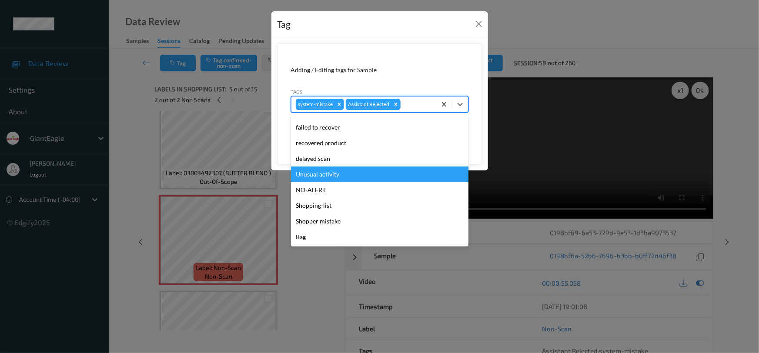
click at [334, 177] on div "Unusual activity" at bounding box center [379, 175] width 177 height 16
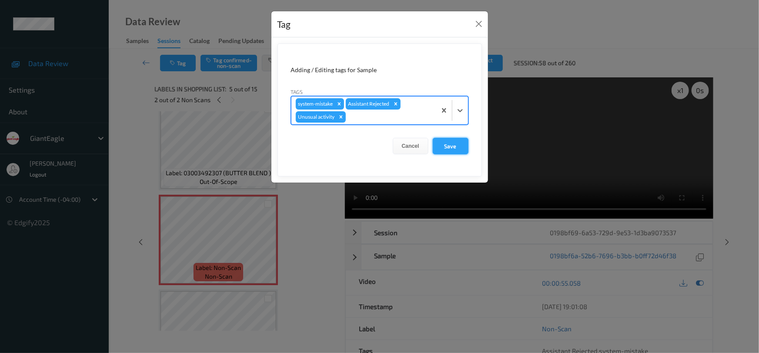
click at [446, 143] on button "Save" at bounding box center [451, 146] width 36 height 17
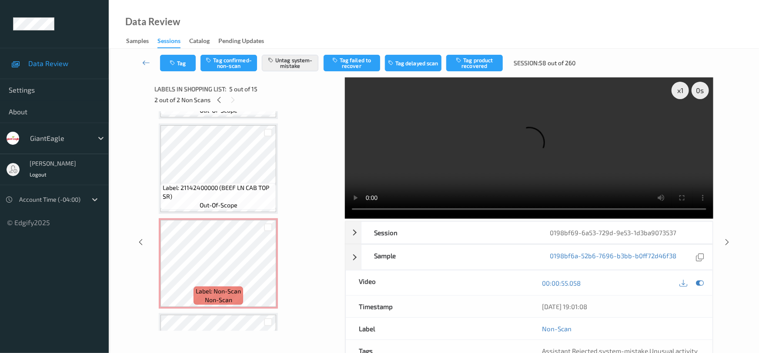
scroll to position [82, 0]
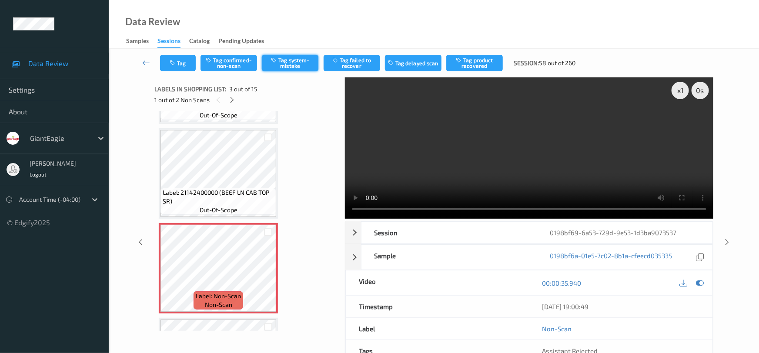
click at [294, 64] on button "Tag system-mistake" at bounding box center [290, 63] width 57 height 17
click at [188, 61] on button "Tag" at bounding box center [178, 63] width 36 height 17
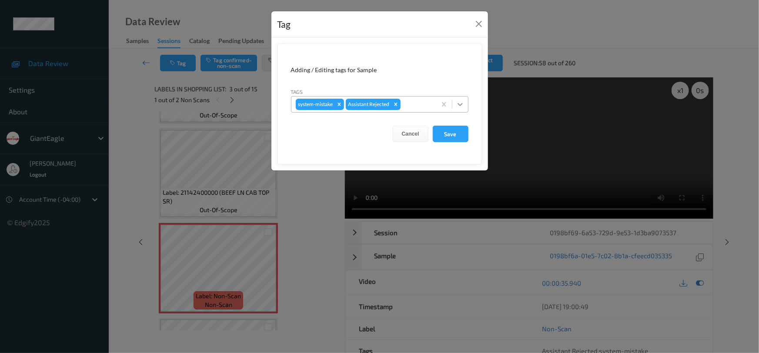
click at [460, 104] on icon at bounding box center [460, 104] width 9 height 9
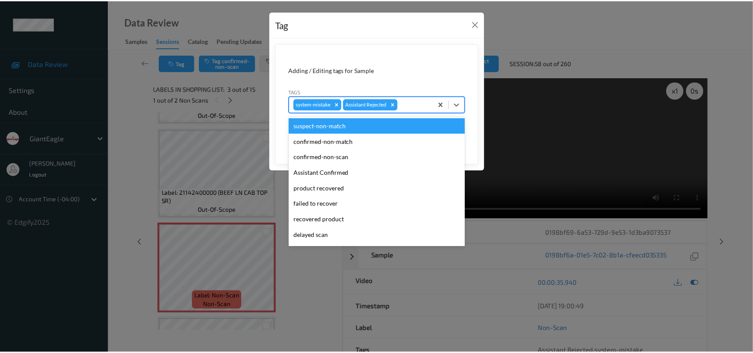
scroll to position [77, 0]
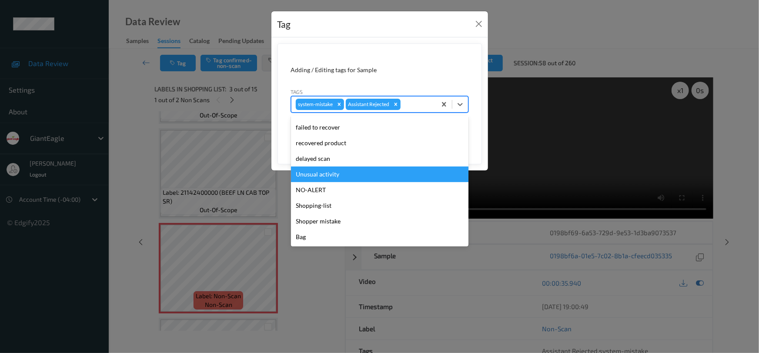
click at [318, 176] on div "Unusual activity" at bounding box center [379, 175] width 177 height 16
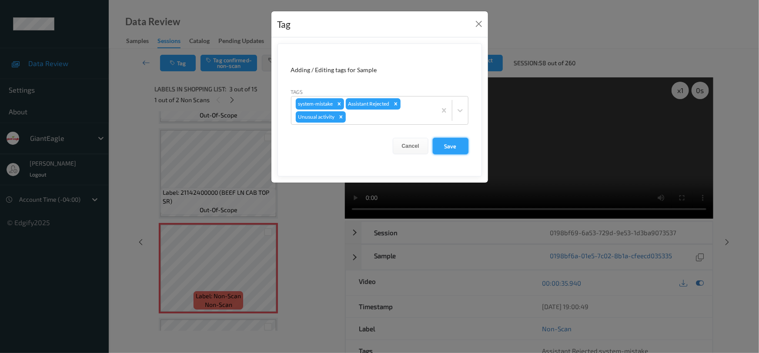
click at [456, 145] on button "Save" at bounding box center [451, 146] width 36 height 17
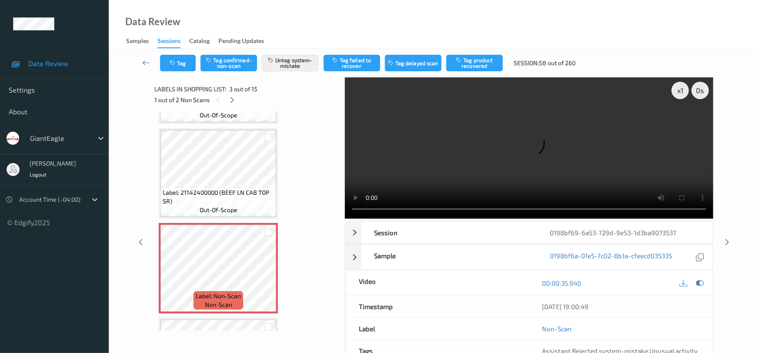
click at [145, 60] on icon at bounding box center [146, 62] width 8 height 9
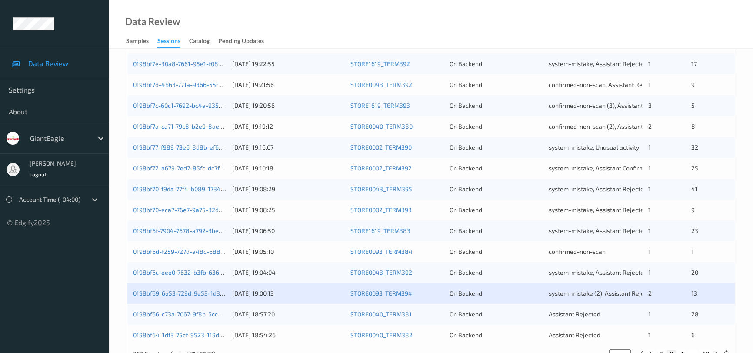
scroll to position [330, 0]
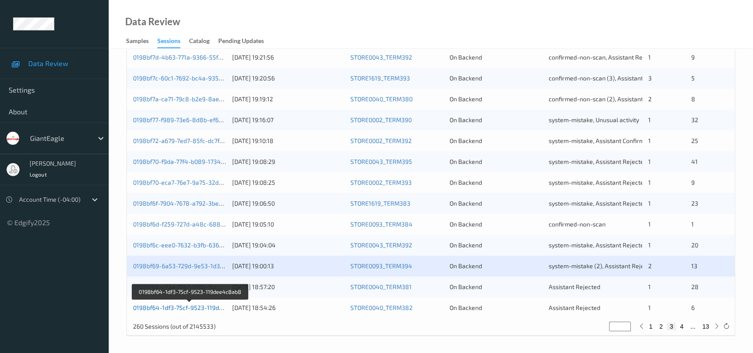
click at [171, 304] on link "0198bf64-1df3-75cf-9523-119dee4c8ab8" at bounding box center [190, 307] width 115 height 7
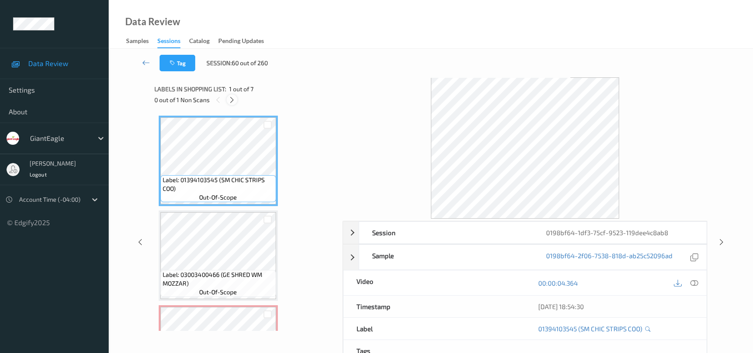
click at [233, 102] on icon at bounding box center [231, 100] width 7 height 8
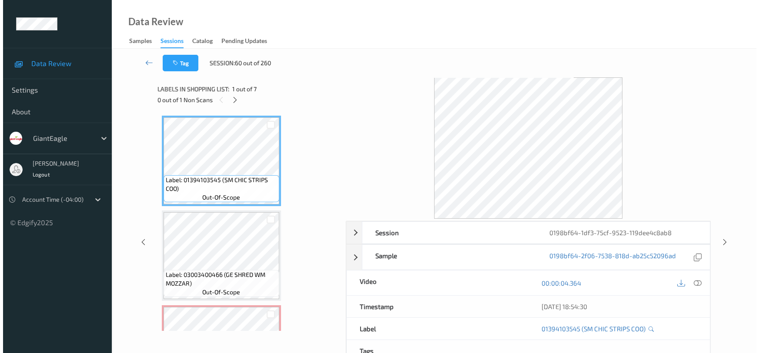
scroll to position [99, 0]
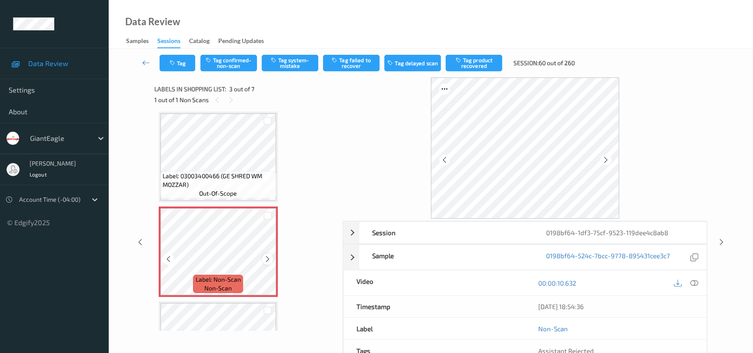
click at [265, 257] on icon at bounding box center [267, 259] width 7 height 8
click at [695, 281] on icon at bounding box center [694, 283] width 8 height 8
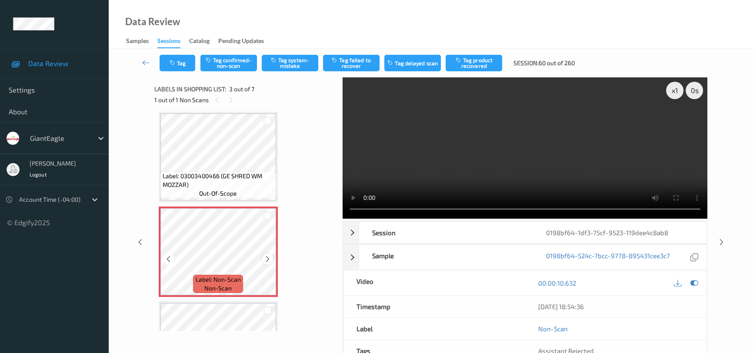
click at [265, 260] on icon at bounding box center [267, 259] width 7 height 8
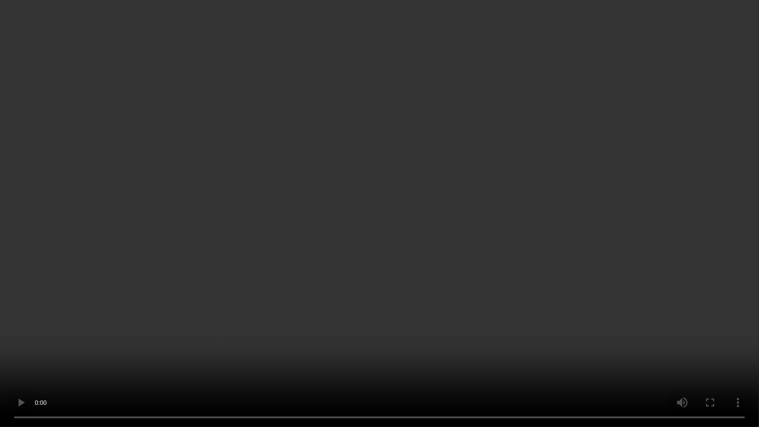
click at [507, 280] on video at bounding box center [379, 213] width 759 height 427
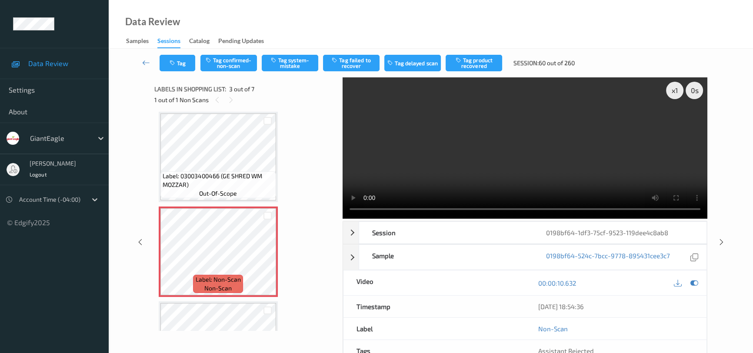
click at [546, 139] on video at bounding box center [525, 147] width 365 height 141
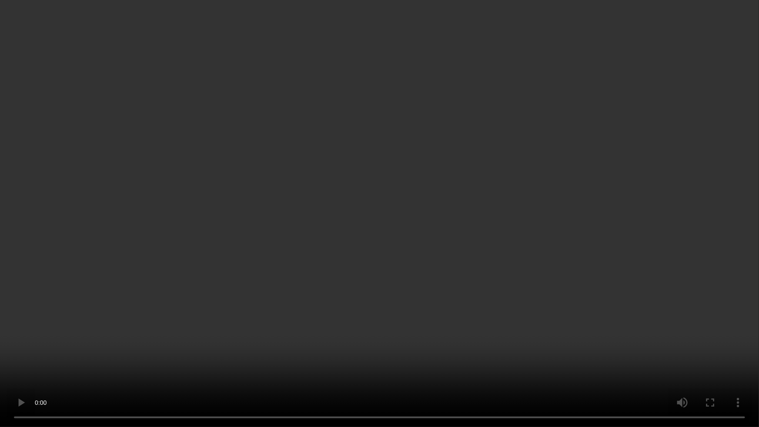
click at [419, 293] on video at bounding box center [379, 213] width 759 height 427
drag, startPoint x: 509, startPoint y: 305, endPoint x: 585, endPoint y: 335, distance: 81.4
click at [520, 309] on video at bounding box center [379, 213] width 759 height 427
click at [440, 305] on video at bounding box center [379, 213] width 759 height 427
click at [213, 72] on video at bounding box center [379, 213] width 759 height 427
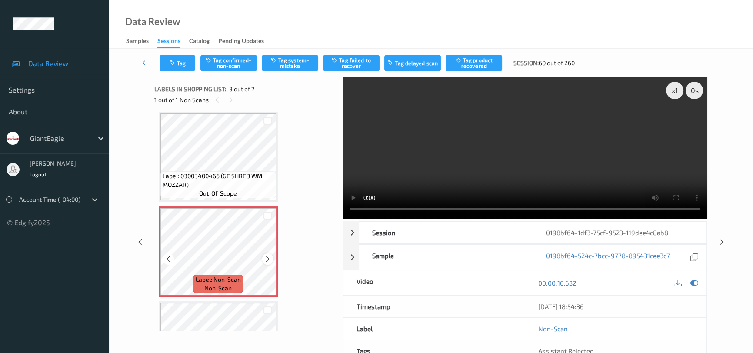
click at [267, 257] on icon at bounding box center [267, 259] width 7 height 8
click at [517, 153] on video at bounding box center [525, 147] width 365 height 141
click at [291, 61] on button "Tag system-mistake" at bounding box center [290, 63] width 57 height 17
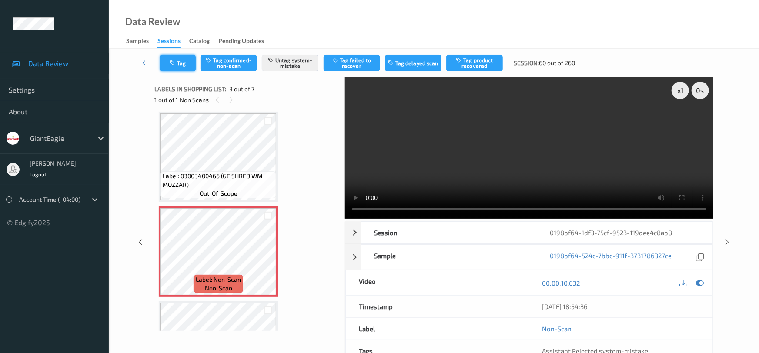
click at [173, 63] on icon "button" at bounding box center [173, 63] width 7 height 6
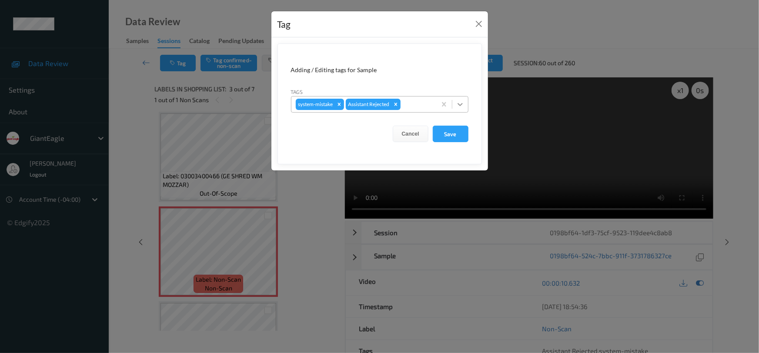
click at [458, 105] on icon at bounding box center [460, 104] width 9 height 9
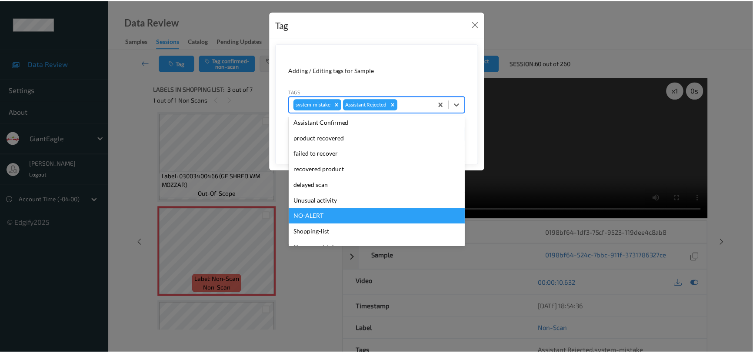
scroll to position [77, 0]
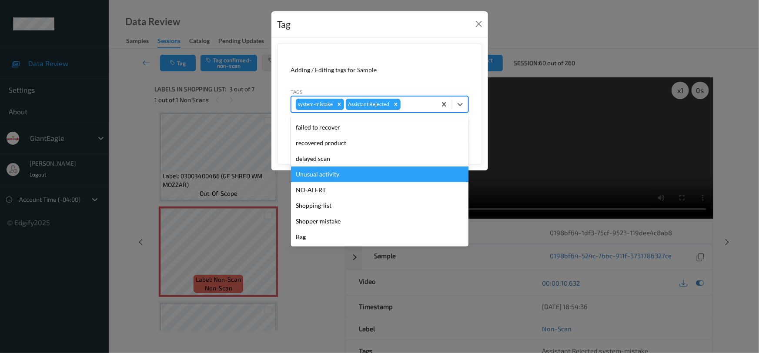
drag, startPoint x: 340, startPoint y: 173, endPoint x: 405, endPoint y: 159, distance: 66.4
click at [341, 173] on div "Unusual activity" at bounding box center [379, 175] width 177 height 16
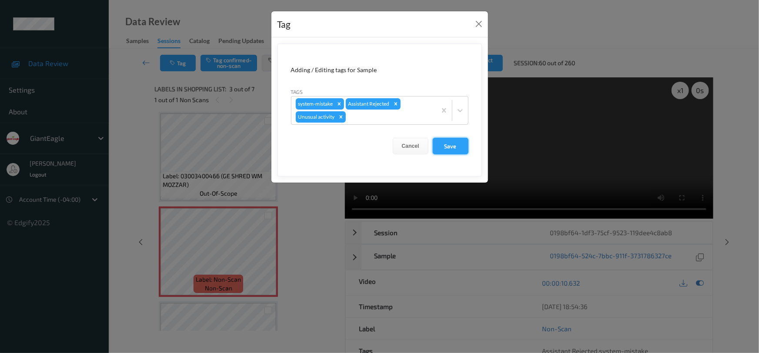
click at [442, 148] on button "Save" at bounding box center [451, 146] width 36 height 17
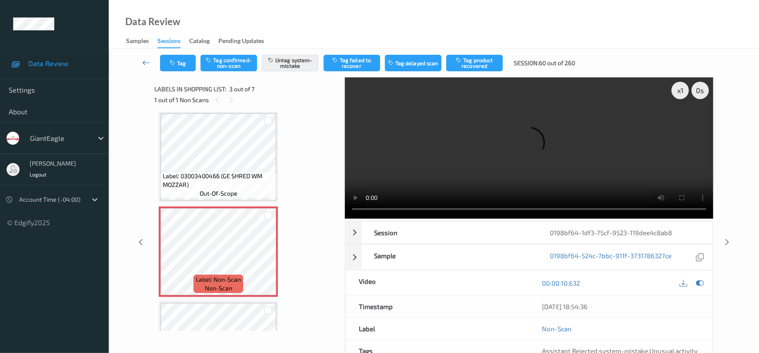
click at [144, 57] on link at bounding box center [146, 63] width 27 height 17
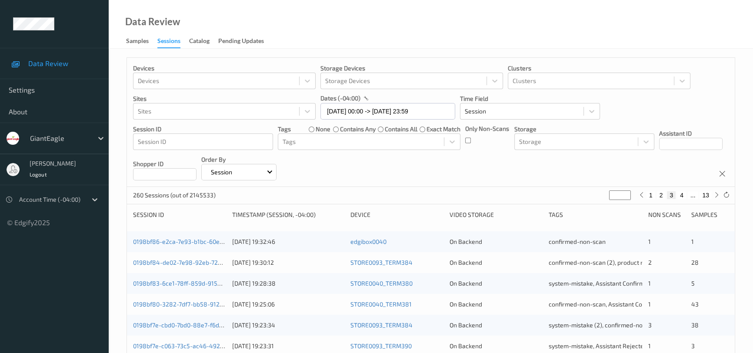
click at [720, 199] on div "1 2 3 4 ... 13" at bounding box center [679, 195] width 85 height 10
click at [716, 196] on icon at bounding box center [716, 195] width 7 height 7
type input "*"
click at [716, 196] on icon at bounding box center [716, 195] width 7 height 7
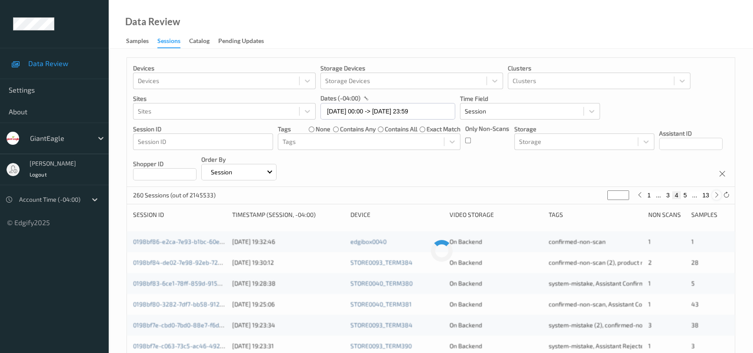
type input "*"
click at [716, 196] on icon at bounding box center [716, 195] width 7 height 7
type input "*"
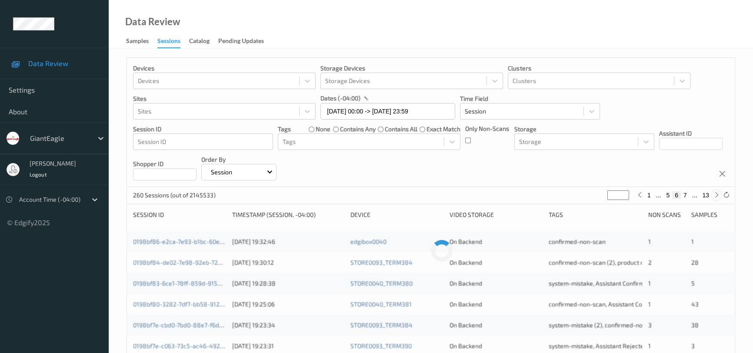
click at [716, 196] on icon at bounding box center [716, 195] width 7 height 7
type input "*"
click at [716, 196] on icon at bounding box center [716, 195] width 7 height 7
type input "*"
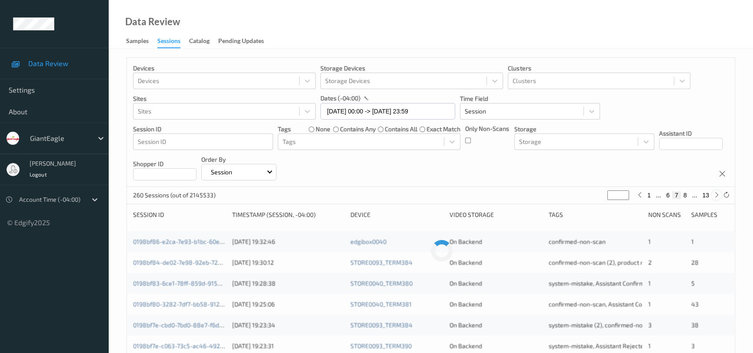
type input "*"
click at [716, 196] on icon at bounding box center [716, 195] width 7 height 7
type input "*"
click at [716, 196] on icon at bounding box center [716, 195] width 7 height 7
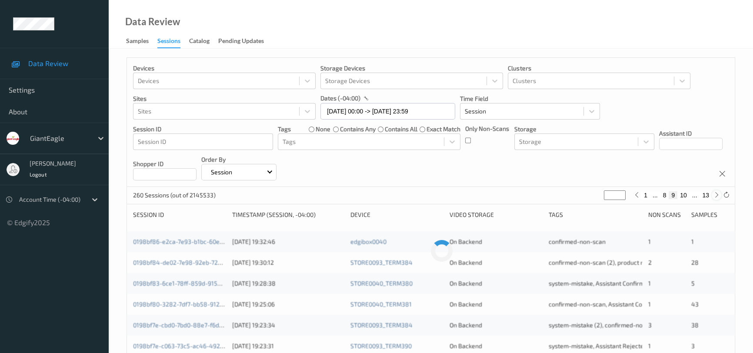
type input "**"
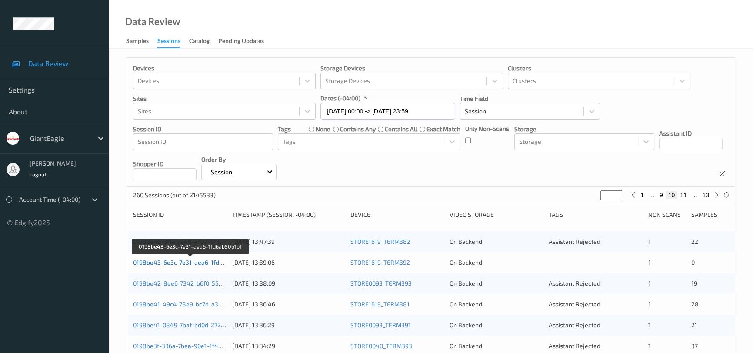
click at [177, 261] on link "0198be43-6e3c-7e31-aea6-1fd6ab50b1bf" at bounding box center [190, 262] width 115 height 7
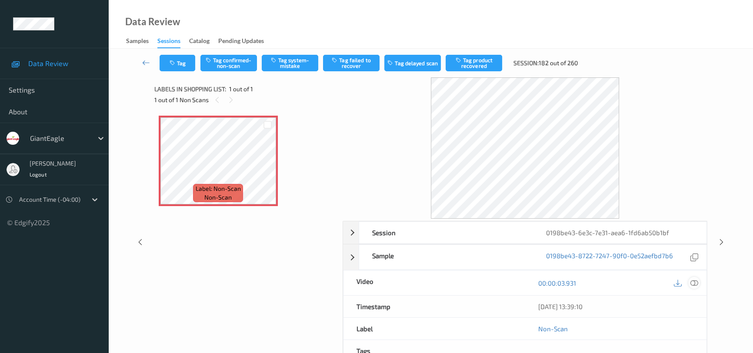
click at [697, 280] on icon at bounding box center [694, 283] width 8 height 8
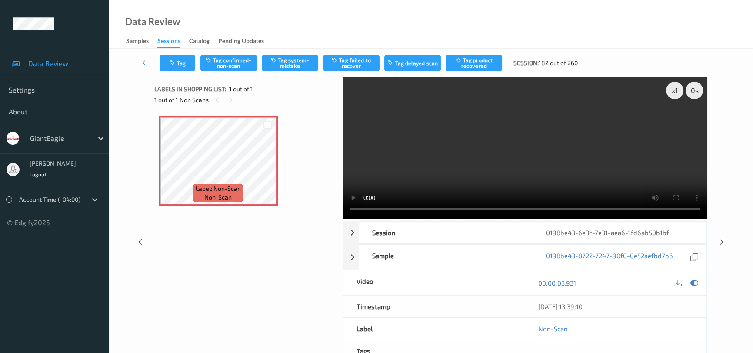
click at [564, 184] on video at bounding box center [525, 147] width 365 height 141
click at [560, 119] on video at bounding box center [525, 147] width 365 height 141
click at [583, 157] on video at bounding box center [525, 147] width 365 height 141
click at [219, 57] on button "Tag confirmed-non-scan" at bounding box center [228, 63] width 57 height 17
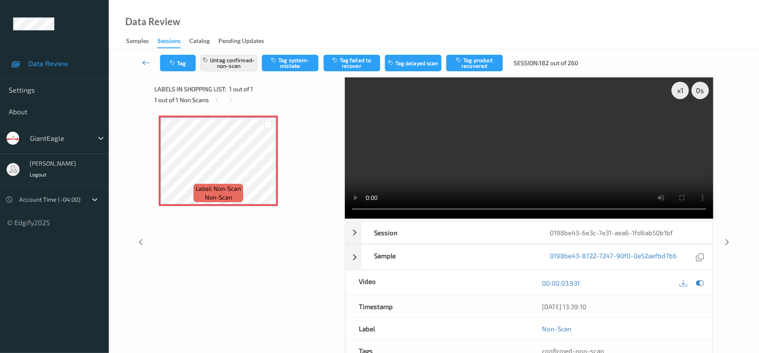
click at [142, 57] on link at bounding box center [146, 63] width 27 height 17
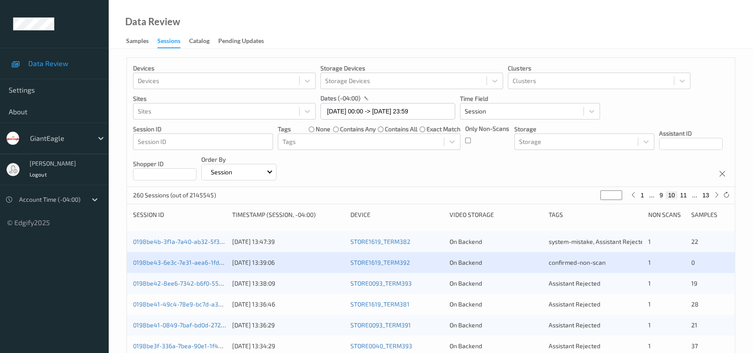
scroll to position [39, 0]
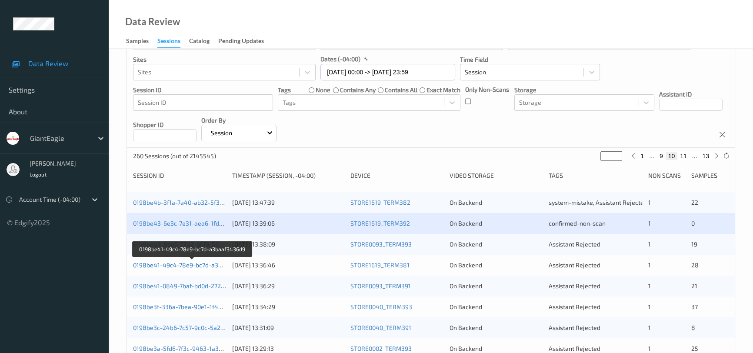
click at [170, 263] on link "0198be41-49c4-78e9-bc7d-a3baaf3436d9" at bounding box center [192, 264] width 119 height 7
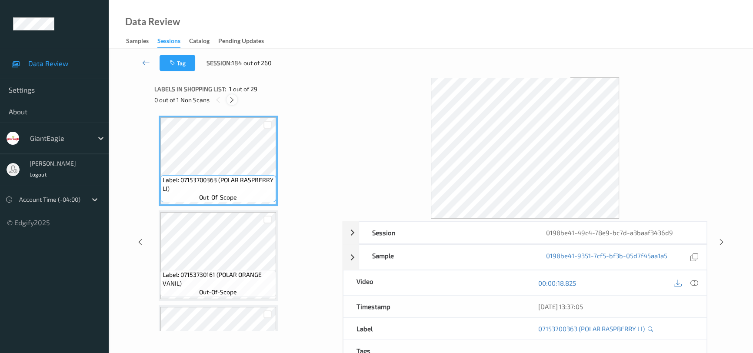
click at [232, 100] on icon at bounding box center [231, 100] width 7 height 8
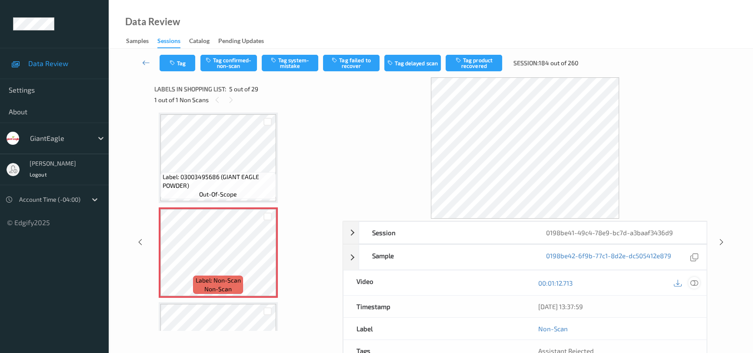
click at [691, 278] on div at bounding box center [694, 283] width 12 height 12
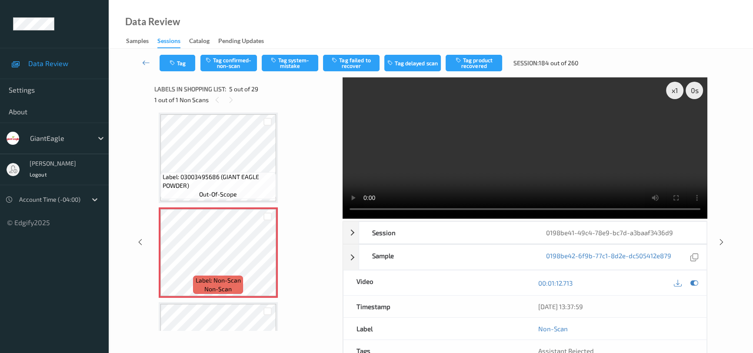
click at [519, 124] on video at bounding box center [525, 147] width 365 height 141
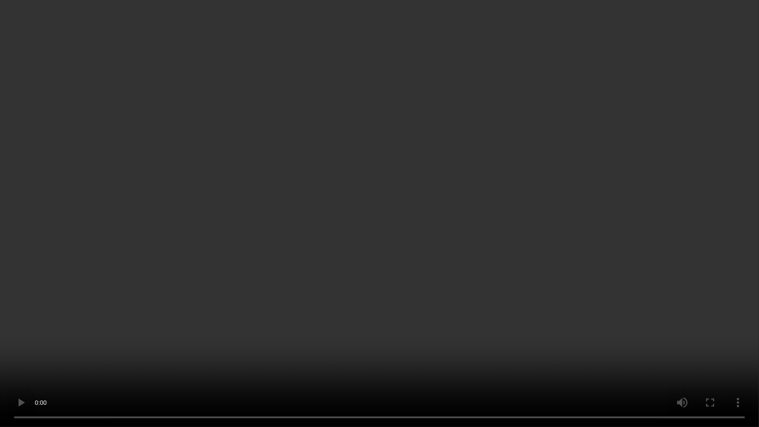
click at [500, 209] on video at bounding box center [379, 213] width 759 height 427
click at [453, 200] on video at bounding box center [379, 213] width 759 height 427
click at [354, 226] on video at bounding box center [379, 213] width 759 height 427
click at [479, 257] on video at bounding box center [379, 213] width 759 height 427
click at [278, 260] on video at bounding box center [379, 213] width 759 height 427
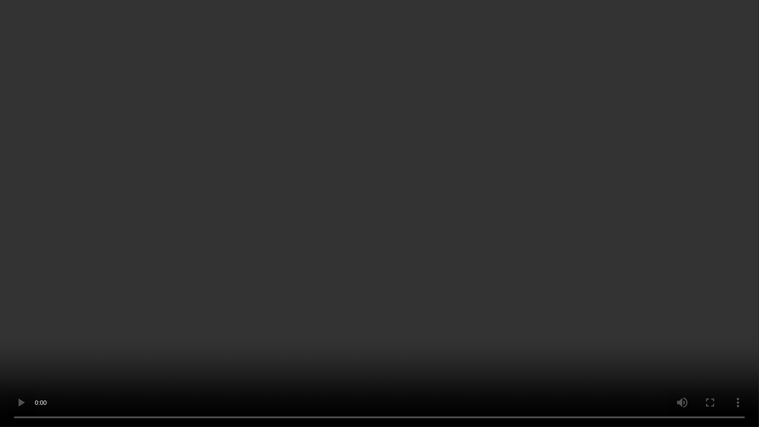
click at [321, 232] on video at bounding box center [379, 213] width 759 height 427
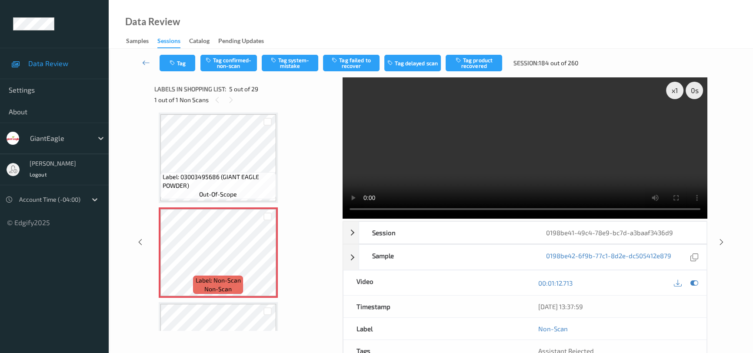
click at [533, 153] on video at bounding box center [525, 147] width 365 height 141
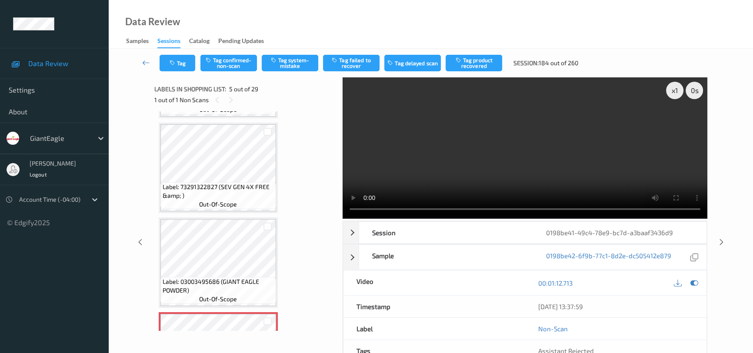
scroll to position [316, 0]
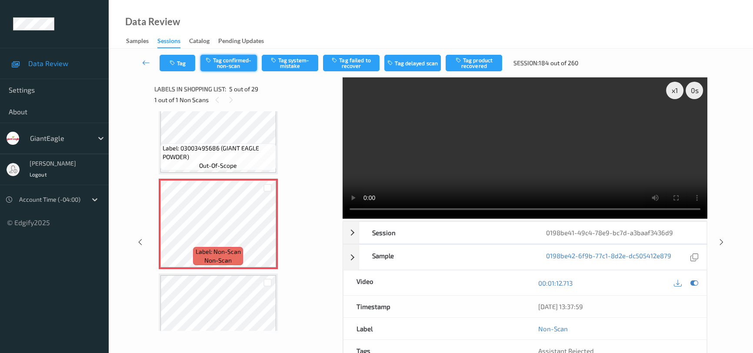
click at [230, 61] on button "Tag confirmed-non-scan" at bounding box center [228, 63] width 57 height 17
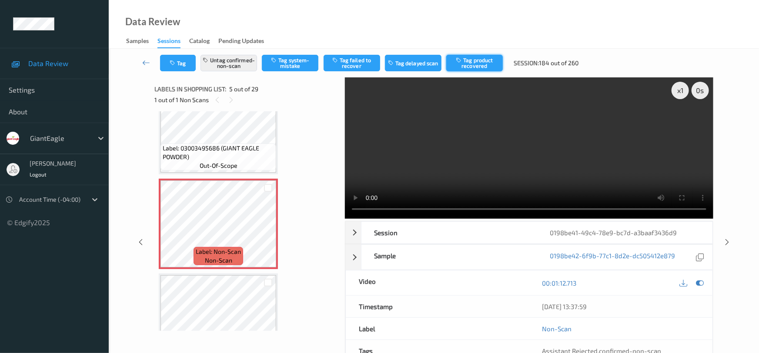
click at [480, 59] on button "Tag product recovered" at bounding box center [474, 63] width 57 height 17
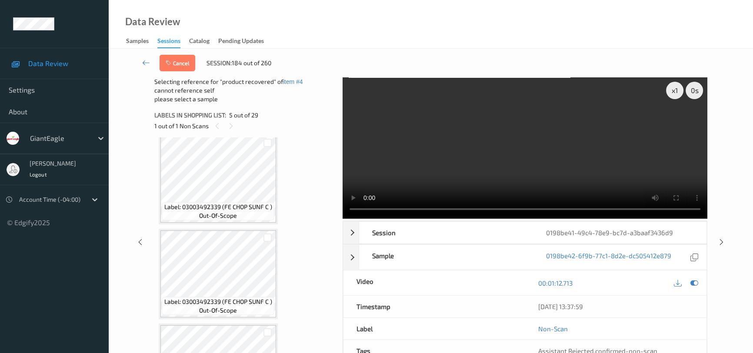
scroll to position [1897, 0]
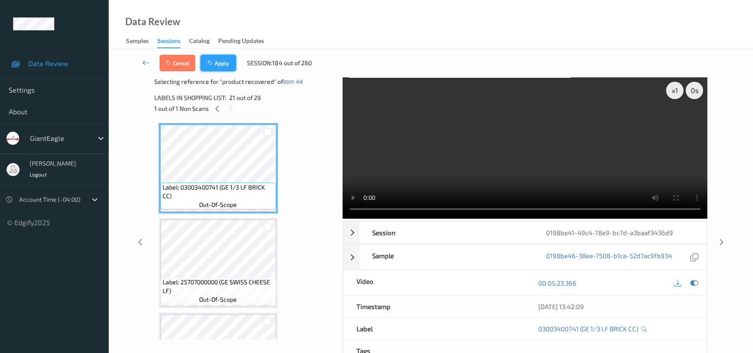
click at [227, 59] on button "Apply" at bounding box center [218, 63] width 36 height 17
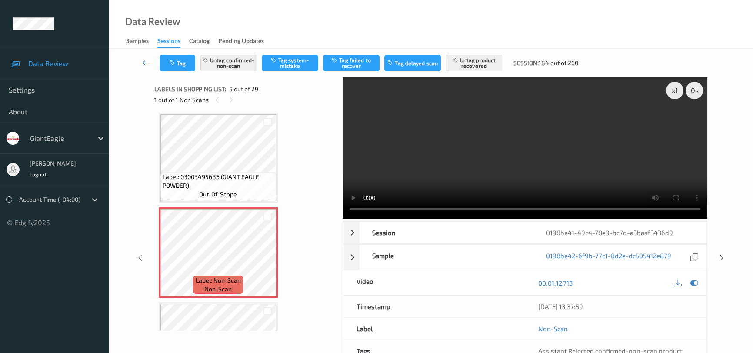
click at [144, 57] on link at bounding box center [146, 63] width 27 height 17
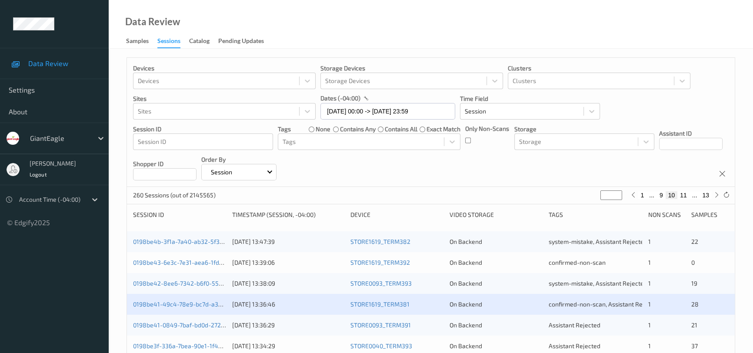
scroll to position [118, 0]
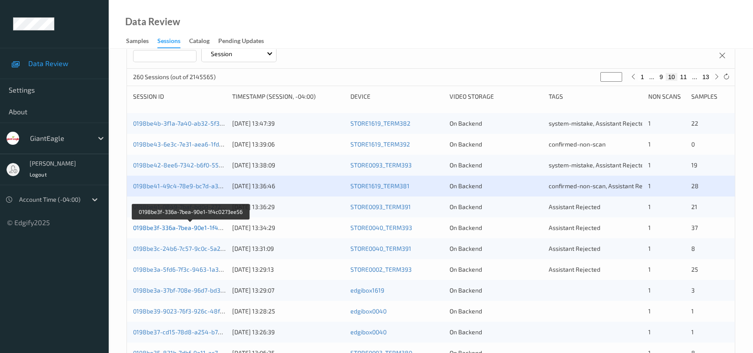
click at [165, 228] on link "0198be3f-336a-7bea-90e1-1f4c0273ee56" at bounding box center [191, 227] width 116 height 7
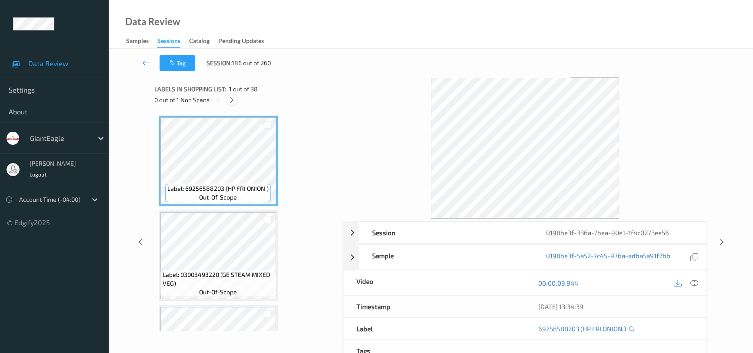
click at [236, 100] on div at bounding box center [232, 99] width 11 height 11
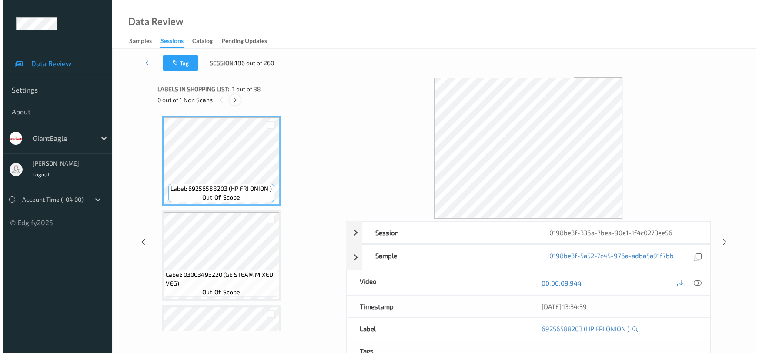
scroll to position [665, 0]
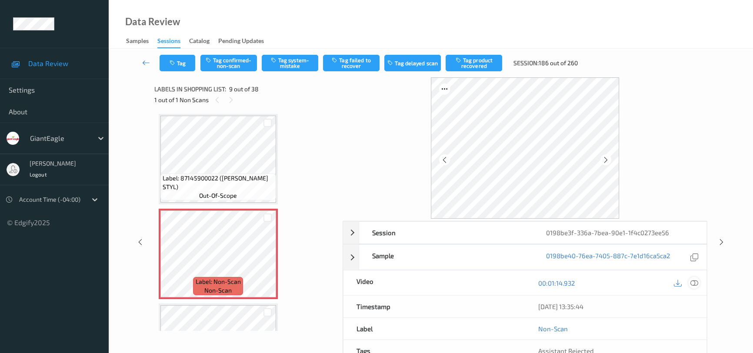
click at [693, 281] on icon at bounding box center [694, 283] width 8 height 8
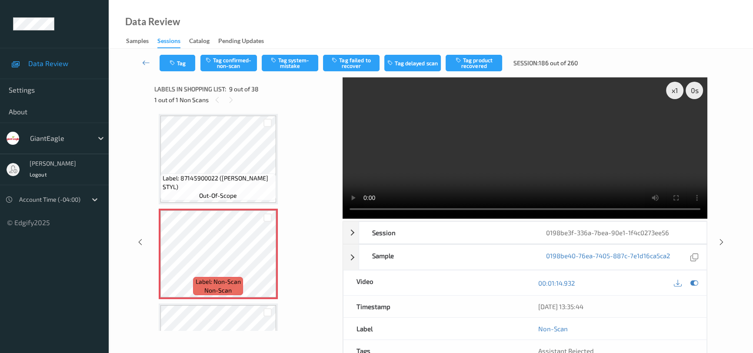
click at [557, 181] on video at bounding box center [525, 147] width 365 height 141
click at [540, 158] on video at bounding box center [525, 147] width 365 height 141
click at [537, 132] on video at bounding box center [525, 147] width 365 height 141
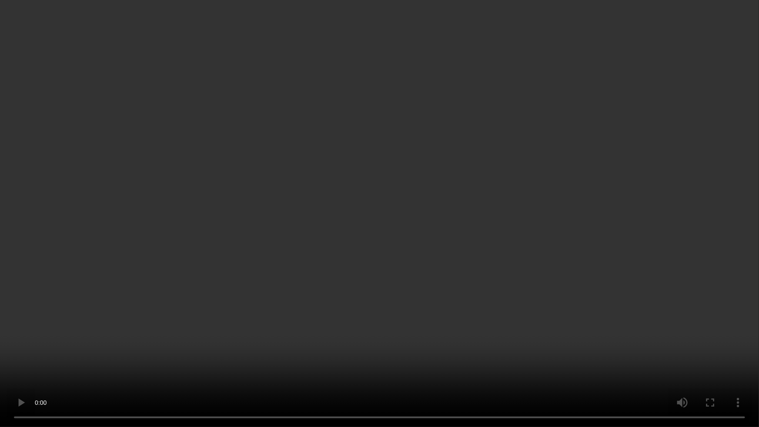
click at [261, 269] on video at bounding box center [379, 213] width 759 height 427
click at [184, 267] on video at bounding box center [379, 213] width 759 height 427
click at [430, 230] on video at bounding box center [379, 213] width 759 height 427
click at [411, 213] on video at bounding box center [379, 213] width 759 height 427
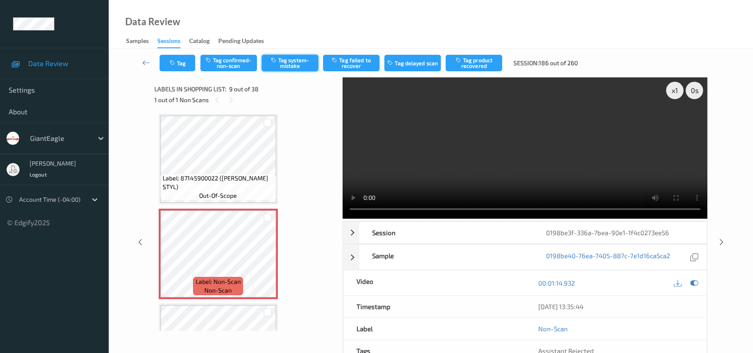
click at [290, 60] on button "Tag system-mistake" at bounding box center [290, 63] width 57 height 17
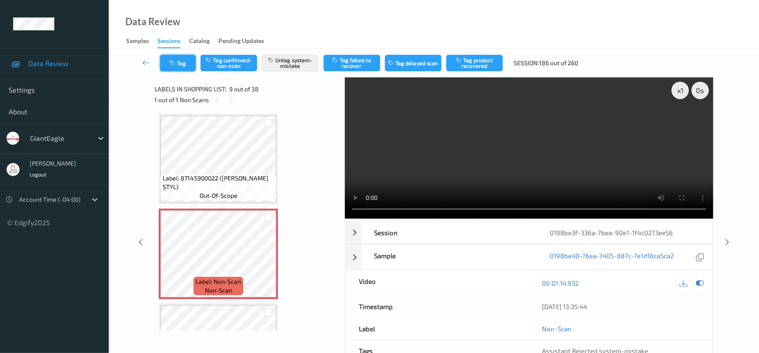
click at [183, 60] on button "Tag" at bounding box center [178, 63] width 36 height 17
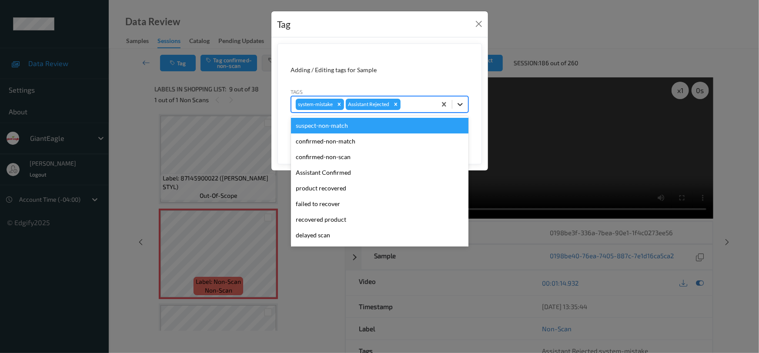
click at [461, 102] on icon at bounding box center [460, 104] width 9 height 9
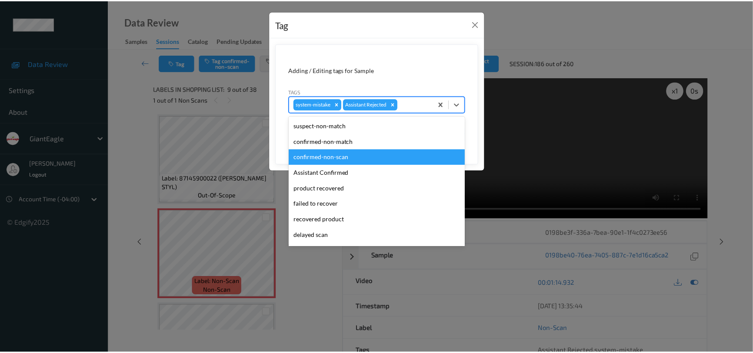
scroll to position [39, 0]
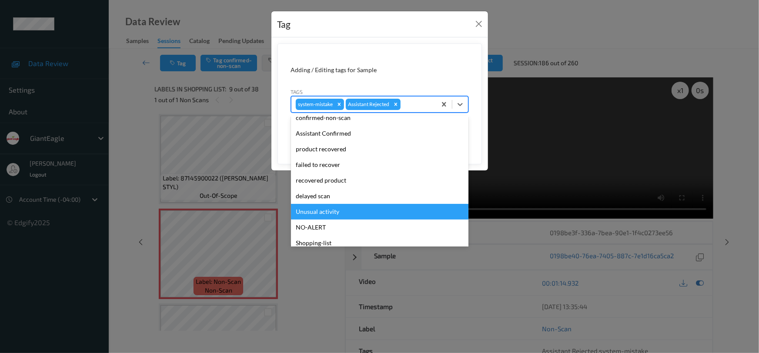
click at [312, 212] on div "Unusual activity" at bounding box center [379, 212] width 177 height 16
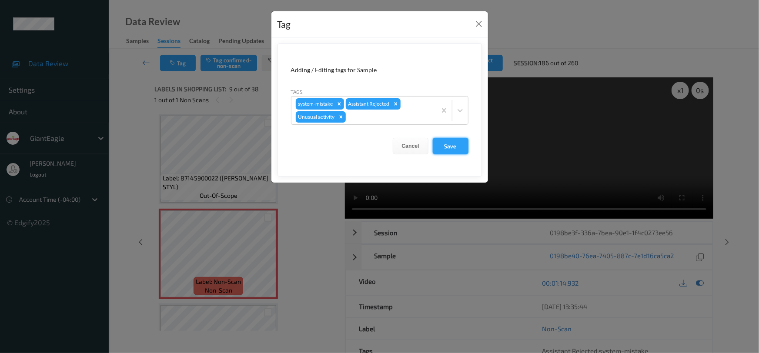
click at [448, 147] on button "Save" at bounding box center [451, 146] width 36 height 17
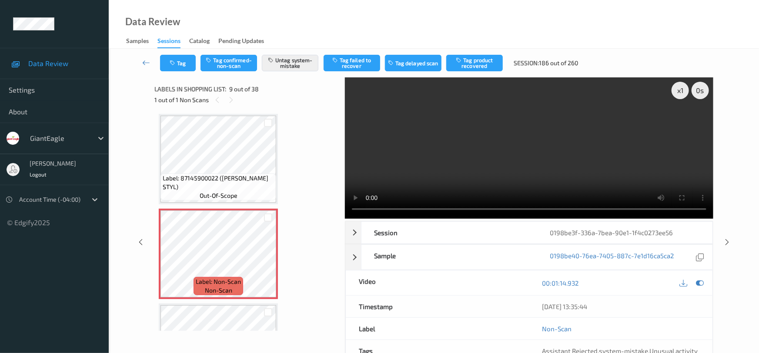
click at [143, 57] on link at bounding box center [146, 63] width 27 height 17
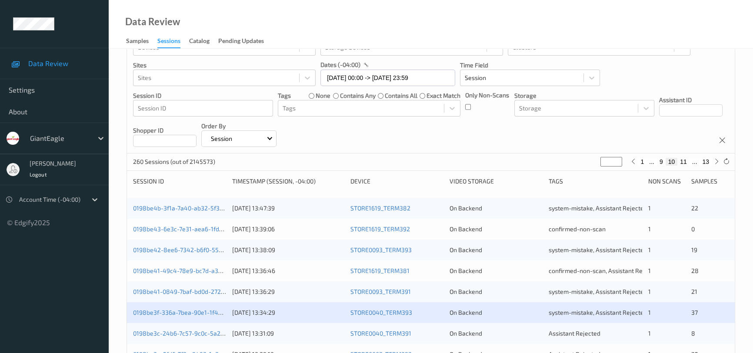
scroll to position [197, 0]
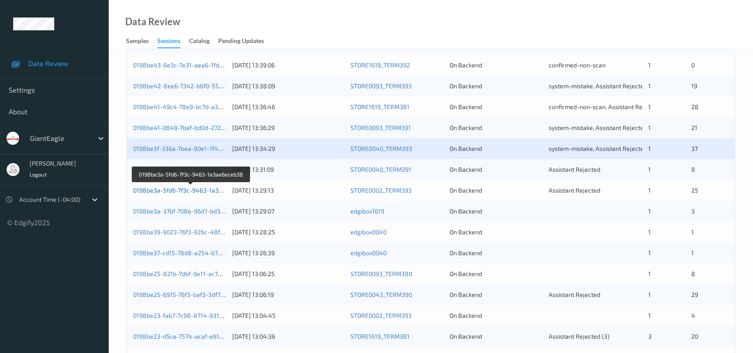
click at [165, 190] on link "0198be3a-5fd6-7f3c-9463-1a3ae6eceb38" at bounding box center [191, 190] width 117 height 7
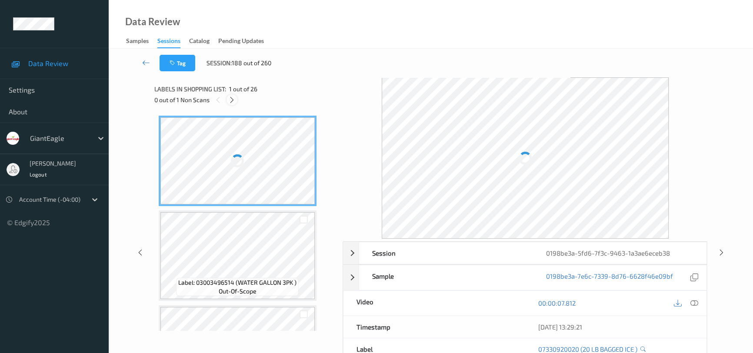
click at [233, 100] on icon at bounding box center [231, 100] width 7 height 8
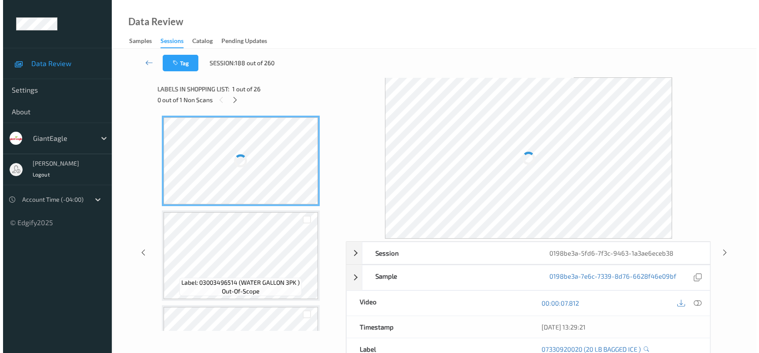
scroll to position [1610, 0]
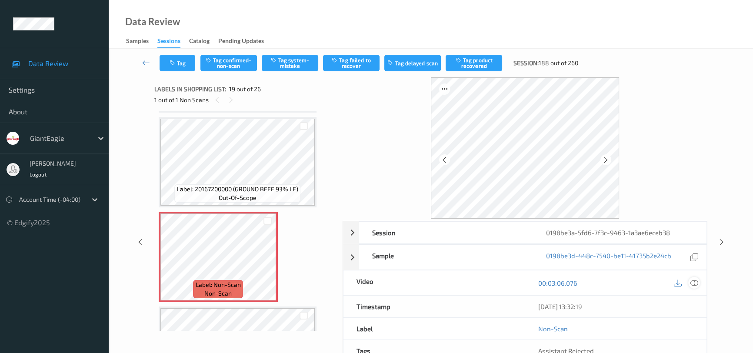
click at [692, 282] on icon at bounding box center [694, 283] width 8 height 8
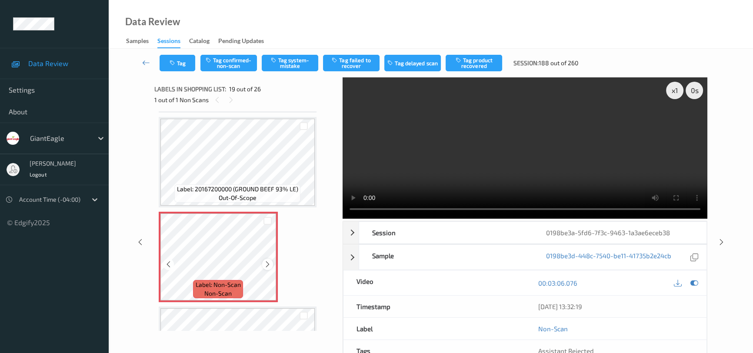
click at [265, 260] on icon at bounding box center [267, 264] width 7 height 8
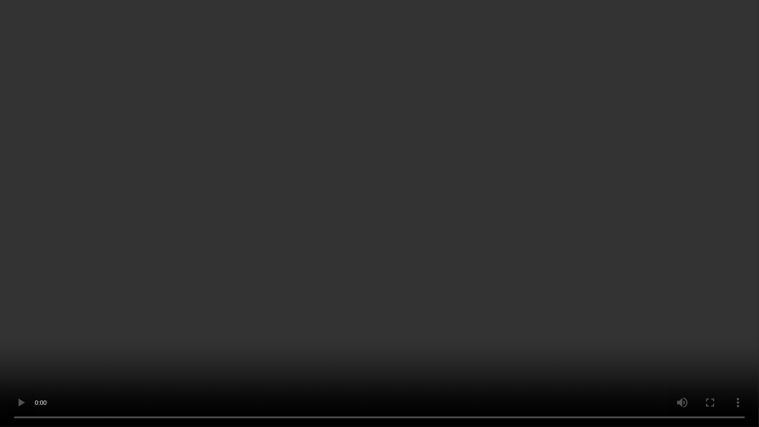
click at [497, 246] on video at bounding box center [379, 213] width 759 height 427
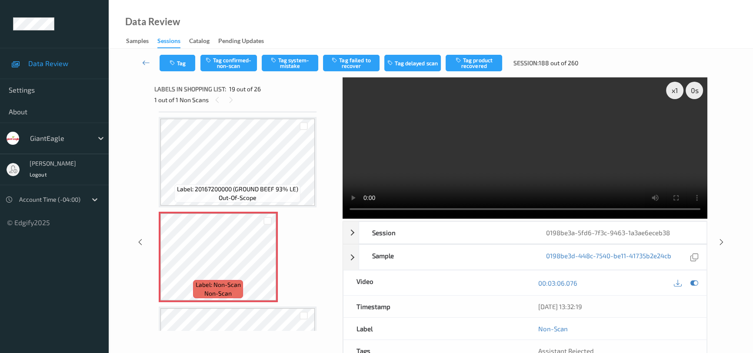
click at [575, 146] on video at bounding box center [525, 147] width 365 height 141
click at [514, 138] on video at bounding box center [525, 147] width 365 height 141
click at [531, 153] on video at bounding box center [525, 147] width 365 height 141
click at [517, 147] on video at bounding box center [525, 147] width 365 height 141
click at [269, 260] on icon at bounding box center [267, 264] width 7 height 8
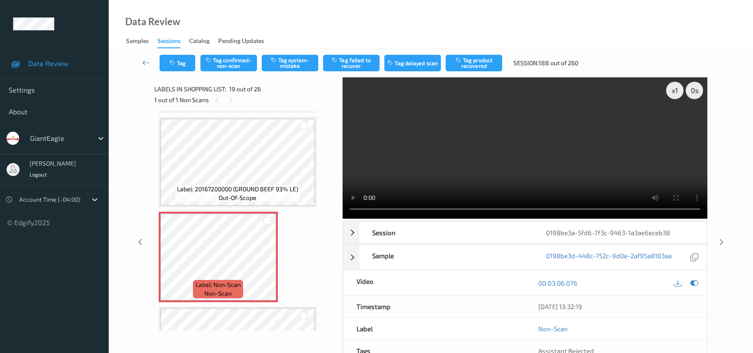
click at [526, 112] on video at bounding box center [525, 147] width 365 height 141
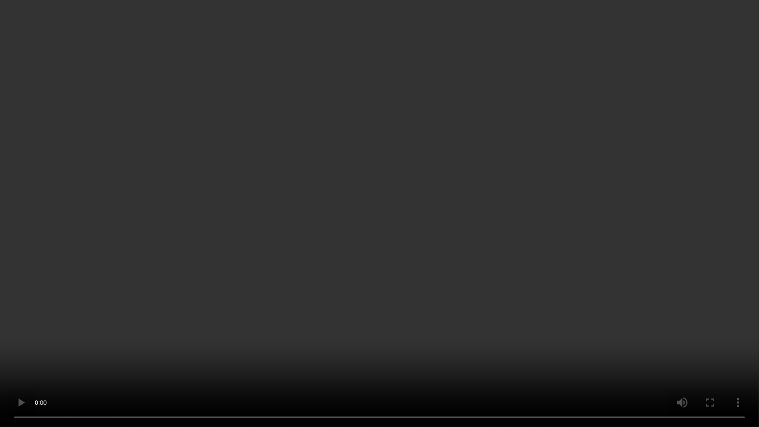
click at [434, 300] on video at bounding box center [379, 213] width 759 height 427
click at [541, 263] on video at bounding box center [379, 213] width 759 height 427
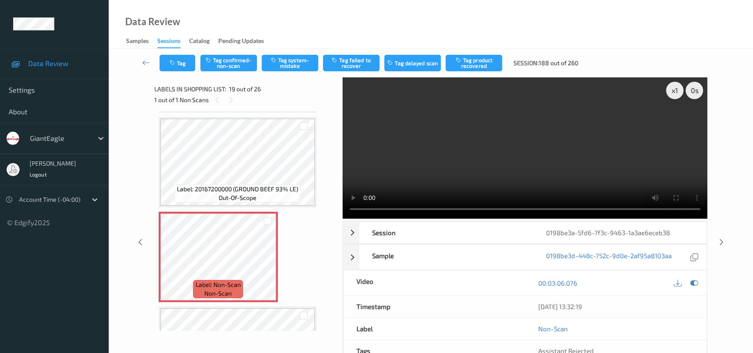
click at [459, 164] on video at bounding box center [525, 147] width 365 height 141
click at [499, 147] on video at bounding box center [525, 147] width 365 height 141
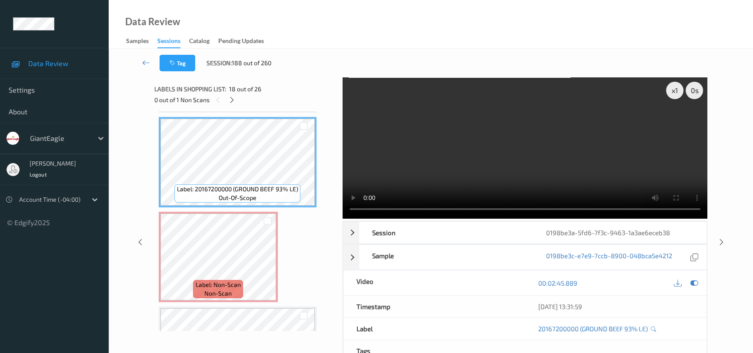
click at [477, 149] on video at bounding box center [525, 147] width 365 height 141
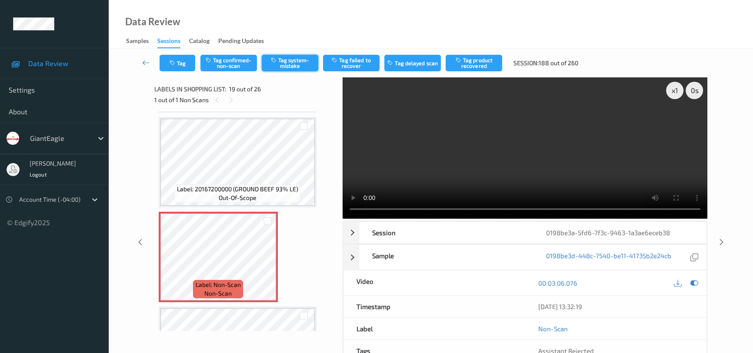
click at [295, 60] on button "Tag system-mistake" at bounding box center [290, 63] width 57 height 17
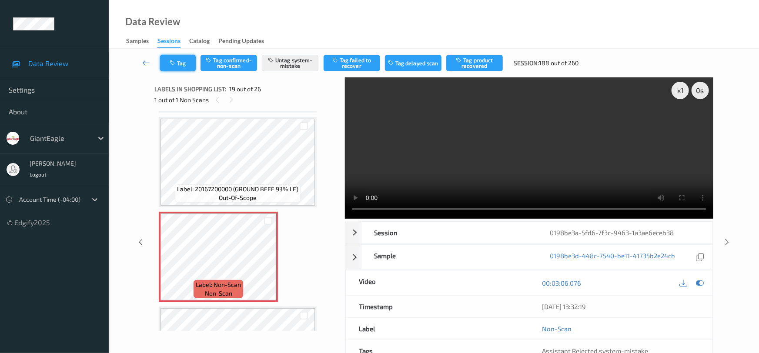
click at [183, 60] on button "Tag" at bounding box center [178, 63] width 36 height 17
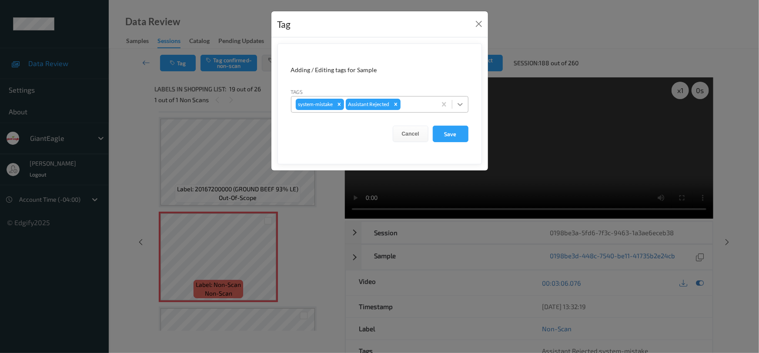
drag, startPoint x: 460, startPoint y: 106, endPoint x: 450, endPoint y: 114, distance: 13.9
click at [460, 107] on icon at bounding box center [460, 104] width 9 height 9
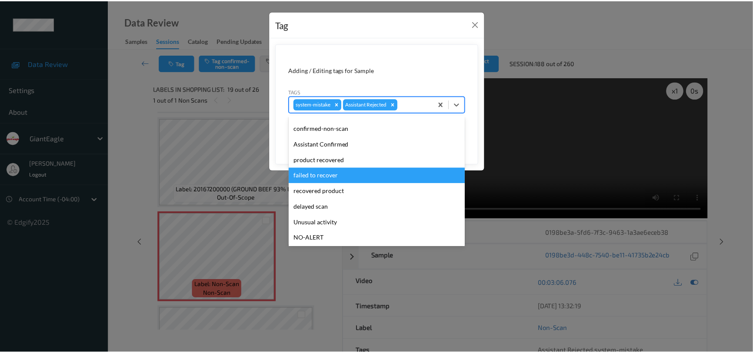
scroll to position [39, 0]
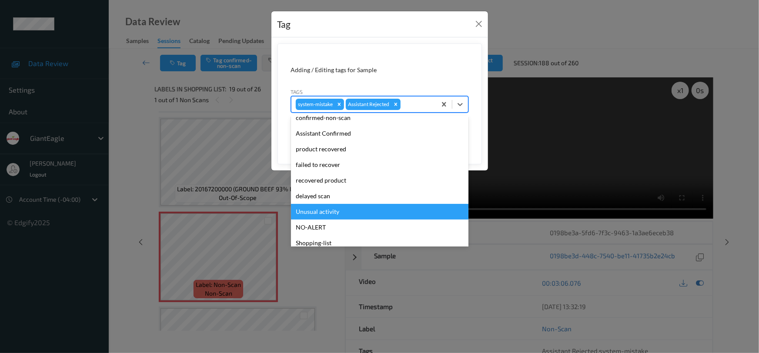
drag, startPoint x: 330, startPoint y: 213, endPoint x: 346, endPoint y: 205, distance: 17.5
click at [331, 213] on div "Unusual activity" at bounding box center [379, 212] width 177 height 16
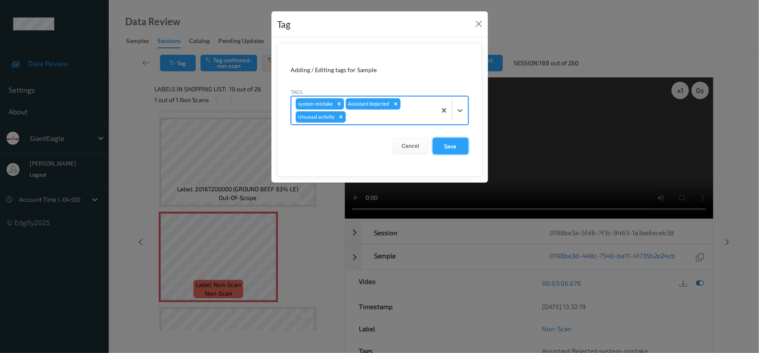
click at [455, 146] on button "Save" at bounding box center [451, 146] width 36 height 17
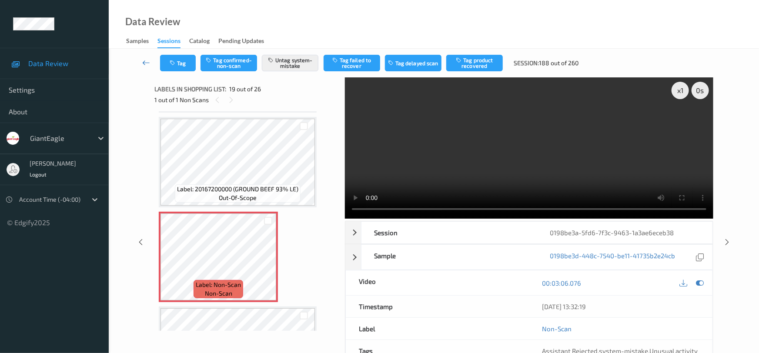
click at [145, 58] on icon at bounding box center [146, 62] width 8 height 9
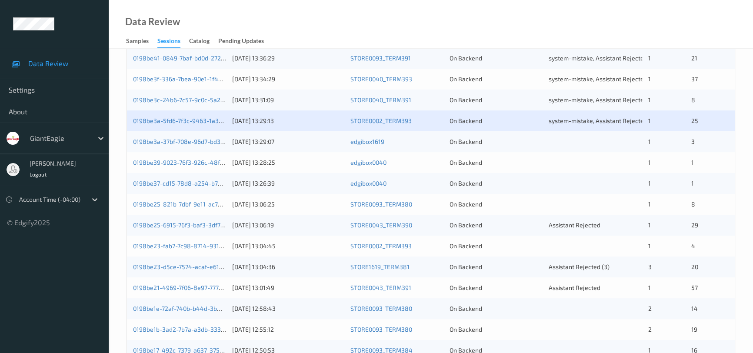
scroll to position [277, 0]
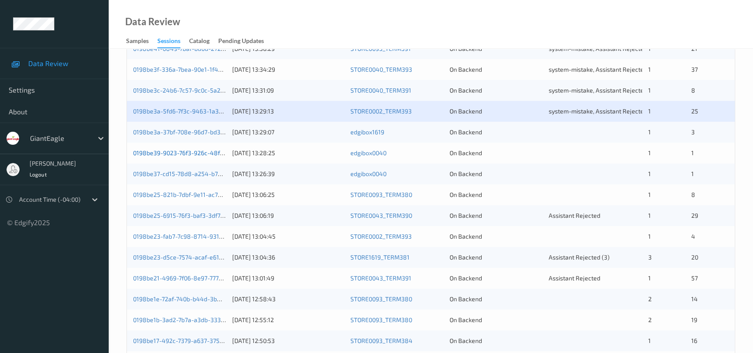
click at [185, 152] on link "0198be39-9023-76f3-926c-48f92b1aa1b6" at bounding box center [191, 152] width 117 height 7
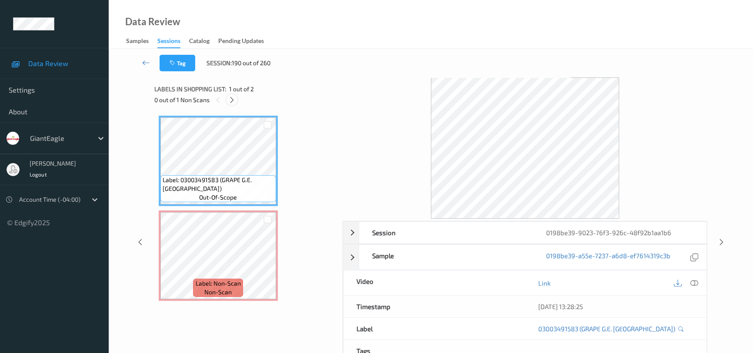
click at [231, 100] on icon at bounding box center [231, 100] width 7 height 8
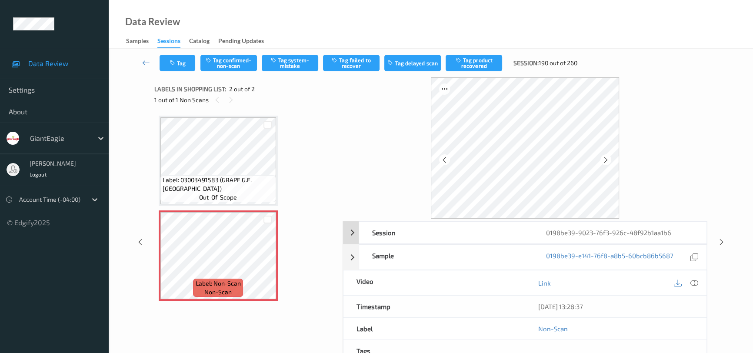
drag, startPoint x: 695, startPoint y: 282, endPoint x: 539, endPoint y: 163, distance: 196.0
click at [695, 281] on icon at bounding box center [694, 283] width 8 height 8
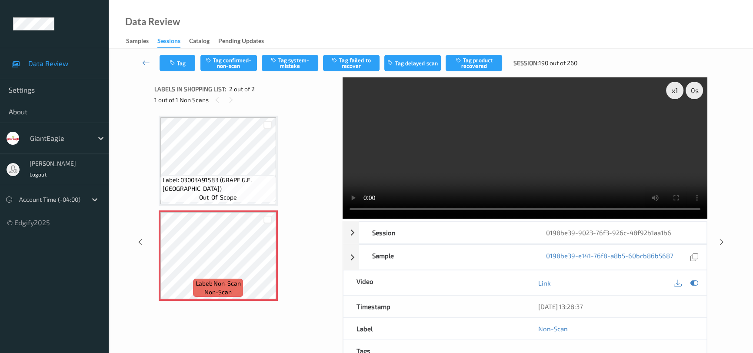
click at [483, 182] on video at bounding box center [525, 147] width 365 height 141
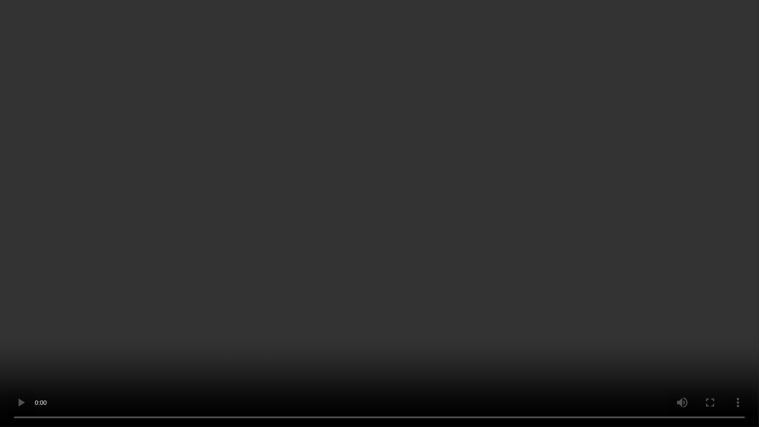
click at [379, 210] on video at bounding box center [379, 213] width 759 height 427
click at [325, 254] on video at bounding box center [379, 213] width 759 height 427
click at [273, 223] on video at bounding box center [379, 213] width 759 height 427
click at [351, 227] on video at bounding box center [379, 213] width 759 height 427
click at [333, 288] on video at bounding box center [379, 213] width 759 height 427
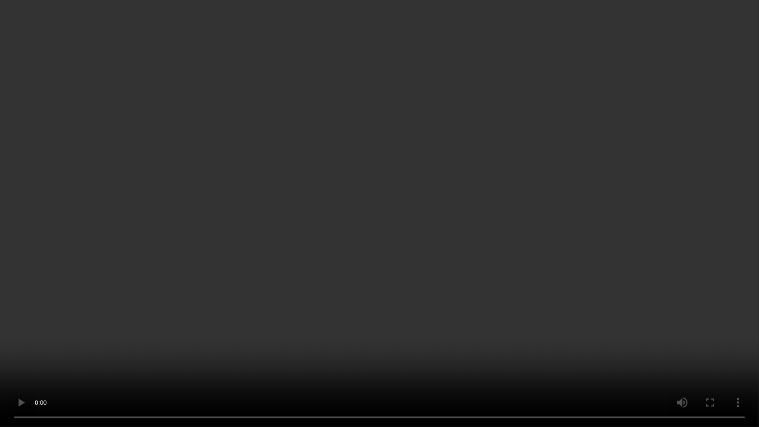
click at [305, 285] on video at bounding box center [379, 213] width 759 height 427
click at [378, 299] on video at bounding box center [379, 213] width 759 height 427
click at [400, 272] on video at bounding box center [379, 213] width 759 height 427
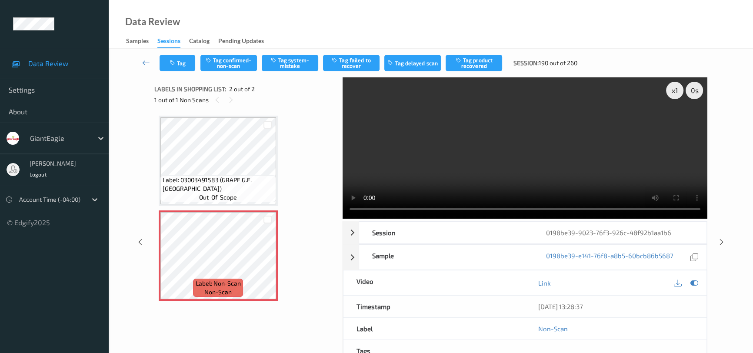
click at [553, 174] on video at bounding box center [525, 147] width 365 height 141
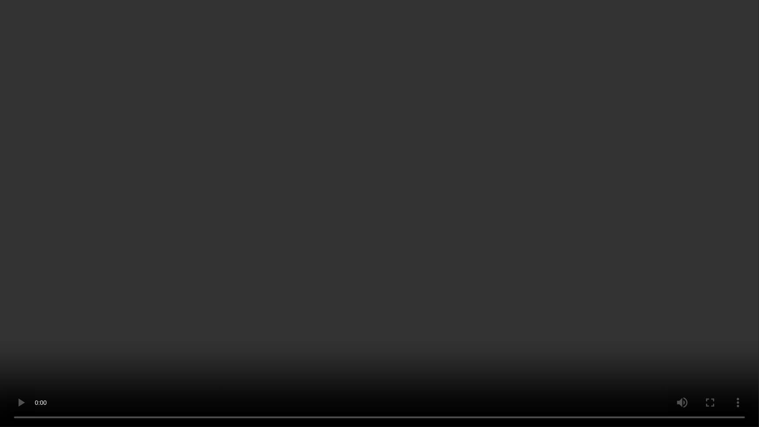
click at [485, 256] on video at bounding box center [379, 213] width 759 height 427
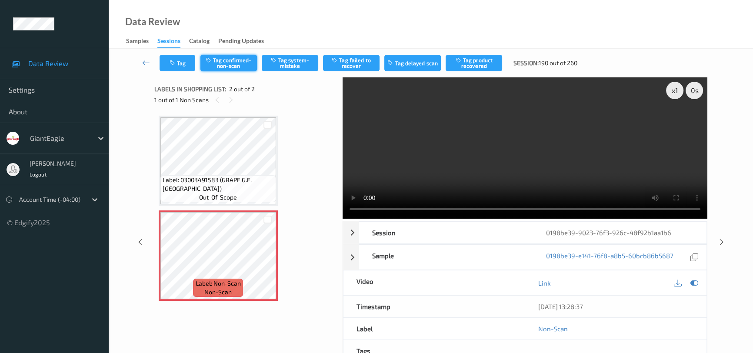
click at [234, 65] on button "Tag confirmed-non-scan" at bounding box center [228, 63] width 57 height 17
click at [143, 57] on link at bounding box center [146, 63] width 27 height 17
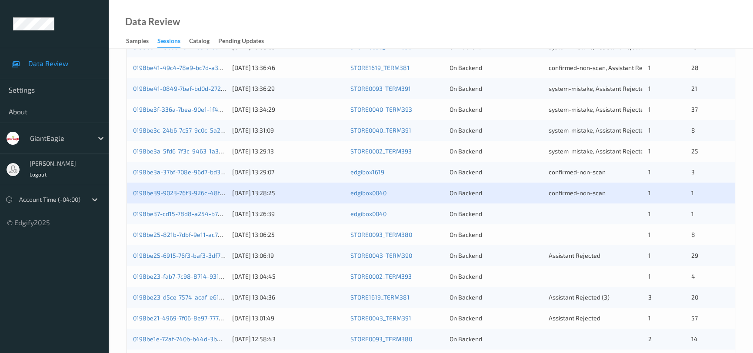
scroll to position [237, 0]
click at [200, 194] on link "0198be39-9023-76f3-926c-48f92b1aa1b6" at bounding box center [191, 192] width 117 height 7
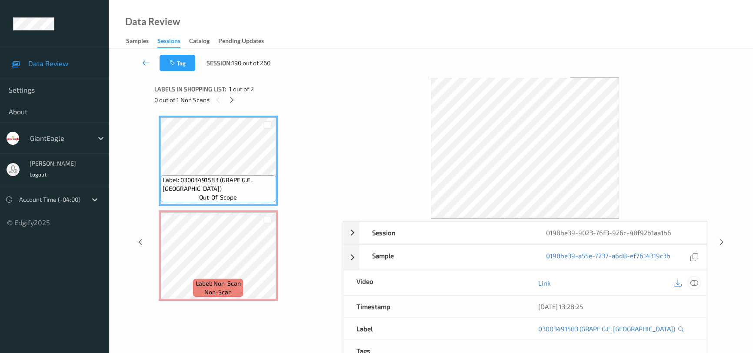
click at [691, 279] on icon at bounding box center [694, 283] width 8 height 8
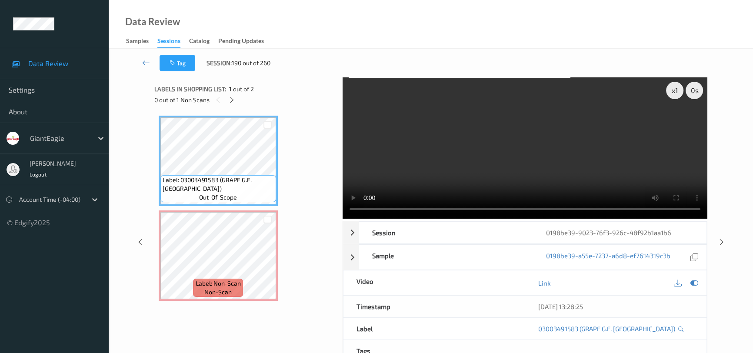
click at [543, 175] on video at bounding box center [525, 147] width 365 height 141
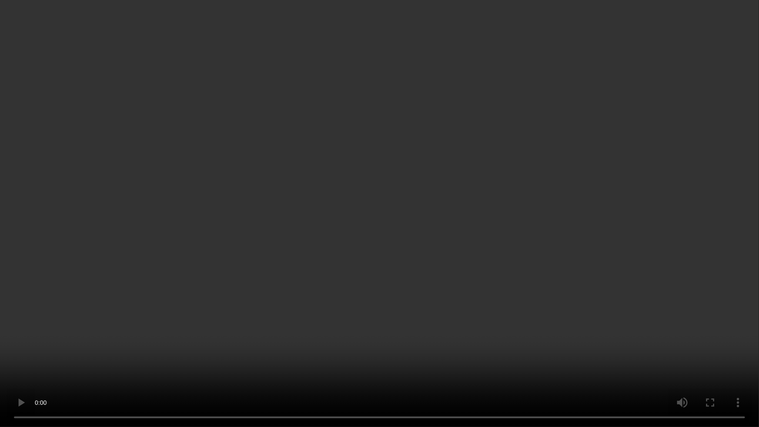
click at [157, 353] on video at bounding box center [379, 213] width 759 height 427
click at [676, 353] on video at bounding box center [379, 213] width 759 height 427
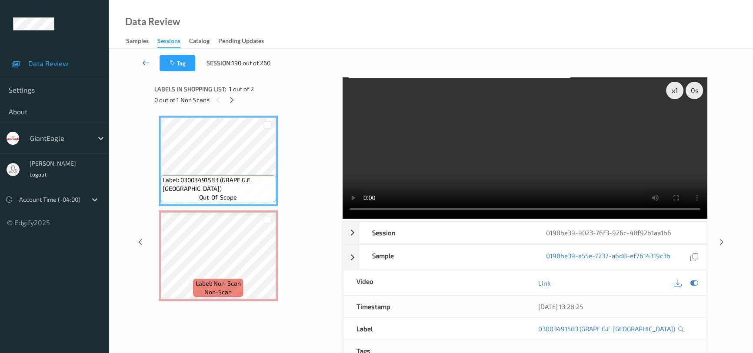
click at [143, 58] on icon at bounding box center [146, 62] width 8 height 9
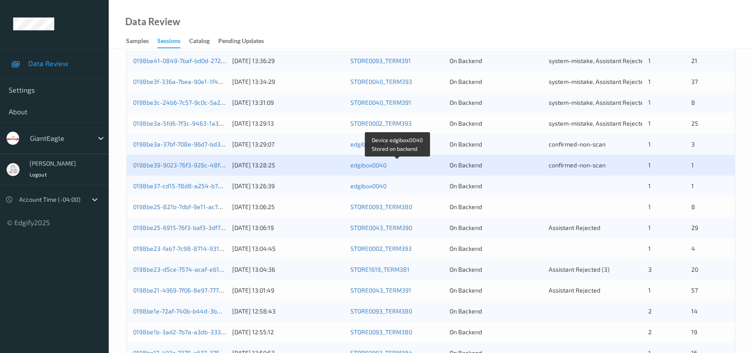
scroll to position [277, 0]
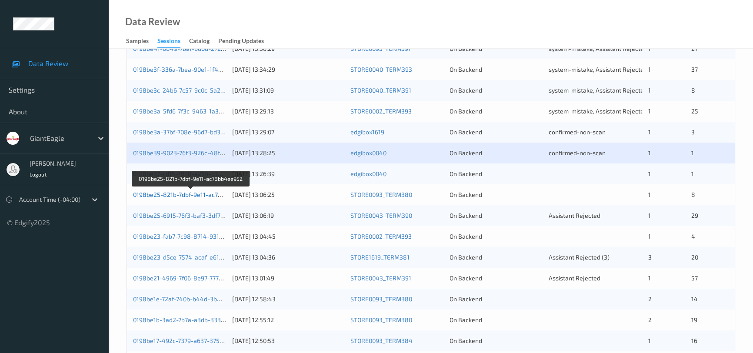
click at [180, 193] on link "0198be25-821b-7dbf-9e11-ac78bb4ee952" at bounding box center [191, 194] width 117 height 7
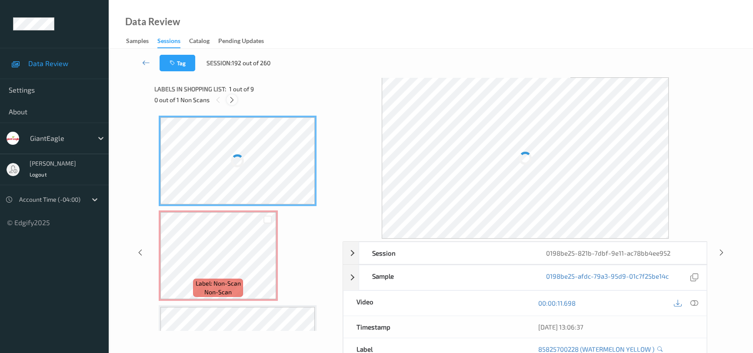
click at [231, 100] on icon at bounding box center [231, 100] width 7 height 8
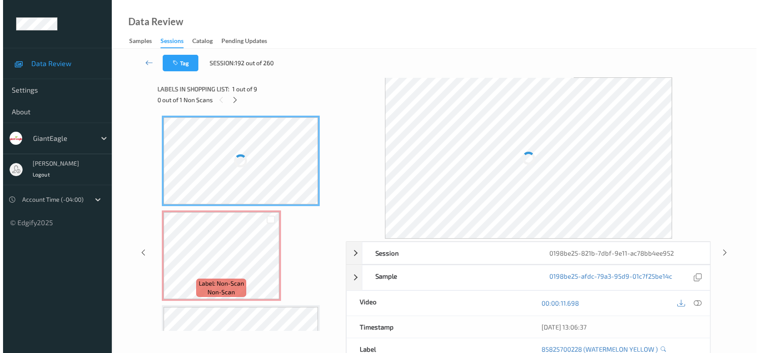
scroll to position [4, 0]
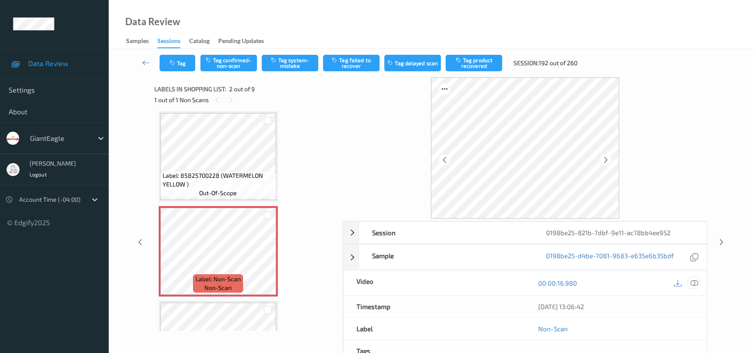
click at [691, 283] on icon at bounding box center [694, 283] width 8 height 8
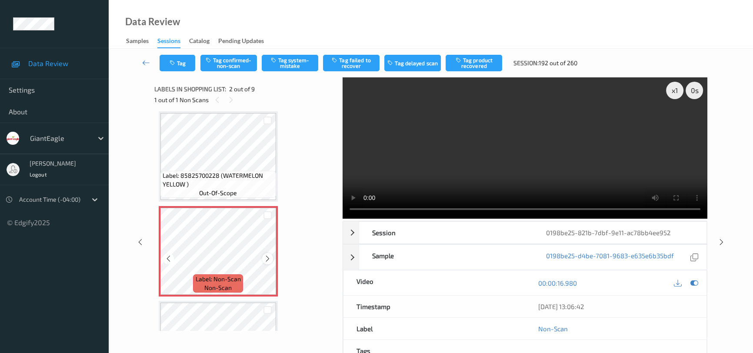
click at [267, 260] on icon at bounding box center [267, 259] width 7 height 8
click at [574, 146] on video at bounding box center [525, 147] width 365 height 141
click at [293, 63] on button "Tag system-mistake" at bounding box center [290, 63] width 57 height 17
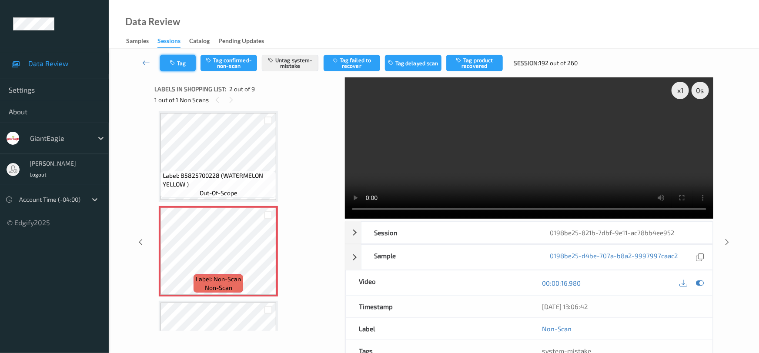
click at [187, 63] on button "Tag" at bounding box center [178, 63] width 36 height 17
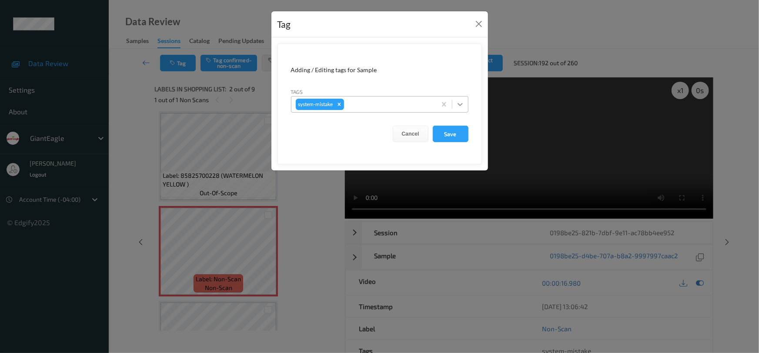
click at [457, 109] on div at bounding box center [460, 105] width 16 height 16
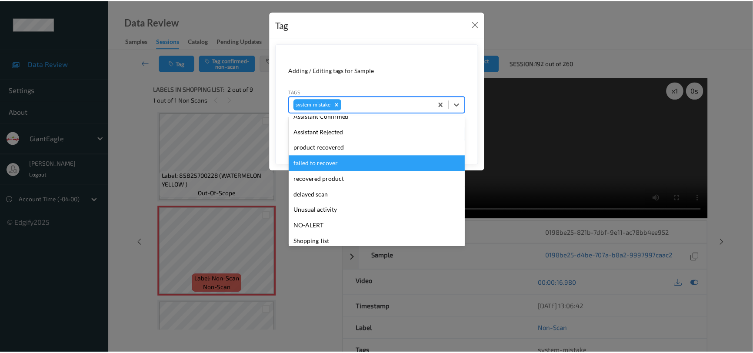
scroll to position [92, 0]
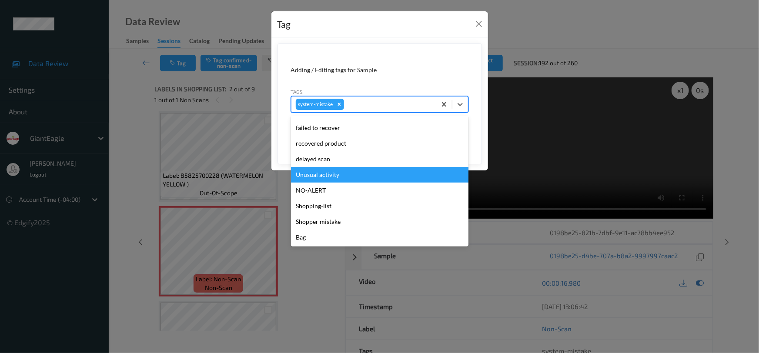
click at [323, 176] on div "Unusual activity" at bounding box center [379, 175] width 177 height 16
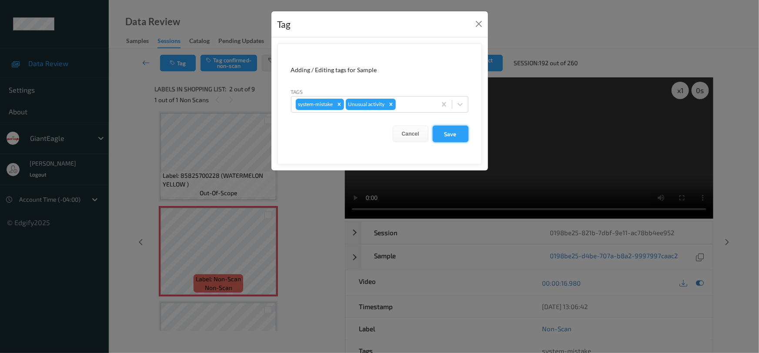
click at [457, 134] on button "Save" at bounding box center [451, 134] width 36 height 17
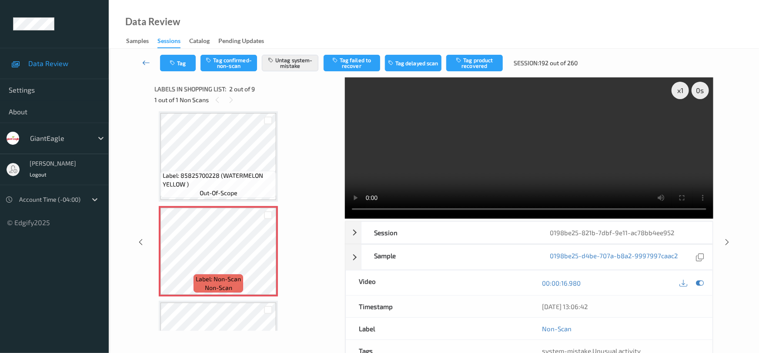
click at [144, 56] on link at bounding box center [146, 63] width 27 height 17
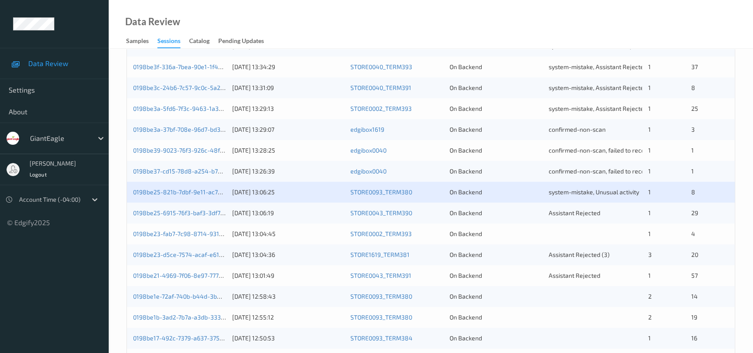
scroll to position [316, 0]
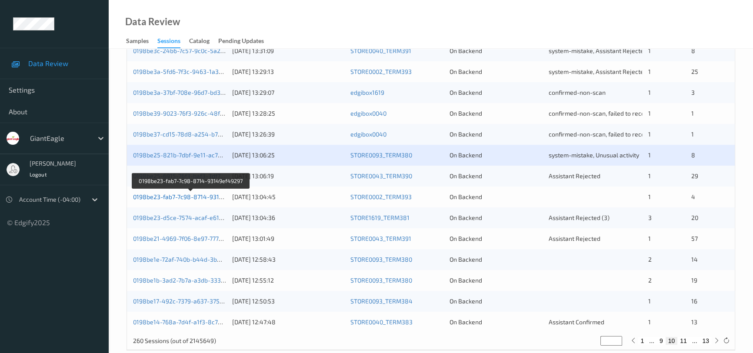
click at [172, 193] on link "0198be23-fab7-7c98-8714-93149ef49297" at bounding box center [191, 196] width 117 height 7
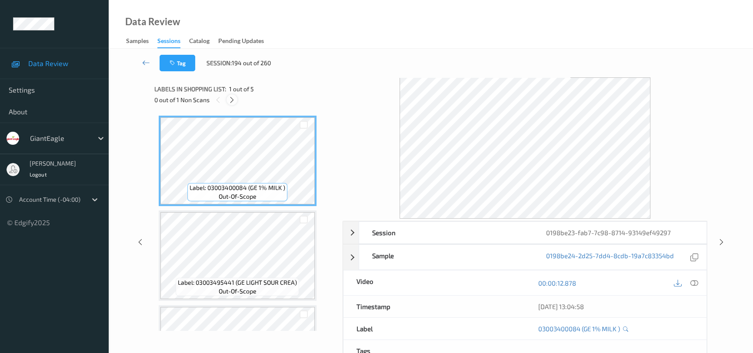
click at [233, 99] on icon at bounding box center [231, 100] width 7 height 8
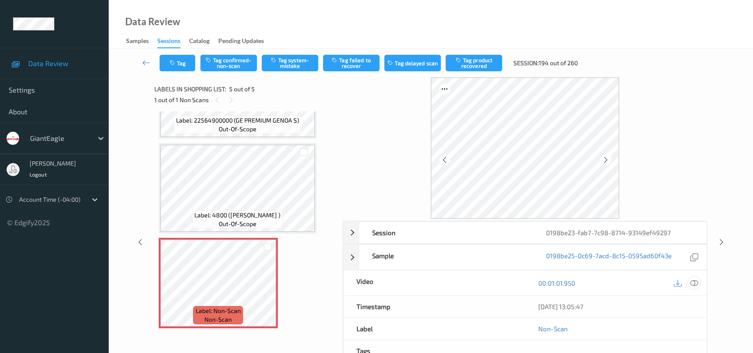
click at [693, 279] on icon at bounding box center [694, 283] width 8 height 8
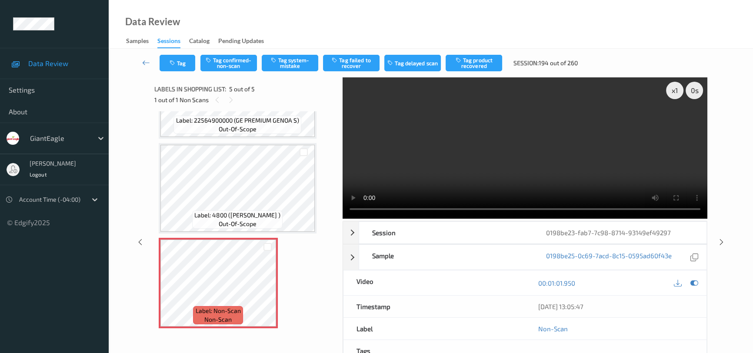
click at [520, 180] on video at bounding box center [525, 147] width 365 height 141
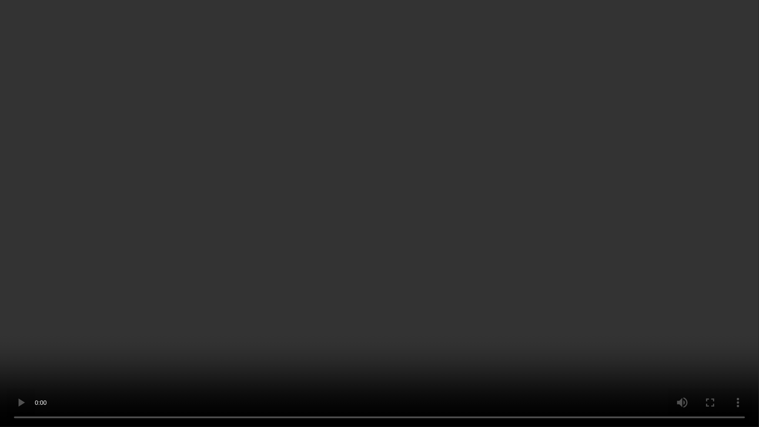
click at [464, 277] on video at bounding box center [379, 213] width 759 height 427
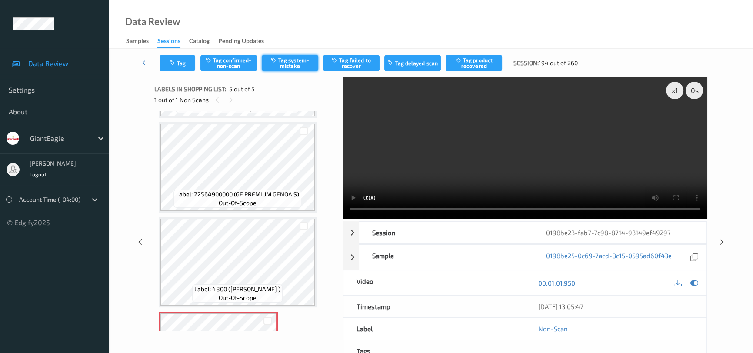
click at [292, 60] on button "Tag system-mistake" at bounding box center [290, 63] width 57 height 17
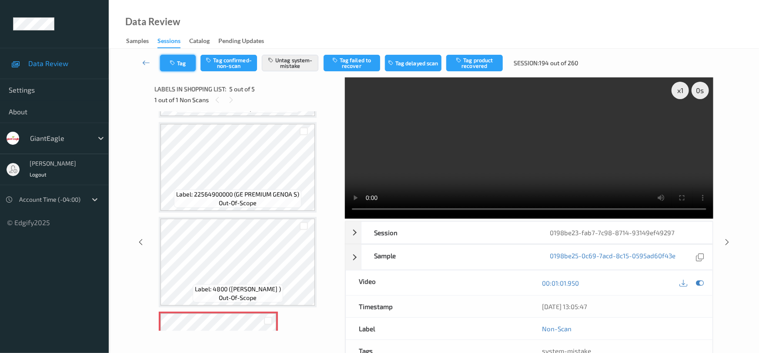
click at [185, 60] on button "Tag" at bounding box center [178, 63] width 36 height 17
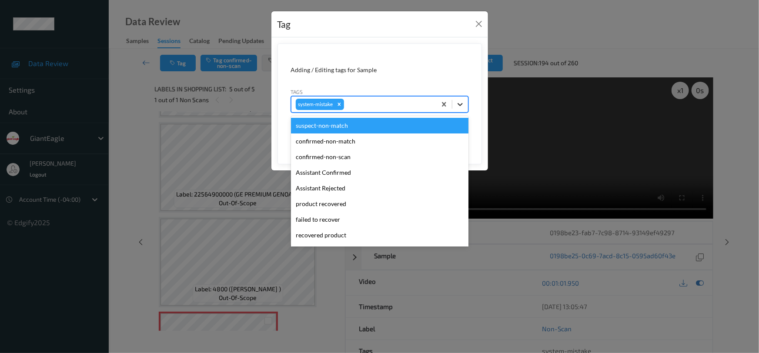
click at [461, 104] on icon at bounding box center [459, 104] width 5 height 3
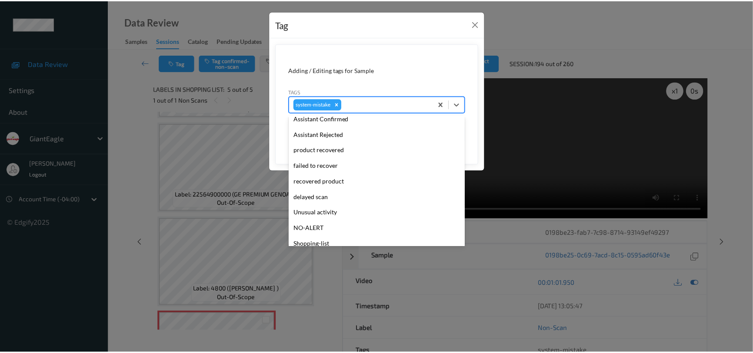
scroll to position [92, 0]
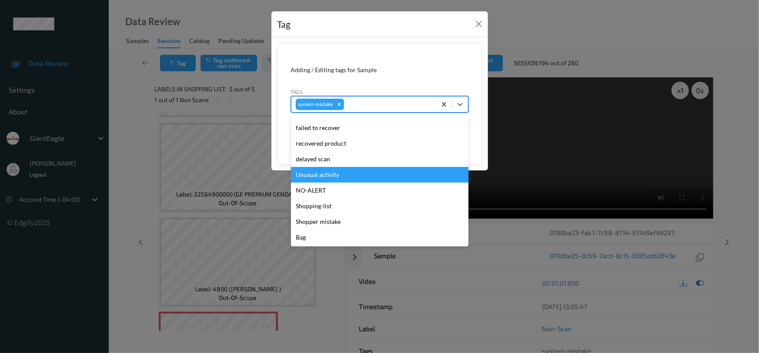
click at [336, 174] on div "Unusual activity" at bounding box center [379, 175] width 177 height 16
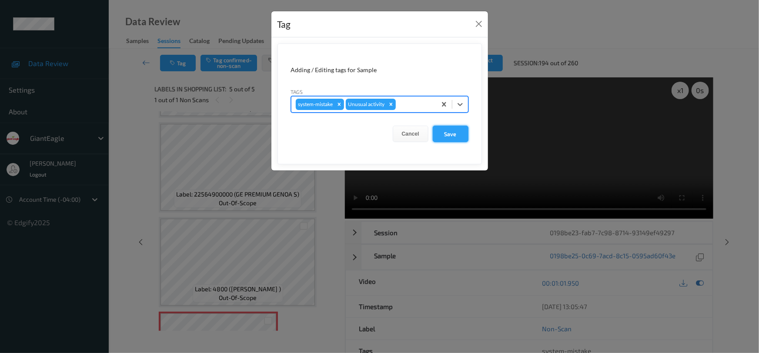
click at [450, 136] on button "Save" at bounding box center [451, 134] width 36 height 17
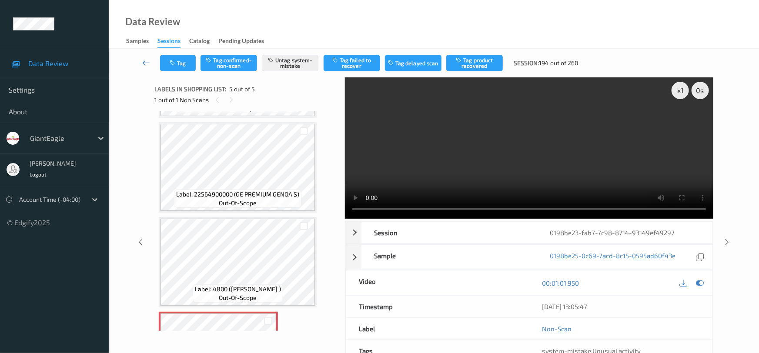
click at [144, 59] on icon at bounding box center [146, 62] width 8 height 9
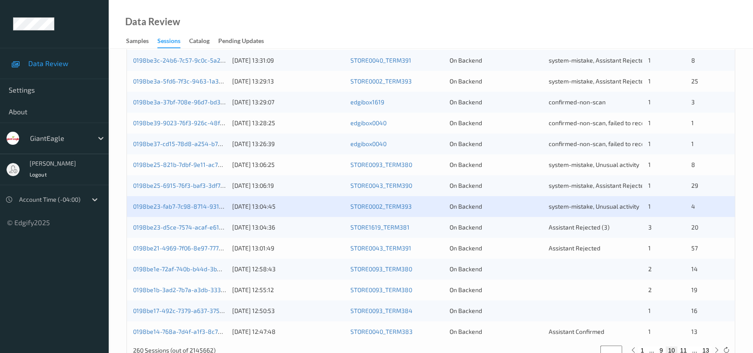
scroll to position [316, 0]
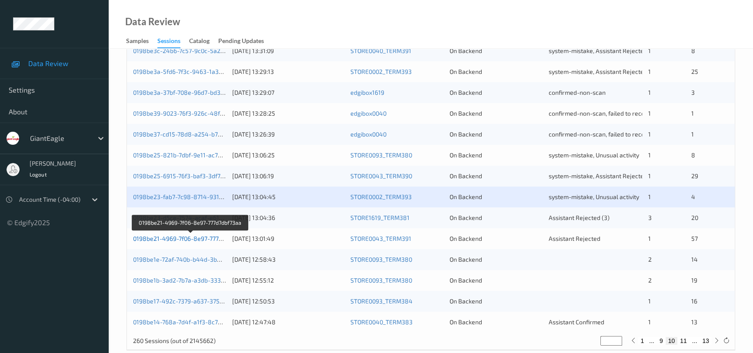
click at [183, 236] on link "0198be21-4969-7f06-8e97-777d7dbf73aa" at bounding box center [190, 238] width 115 height 7
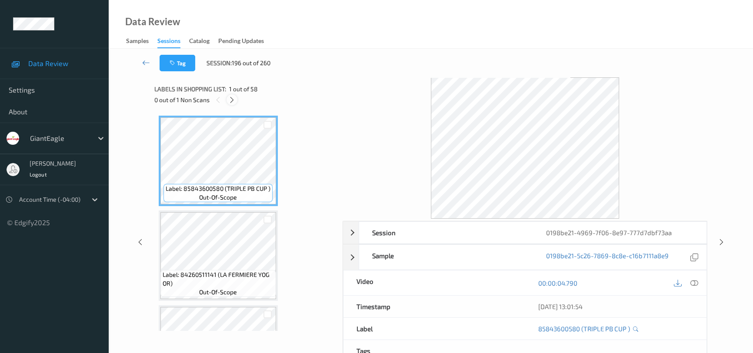
click at [233, 100] on icon at bounding box center [231, 100] width 7 height 8
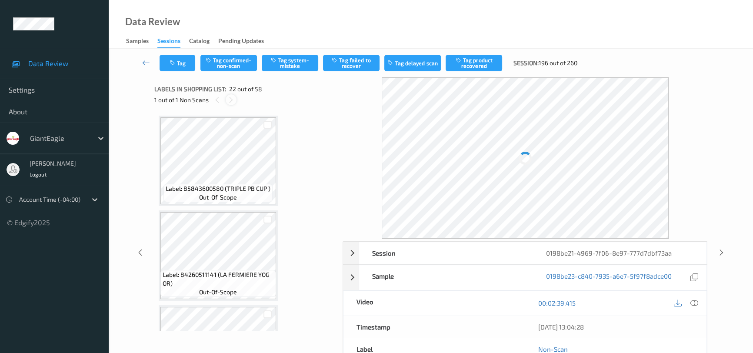
scroll to position [1893, 0]
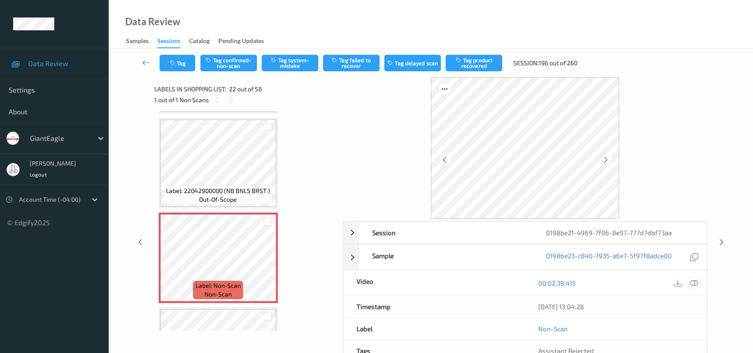
click at [697, 280] on icon at bounding box center [694, 283] width 8 height 8
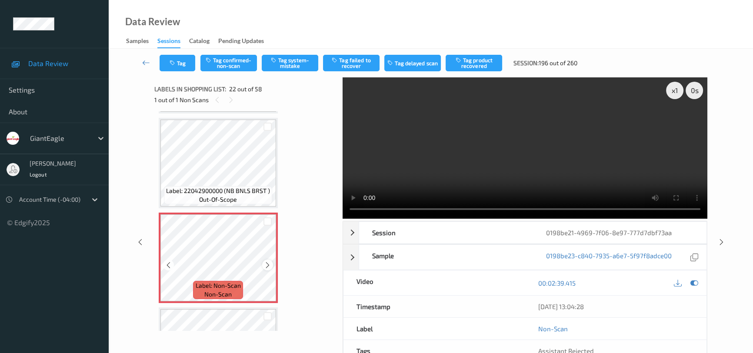
click at [268, 261] on icon at bounding box center [267, 265] width 7 height 8
click at [433, 166] on video at bounding box center [525, 147] width 365 height 141
click at [440, 123] on video at bounding box center [525, 147] width 365 height 141
drag, startPoint x: 228, startPoint y: 59, endPoint x: 237, endPoint y: 62, distance: 9.6
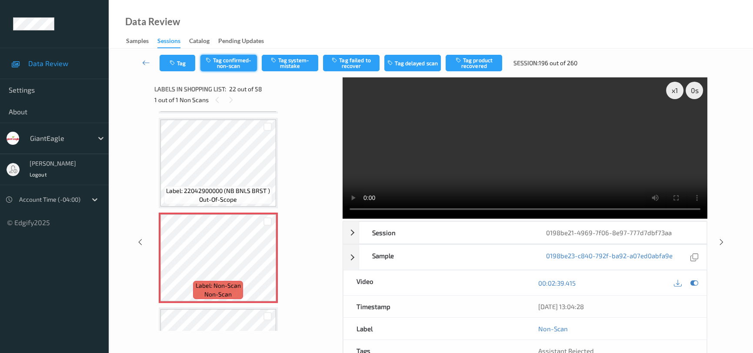
click at [228, 59] on button "Tag confirmed-non-scan" at bounding box center [228, 63] width 57 height 17
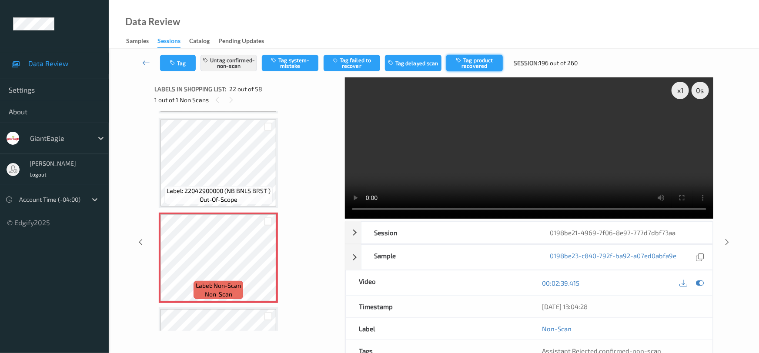
click at [476, 61] on button "Tag product recovered" at bounding box center [474, 63] width 57 height 17
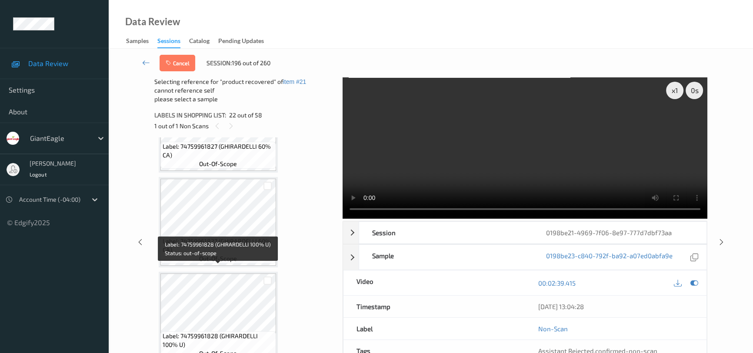
scroll to position [2328, 0]
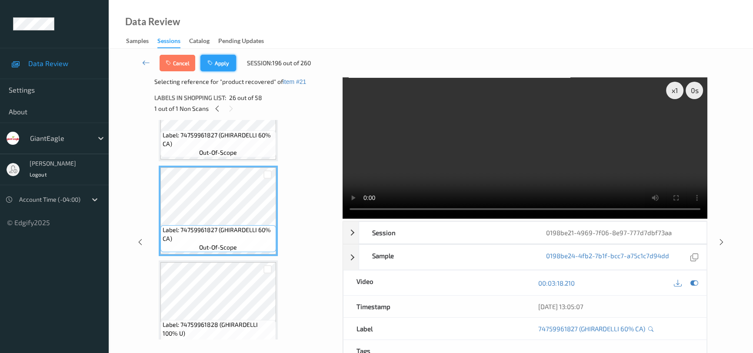
click at [223, 61] on button "Apply" at bounding box center [218, 63] width 36 height 17
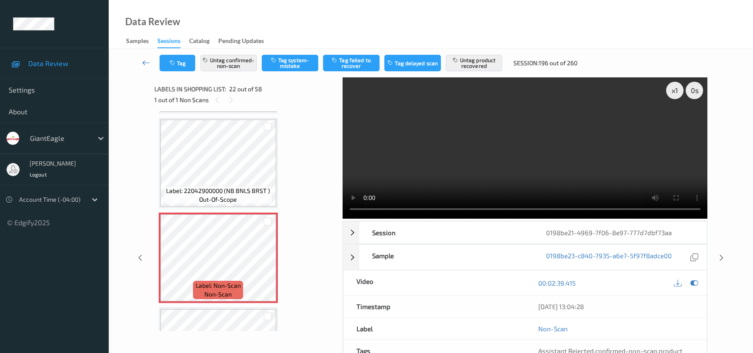
click at [146, 60] on icon at bounding box center [146, 62] width 8 height 9
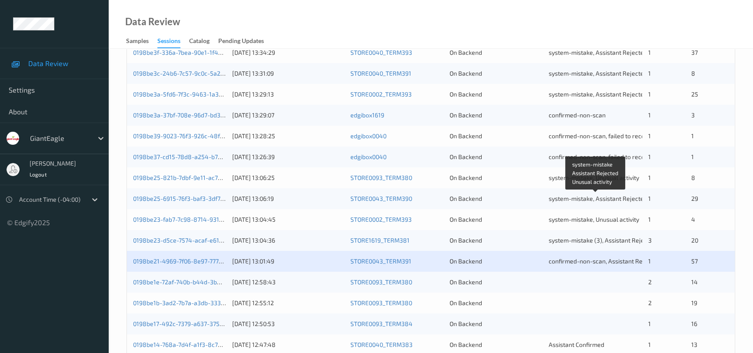
scroll to position [330, 0]
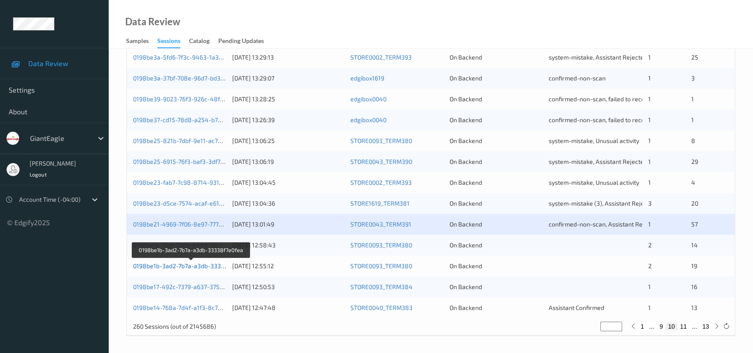
click at [167, 263] on link "0198be1b-3ad2-7b7a-a3db-33338f7e0fea" at bounding box center [191, 265] width 117 height 7
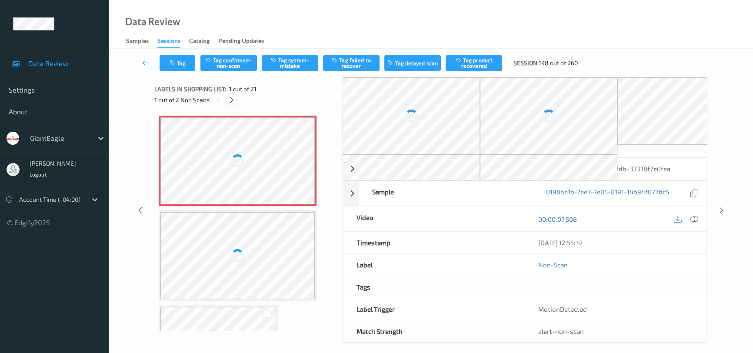
click at [232, 98] on icon at bounding box center [231, 100] width 7 height 8
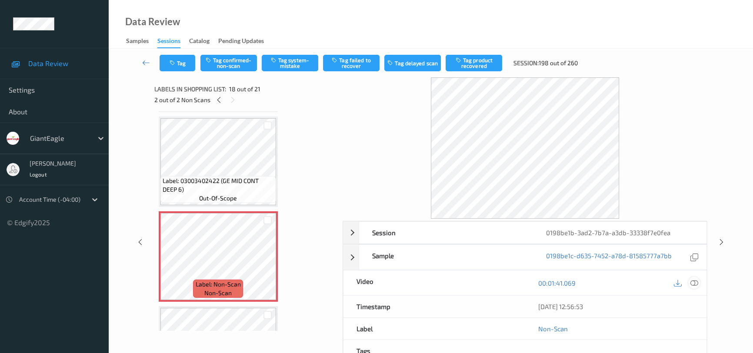
click at [696, 281] on icon at bounding box center [694, 283] width 8 height 8
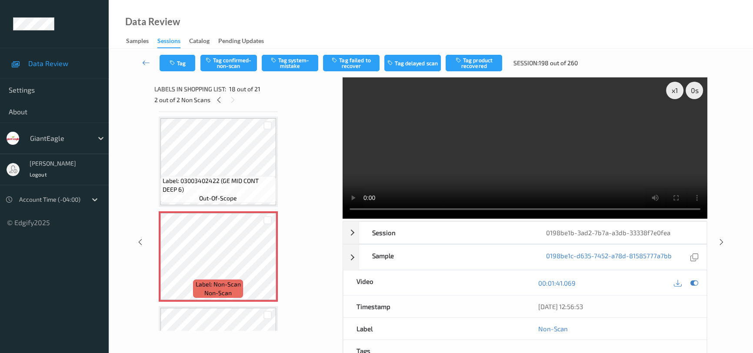
drag, startPoint x: 578, startPoint y: 143, endPoint x: 596, endPoint y: 156, distance: 21.8
click at [578, 143] on video at bounding box center [525, 147] width 365 height 141
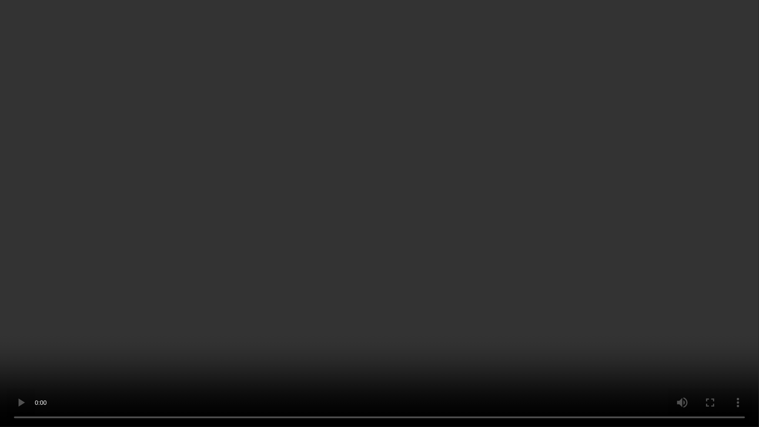
click at [400, 353] on video at bounding box center [379, 213] width 759 height 427
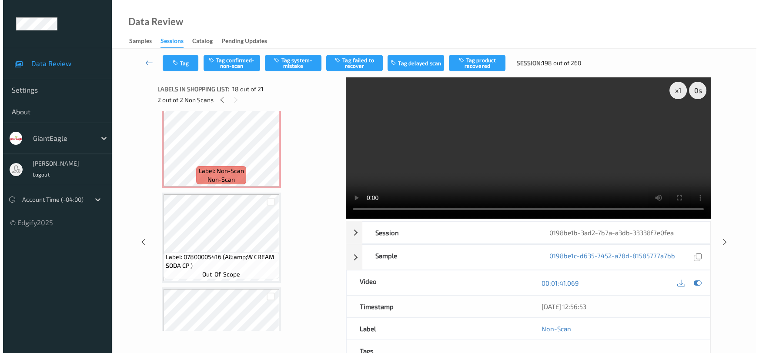
scroll to position [0, 0]
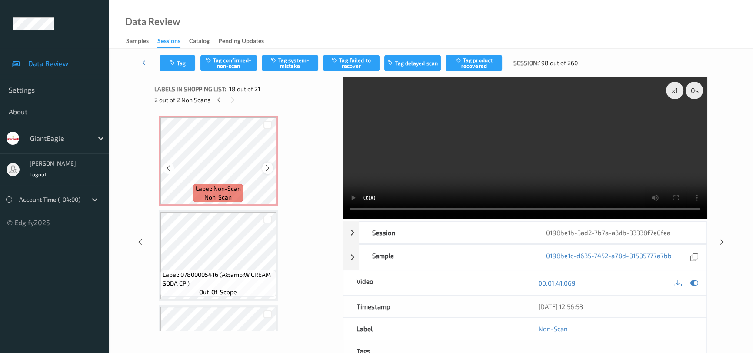
click at [269, 168] on icon at bounding box center [267, 168] width 7 height 8
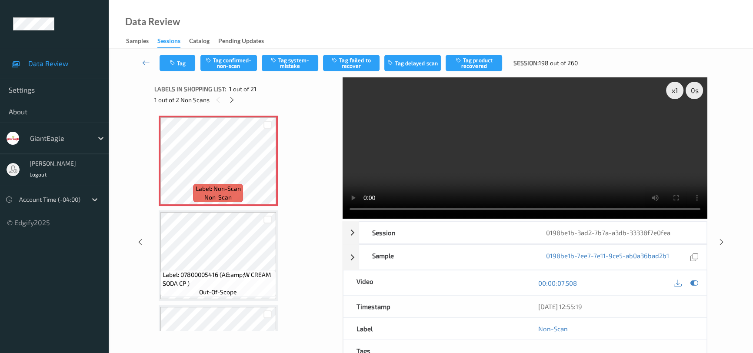
click at [439, 158] on video at bounding box center [525, 147] width 365 height 141
click at [283, 63] on button "Tag system-mistake" at bounding box center [290, 63] width 57 height 17
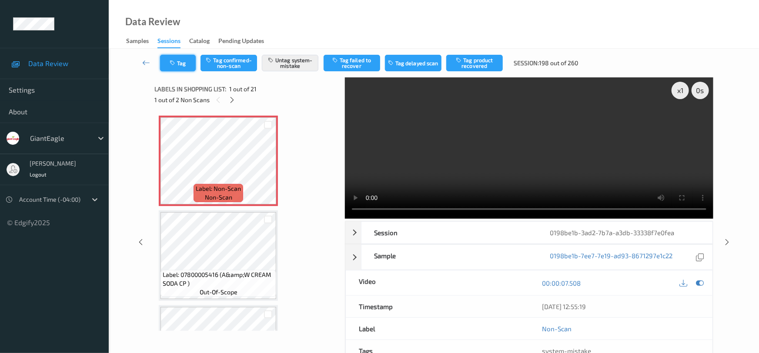
click at [178, 57] on button "Tag" at bounding box center [178, 63] width 36 height 17
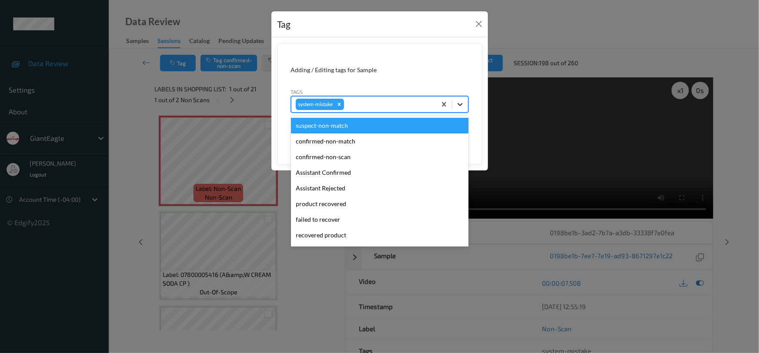
click at [460, 100] on icon at bounding box center [460, 104] width 9 height 9
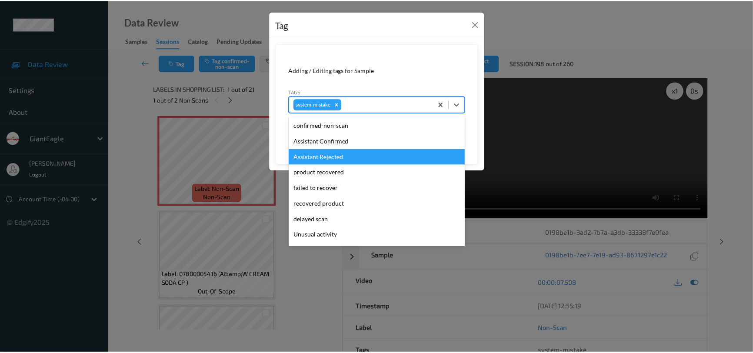
scroll to position [39, 0]
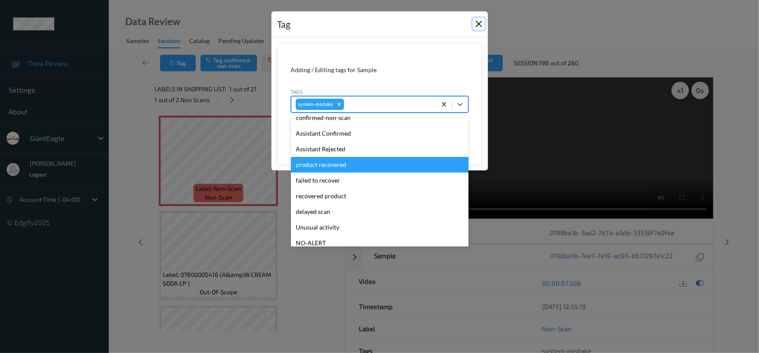
click at [482, 23] on button "Close" at bounding box center [479, 24] width 12 height 12
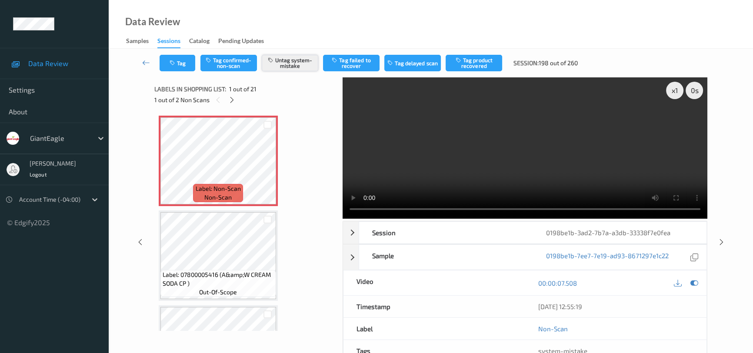
click at [284, 60] on button "Untag system-mistake" at bounding box center [290, 63] width 57 height 17
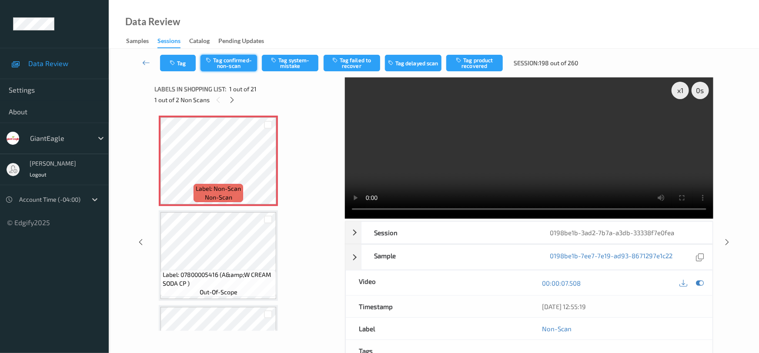
click at [228, 60] on button "Tag confirmed-non-scan" at bounding box center [228, 63] width 57 height 17
click at [482, 63] on button "Tag product recovered" at bounding box center [474, 63] width 57 height 17
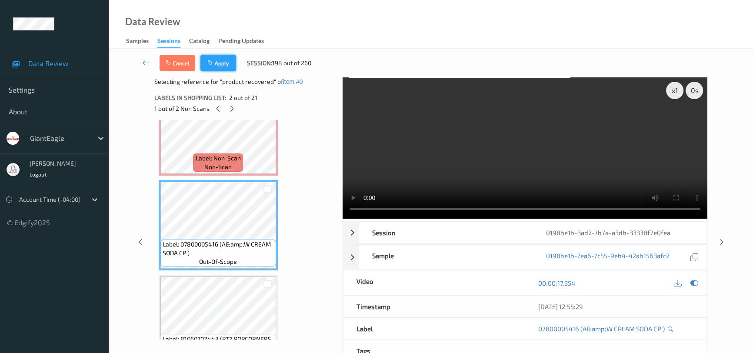
click at [216, 60] on button "Apply" at bounding box center [218, 63] width 36 height 17
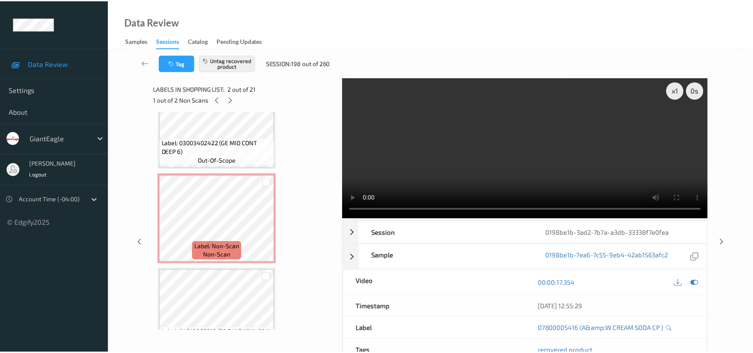
scroll to position [1554, 0]
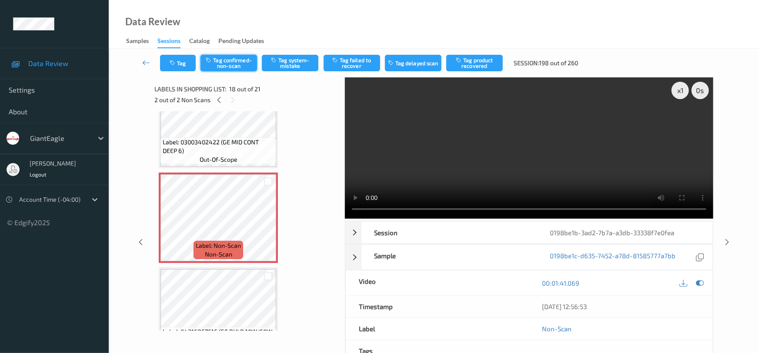
click at [233, 66] on button "Tag confirmed-non-scan" at bounding box center [228, 63] width 57 height 17
click at [474, 61] on button "Tag product recovered" at bounding box center [474, 63] width 57 height 17
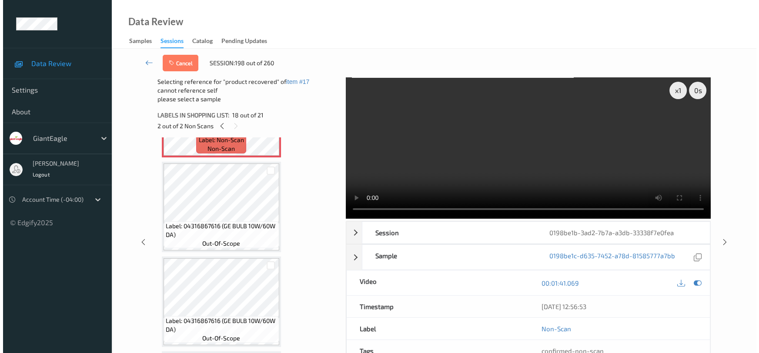
scroll to position [1713, 0]
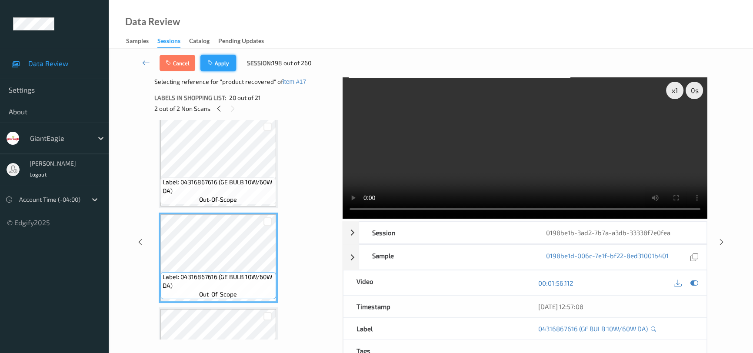
click at [218, 58] on button "Apply" at bounding box center [218, 63] width 36 height 17
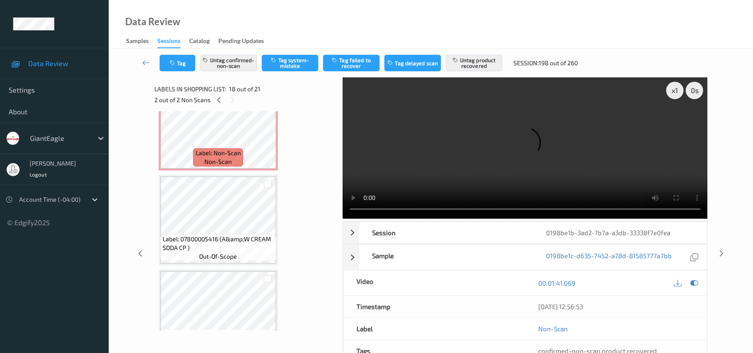
scroll to position [0, 0]
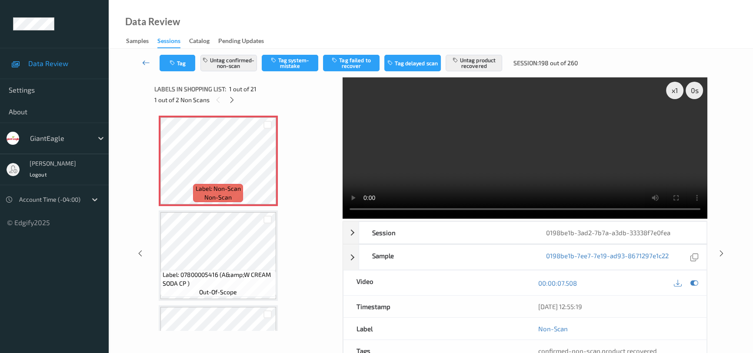
click at [145, 57] on link at bounding box center [146, 63] width 27 height 17
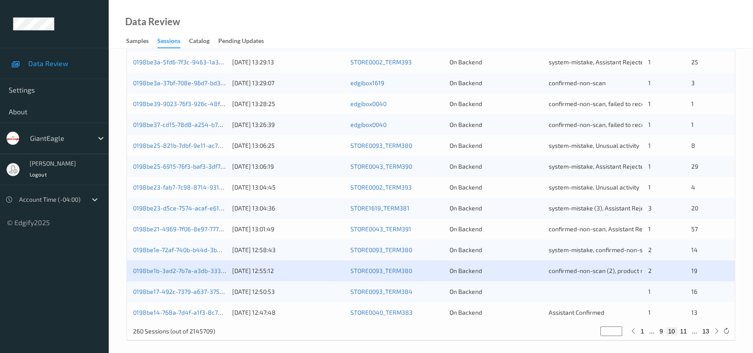
scroll to position [330, 0]
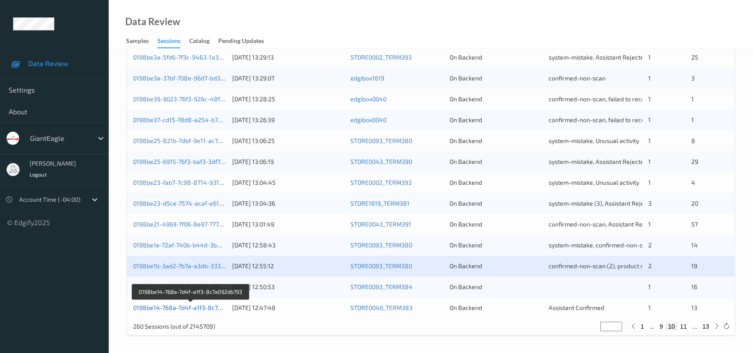
click at [170, 305] on link "0198be14-768a-7d4f-a1f3-8c7a092db793" at bounding box center [191, 307] width 116 height 7
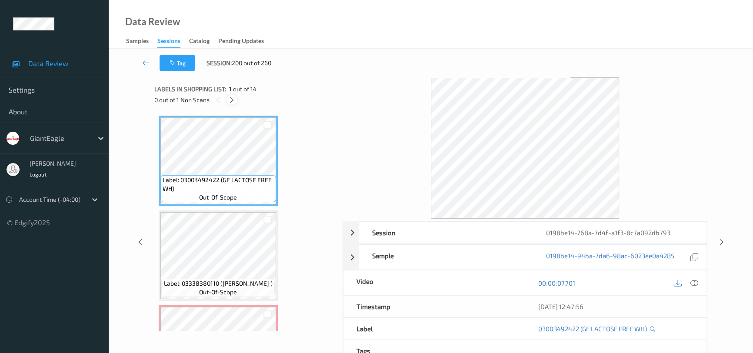
click at [227, 101] on div at bounding box center [232, 99] width 11 height 11
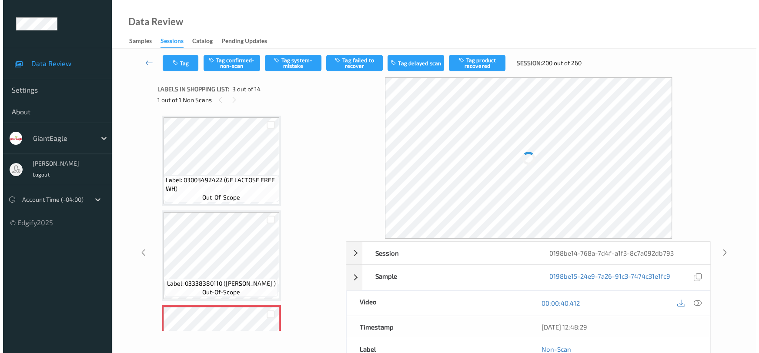
scroll to position [99, 0]
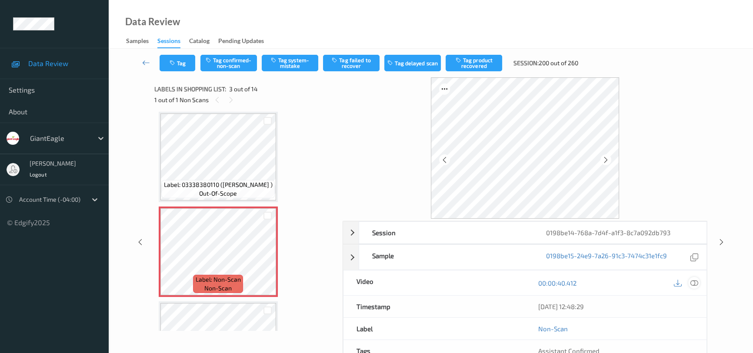
click at [692, 283] on icon at bounding box center [694, 283] width 8 height 8
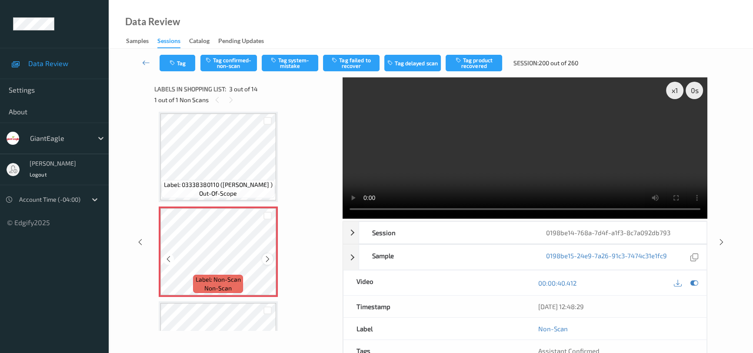
click at [264, 257] on icon at bounding box center [267, 259] width 7 height 8
click at [503, 173] on video at bounding box center [525, 147] width 365 height 141
click at [291, 61] on button "Tag system-mistake" at bounding box center [290, 63] width 57 height 17
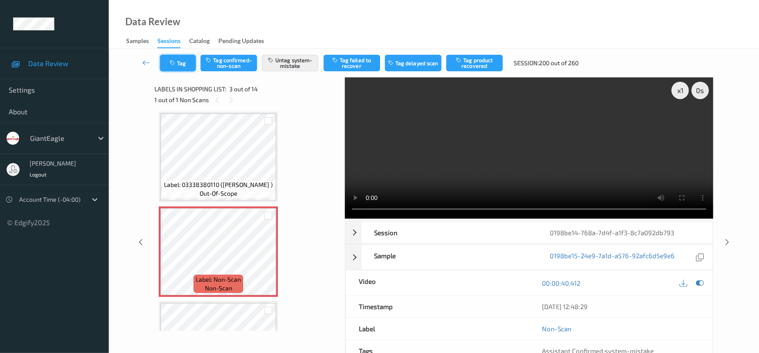
click at [183, 57] on button "Tag" at bounding box center [178, 63] width 36 height 17
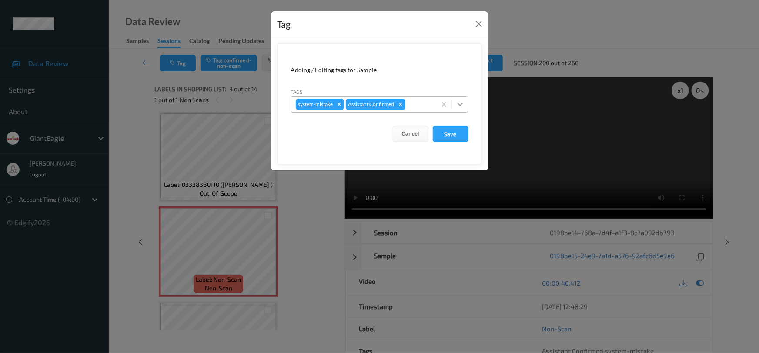
click at [460, 106] on icon at bounding box center [459, 104] width 5 height 3
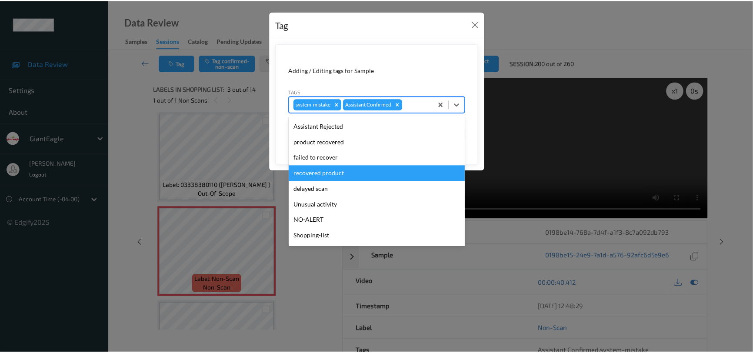
scroll to position [77, 0]
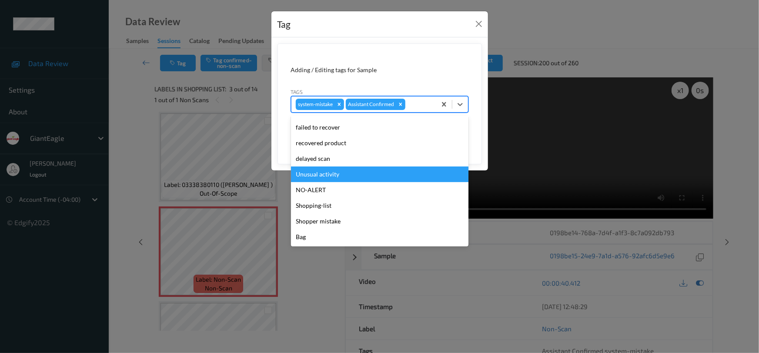
click at [361, 176] on div "Unusual activity" at bounding box center [379, 175] width 177 height 16
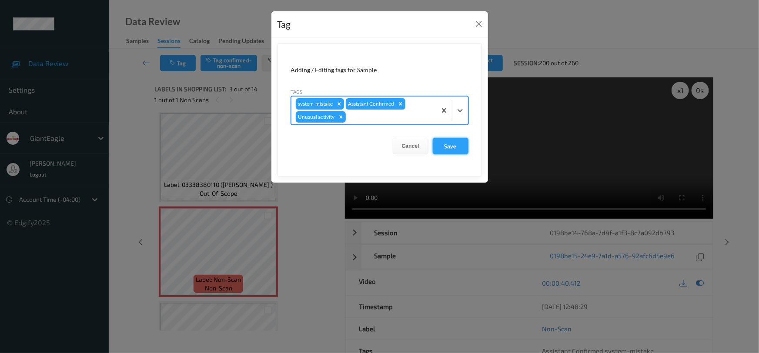
click at [443, 148] on button "Save" at bounding box center [451, 146] width 36 height 17
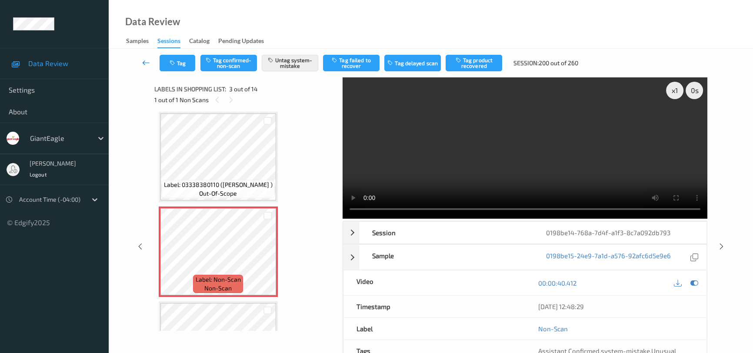
click at [145, 57] on link at bounding box center [146, 63] width 27 height 17
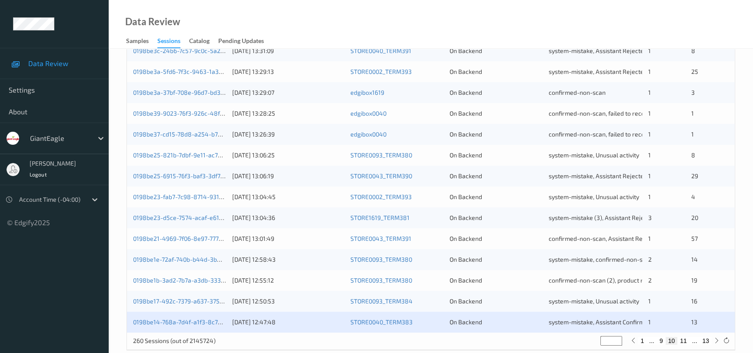
scroll to position [330, 0]
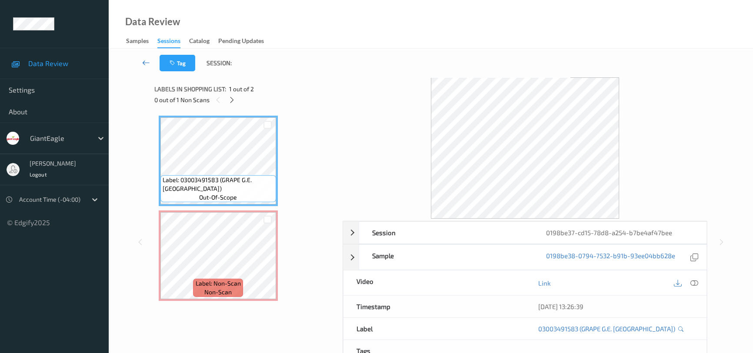
click at [141, 60] on link at bounding box center [146, 63] width 27 height 17
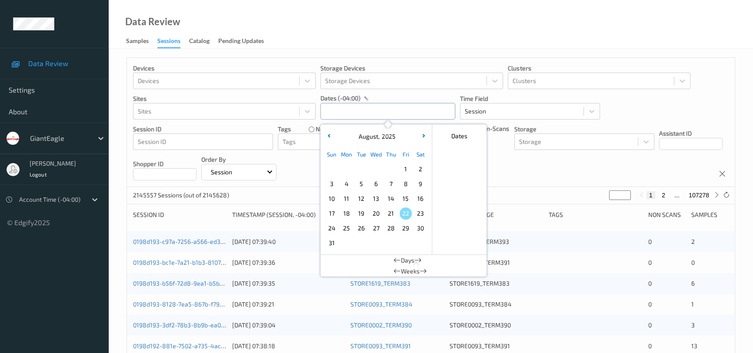
click at [357, 113] on input "text" at bounding box center [387, 111] width 135 height 17
click at [348, 213] on span "18" at bounding box center [346, 213] width 12 height 12
type input "[DATE] 00:00 -> [DATE] 23:59"
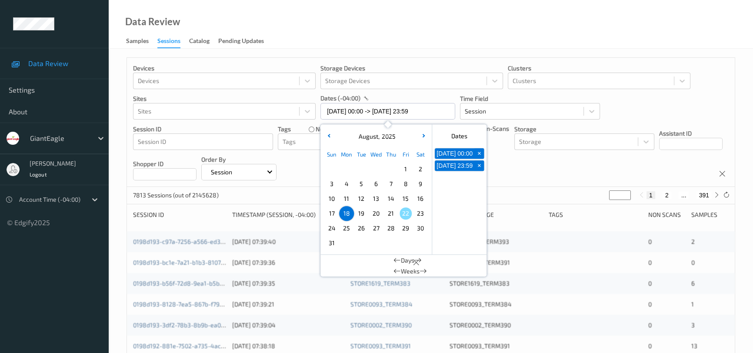
click at [413, 31] on div "Data Review Samples Sessions Catalog Pending Updates" at bounding box center [431, 24] width 644 height 49
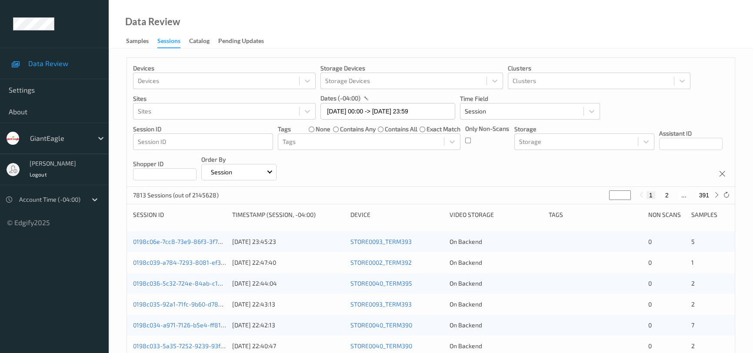
click at [616, 195] on input "*" at bounding box center [620, 195] width 22 height 10
drag, startPoint x: 614, startPoint y: 197, endPoint x: 570, endPoint y: 199, distance: 44.9
click at [570, 199] on div "7813 Sessions (out of 2145628) * 1 2 ... 391" at bounding box center [431, 195] width 608 height 17
type input "**"
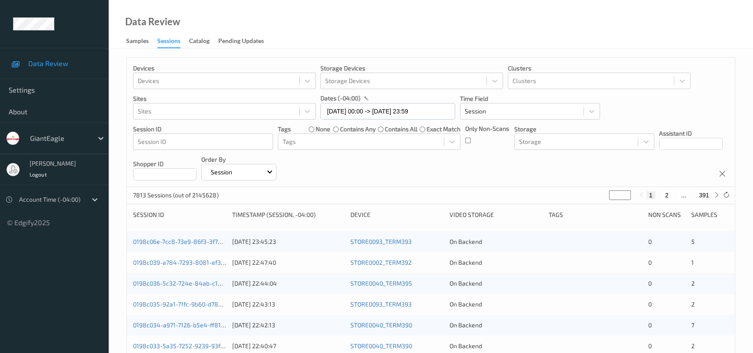
type input "**"
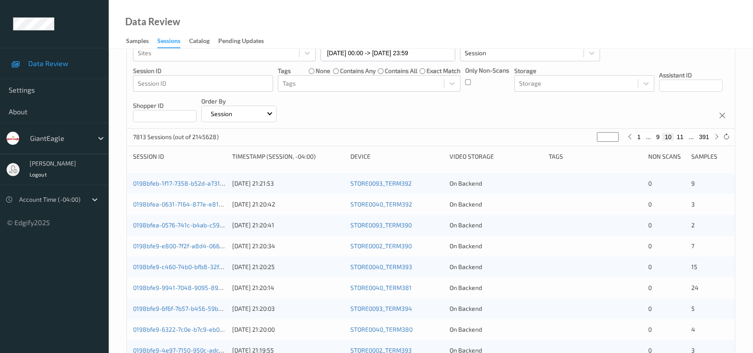
scroll to position [79, 0]
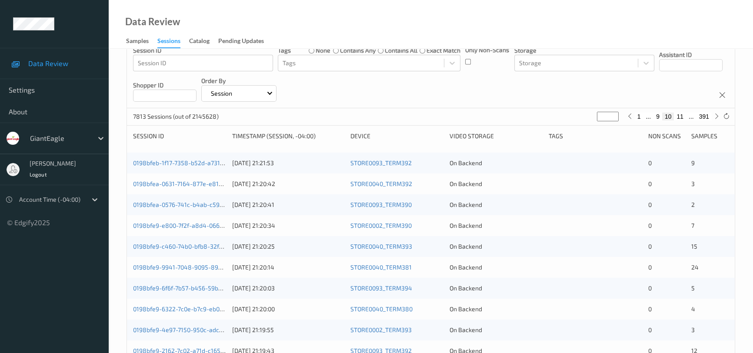
type input "**"
click at [509, 93] on div "Devices Devices Storage Devices Storage Devices Clusters Clusters Sites Sites d…" at bounding box center [431, 43] width 608 height 129
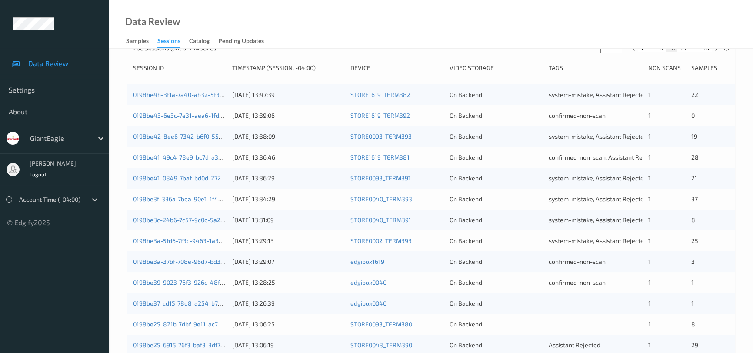
scroll to position [237, 0]
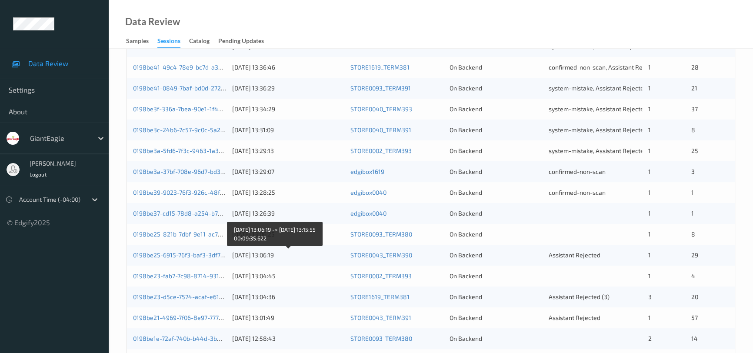
click at [315, 251] on div "[DATE] 13:06:19" at bounding box center [288, 255] width 112 height 9
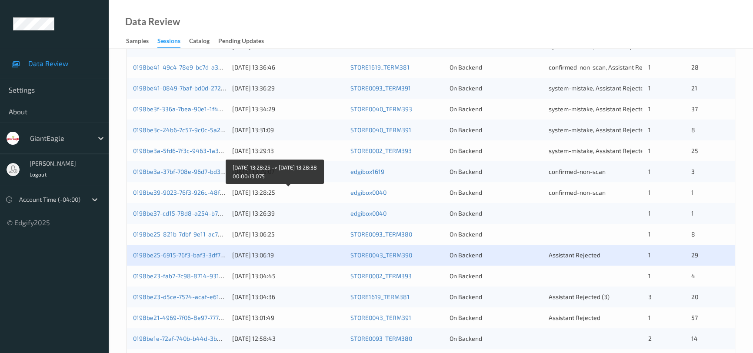
click at [312, 191] on div "[DATE] 13:28:25" at bounding box center [288, 192] width 112 height 9
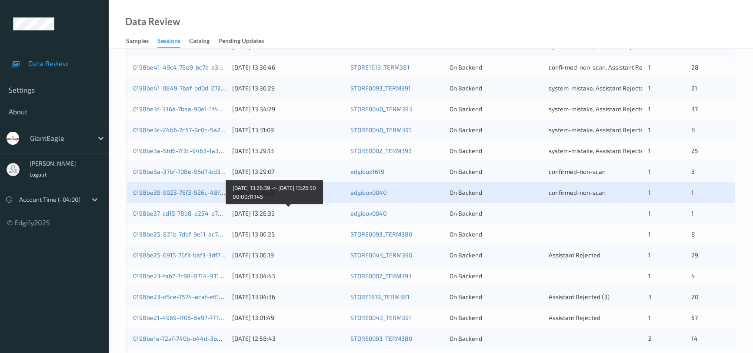
click at [322, 210] on div "[DATE] 13:26:39" at bounding box center [288, 213] width 112 height 9
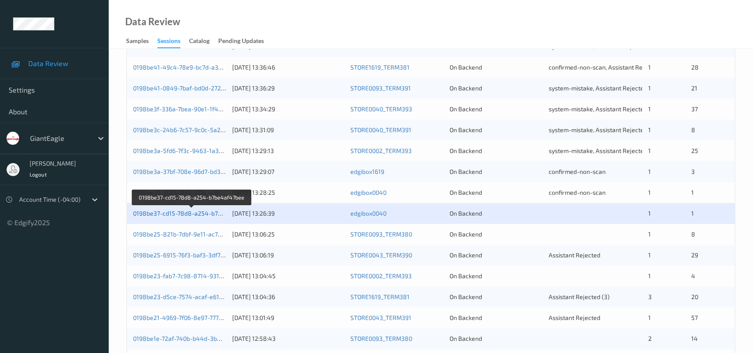
click at [185, 213] on link "0198be37-cd15-78d8-a254-b7be4af47bee" at bounding box center [192, 213] width 119 height 7
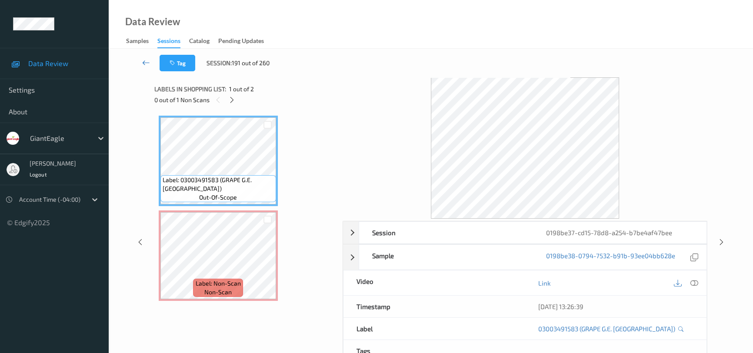
click at [144, 57] on link at bounding box center [146, 63] width 27 height 17
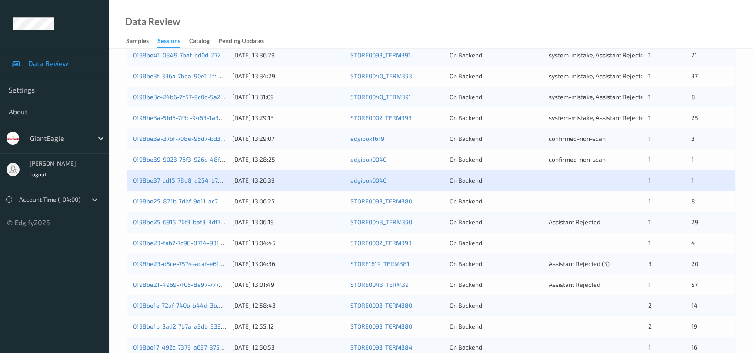
scroll to position [277, 0]
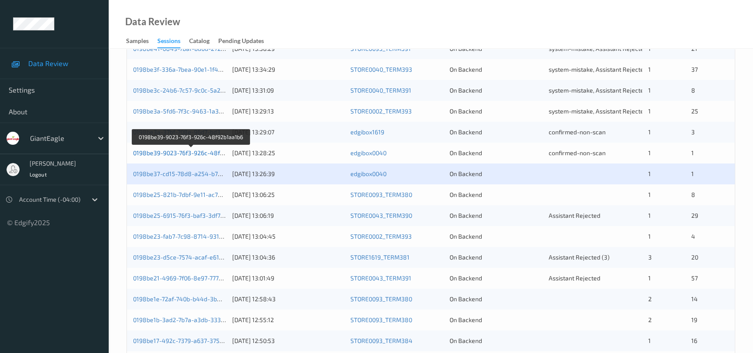
click at [188, 150] on link "0198be39-9023-76f3-926c-48f92b1aa1b6" at bounding box center [191, 152] width 117 height 7
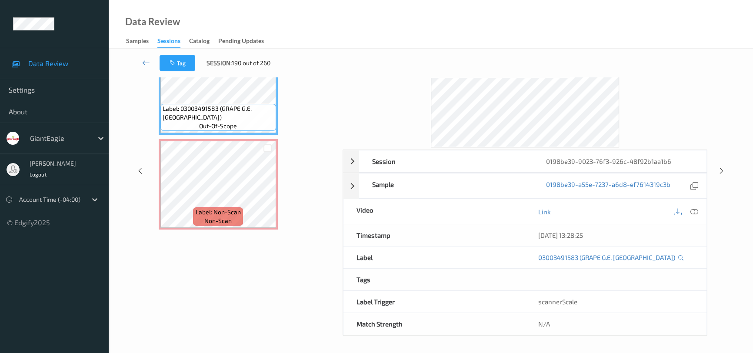
scroll to position [277, 0]
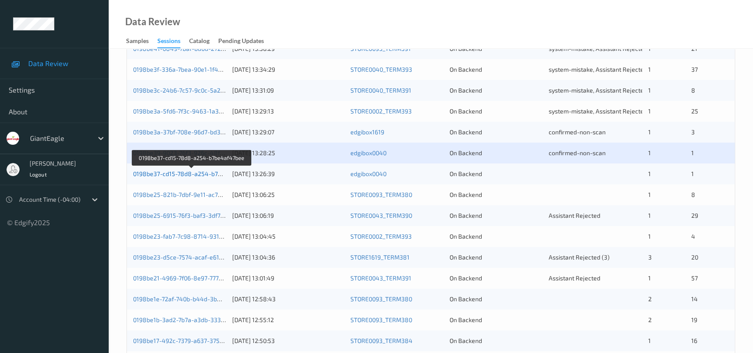
click at [206, 172] on link "0198be37-cd15-78d8-a254-b7be4af47bee" at bounding box center [192, 173] width 119 height 7
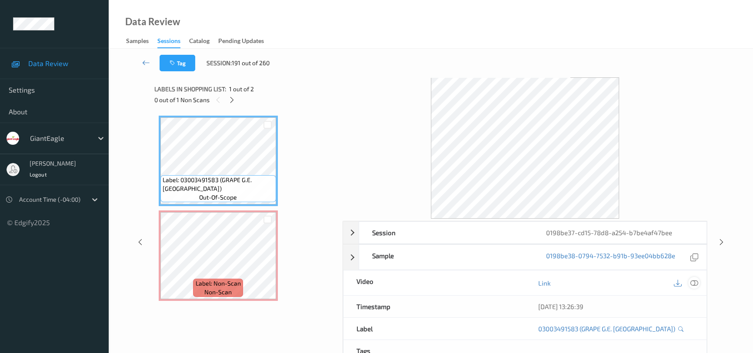
click at [696, 283] on icon at bounding box center [694, 283] width 8 height 8
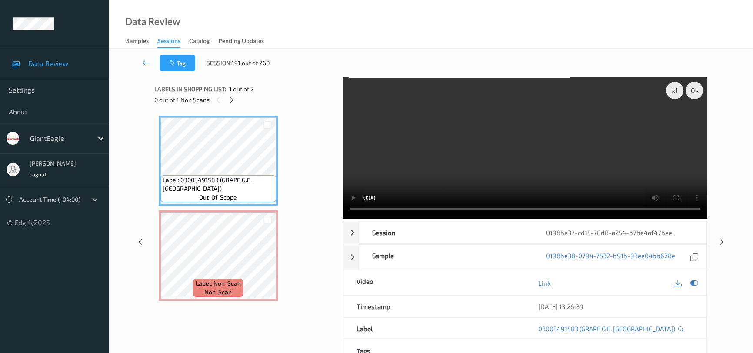
drag, startPoint x: 501, startPoint y: 170, endPoint x: 514, endPoint y: 180, distance: 17.0
click at [502, 175] on video at bounding box center [525, 147] width 365 height 141
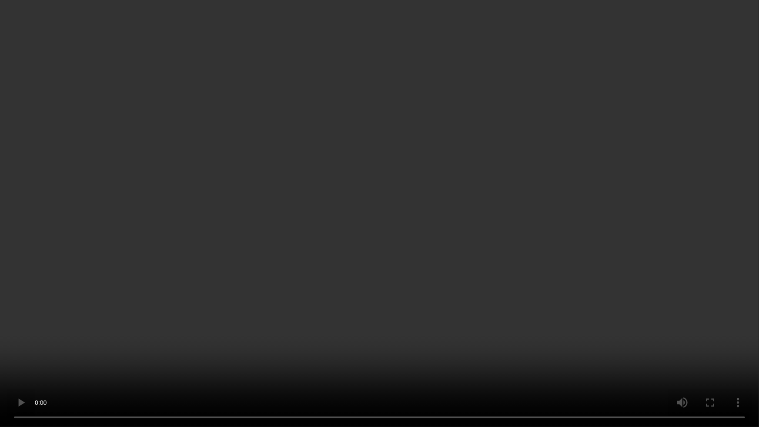
click at [701, 326] on video at bounding box center [379, 213] width 759 height 427
click at [562, 317] on video at bounding box center [379, 213] width 759 height 427
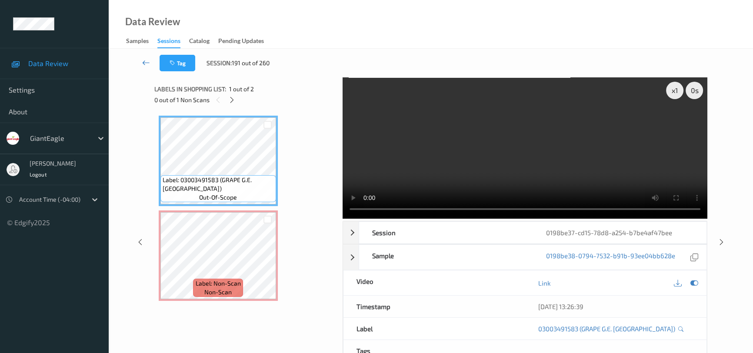
click at [143, 59] on icon at bounding box center [146, 62] width 8 height 9
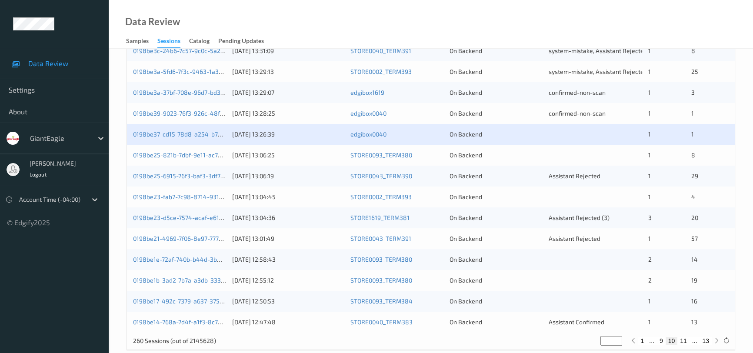
scroll to position [277, 0]
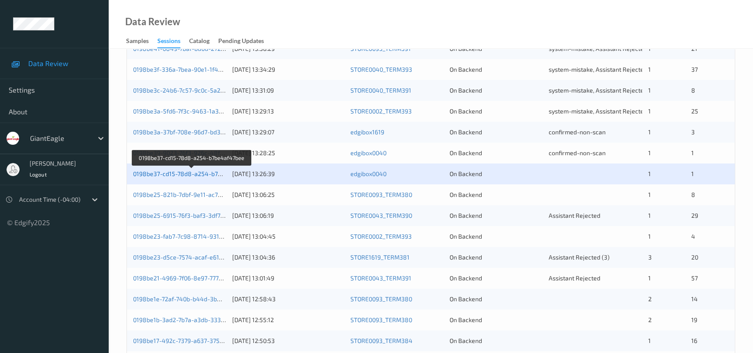
click at [174, 174] on link "0198be37-cd15-78d8-a254-b7be4af47bee" at bounding box center [192, 173] width 119 height 7
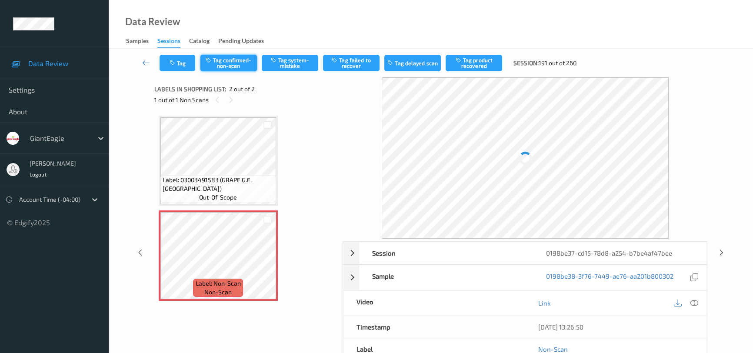
click at [241, 57] on button "Tag confirmed-non-scan" at bounding box center [228, 63] width 57 height 17
click at [146, 58] on icon at bounding box center [146, 62] width 8 height 9
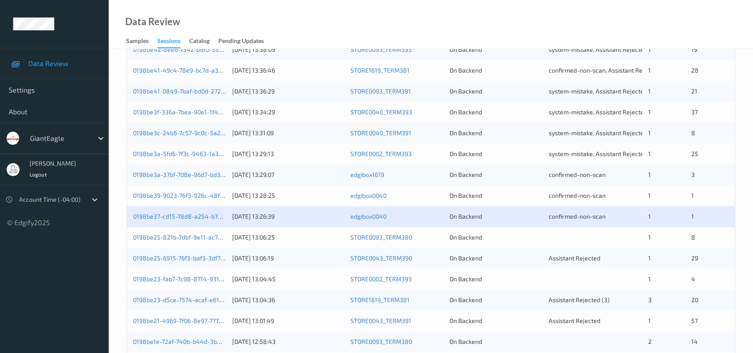
scroll to position [237, 0]
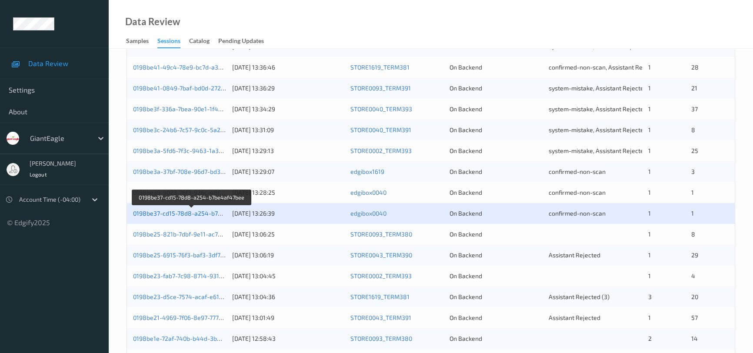
click at [182, 214] on link "0198be37-cd15-78d8-a254-b7be4af47bee" at bounding box center [192, 213] width 119 height 7
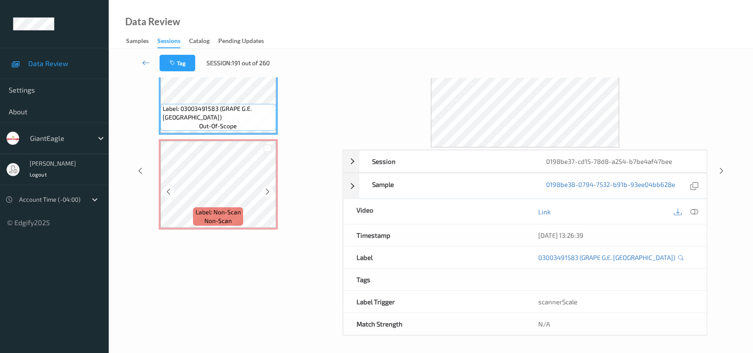
scroll to position [71, 0]
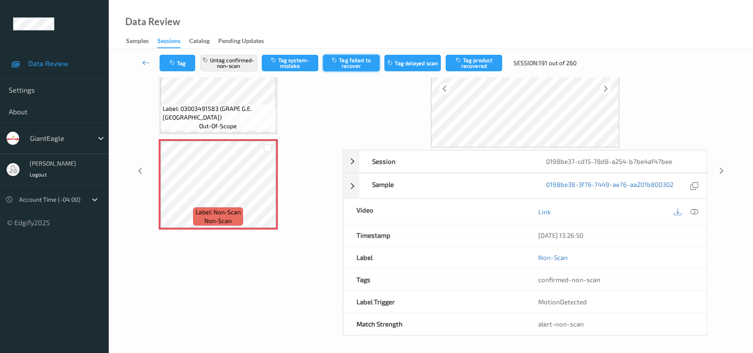
click at [353, 58] on button "Tag failed to recover" at bounding box center [351, 63] width 57 height 17
click at [144, 57] on link at bounding box center [146, 63] width 27 height 17
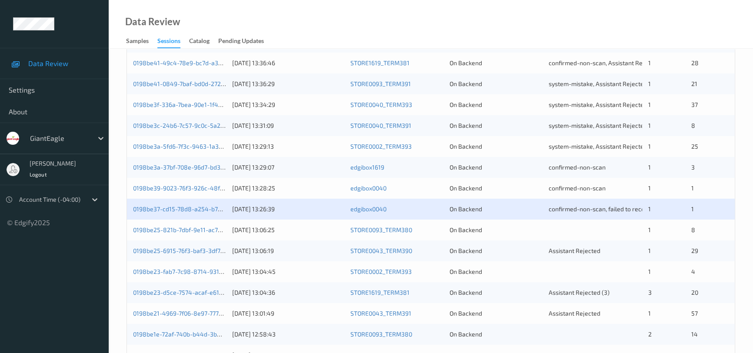
scroll to position [277, 0]
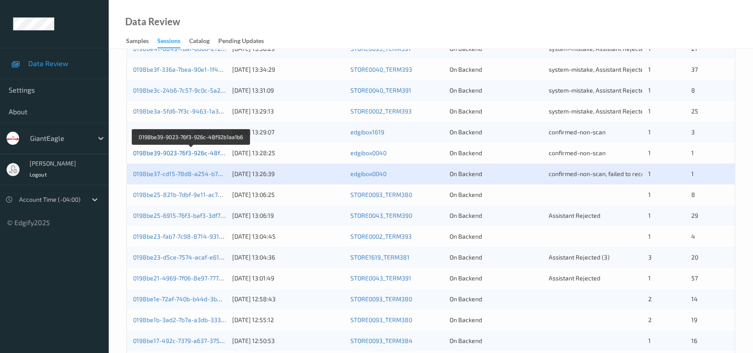
click at [205, 151] on link "0198be39-9023-76f3-926c-48f92b1aa1b6" at bounding box center [191, 152] width 117 height 7
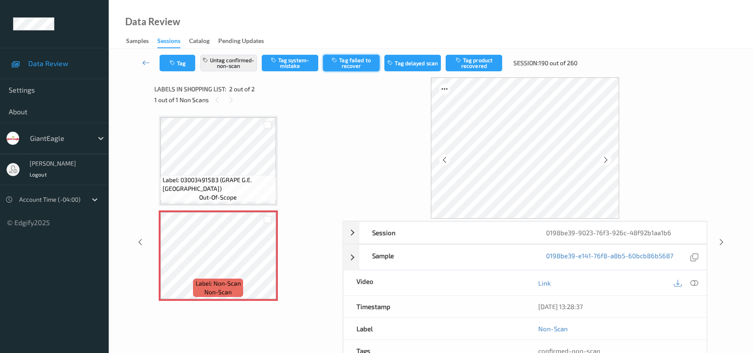
click at [360, 64] on button "Tag failed to recover" at bounding box center [351, 63] width 57 height 17
click at [140, 58] on link at bounding box center [146, 63] width 27 height 17
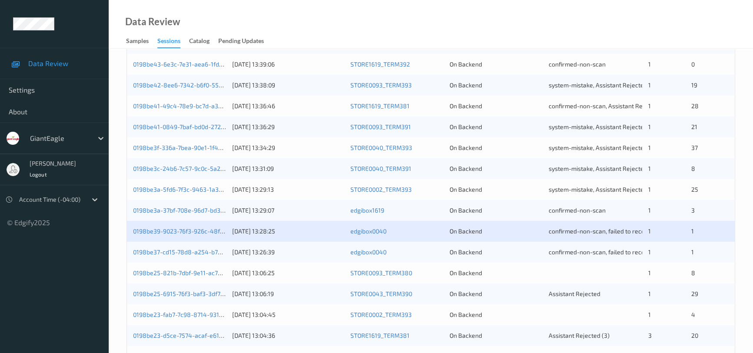
scroll to position [197, 0]
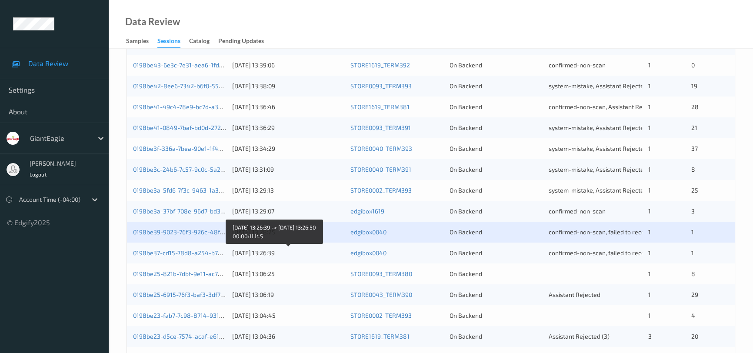
click at [327, 249] on div "[DATE] 13:26:39" at bounding box center [288, 253] width 112 height 9
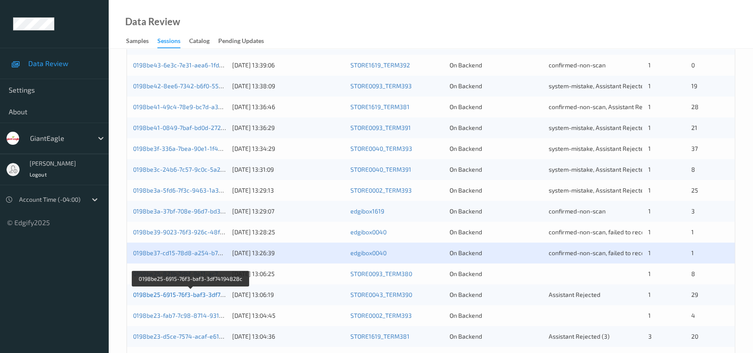
click at [180, 293] on link "0198be25-6915-76f3-baf3-3df74194828c" at bounding box center [191, 294] width 116 height 7
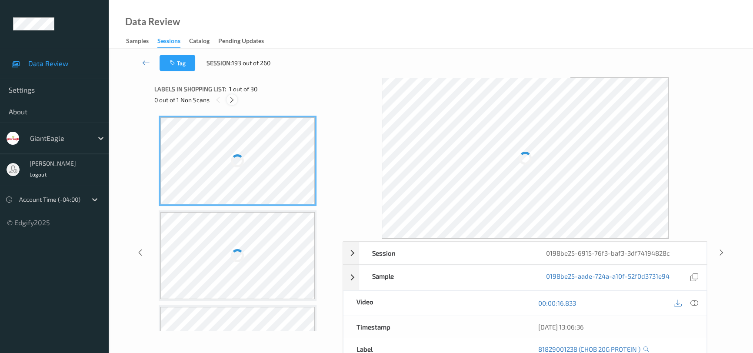
click at [231, 95] on div at bounding box center [232, 99] width 11 height 11
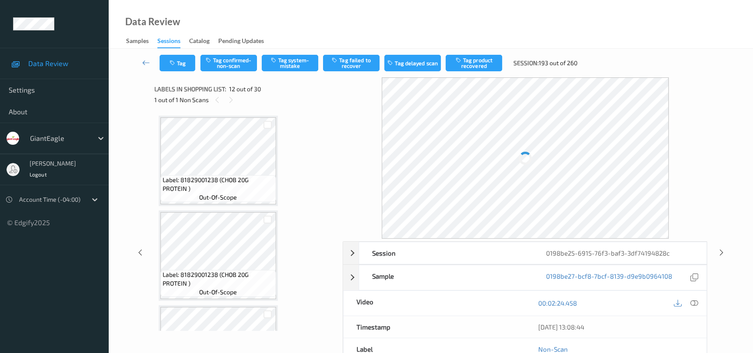
scroll to position [949, 0]
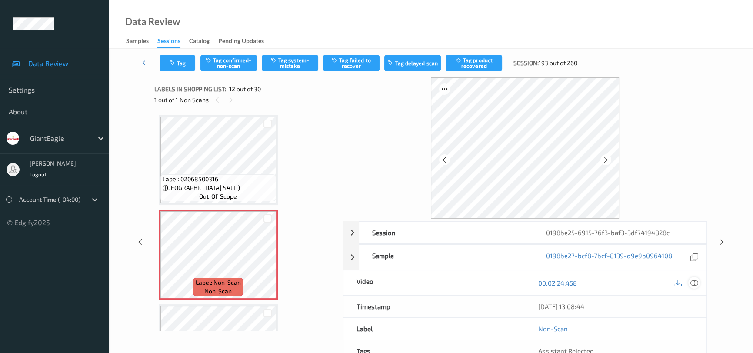
click at [696, 283] on icon at bounding box center [694, 283] width 8 height 8
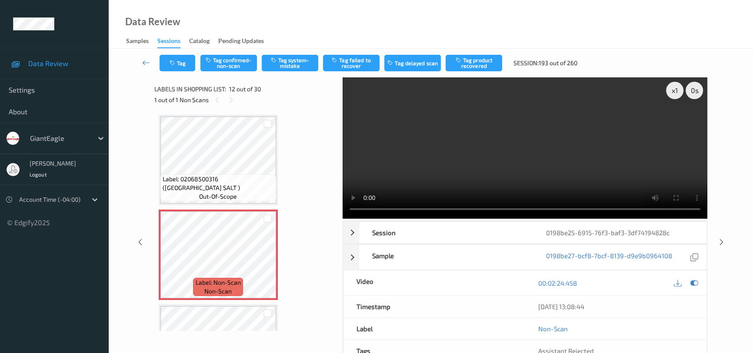
click at [583, 183] on video at bounding box center [525, 147] width 365 height 141
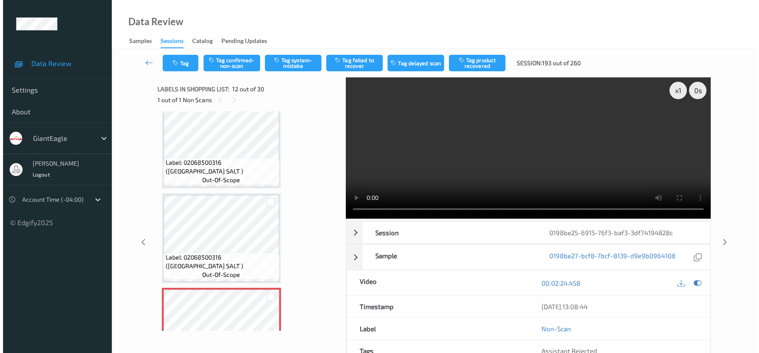
scroll to position [988, 0]
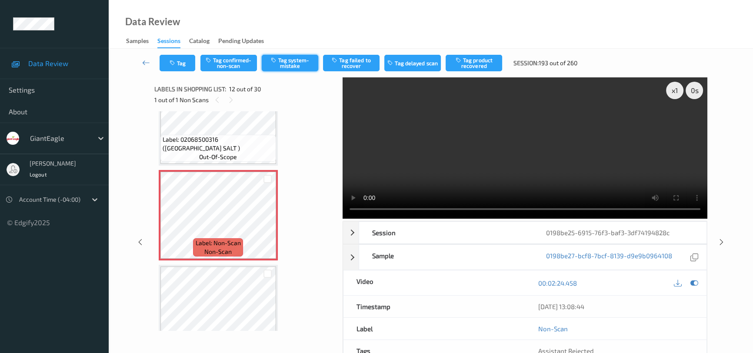
click at [284, 57] on button "Tag system-mistake" at bounding box center [290, 63] width 57 height 17
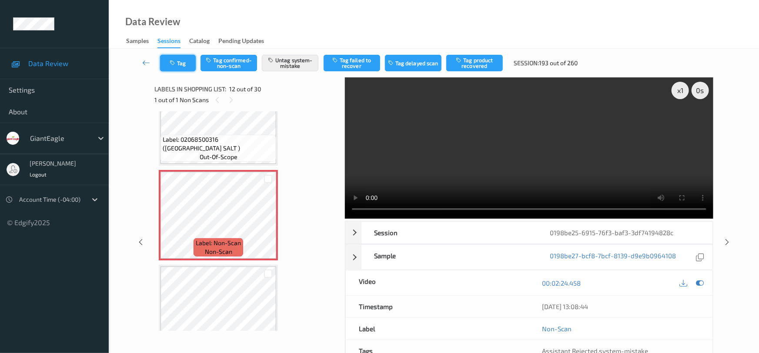
click at [179, 62] on button "Tag" at bounding box center [178, 63] width 36 height 17
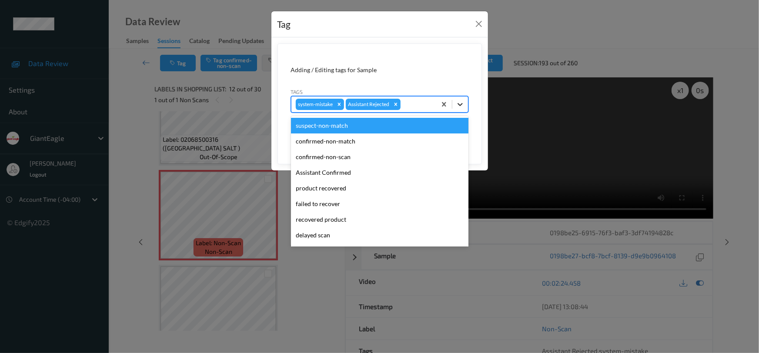
click at [463, 104] on icon at bounding box center [460, 104] width 9 height 9
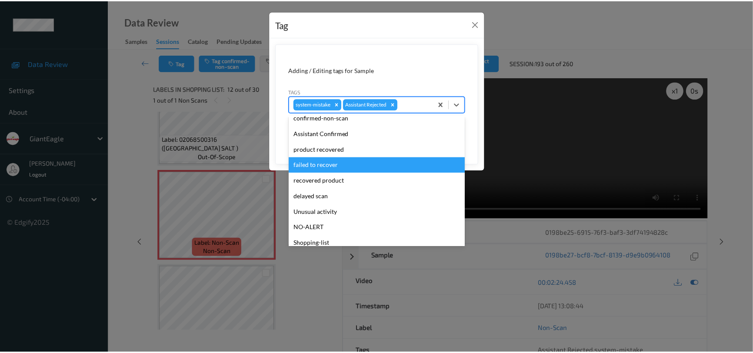
scroll to position [77, 0]
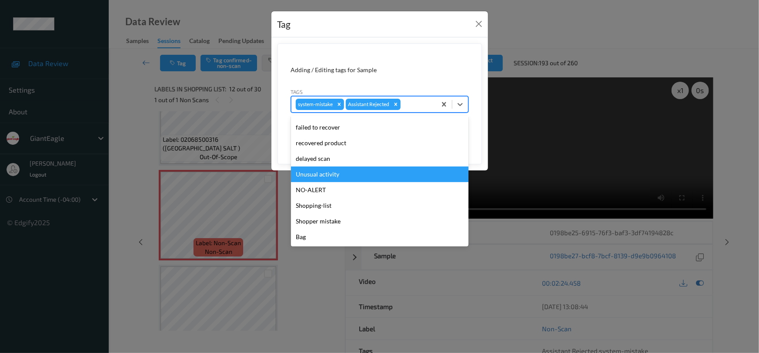
click at [330, 173] on div "Unusual activity" at bounding box center [379, 175] width 177 height 16
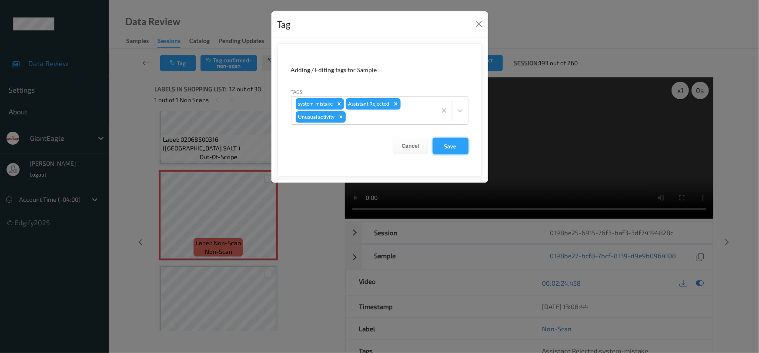
click at [438, 143] on button "Save" at bounding box center [451, 146] width 36 height 17
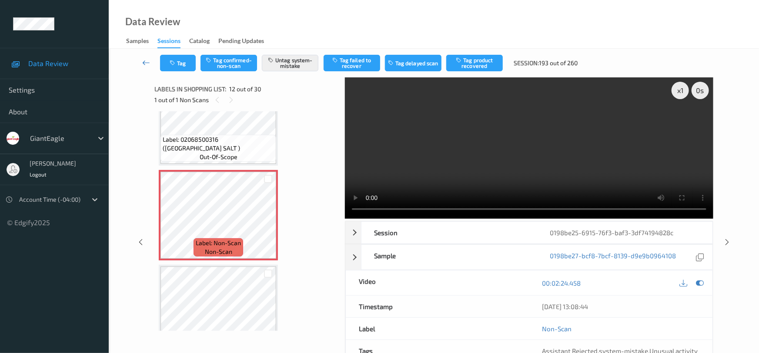
click at [143, 57] on link at bounding box center [146, 63] width 27 height 17
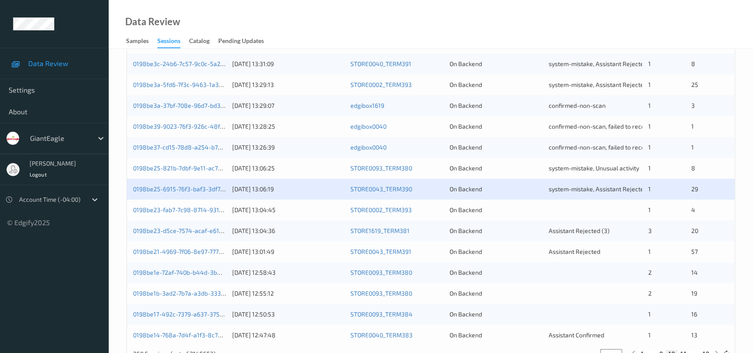
scroll to position [316, 0]
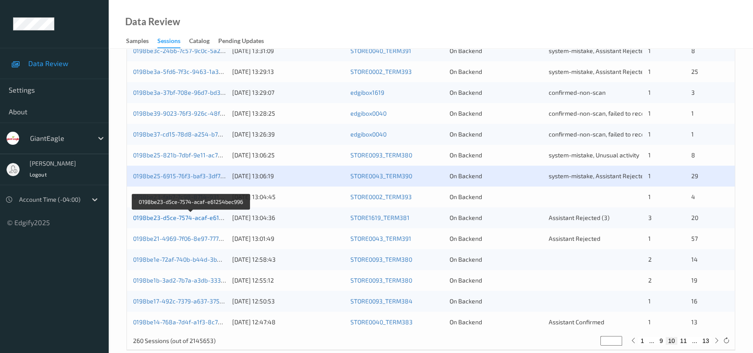
click at [166, 217] on link "0198be23-d5ce-7574-acaf-e61254bec996" at bounding box center [191, 217] width 117 height 7
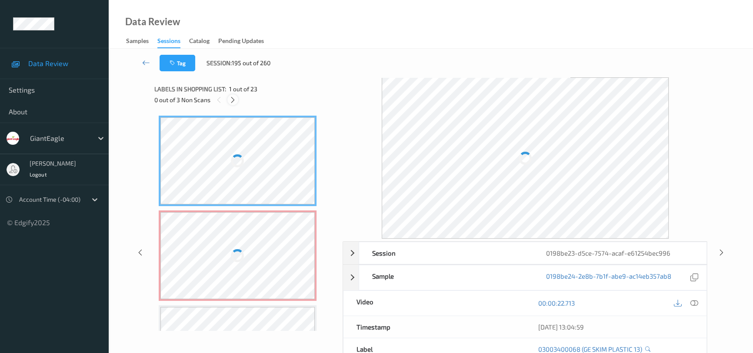
click at [235, 103] on icon at bounding box center [232, 100] width 7 height 8
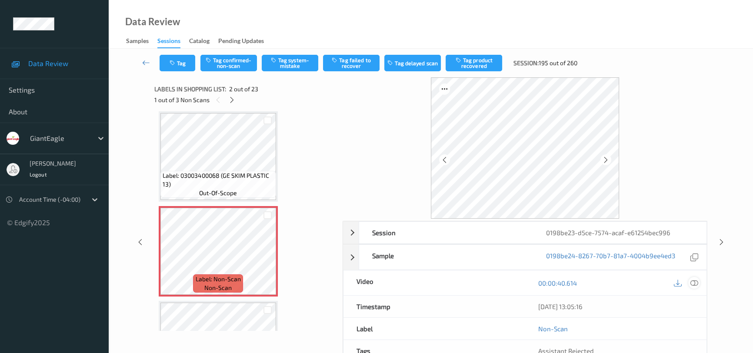
click at [697, 282] on icon at bounding box center [694, 283] width 8 height 8
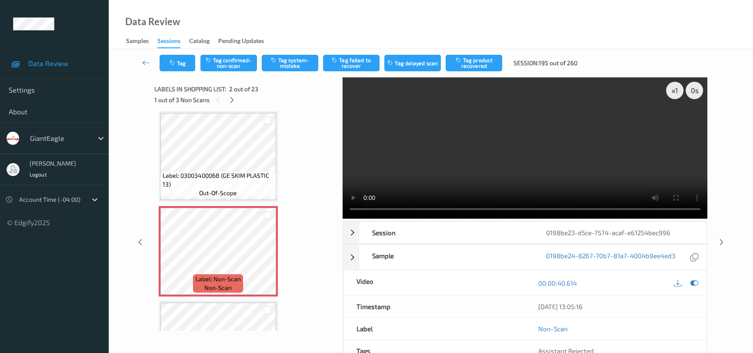
click at [473, 162] on video at bounding box center [525, 147] width 365 height 141
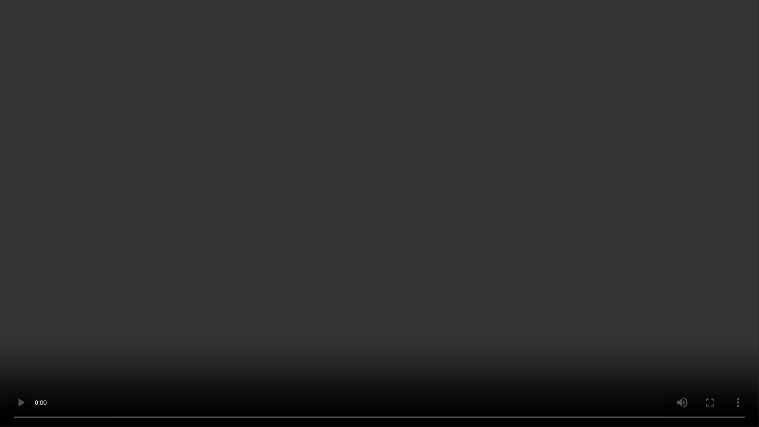
click at [313, 215] on video at bounding box center [379, 213] width 759 height 427
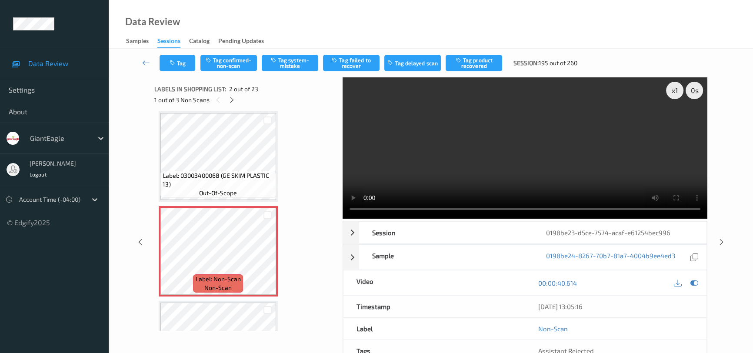
drag, startPoint x: 544, startPoint y: 157, endPoint x: 676, endPoint y: 198, distance: 138.1
click at [547, 157] on video at bounding box center [525, 147] width 365 height 141
drag, startPoint x: 464, startPoint y: 154, endPoint x: 378, endPoint y: 174, distance: 88.3
click at [464, 154] on video at bounding box center [525, 147] width 365 height 141
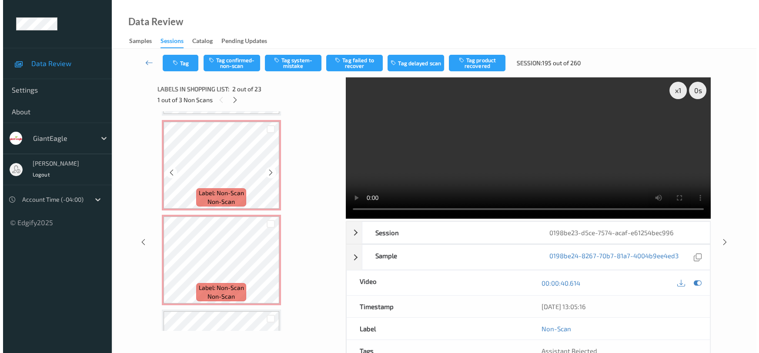
scroll to position [281, 0]
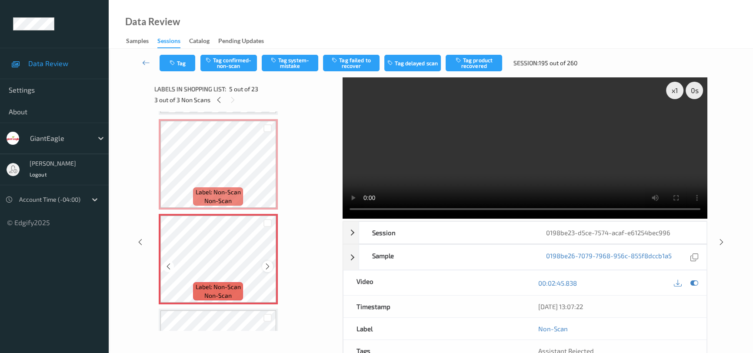
click at [265, 264] on icon at bounding box center [267, 267] width 7 height 8
click at [276, 58] on icon "button" at bounding box center [274, 60] width 7 height 6
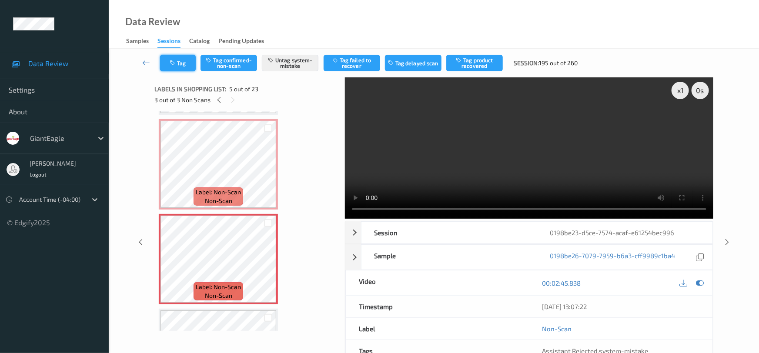
click at [180, 65] on button "Tag" at bounding box center [178, 63] width 36 height 17
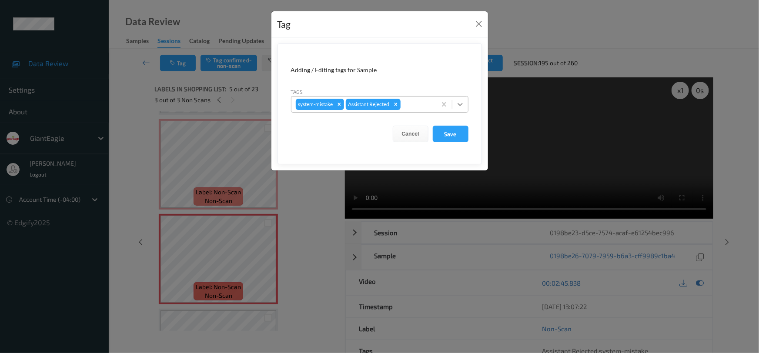
click at [467, 106] on div at bounding box center [460, 105] width 16 height 16
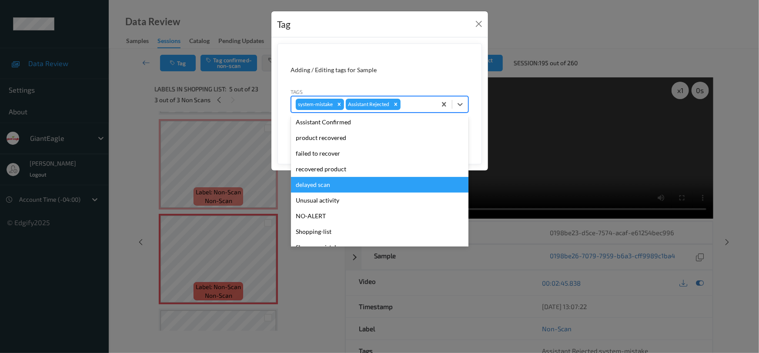
scroll to position [77, 0]
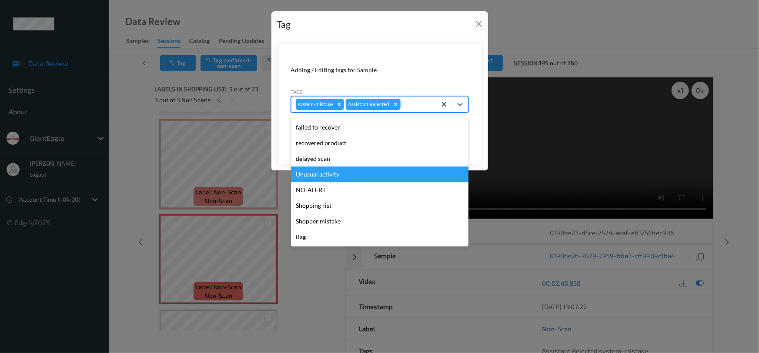
drag, startPoint x: 316, startPoint y: 176, endPoint x: 333, endPoint y: 174, distance: 16.7
click at [318, 176] on div "Unusual activity" at bounding box center [379, 175] width 177 height 16
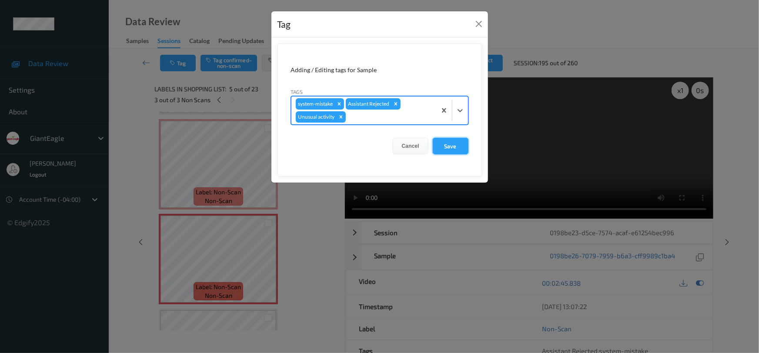
click at [456, 143] on button "Save" at bounding box center [451, 146] width 36 height 17
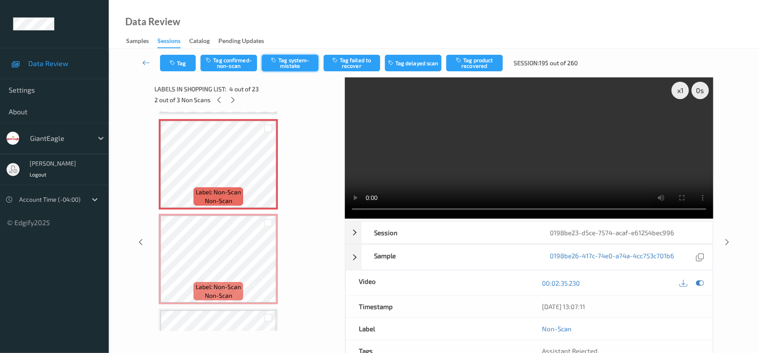
click at [287, 60] on button "Tag system-mistake" at bounding box center [290, 63] width 57 height 17
click at [183, 62] on button "Tag" at bounding box center [178, 63] width 36 height 17
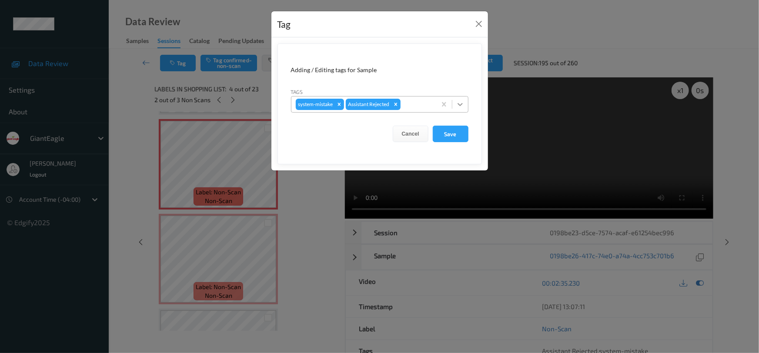
click at [461, 102] on icon at bounding box center [460, 104] width 9 height 9
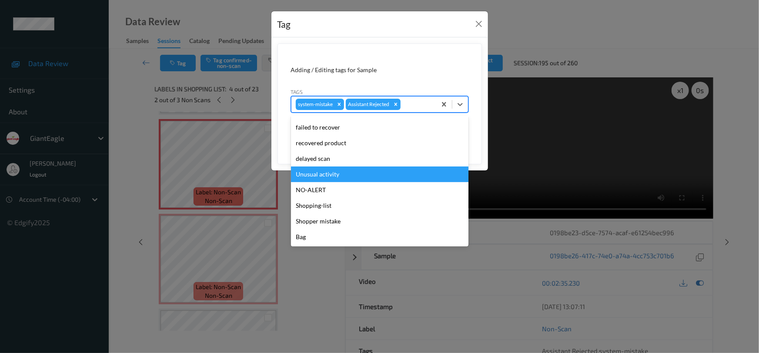
drag, startPoint x: 326, startPoint y: 178, endPoint x: 374, endPoint y: 167, distance: 49.9
click at [330, 177] on div "Unusual activity" at bounding box center [379, 175] width 177 height 16
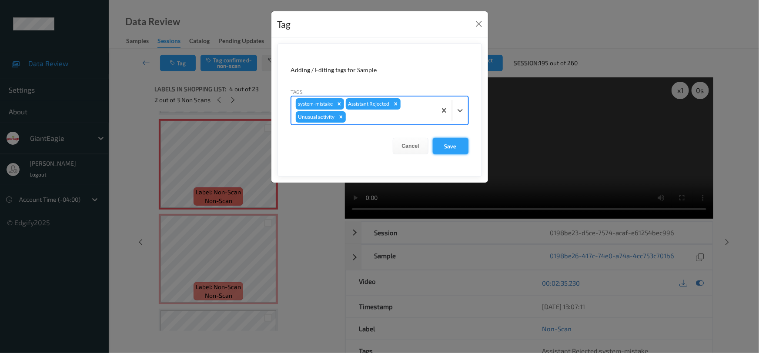
click at [452, 146] on button "Save" at bounding box center [451, 146] width 36 height 17
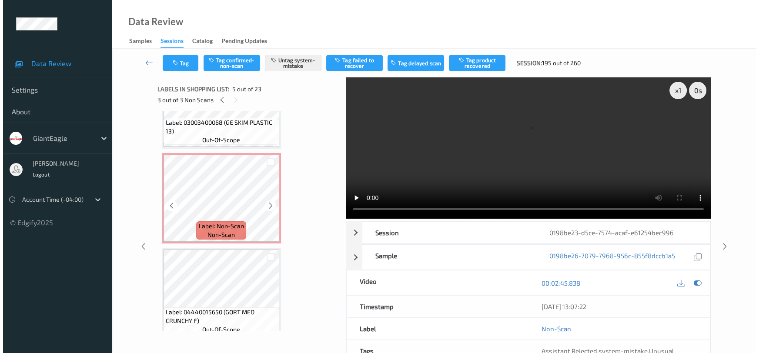
scroll to position [43, 0]
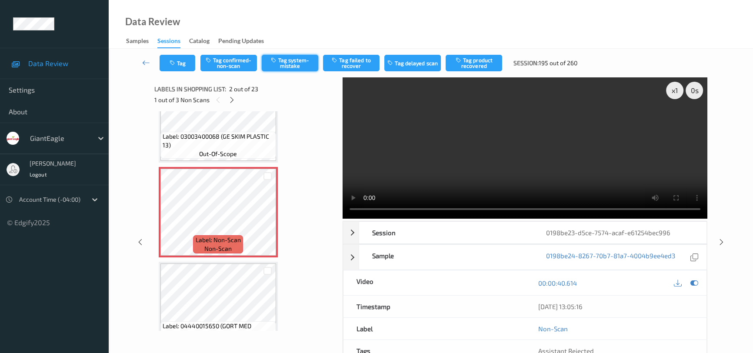
click at [291, 59] on button "Tag system-mistake" at bounding box center [290, 63] width 57 height 17
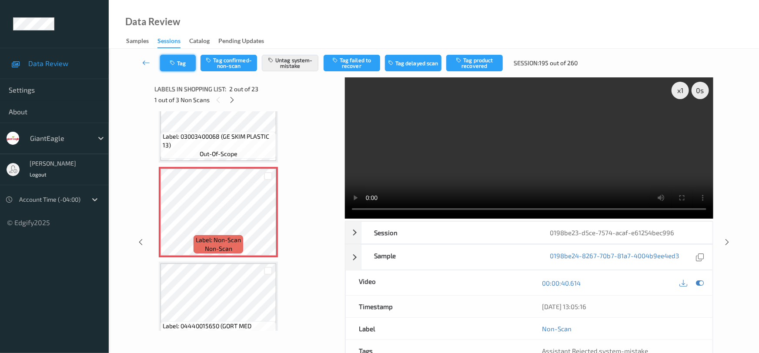
click at [176, 60] on icon "button" at bounding box center [173, 63] width 7 height 6
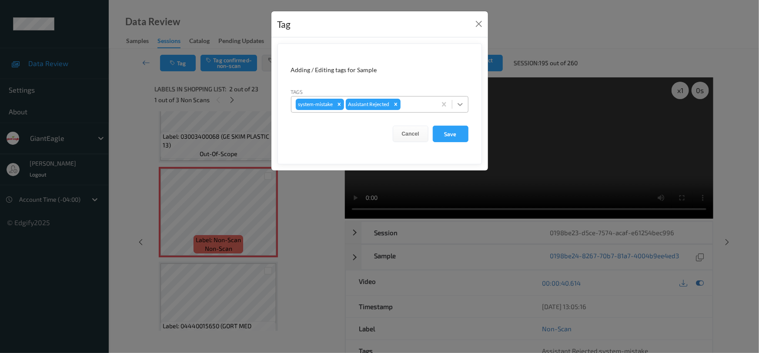
drag, startPoint x: 465, startPoint y: 106, endPoint x: 461, endPoint y: 109, distance: 5.1
click at [465, 106] on div at bounding box center [460, 105] width 16 height 16
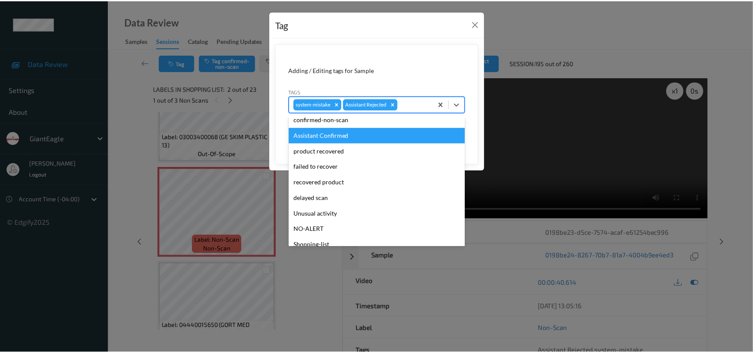
scroll to position [77, 0]
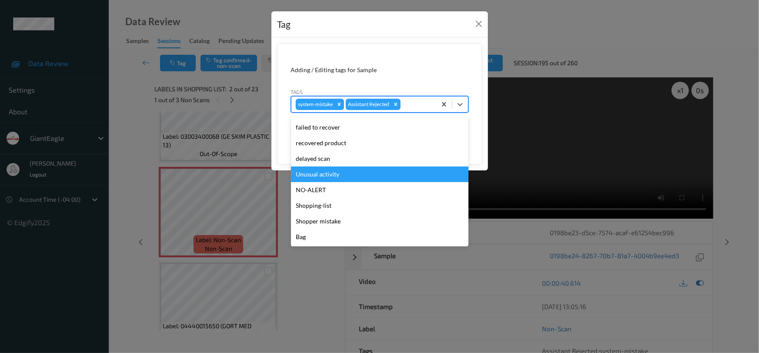
drag, startPoint x: 339, startPoint y: 175, endPoint x: 352, endPoint y: 171, distance: 13.6
click at [341, 175] on div "Unusual activity" at bounding box center [379, 175] width 177 height 16
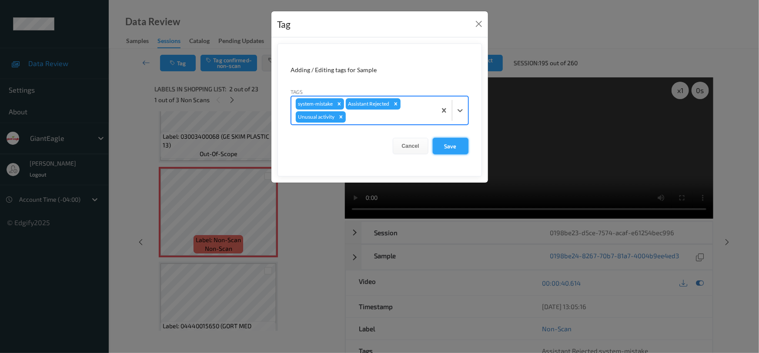
click at [454, 146] on button "Save" at bounding box center [451, 146] width 36 height 17
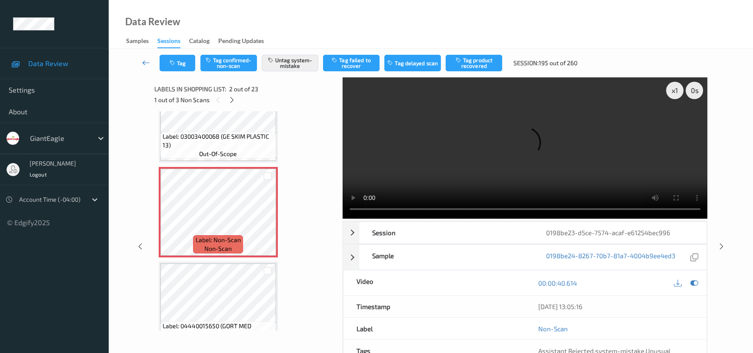
click at [142, 57] on link at bounding box center [146, 63] width 27 height 17
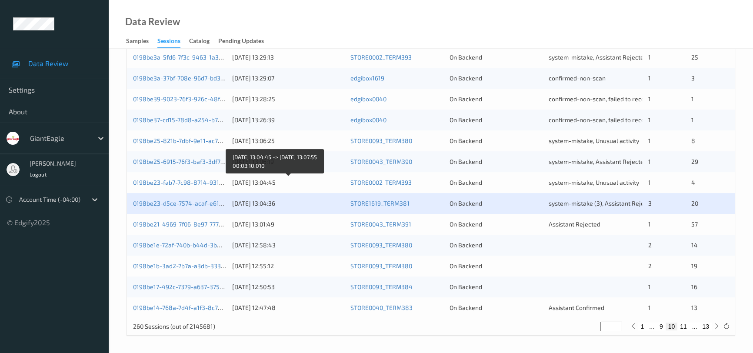
scroll to position [330, 0]
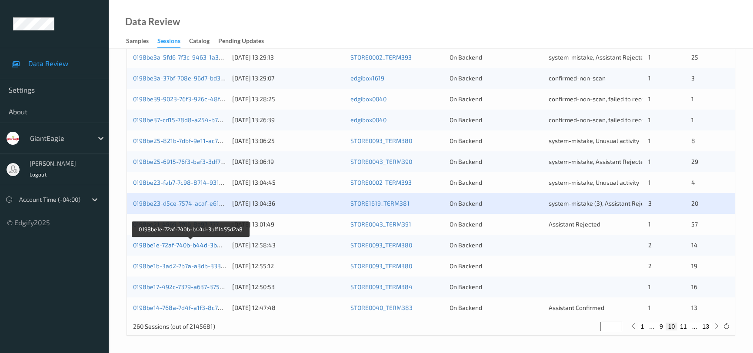
click at [184, 243] on link "0198be1e-72af-740b-b44d-3bff1455d2a8" at bounding box center [191, 244] width 116 height 7
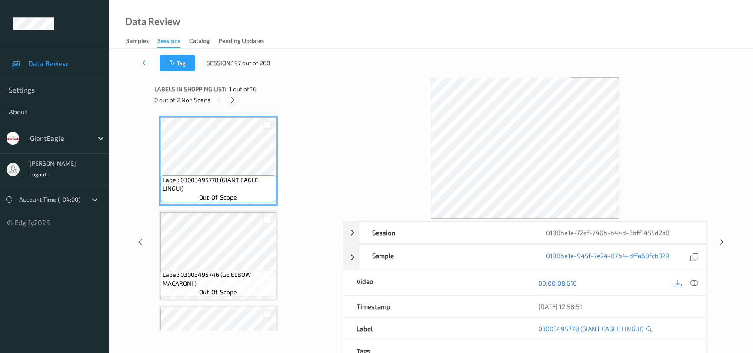
click at [230, 99] on icon at bounding box center [232, 100] width 7 height 8
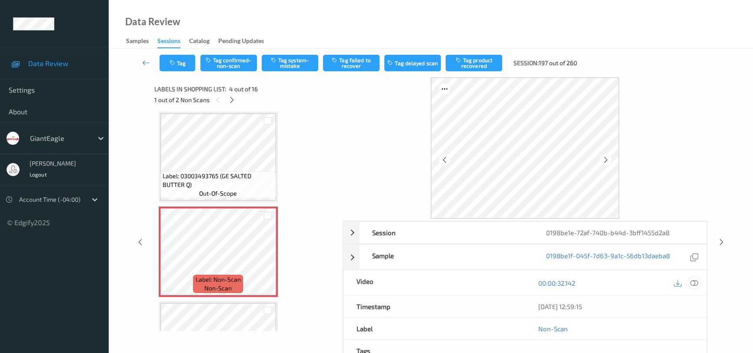
click at [696, 282] on icon at bounding box center [694, 283] width 8 height 8
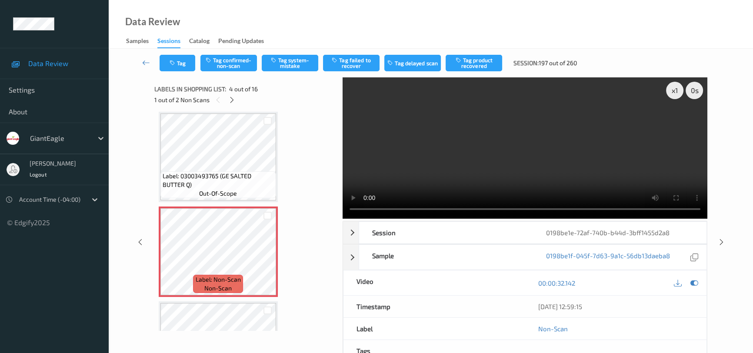
click at [506, 165] on video at bounding box center [525, 147] width 365 height 141
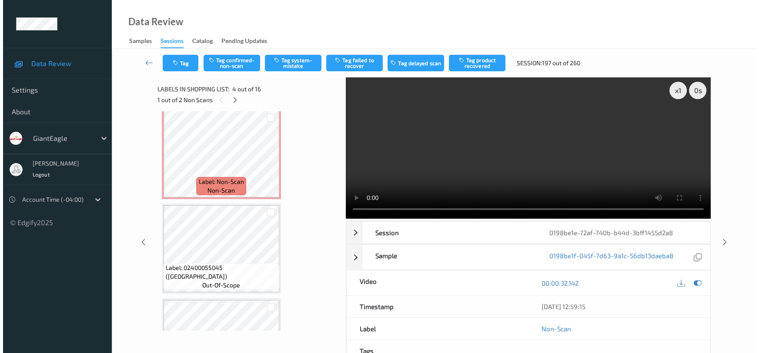
scroll to position [1222, 0]
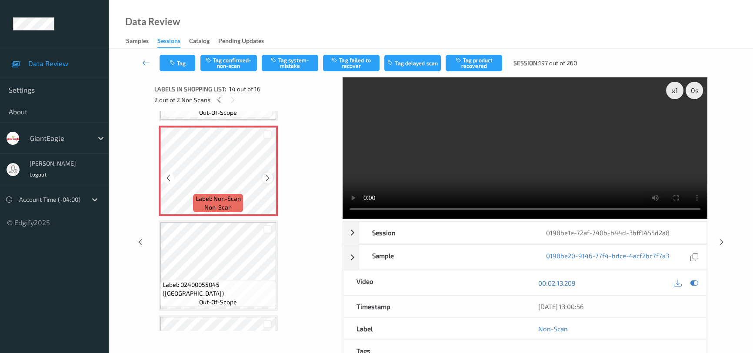
click at [267, 177] on icon at bounding box center [267, 178] width 7 height 8
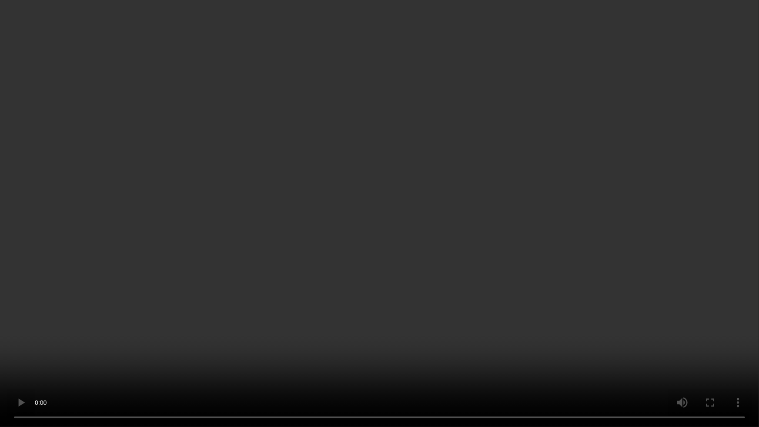
click at [550, 272] on video at bounding box center [379, 213] width 759 height 427
click at [470, 259] on video at bounding box center [379, 213] width 759 height 427
click at [377, 240] on video at bounding box center [379, 213] width 759 height 427
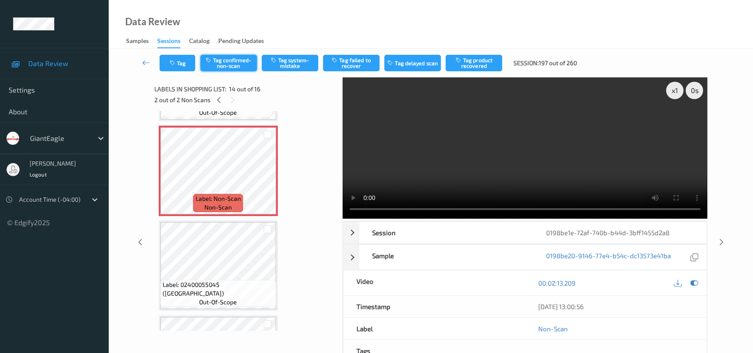
click at [226, 58] on button "Tag confirmed-non-scan" at bounding box center [228, 63] width 57 height 17
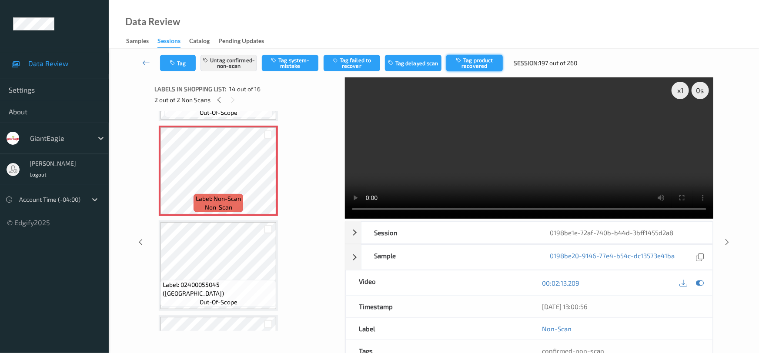
click at [479, 63] on button "Tag product recovered" at bounding box center [474, 63] width 57 height 17
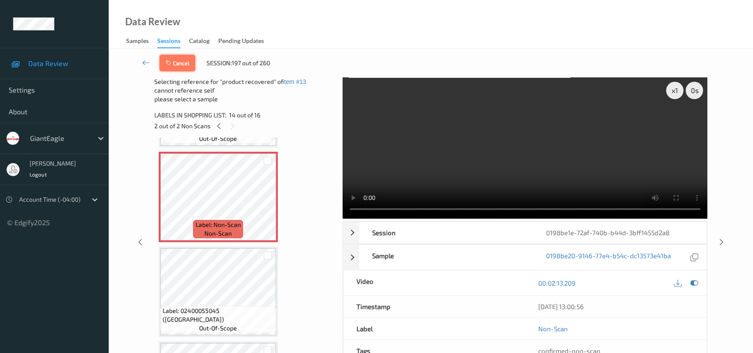
click at [182, 63] on button "Cancel" at bounding box center [178, 63] width 36 height 17
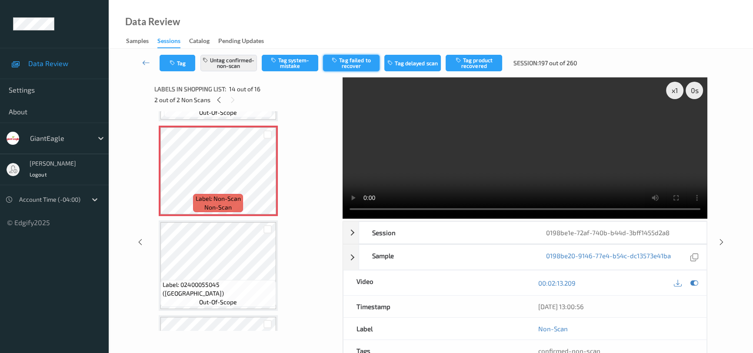
click at [345, 60] on button "Tag failed to recover" at bounding box center [351, 63] width 57 height 17
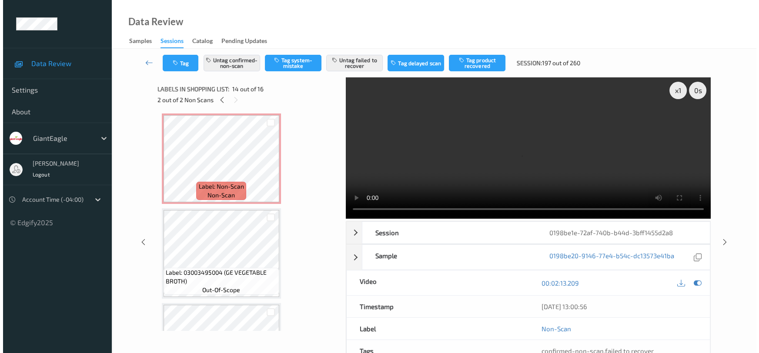
scroll to position [243, 0]
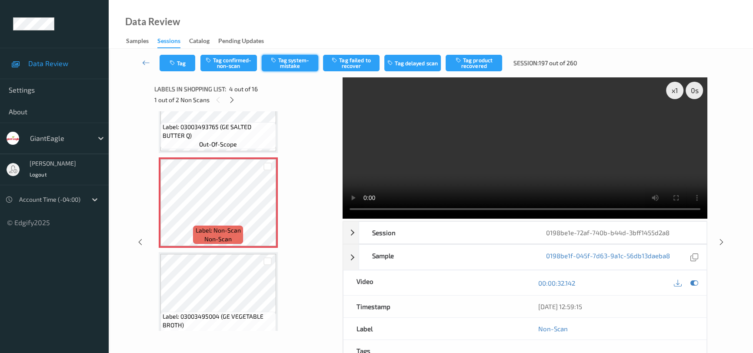
click at [290, 63] on button "Tag system-mistake" at bounding box center [290, 63] width 57 height 17
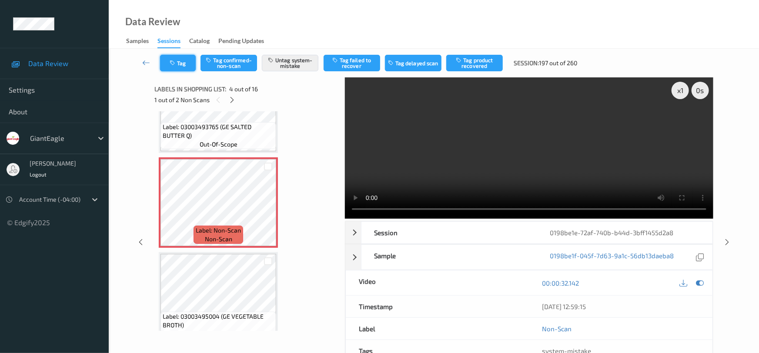
click at [182, 60] on button "Tag" at bounding box center [178, 63] width 36 height 17
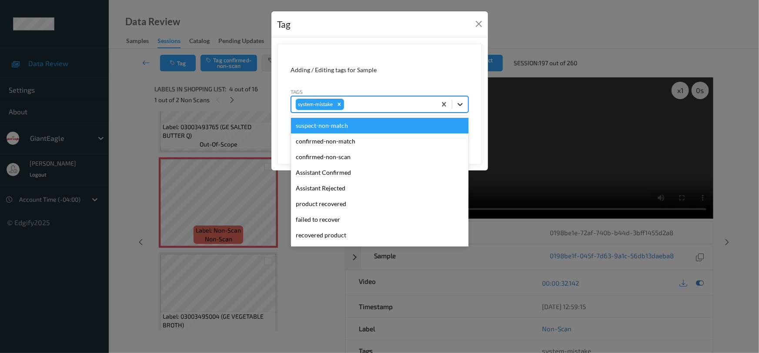
click at [459, 103] on icon at bounding box center [460, 104] width 9 height 9
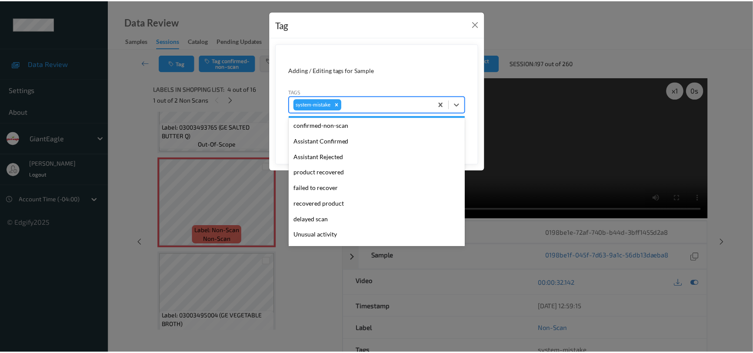
scroll to position [39, 0]
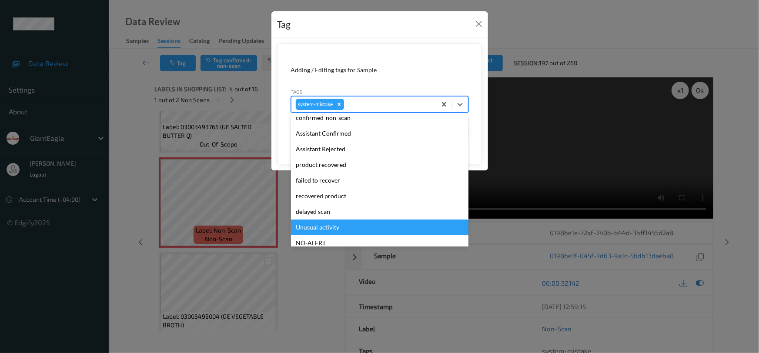
click at [339, 225] on div "Unusual activity" at bounding box center [379, 228] width 177 height 16
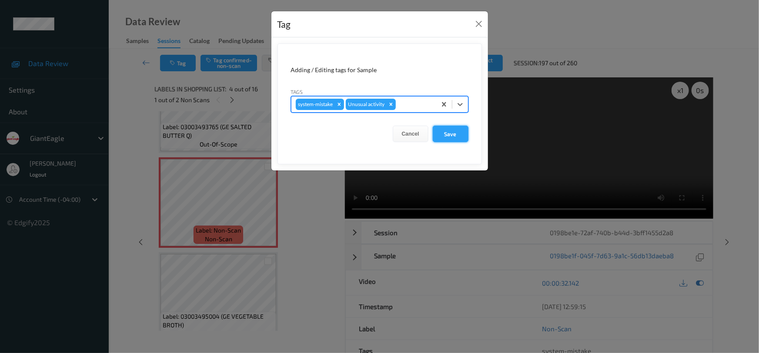
click at [456, 131] on button "Save" at bounding box center [451, 134] width 36 height 17
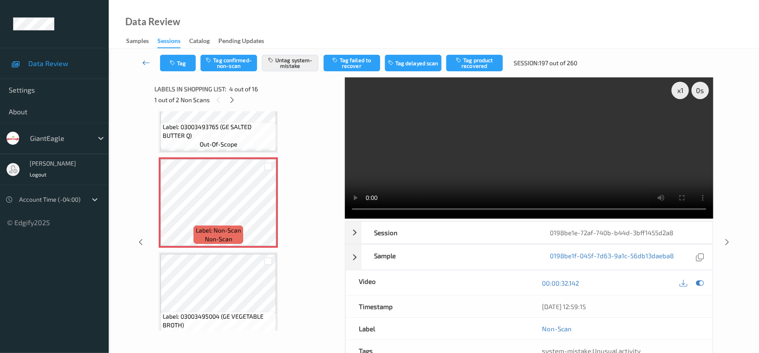
click at [147, 57] on link at bounding box center [146, 63] width 27 height 17
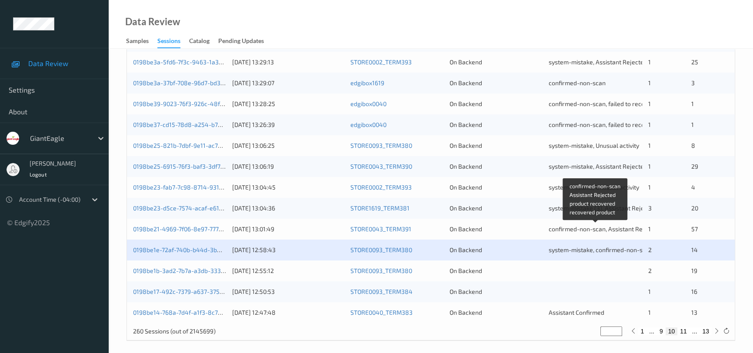
scroll to position [330, 0]
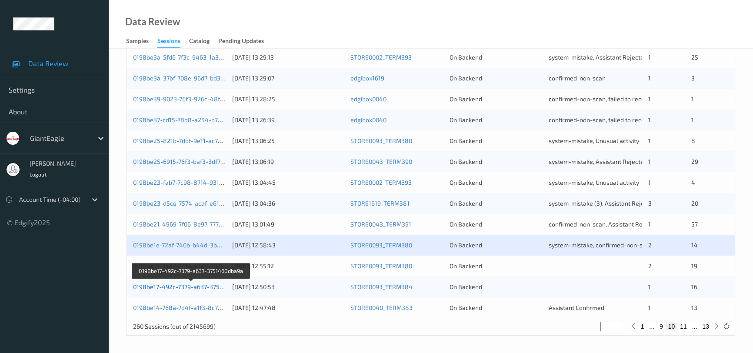
click at [173, 287] on link "0198be17-492c-7379-a637-3751460dba9a" at bounding box center [191, 286] width 117 height 7
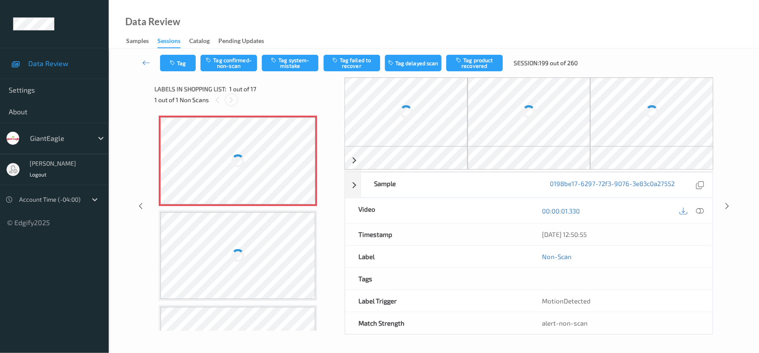
click at [232, 97] on icon at bounding box center [231, 100] width 7 height 8
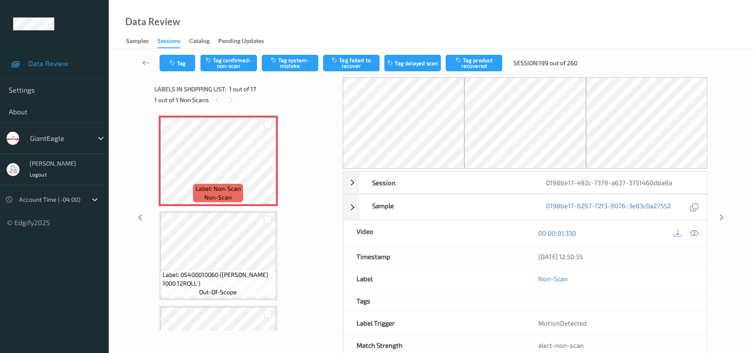
click at [693, 234] on icon at bounding box center [694, 233] width 8 height 8
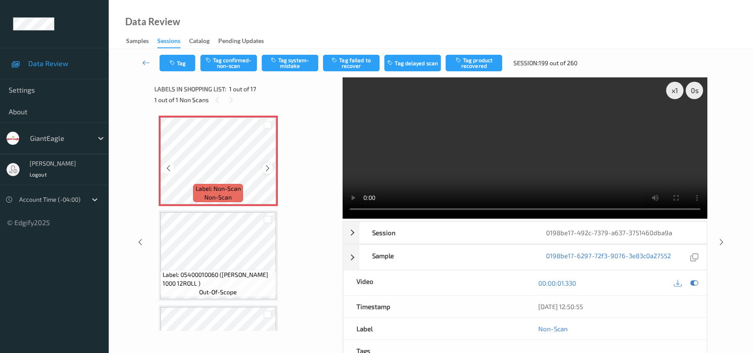
click at [265, 168] on icon at bounding box center [267, 168] width 7 height 8
click at [267, 166] on icon at bounding box center [267, 168] width 7 height 8
click at [477, 164] on video at bounding box center [525, 147] width 365 height 141
click at [295, 60] on button "Tag system-mistake" at bounding box center [290, 63] width 57 height 17
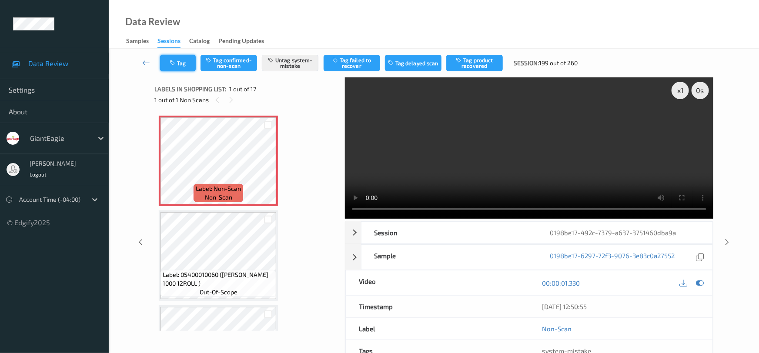
click at [184, 65] on button "Tag" at bounding box center [178, 63] width 36 height 17
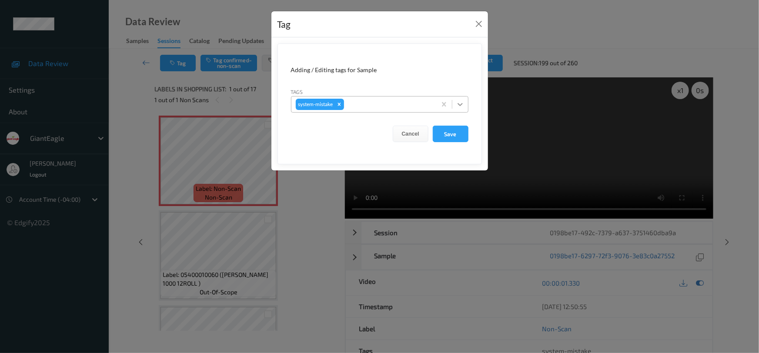
click at [460, 104] on icon at bounding box center [460, 104] width 9 height 9
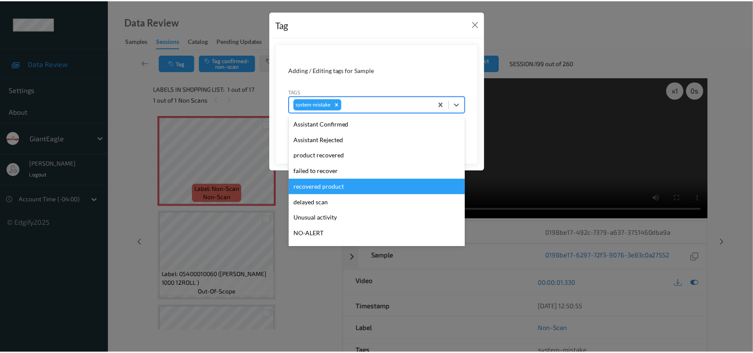
scroll to position [92, 0]
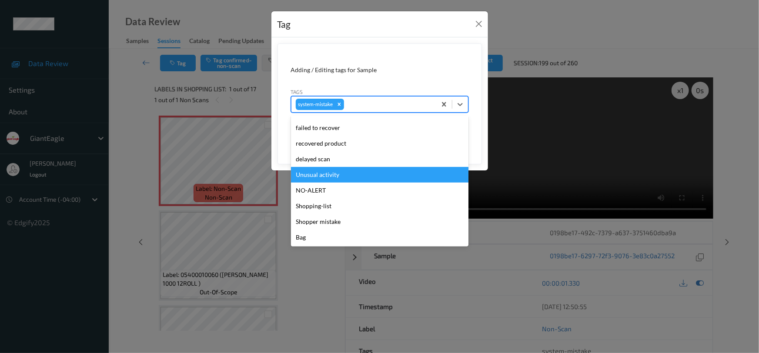
click at [352, 173] on div "Unusual activity" at bounding box center [379, 175] width 177 height 16
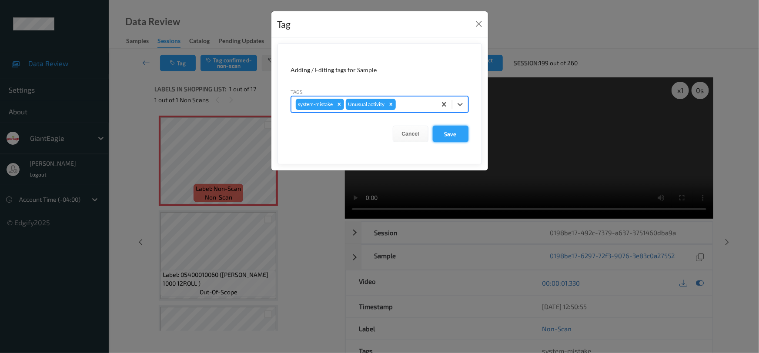
click at [451, 139] on button "Save" at bounding box center [451, 134] width 36 height 17
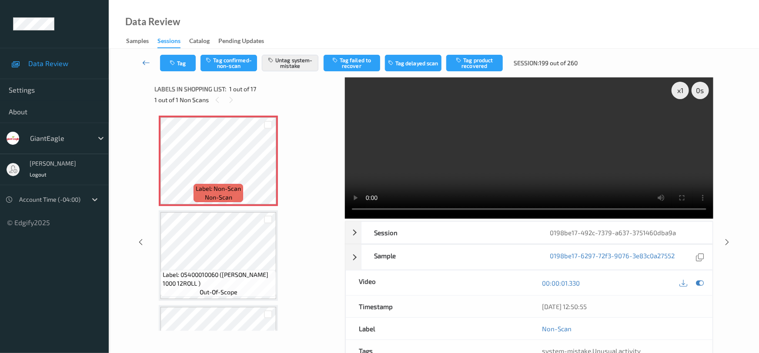
click at [145, 60] on icon at bounding box center [146, 62] width 8 height 9
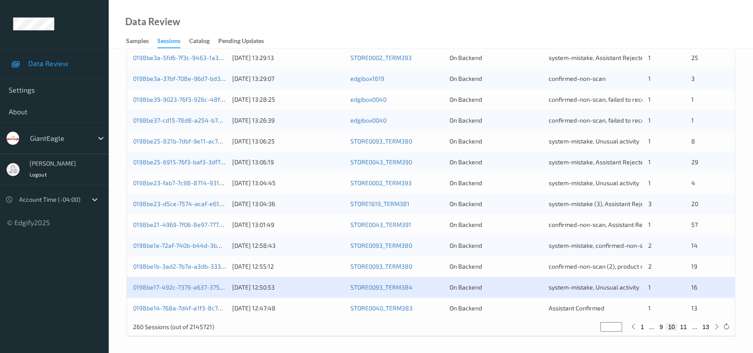
scroll to position [330, 0]
